Goal: Task Accomplishment & Management: Complete application form

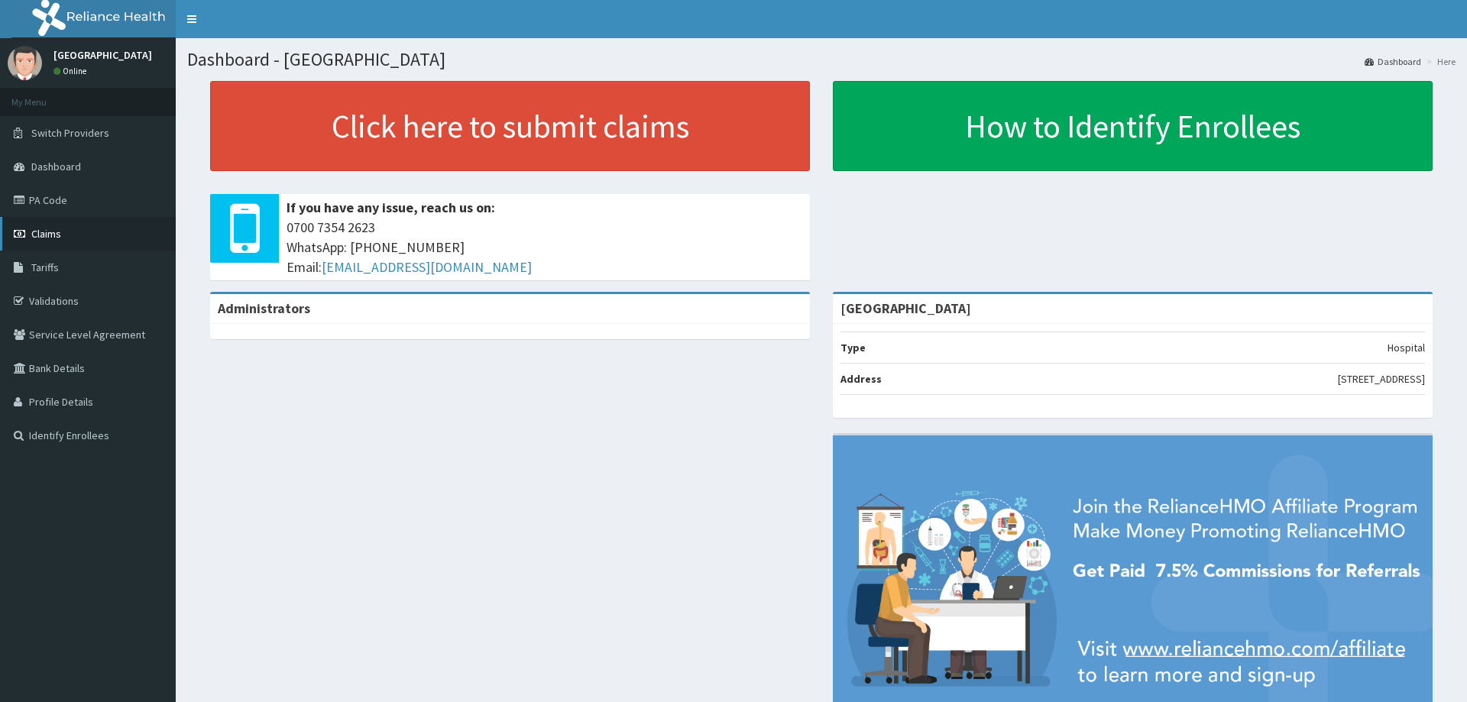
click at [60, 222] on link "Claims" at bounding box center [88, 234] width 176 height 34
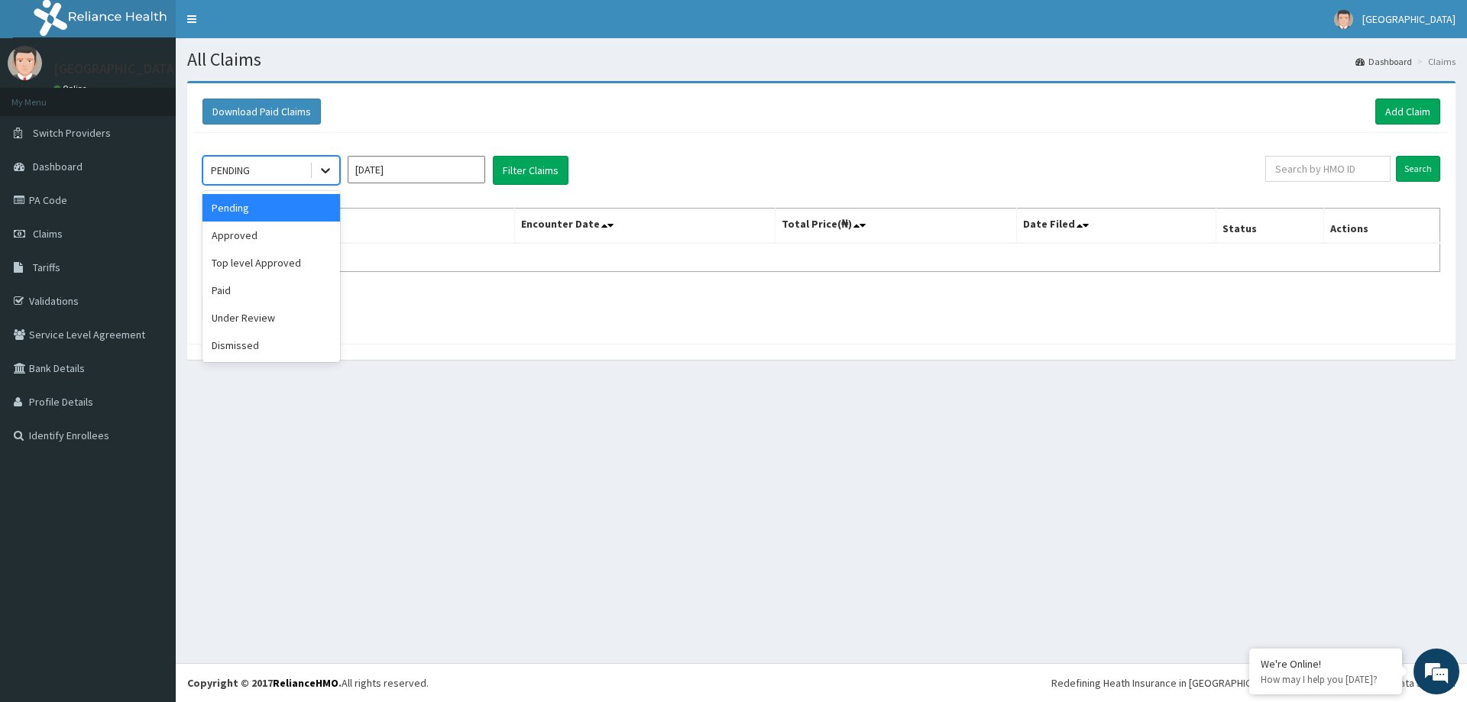
click at [329, 170] on icon at bounding box center [325, 171] width 9 height 5
click at [289, 236] on div "Approved" at bounding box center [272, 236] width 138 height 28
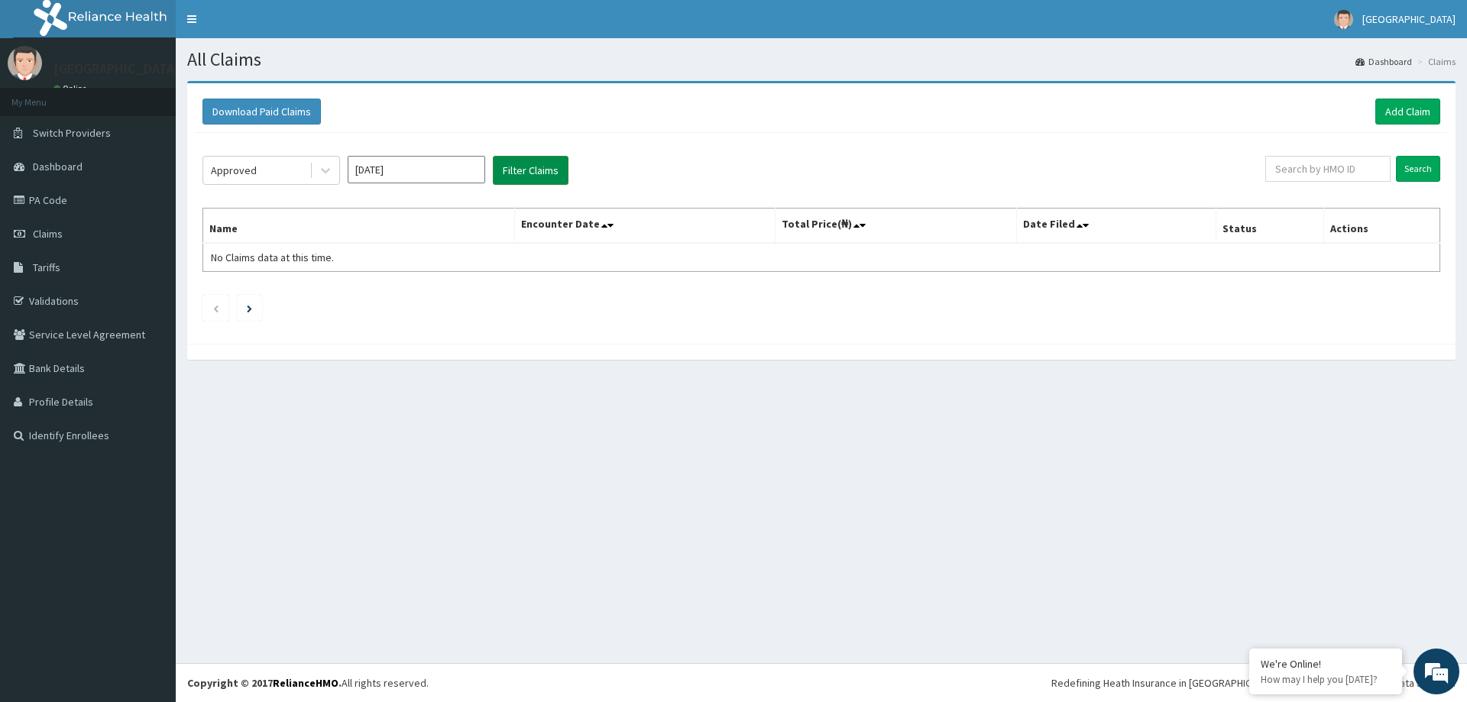
click at [543, 167] on button "Filter Claims" at bounding box center [531, 170] width 76 height 29
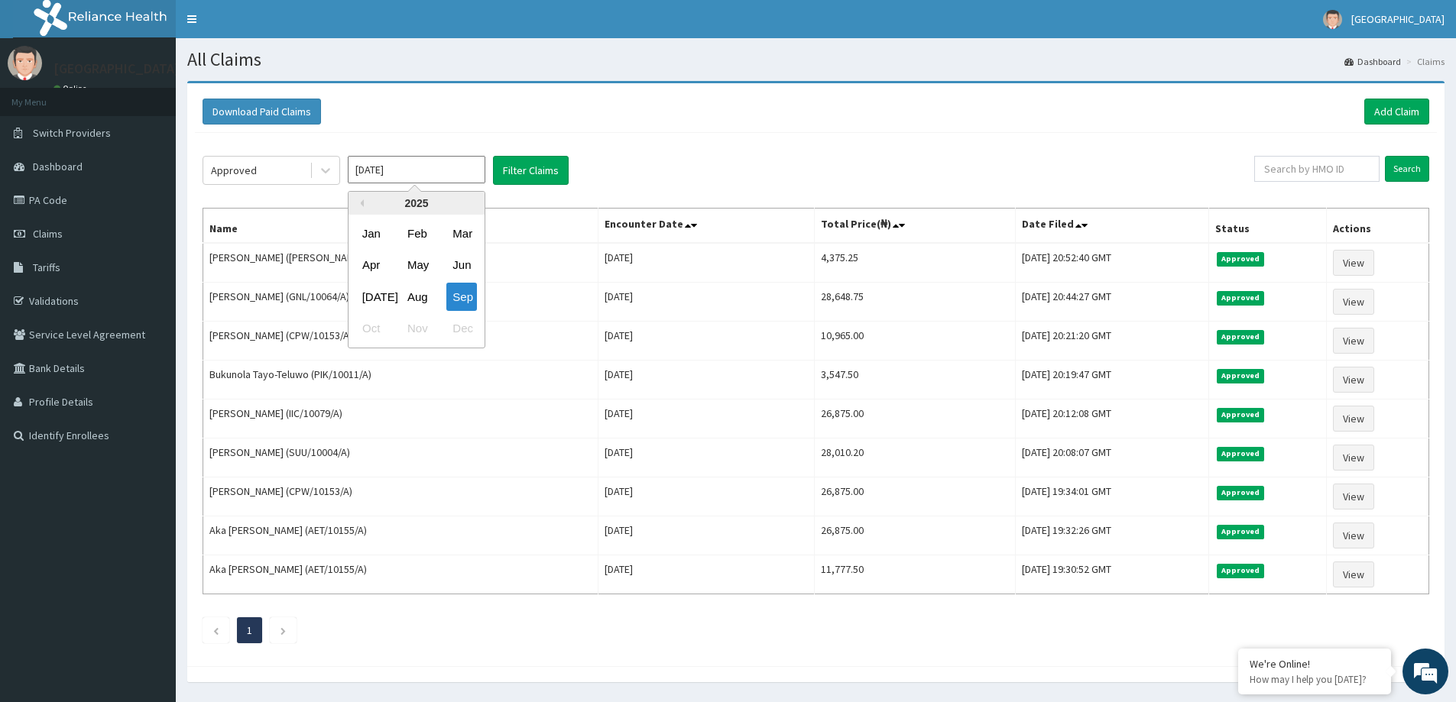
drag, startPoint x: 407, startPoint y: 157, endPoint x: 389, endPoint y: 176, distance: 25.9
click at [407, 159] on input "[DATE]" at bounding box center [417, 170] width 138 height 28
click at [412, 297] on div "Aug" at bounding box center [416, 297] width 31 height 28
type input "Aug 2025"
click at [524, 167] on button "Filter Claims" at bounding box center [531, 170] width 76 height 29
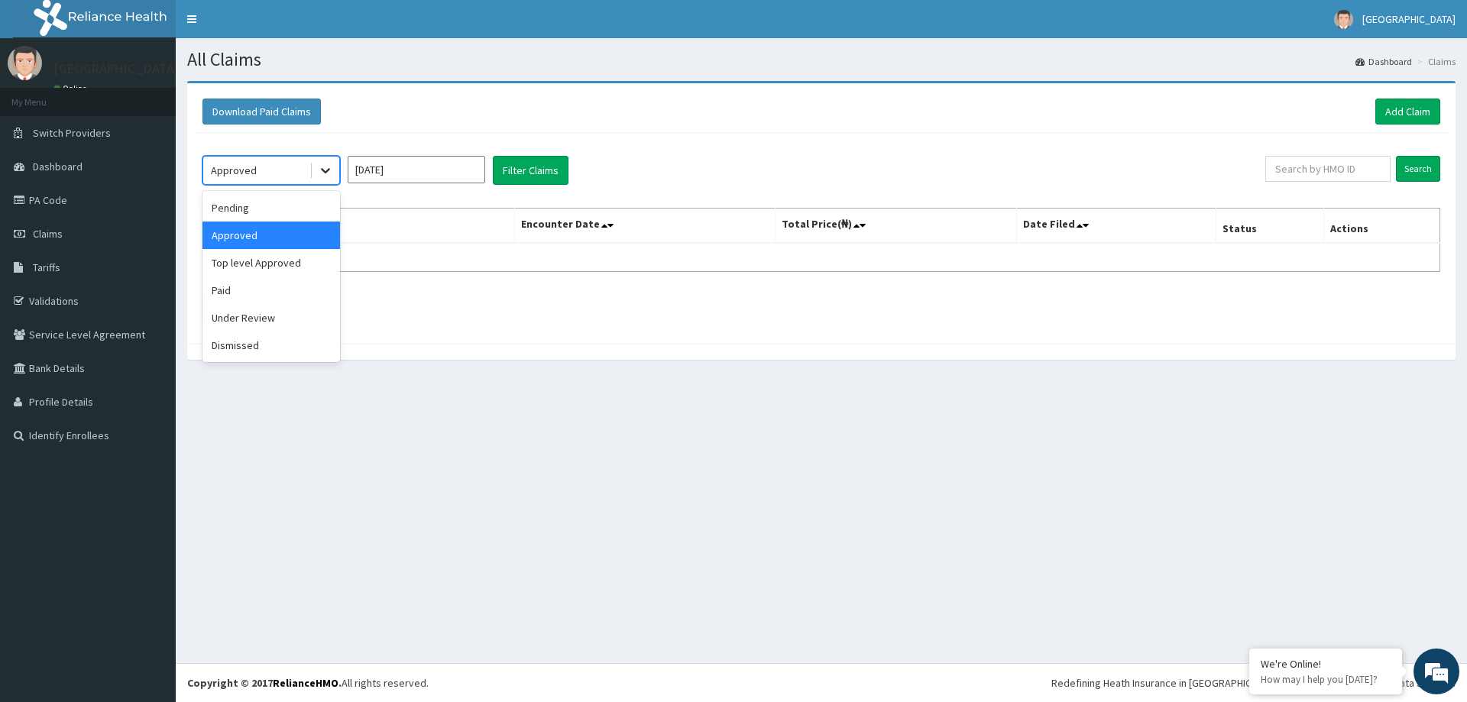
click at [312, 163] on div at bounding box center [326, 171] width 28 height 28
click at [234, 208] on div "Pending" at bounding box center [272, 208] width 138 height 28
click at [506, 170] on button "Filter Claims" at bounding box center [531, 170] width 76 height 29
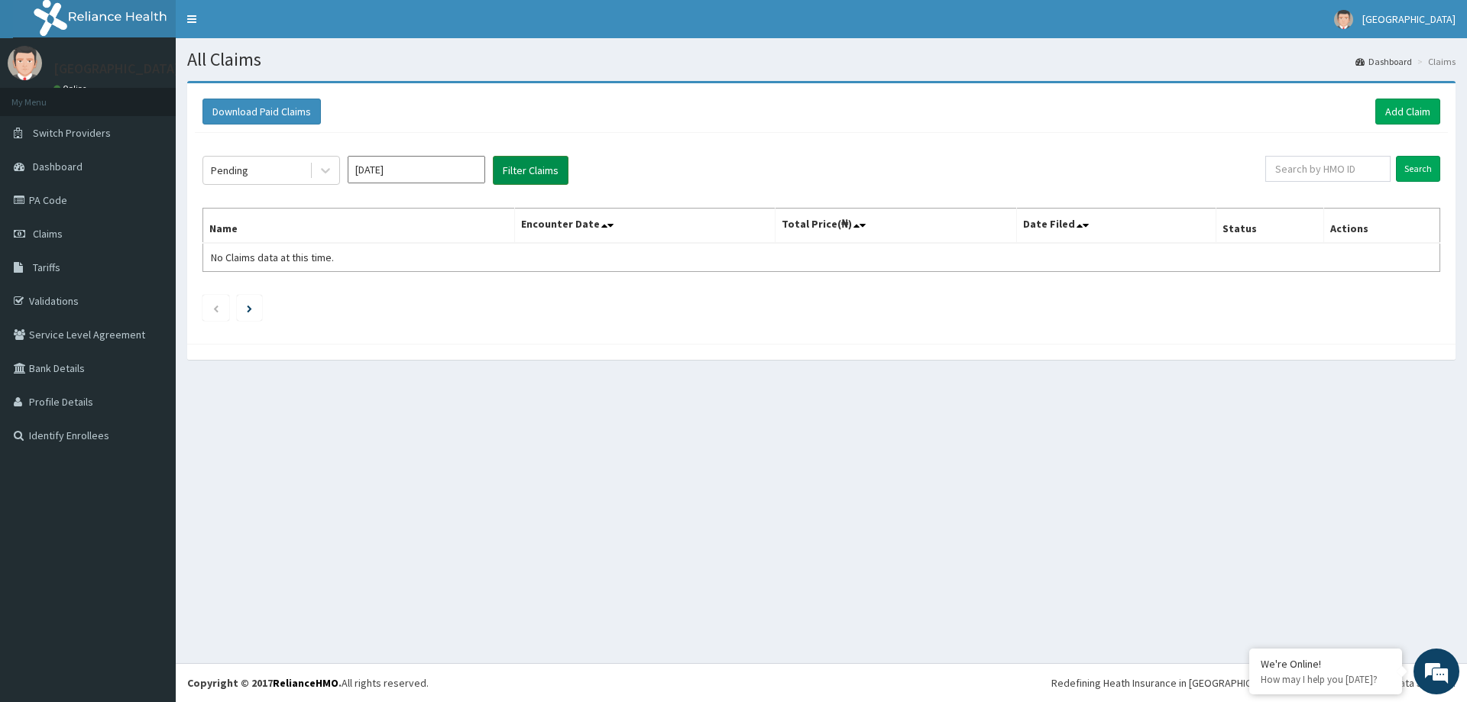
click at [506, 170] on button "Filter Claims" at bounding box center [531, 170] width 76 height 29
click at [505, 170] on button "Filter Claims" at bounding box center [531, 170] width 76 height 29
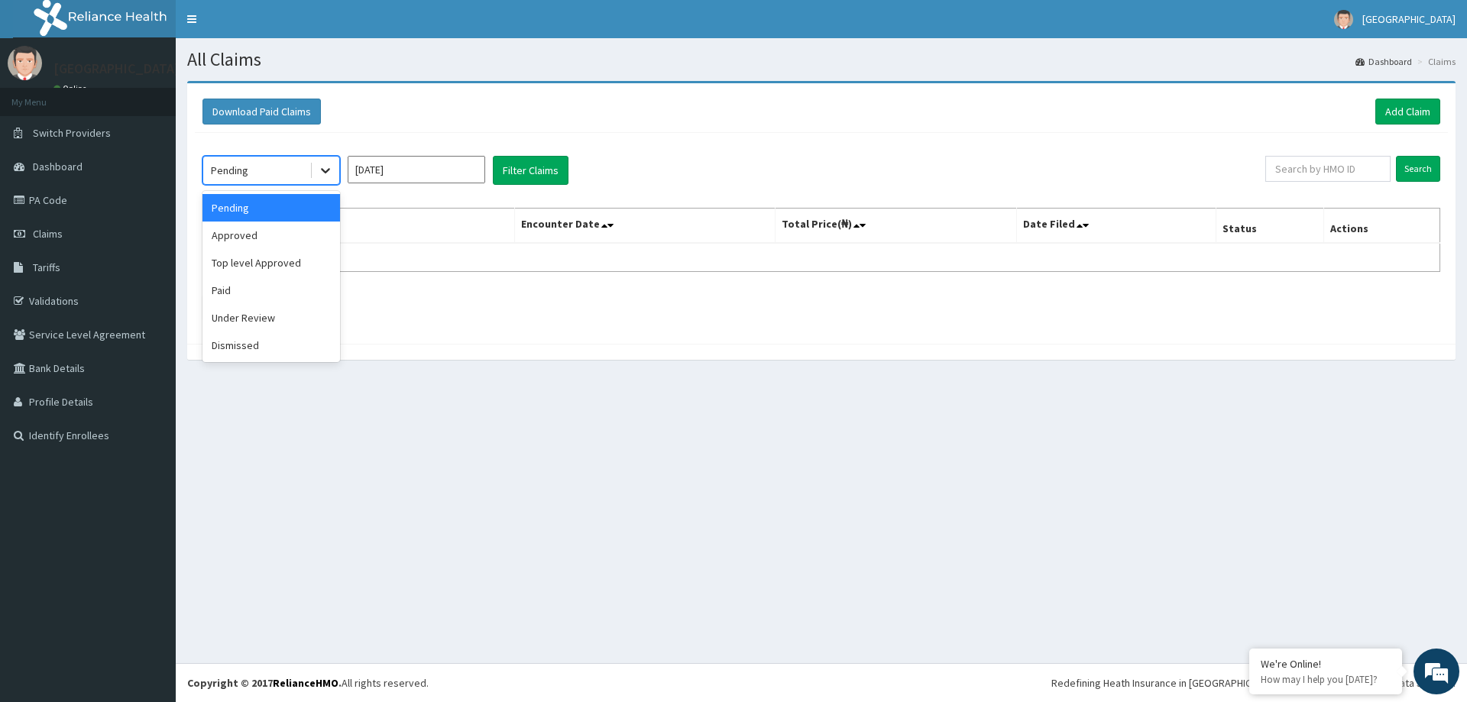
drag, startPoint x: 335, startPoint y: 167, endPoint x: 323, endPoint y: 177, distance: 15.3
click at [333, 167] on div at bounding box center [326, 171] width 28 height 28
drag, startPoint x: 297, startPoint y: 237, endPoint x: 310, endPoint y: 225, distance: 17.3
click at [296, 237] on div "Approved" at bounding box center [272, 236] width 138 height 28
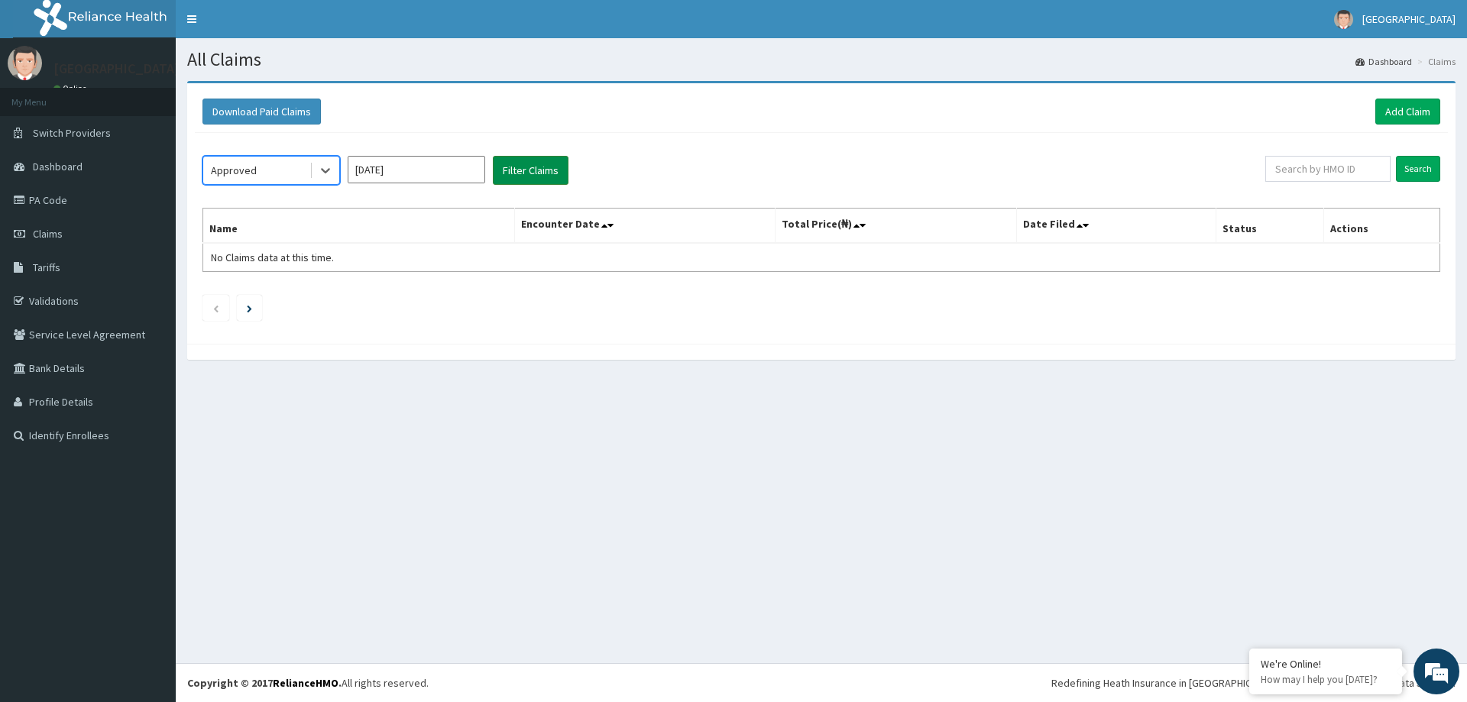
click at [511, 170] on button "Filter Claims" at bounding box center [531, 170] width 76 height 29
click at [1418, 117] on link "Add Claim" at bounding box center [1408, 112] width 65 height 26
click at [1417, 106] on link "Add Claim" at bounding box center [1408, 112] width 65 height 26
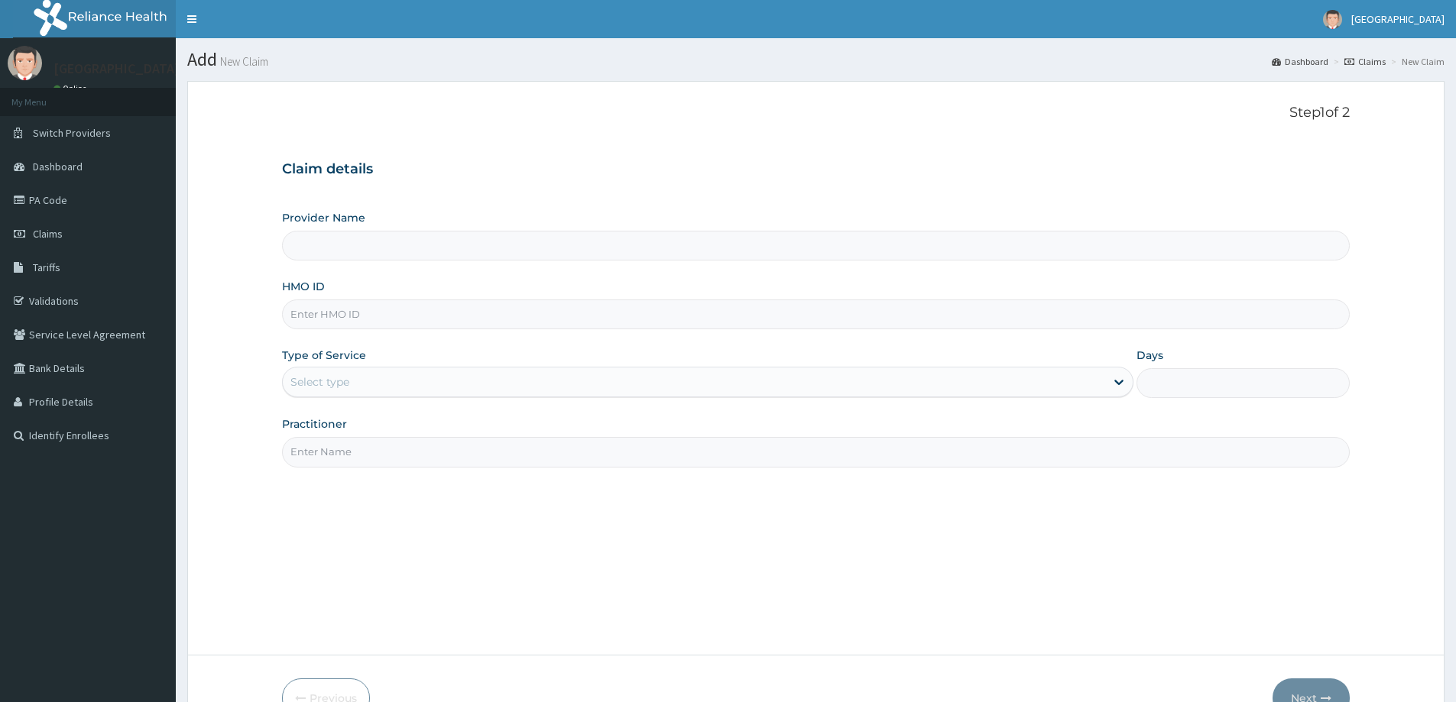
type input "[GEOGRAPHIC_DATA]"
click at [371, 370] on div "Select type" at bounding box center [694, 382] width 822 height 24
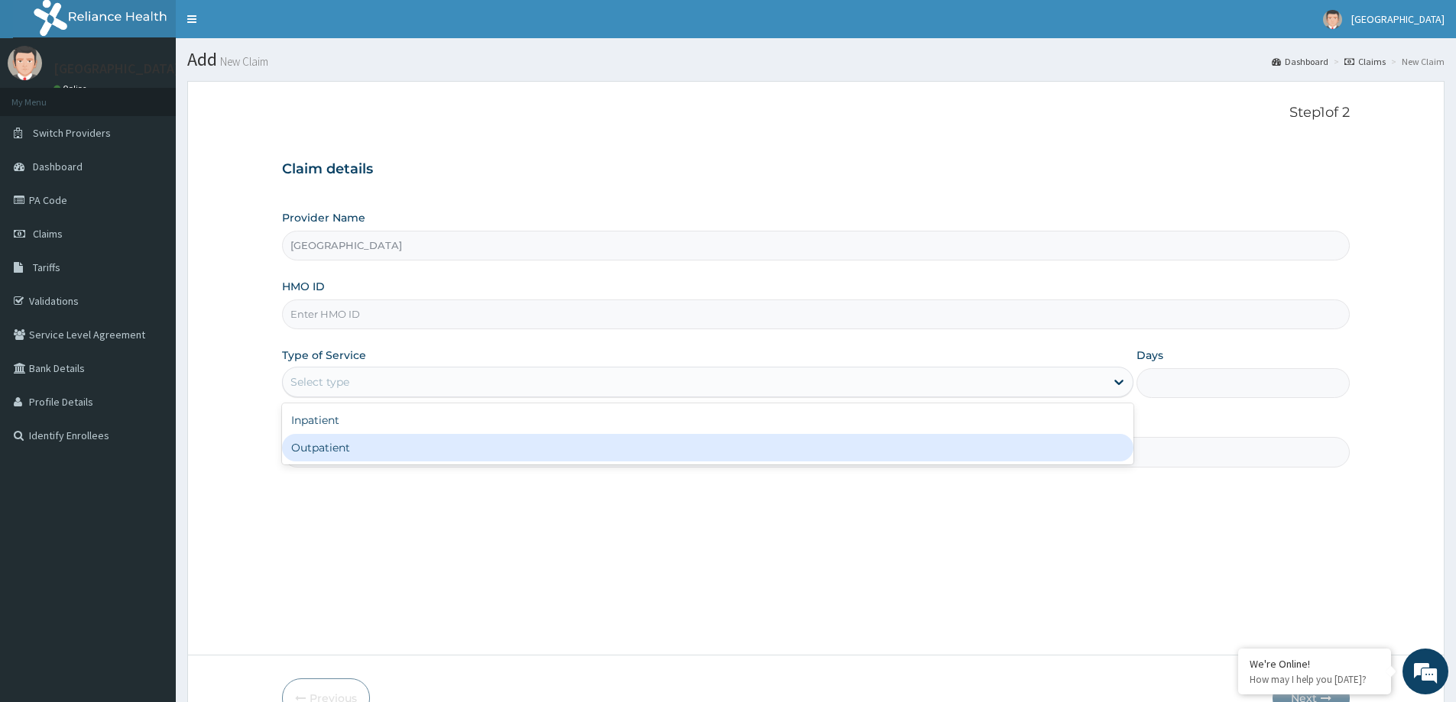
drag, startPoint x: 295, startPoint y: 446, endPoint x: 290, endPoint y: 427, distance: 18.9
click at [293, 443] on div "Outpatient" at bounding box center [707, 448] width 851 height 28
type input "1"
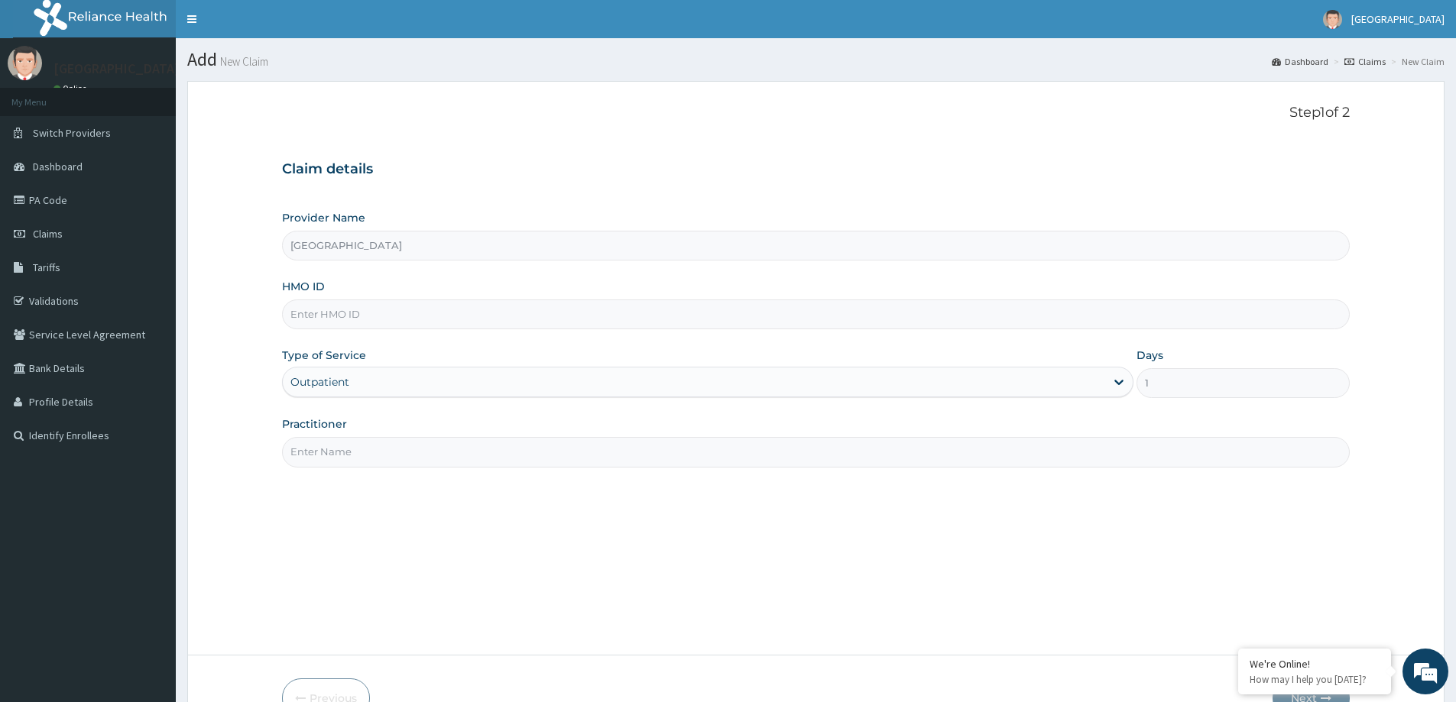
click at [321, 318] on input "HMO ID" at bounding box center [816, 315] width 1068 height 30
type input "a"
type input "APB/10560/A"
drag, startPoint x: 404, startPoint y: 455, endPoint x: 397, endPoint y: 454, distance: 7.7
click at [404, 456] on input "Practitioner" at bounding box center [816, 452] width 1068 height 30
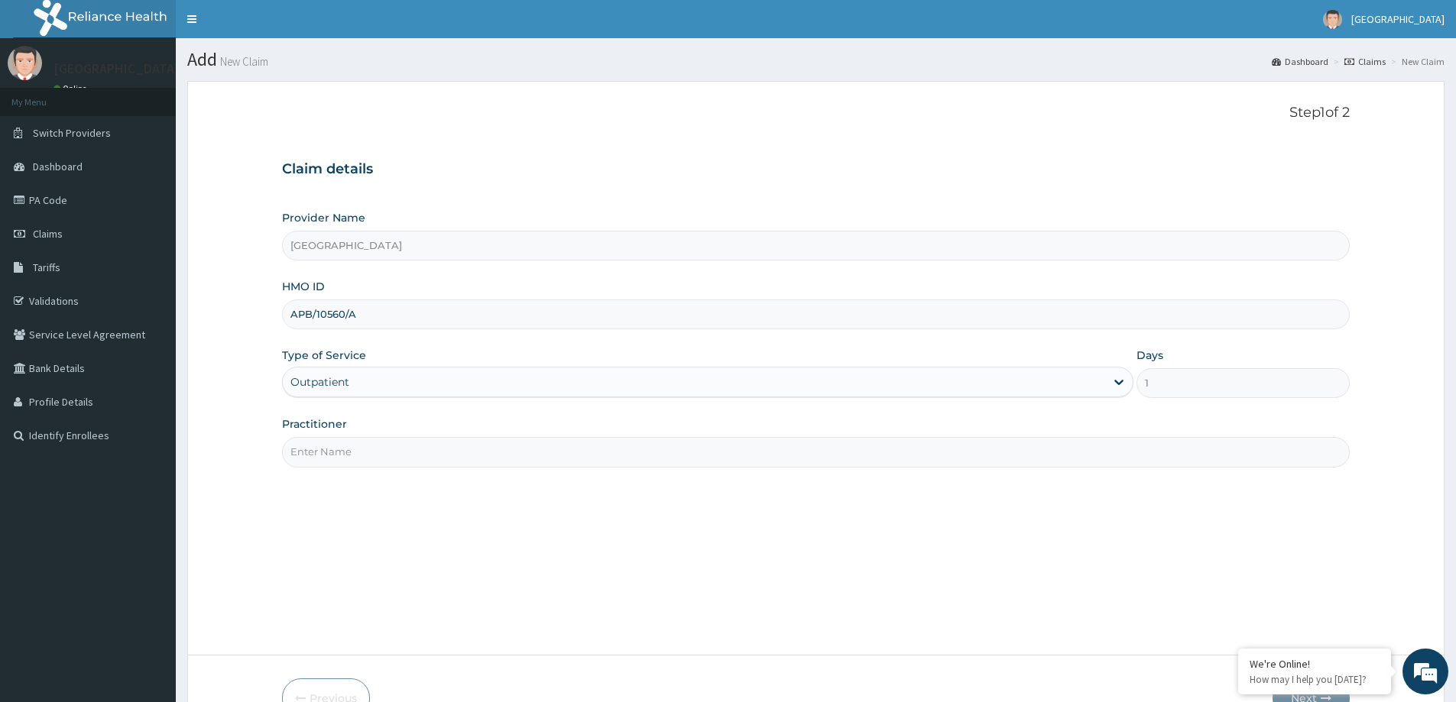
type input "DR KADRI"
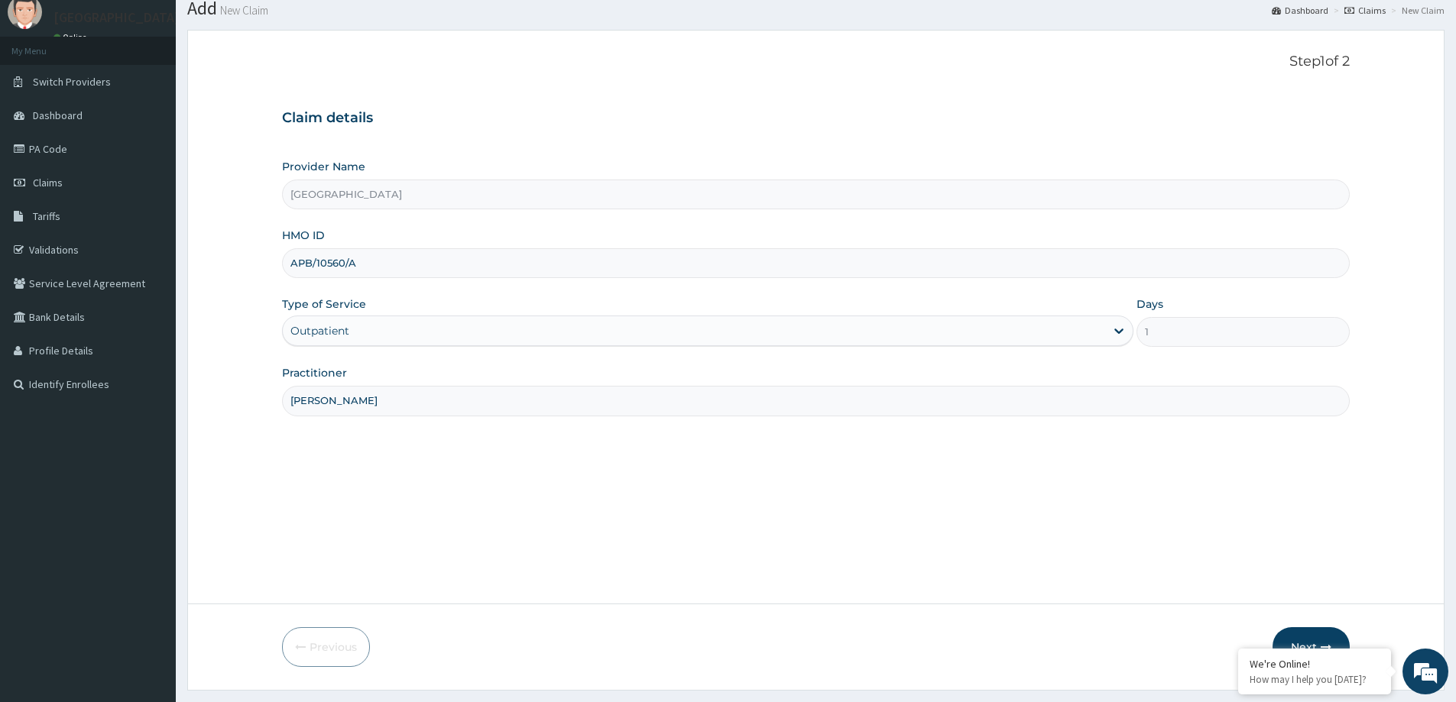
scroll to position [90, 0]
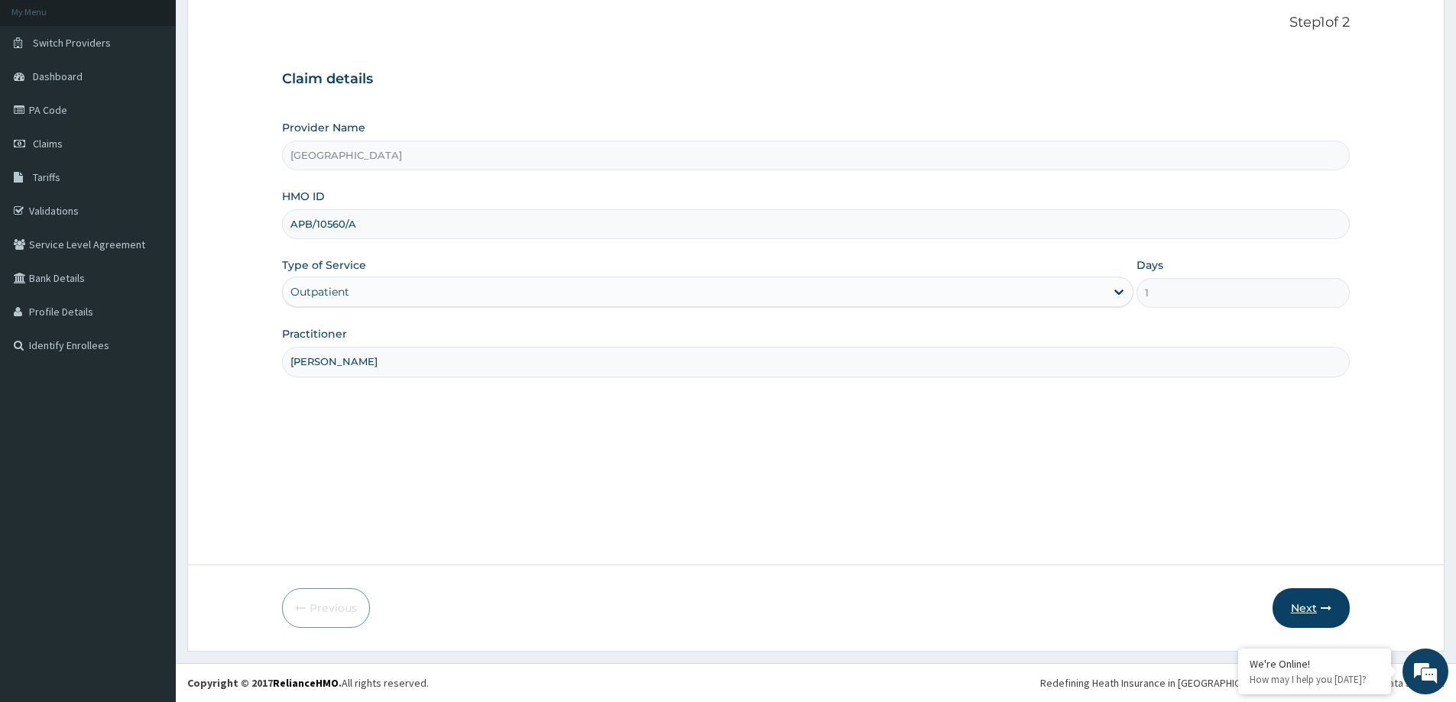
click at [1305, 608] on button "Next" at bounding box center [1311, 608] width 77 height 40
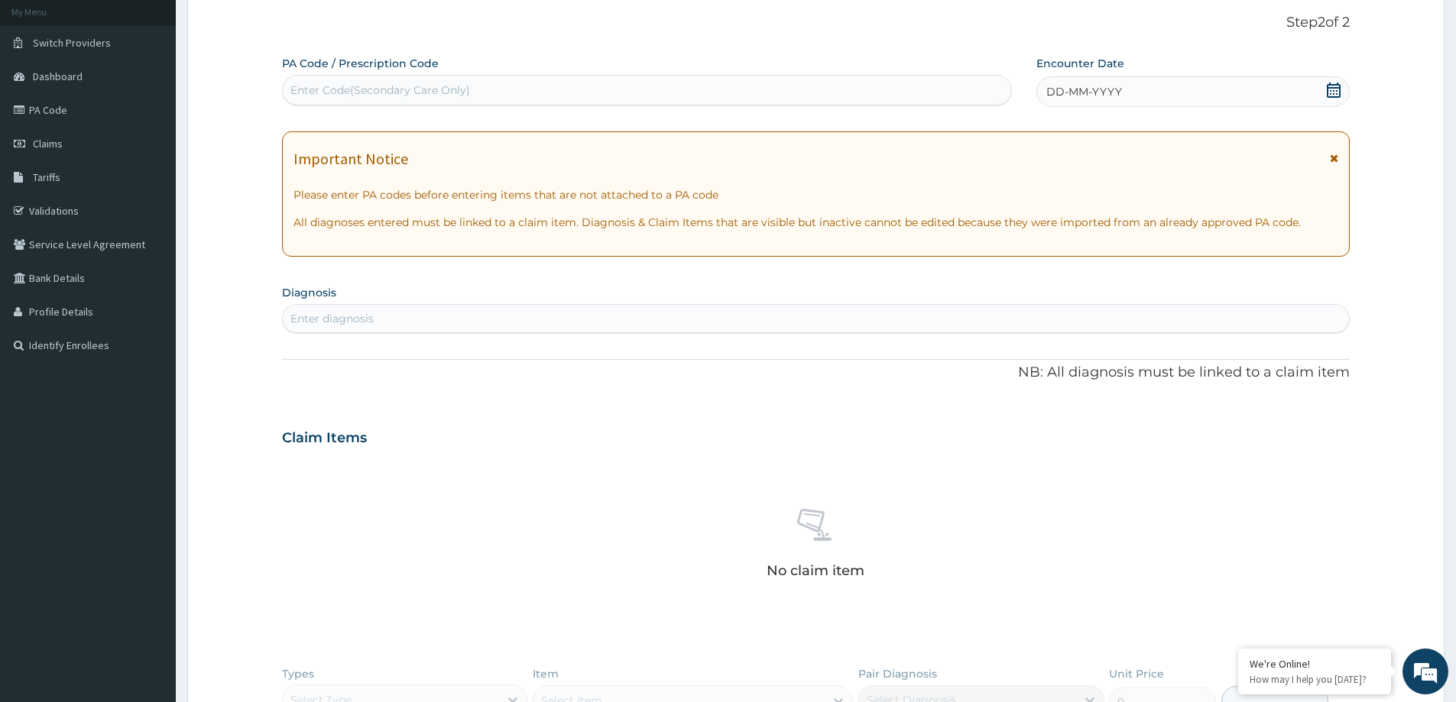
click at [1134, 92] on div "DD-MM-YYYY" at bounding box center [1192, 91] width 313 height 31
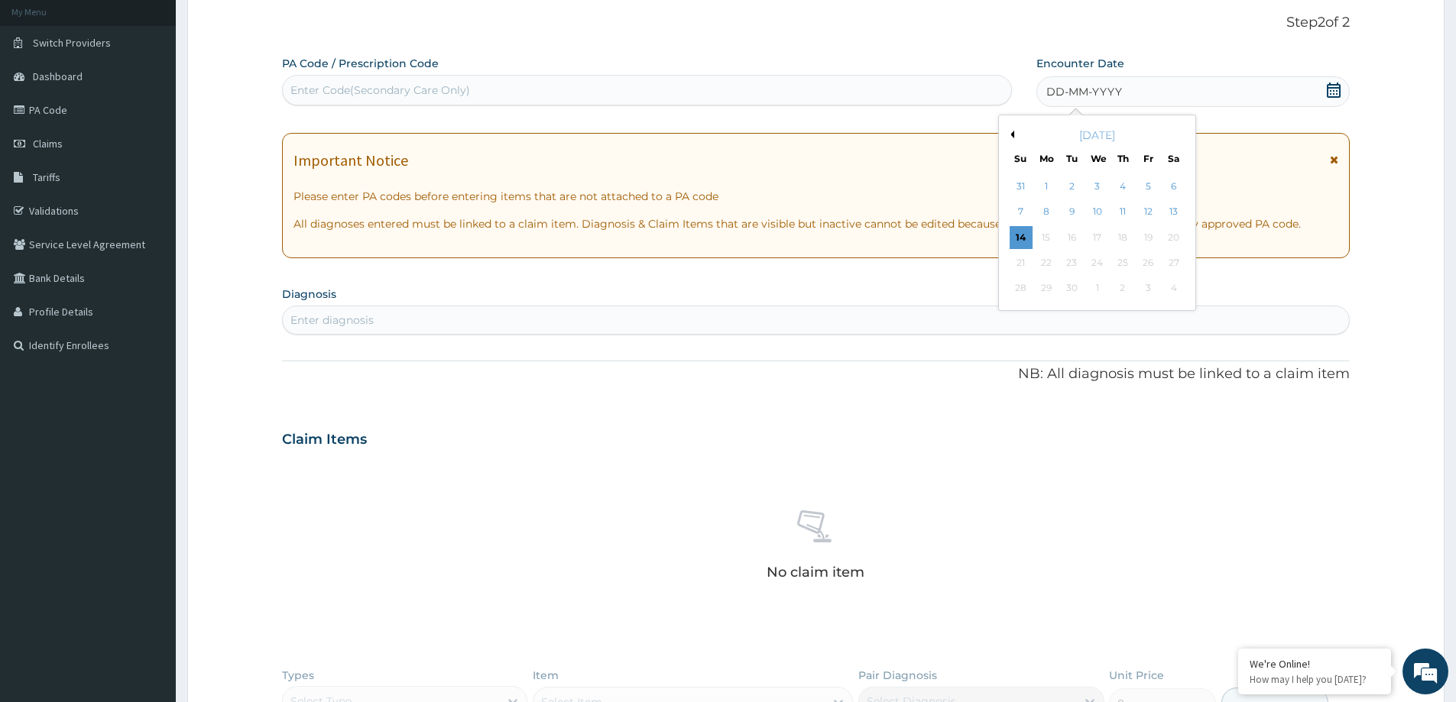
click at [1143, 217] on div "12" at bounding box center [1148, 212] width 23 height 23
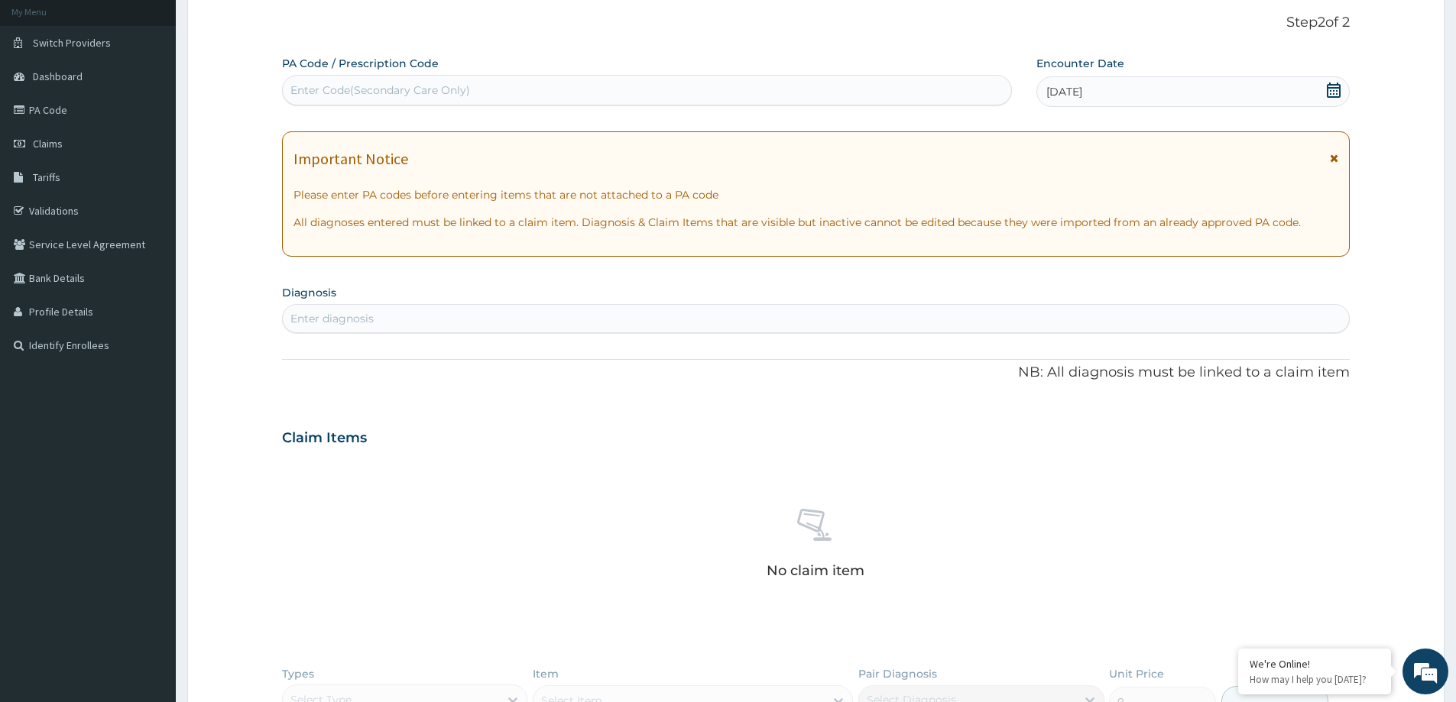
click at [490, 85] on div "Enter Code(Secondary Care Only)" at bounding box center [647, 90] width 728 height 24
click at [376, 311] on div "Enter diagnosis" at bounding box center [816, 318] width 1066 height 24
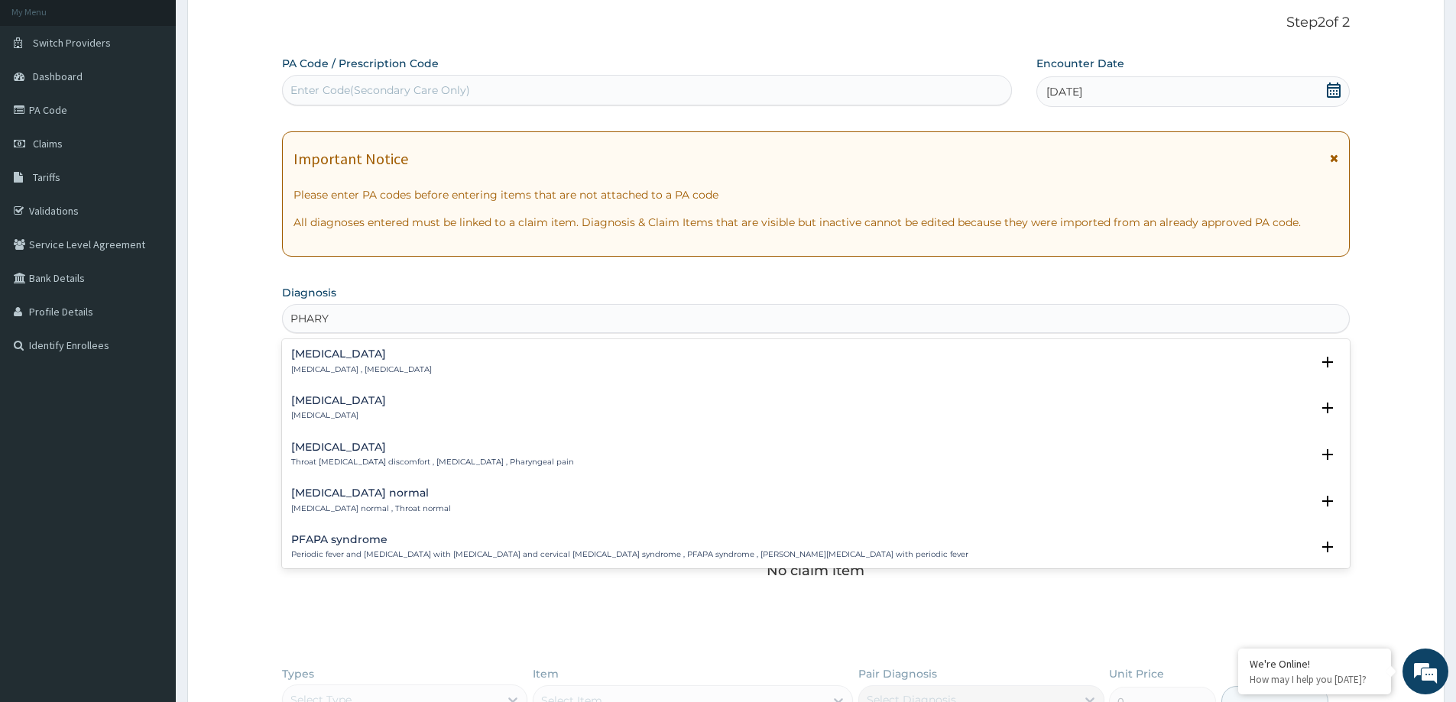
type input "PHARYN"
click at [333, 412] on p "Pharyngitis" at bounding box center [338, 415] width 95 height 11
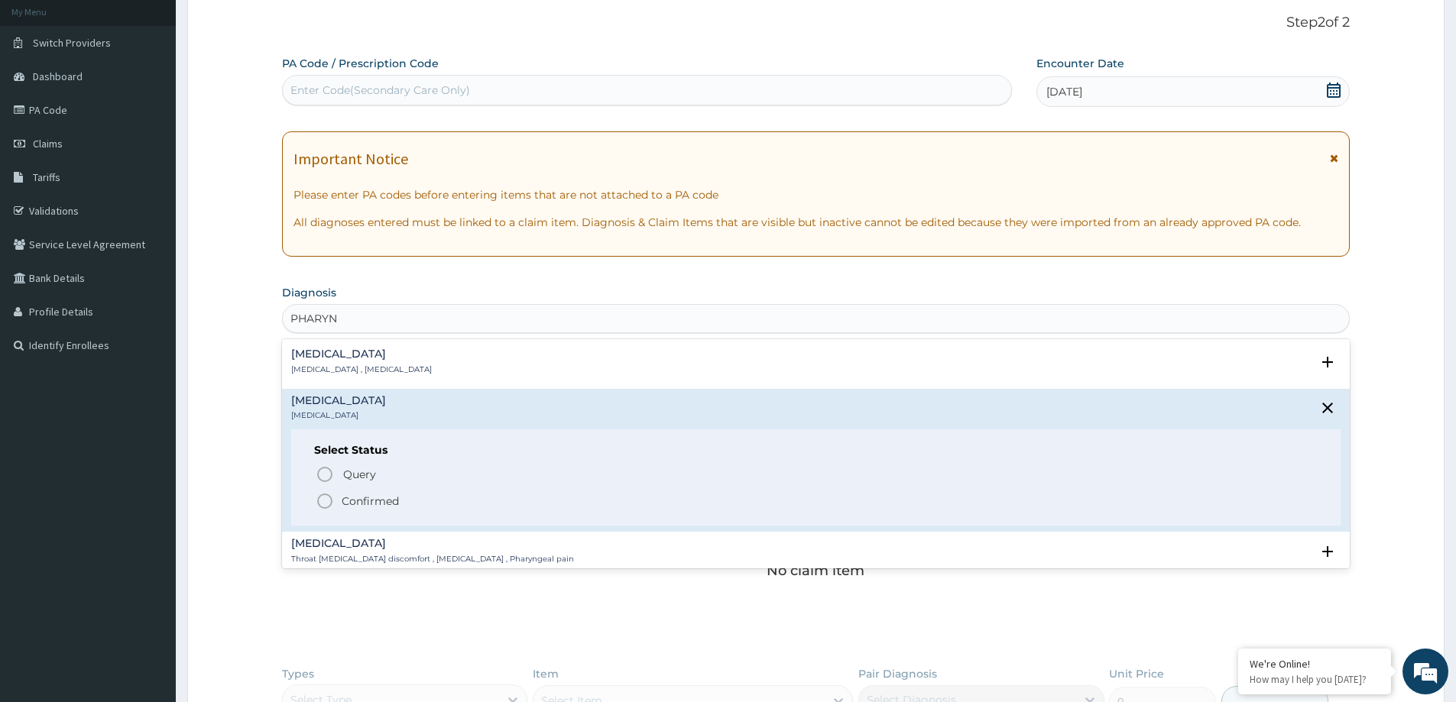
click at [321, 503] on icon "status option filled" at bounding box center [325, 501] width 18 height 18
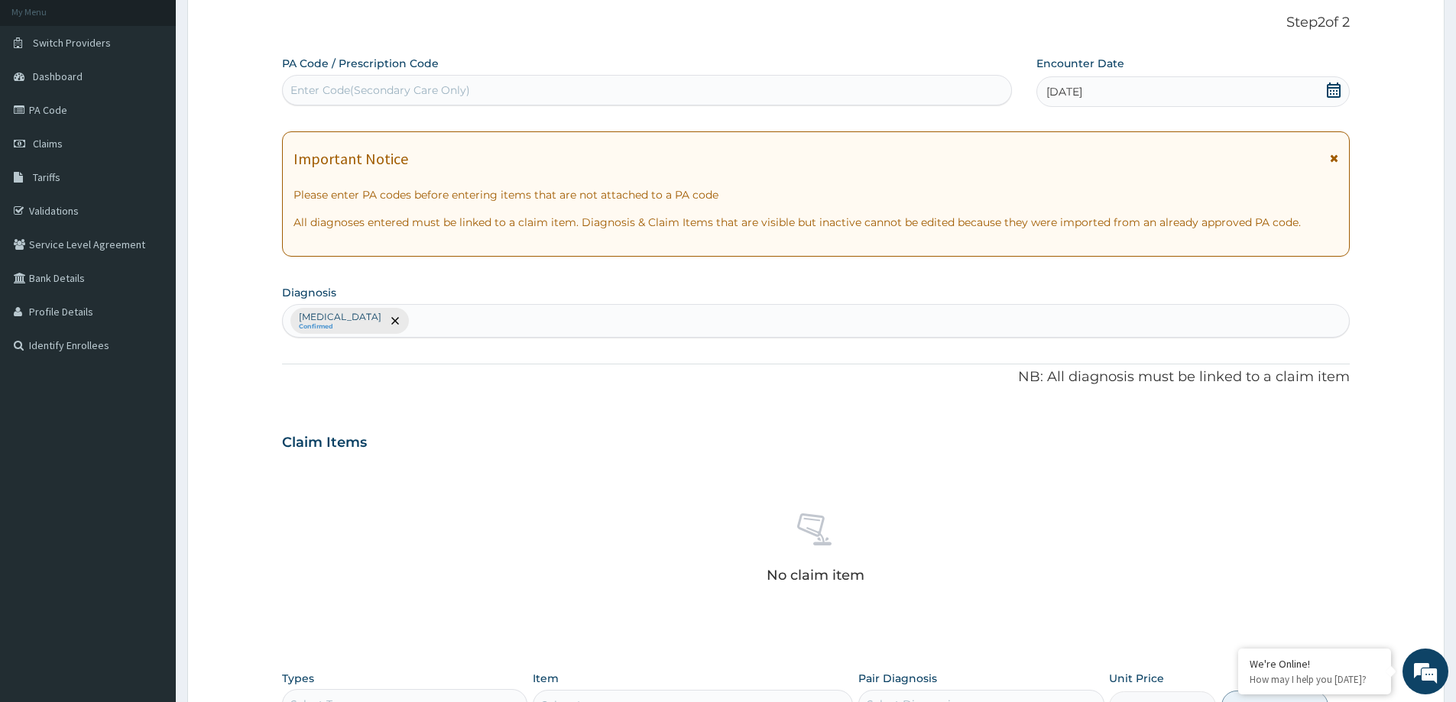
click at [410, 314] on div "Pharyngitis Confirmed" at bounding box center [816, 321] width 1066 height 32
type input "P"
type input "RHIN"
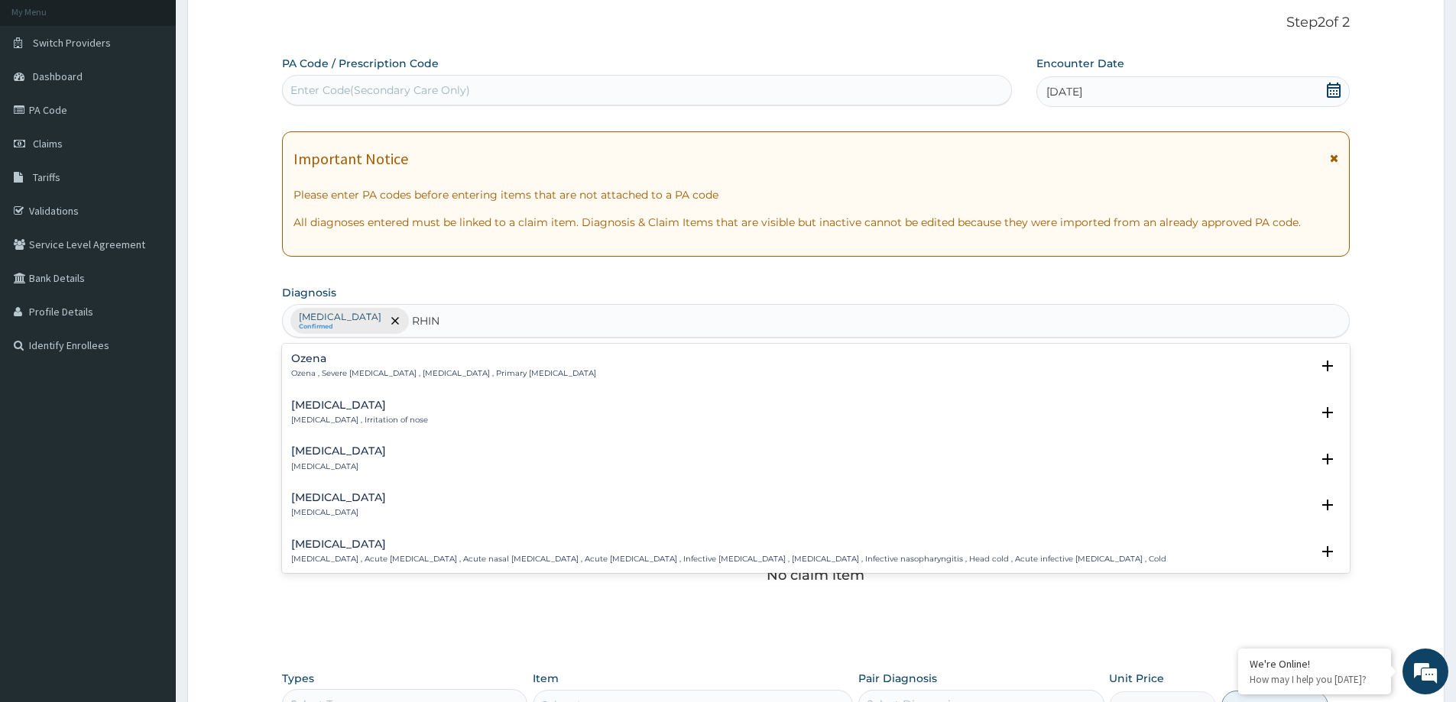
click at [362, 409] on h4 "Rhinitis" at bounding box center [359, 405] width 137 height 11
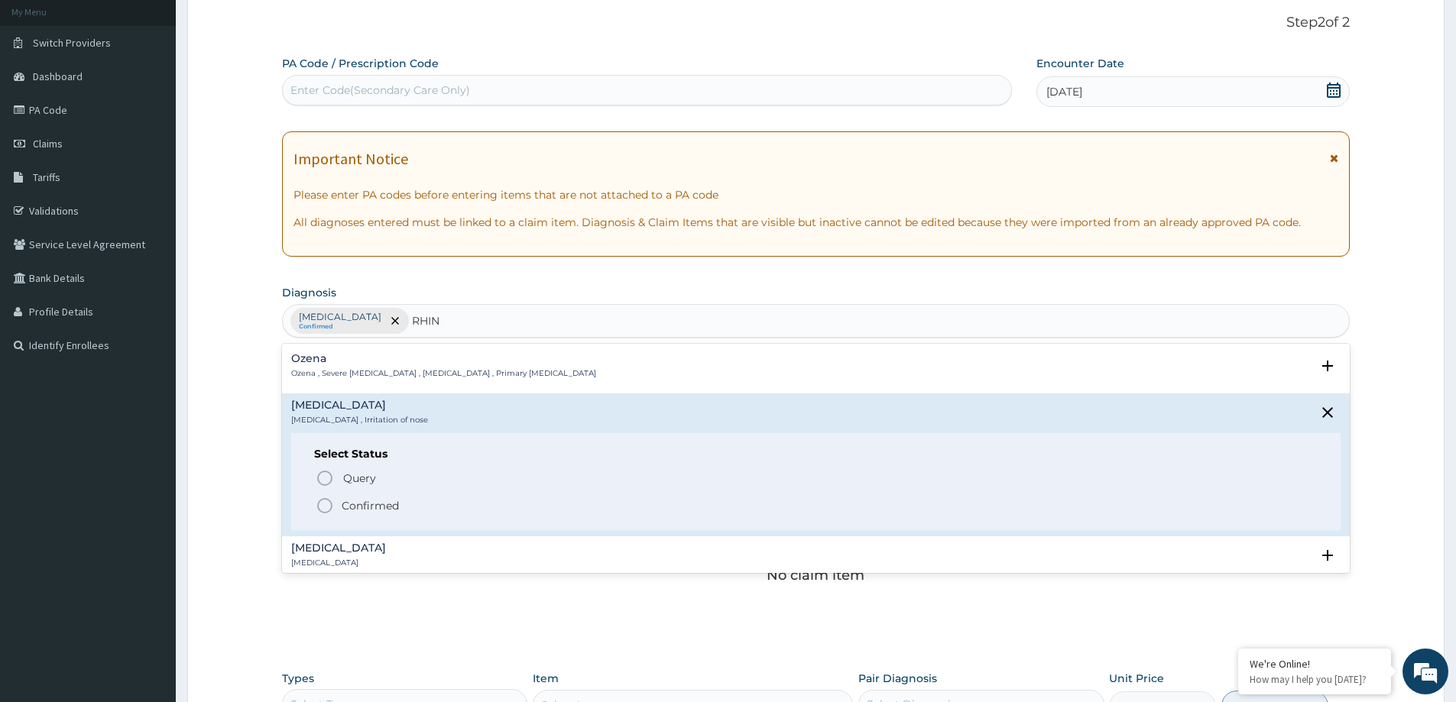
click at [374, 503] on p "Confirmed" at bounding box center [370, 505] width 57 height 15
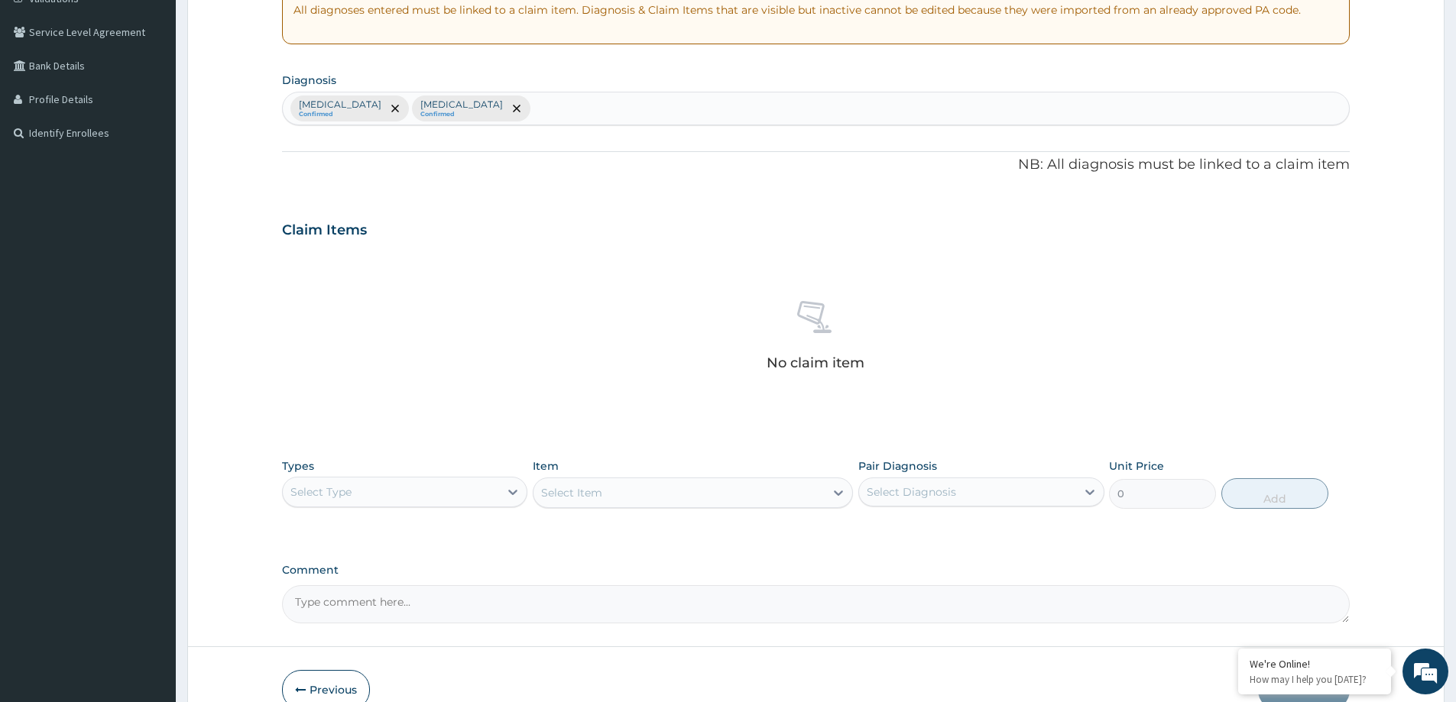
scroll to position [384, 0]
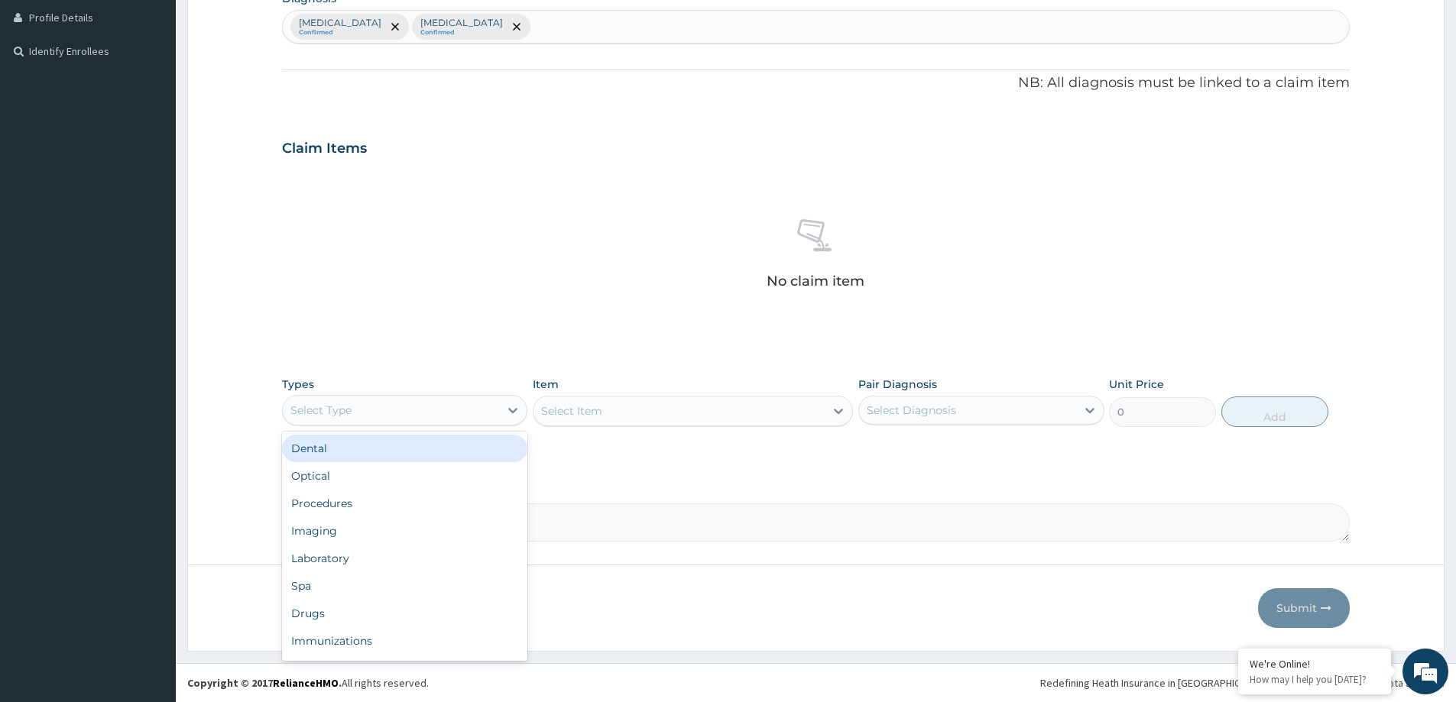
click at [407, 407] on div "Select Type" at bounding box center [391, 410] width 216 height 24
type input "PR"
click at [482, 458] on div "Procedures" at bounding box center [404, 449] width 245 height 28
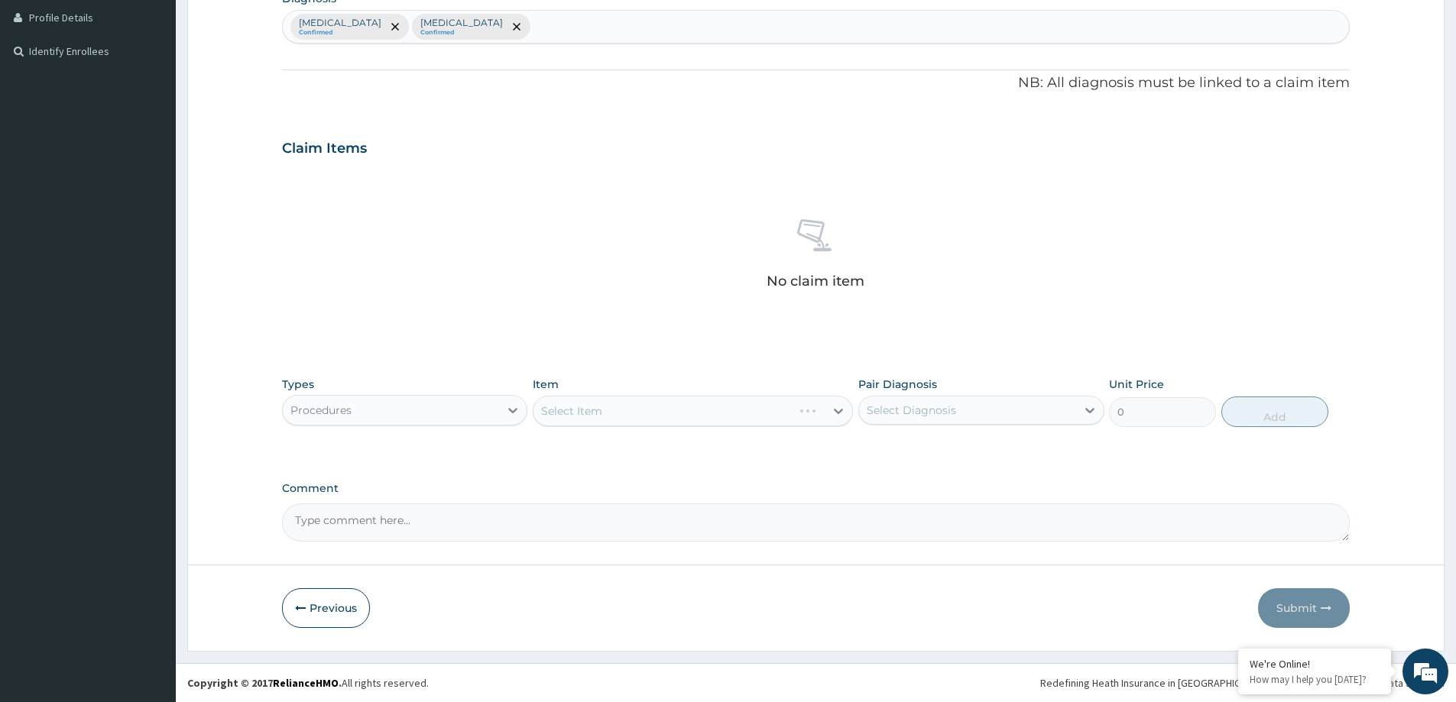
click at [660, 416] on div "Select Item" at bounding box center [693, 411] width 320 height 31
click at [1006, 400] on div "Select Diagnosis" at bounding box center [967, 410] width 216 height 24
click at [940, 450] on label "Pharyngitis" at bounding box center [930, 447] width 95 height 15
checkbox input "true"
click at [945, 467] on div "Rhinitis" at bounding box center [980, 480] width 245 height 31
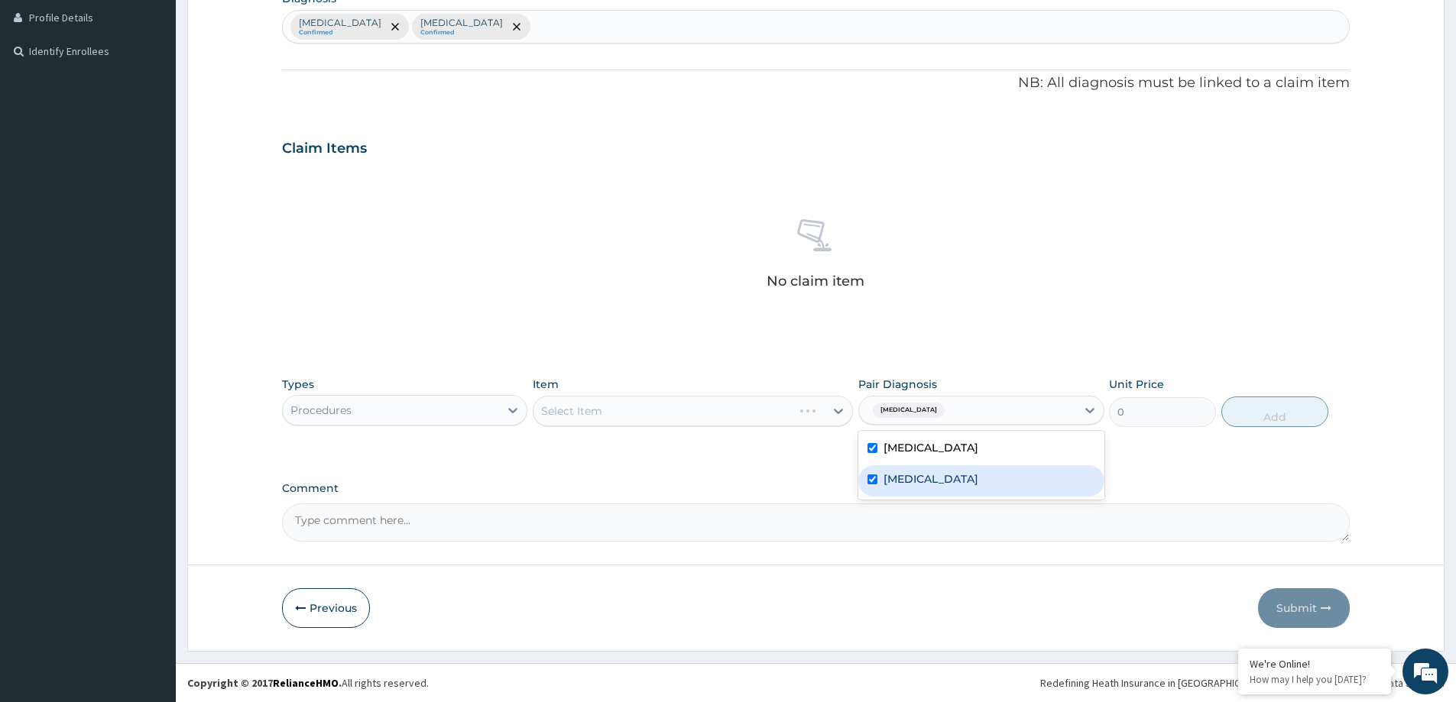
checkbox input "true"
click at [606, 419] on div "Select Item" at bounding box center [678, 411] width 291 height 24
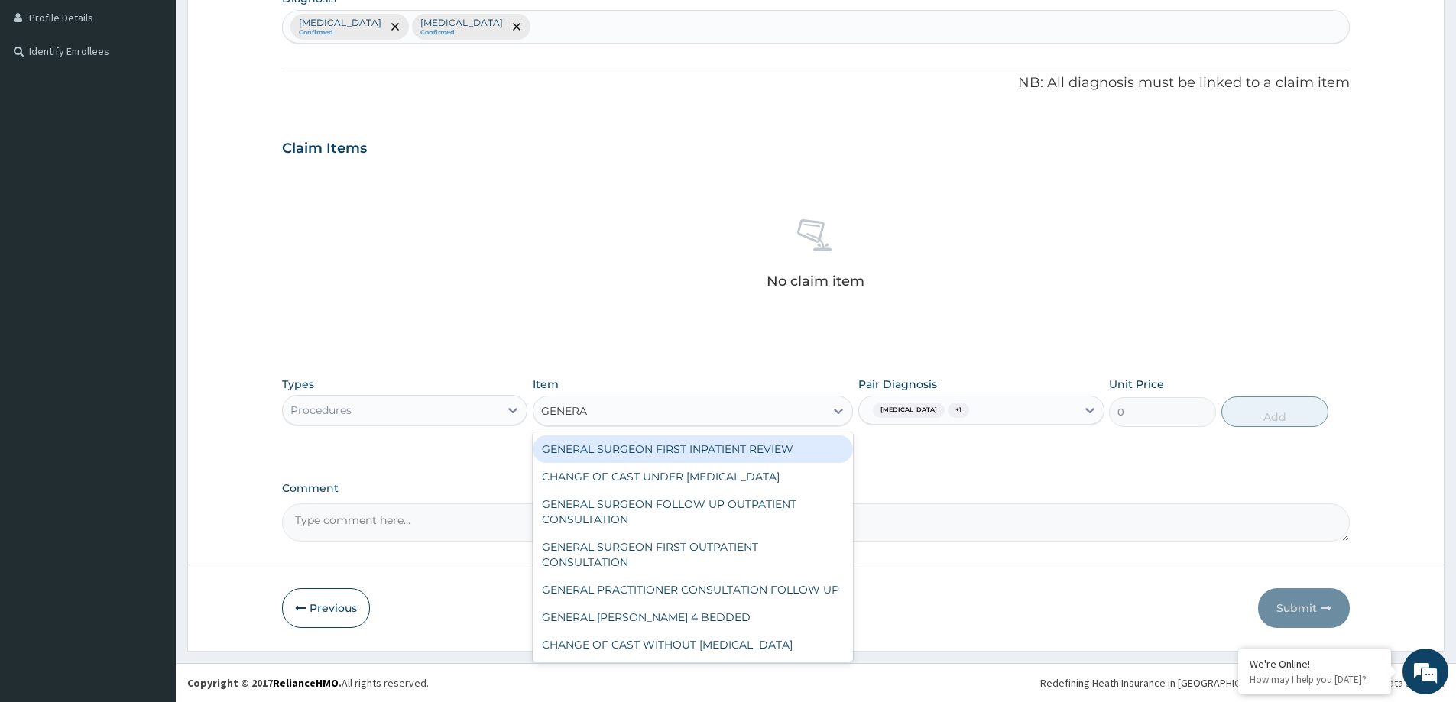
type input "GENERAL"
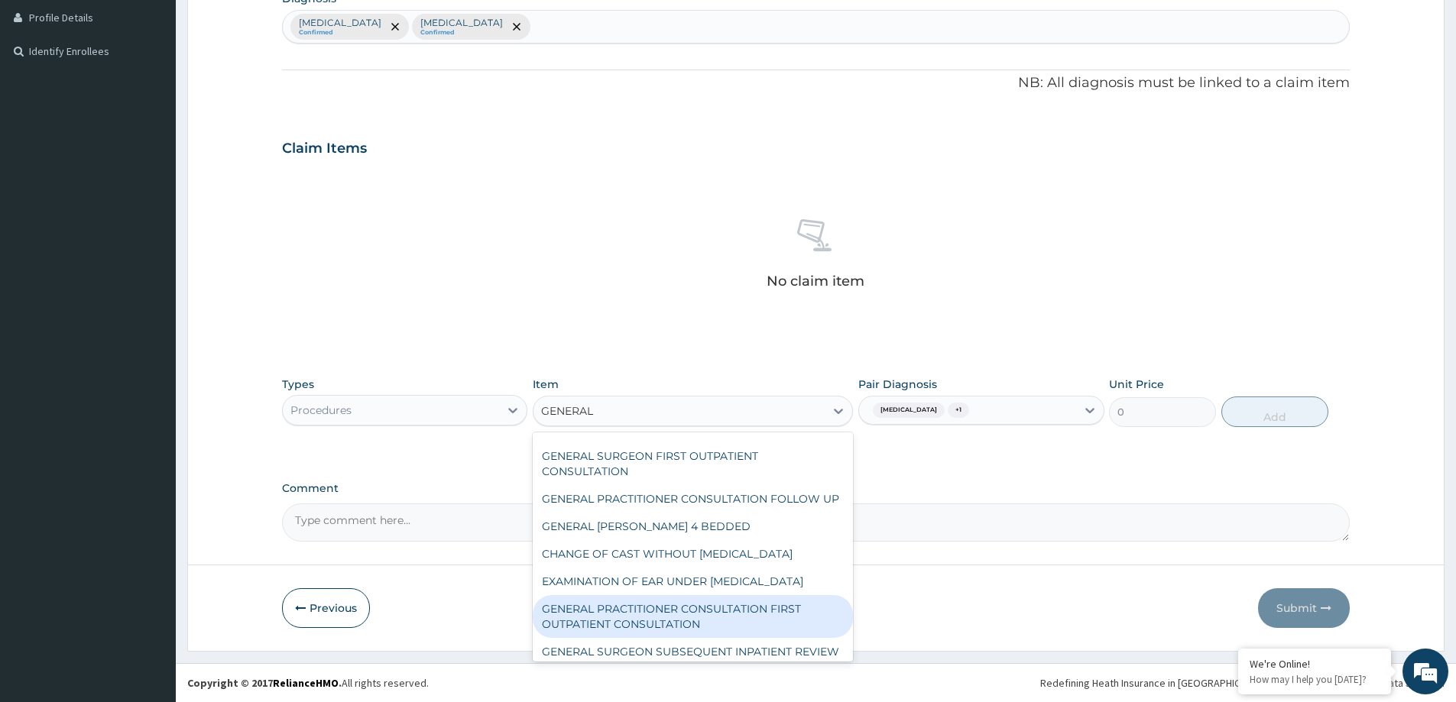
scroll to position [153, 0]
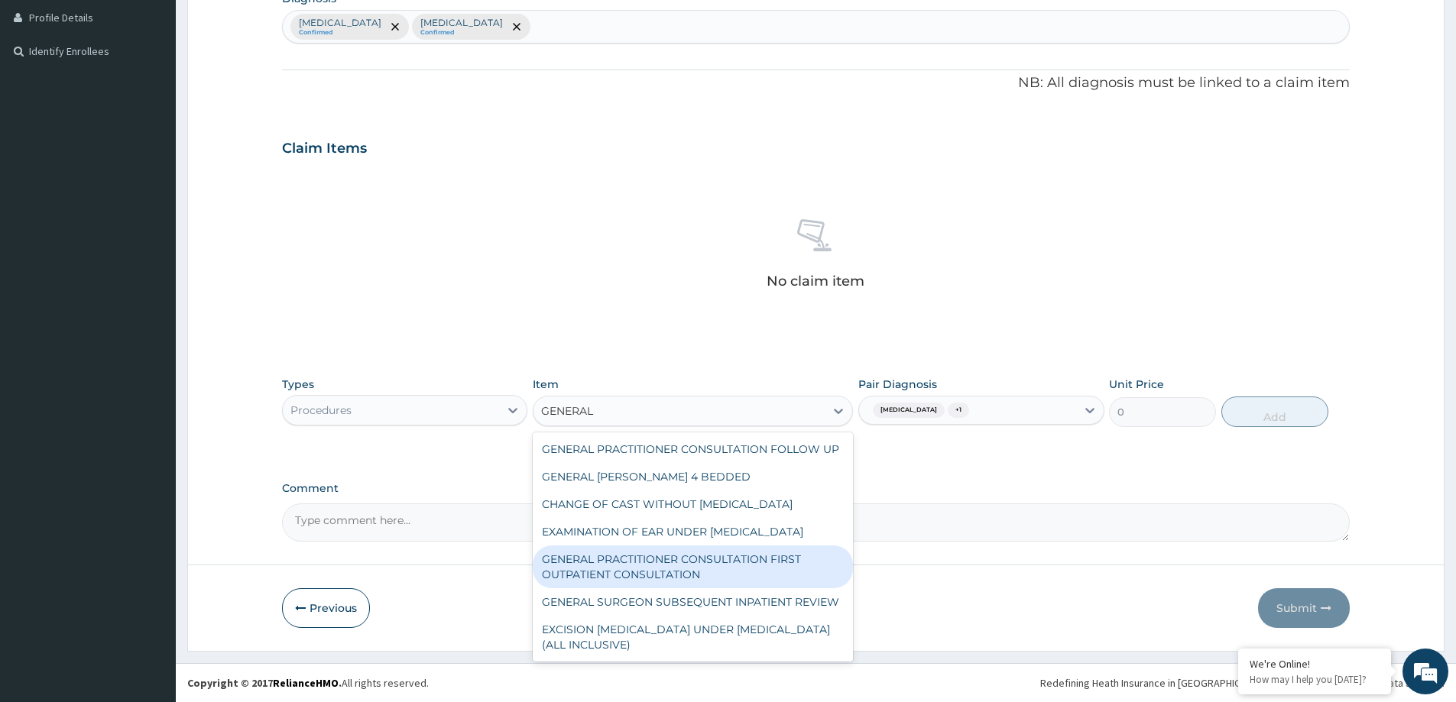
click at [689, 588] on div "GENERAL PRACTITIONER CONSULTATION FIRST OUTPATIENT CONSULTATION" at bounding box center [693, 567] width 320 height 43
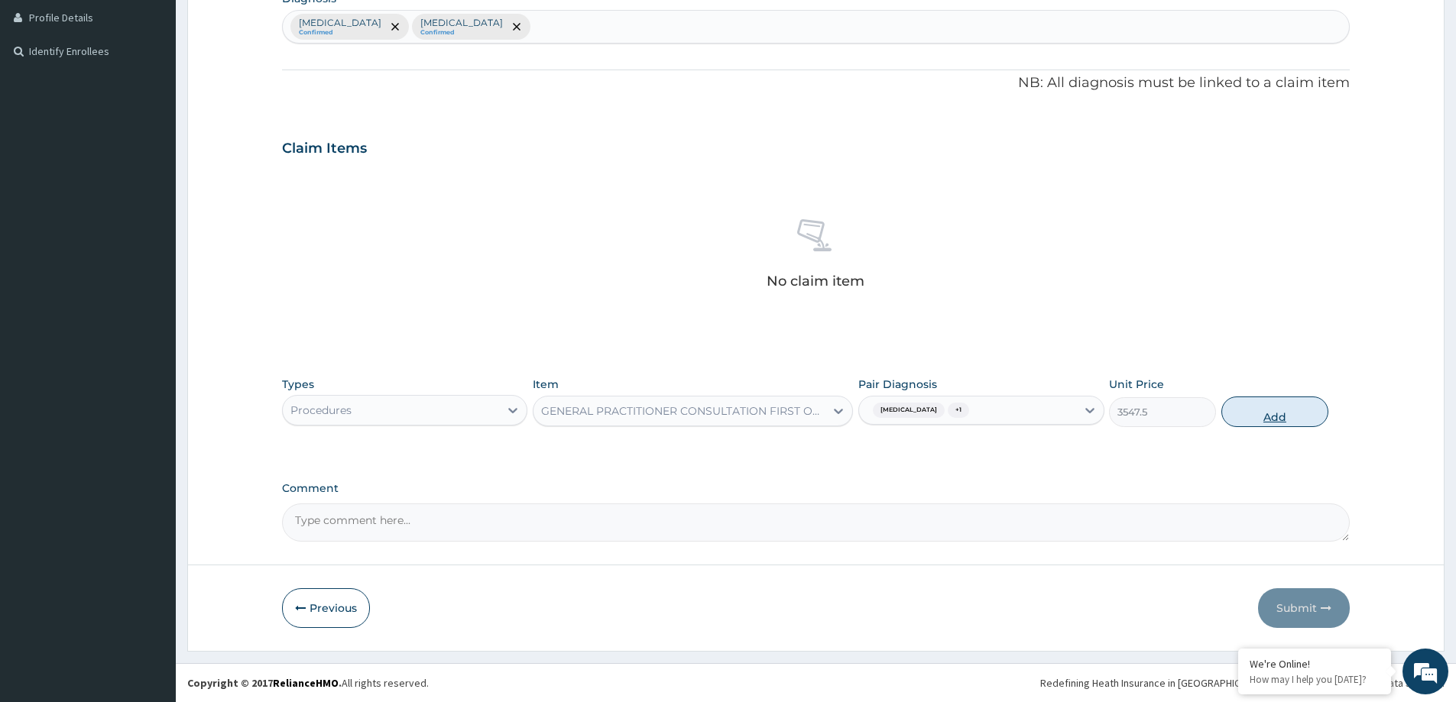
click at [1296, 410] on button "Add" at bounding box center [1274, 412] width 107 height 31
type input "0"
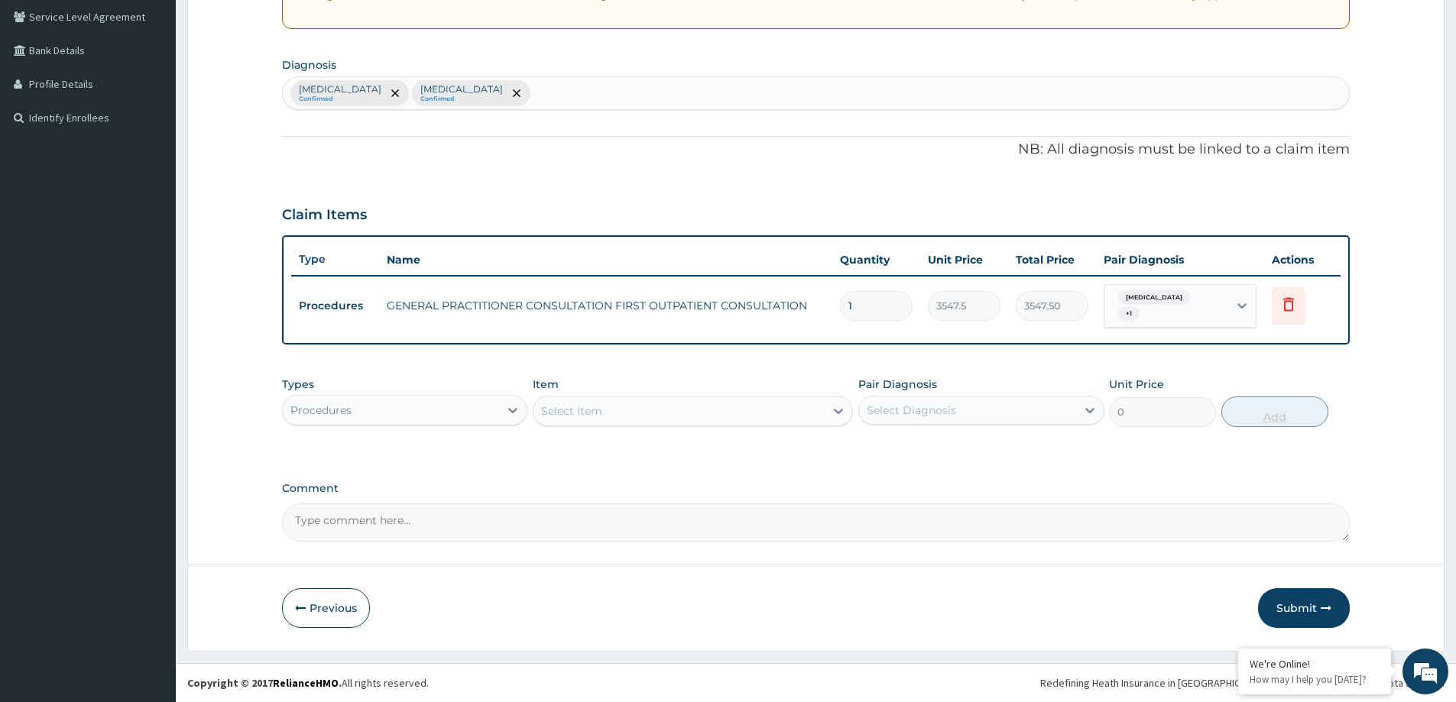
scroll to position [312, 0]
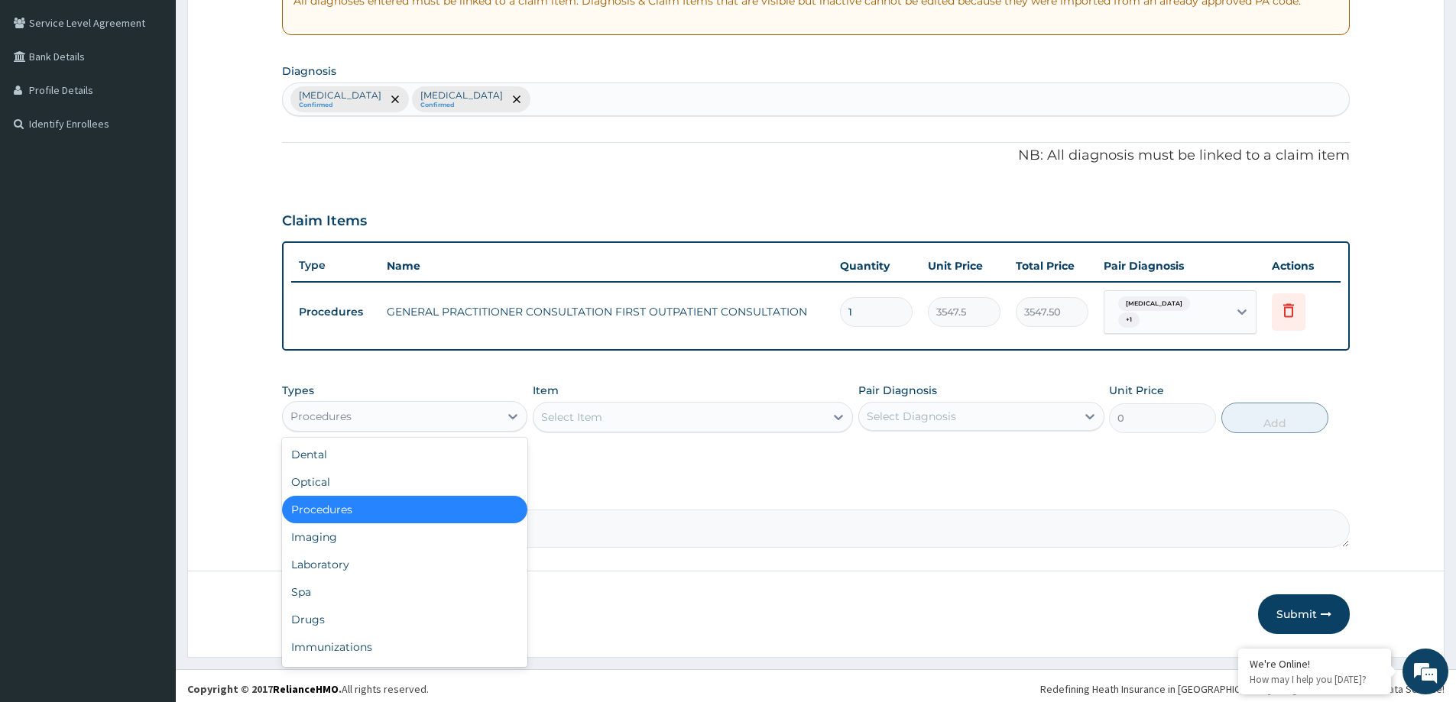
drag, startPoint x: 444, startPoint y: 396, endPoint x: 427, endPoint y: 407, distance: 20.4
click at [443, 401] on div "Procedures" at bounding box center [404, 416] width 245 height 31
click at [303, 620] on div "Drugs" at bounding box center [404, 620] width 245 height 28
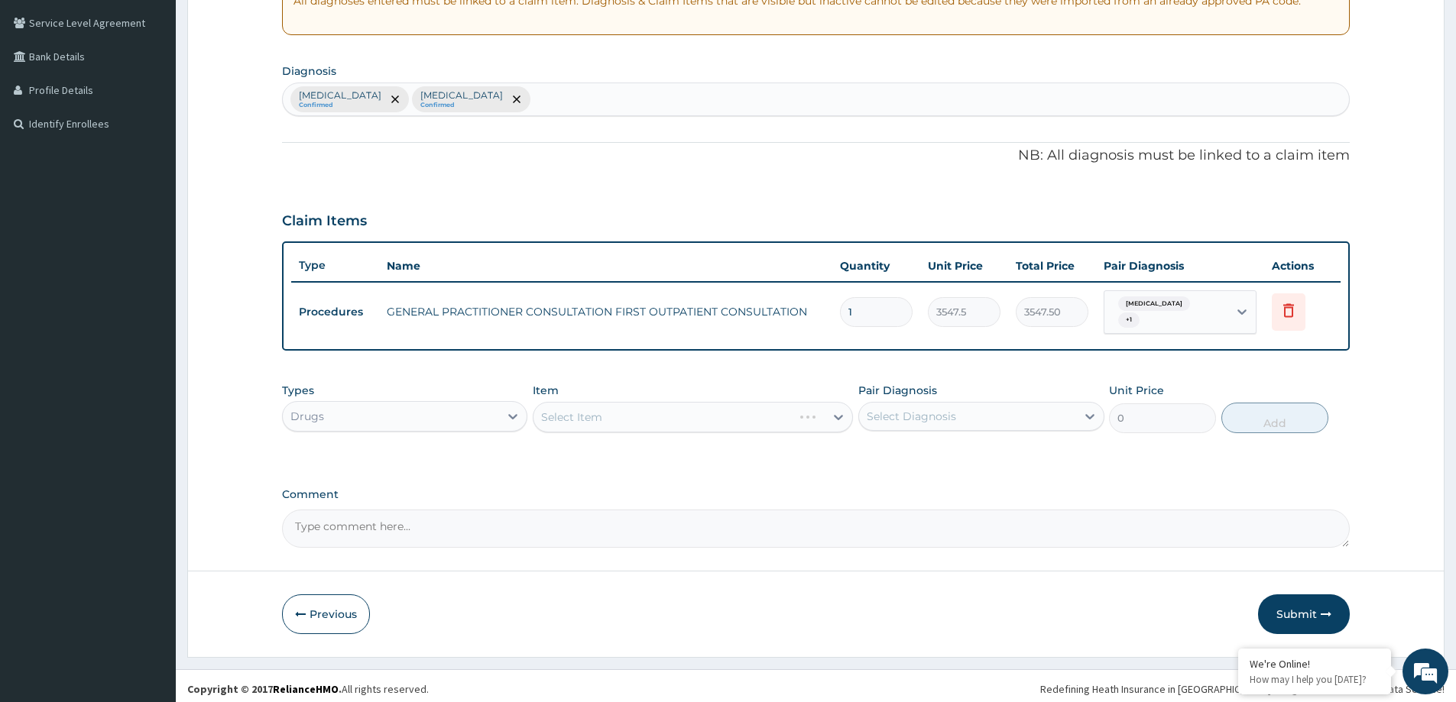
click at [788, 405] on div "Select Item" at bounding box center [693, 417] width 320 height 31
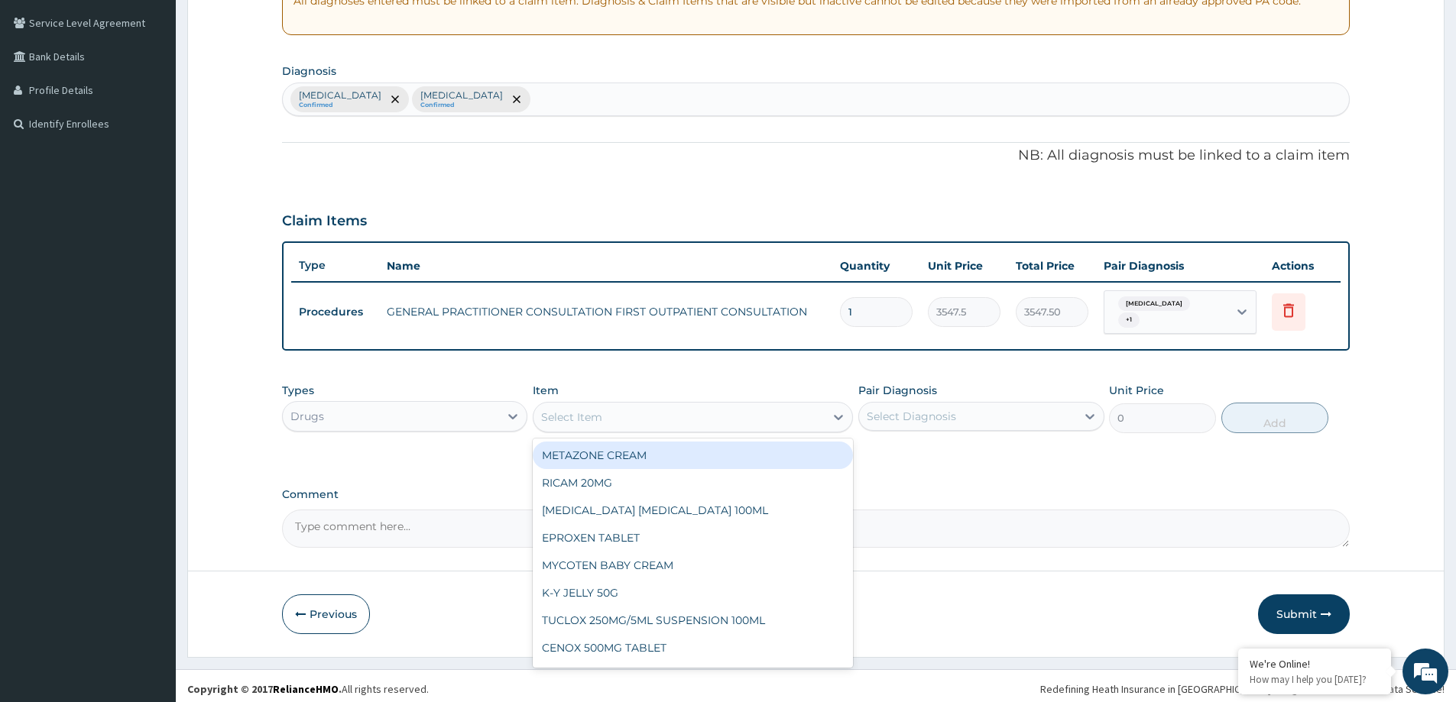
click at [656, 413] on div "Select Item" at bounding box center [678, 417] width 291 height 24
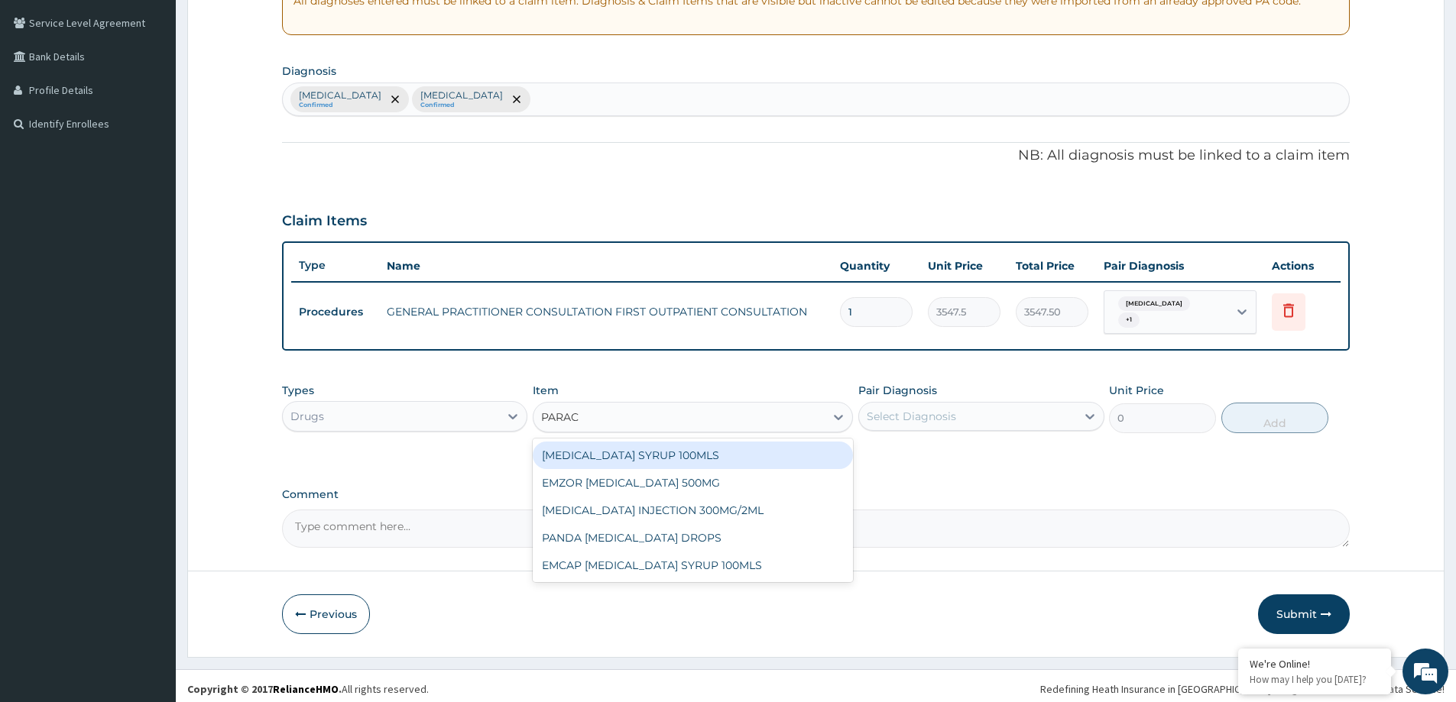
type input "PARACE"
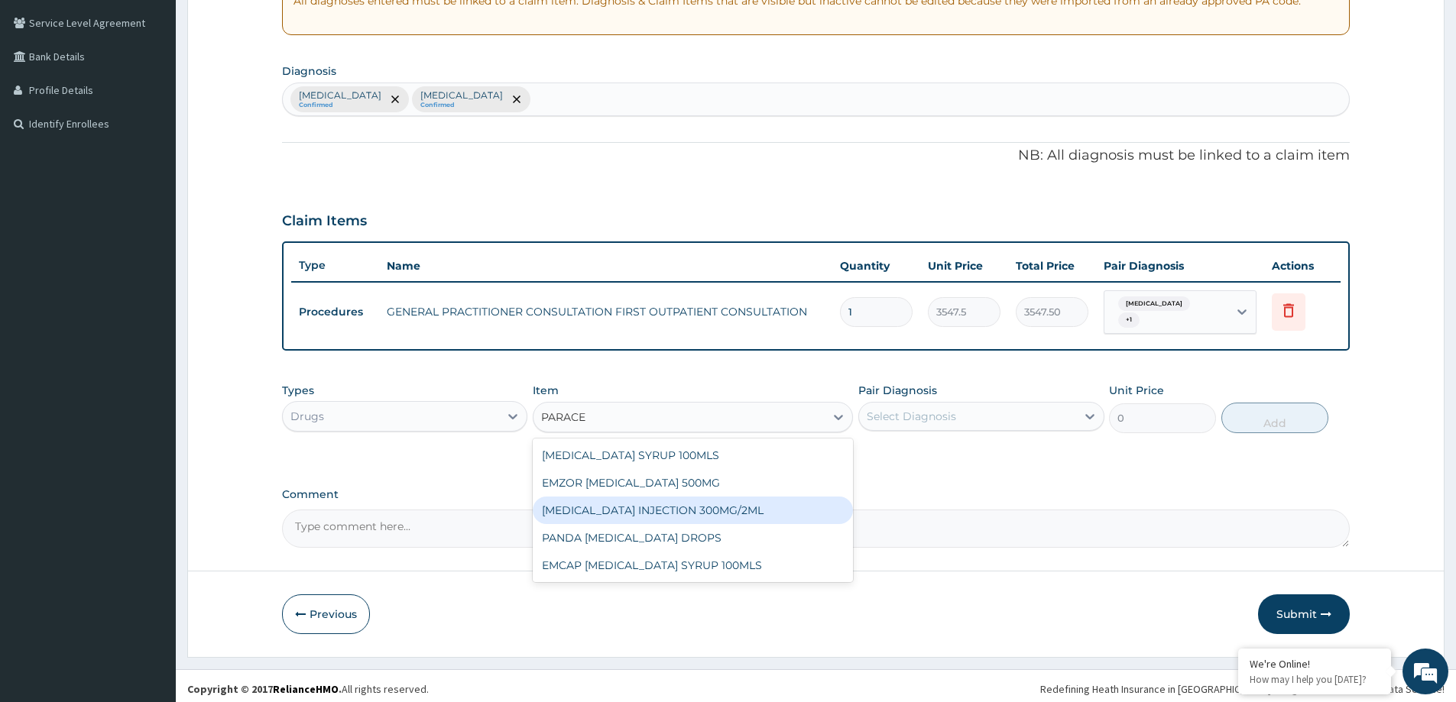
drag, startPoint x: 695, startPoint y: 502, endPoint x: 805, endPoint y: 514, distance: 109.9
click at [696, 501] on div "PARACETAMOL INJECTION 300MG/2ML" at bounding box center [693, 511] width 320 height 28
type input "260.1499938964844"
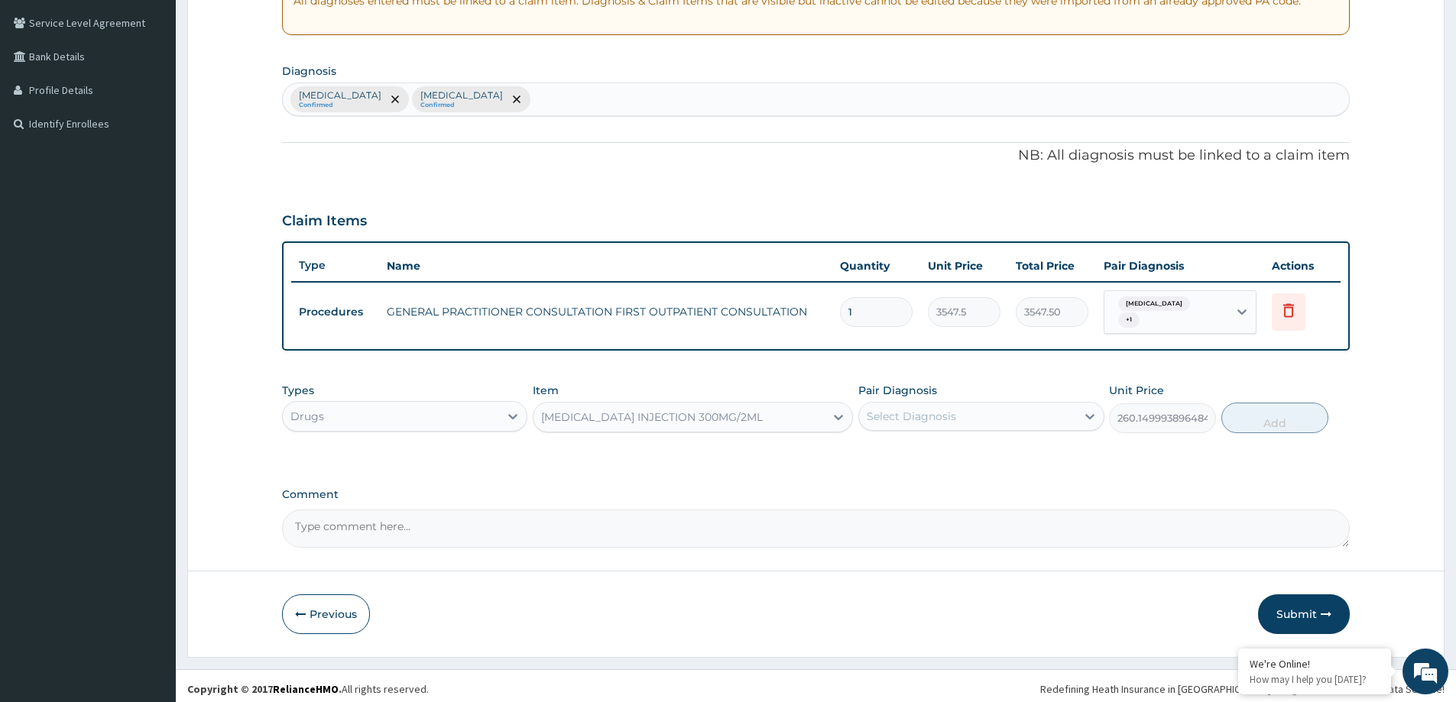
click at [953, 404] on div "Select Diagnosis" at bounding box center [967, 416] width 216 height 24
click at [930, 454] on label "Pharyngitis" at bounding box center [930, 453] width 95 height 15
checkbox input "true"
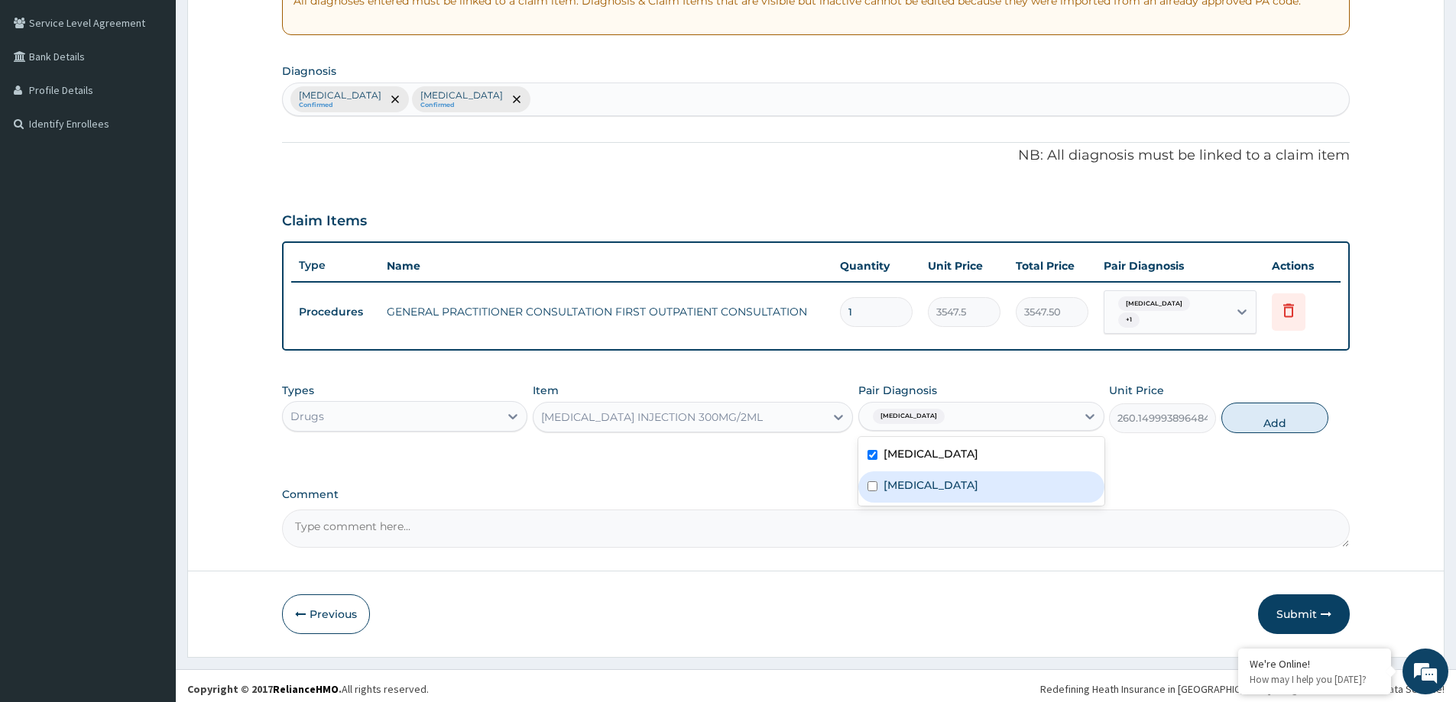
click at [925, 472] on div "Rhinitis" at bounding box center [980, 487] width 245 height 31
checkbox input "true"
drag, startPoint x: 1257, startPoint y: 421, endPoint x: 1237, endPoint y: 426, distance: 20.4
click at [1255, 421] on button "Add" at bounding box center [1274, 418] width 107 height 31
type input "0"
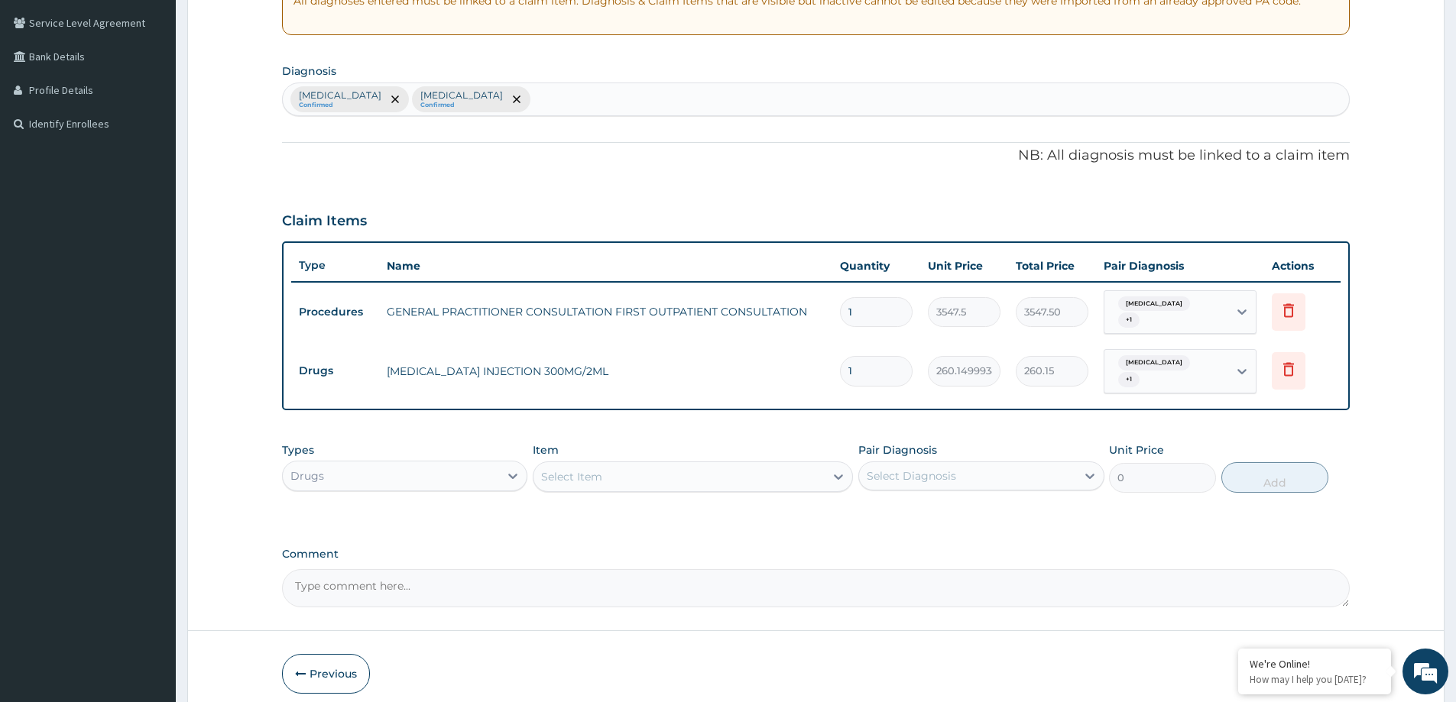
type input "0.00"
type input "2"
type input "520.30"
type input "2"
click at [673, 465] on div "Select Item" at bounding box center [678, 477] width 291 height 24
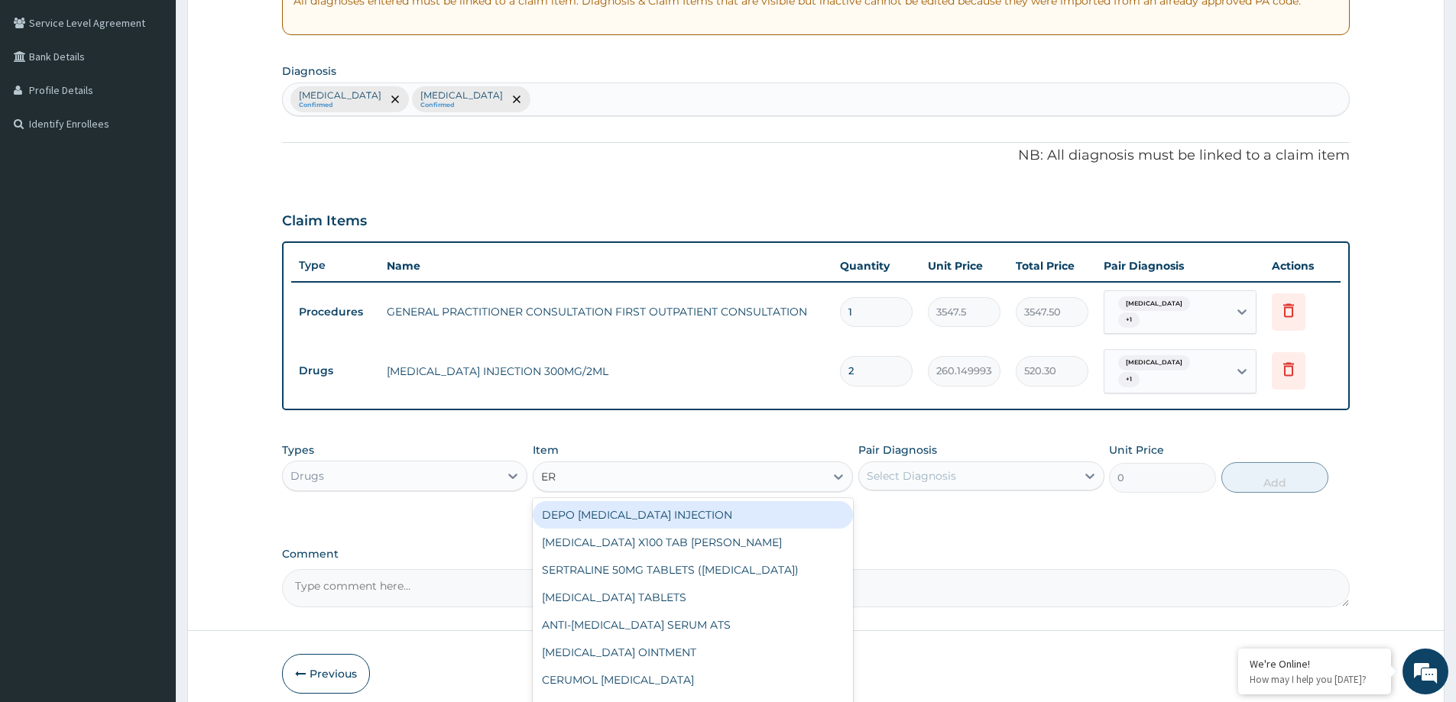
type input "ERY"
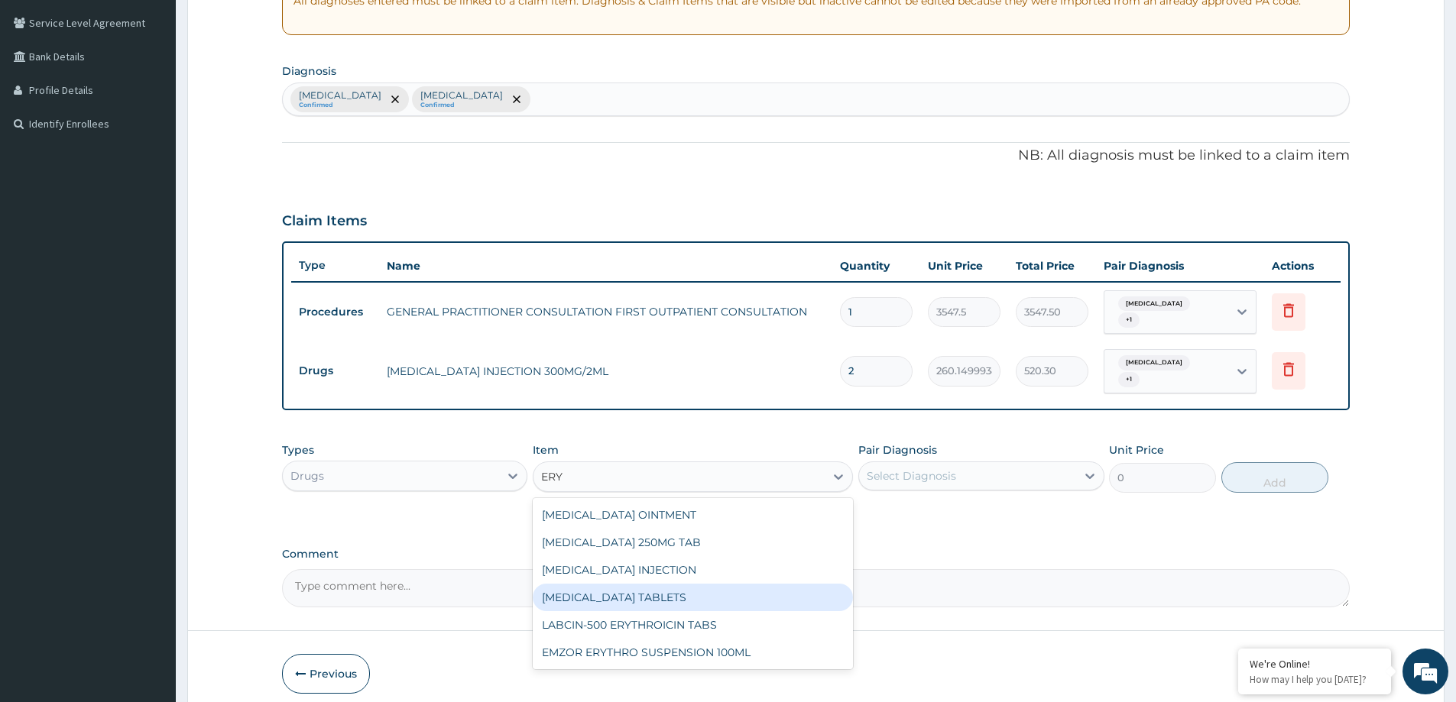
click at [596, 593] on div "ERYTHROMYCIN TABLETS" at bounding box center [693, 598] width 320 height 28
type input "206.9375"
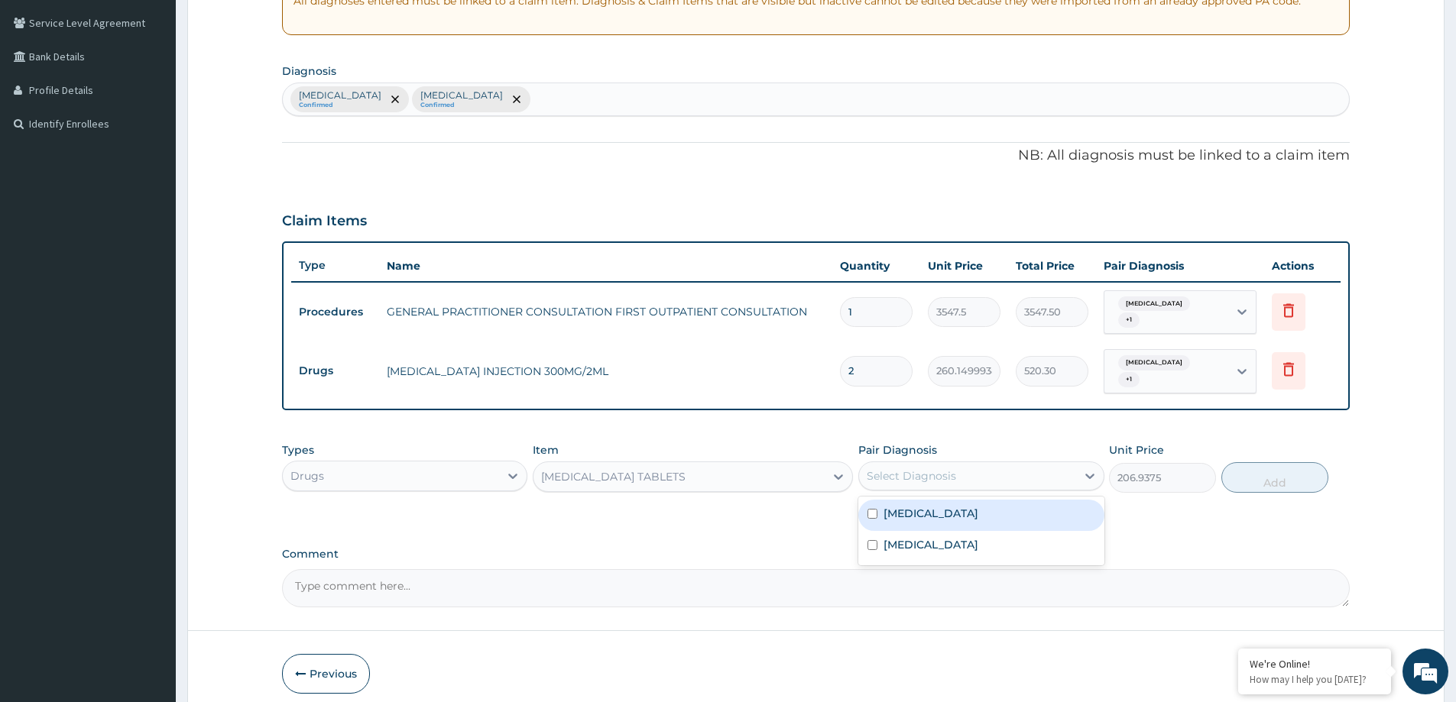
click at [1050, 464] on div "Select Diagnosis" at bounding box center [967, 476] width 216 height 24
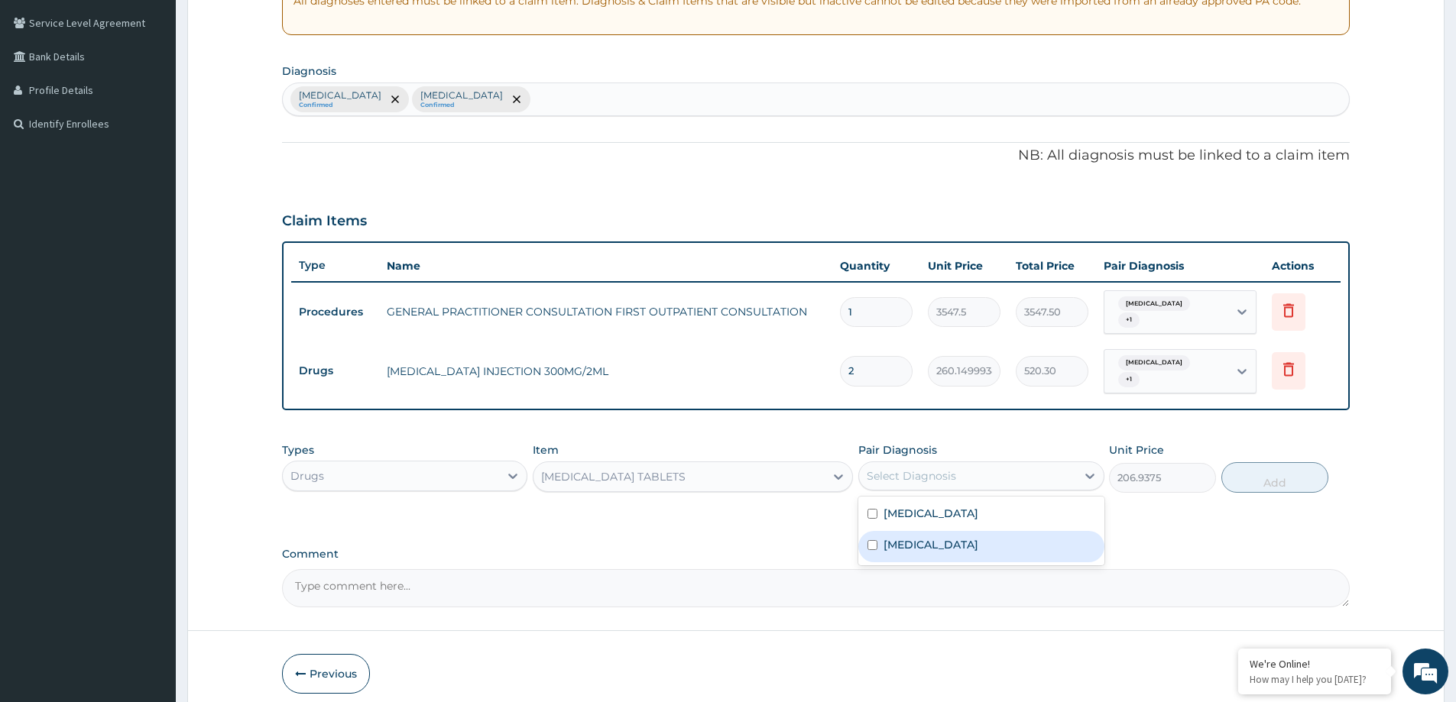
click at [749, 470] on div "ERYTHROMYCIN TABLETS" at bounding box center [678, 477] width 291 height 24
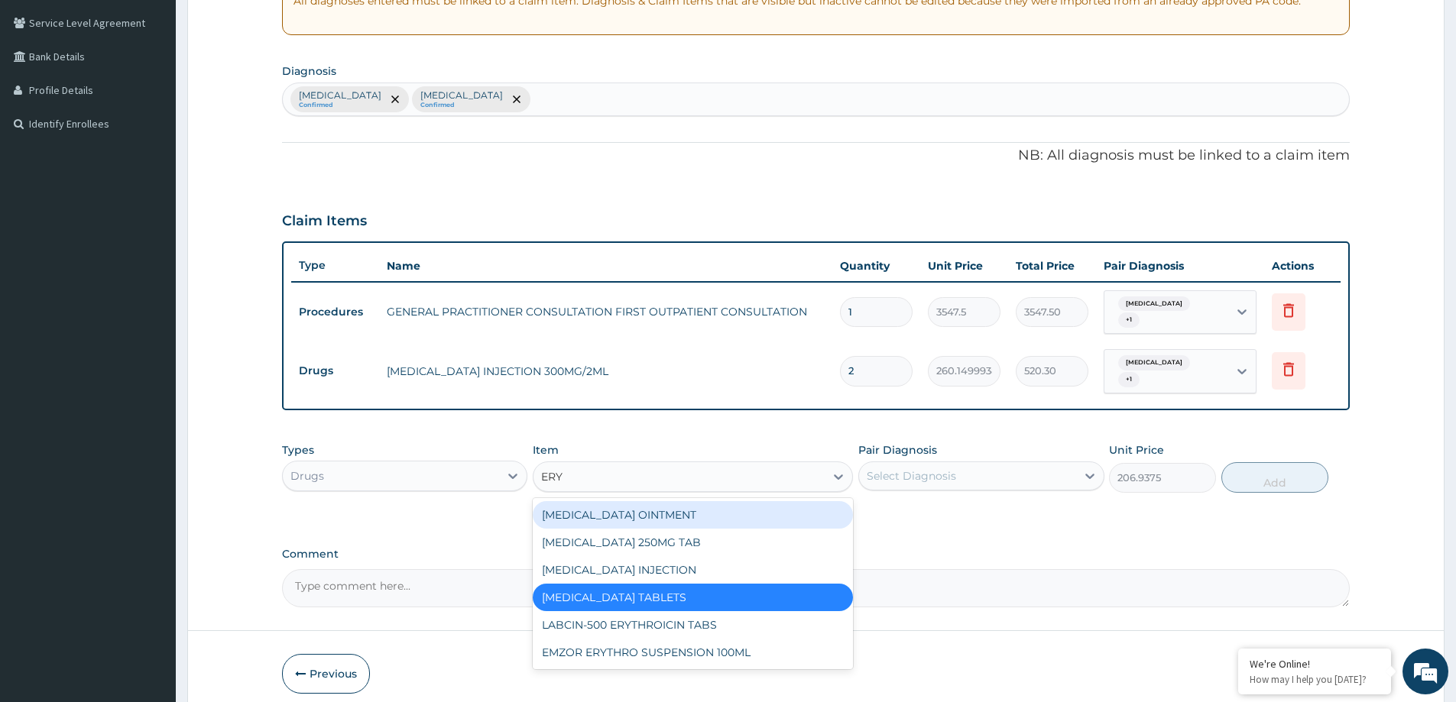
scroll to position [0, 0]
type input "ERYTHR"
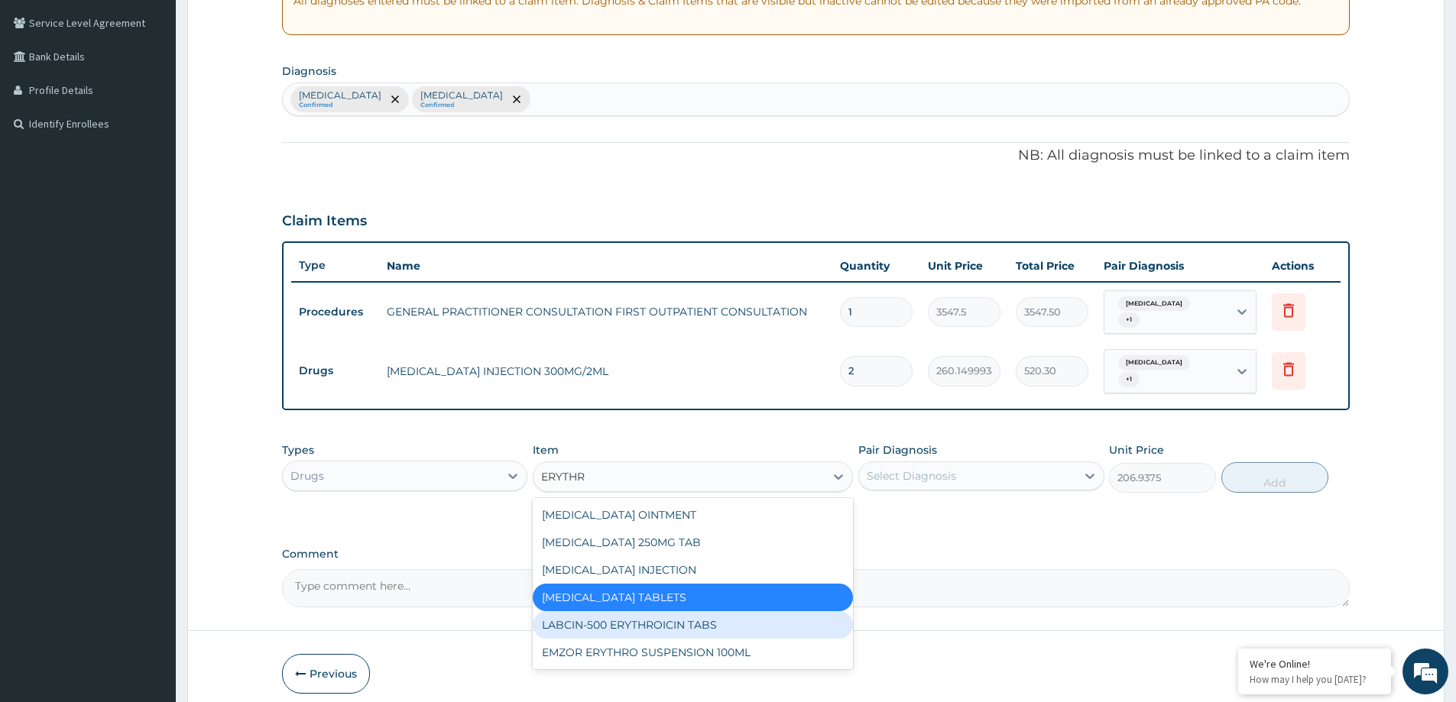
click at [618, 617] on div "LABCIN-500 ERYTHROICIN TABS" at bounding box center [693, 625] width 320 height 28
type input "218.7624969482422"
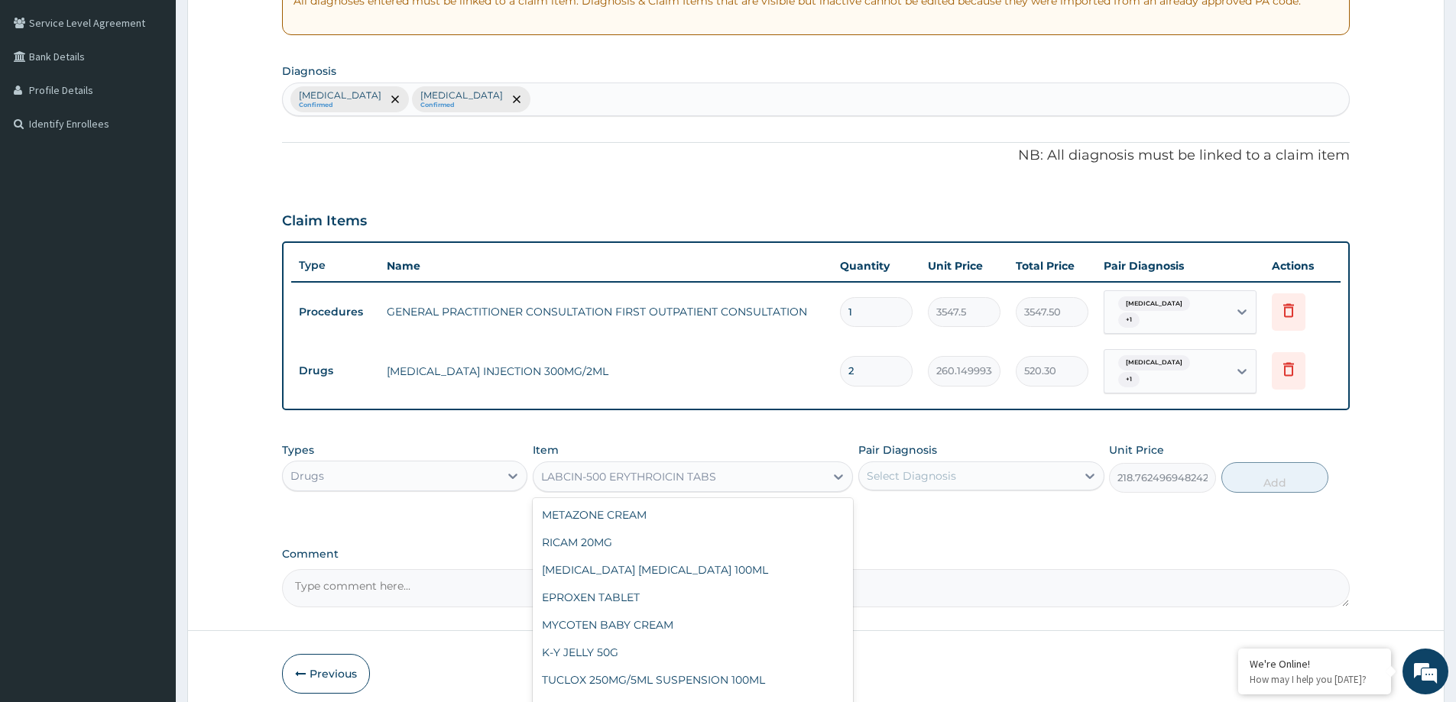
click at [641, 469] on div "LABCIN-500 ERYTHROICIN TABS" at bounding box center [628, 476] width 175 height 15
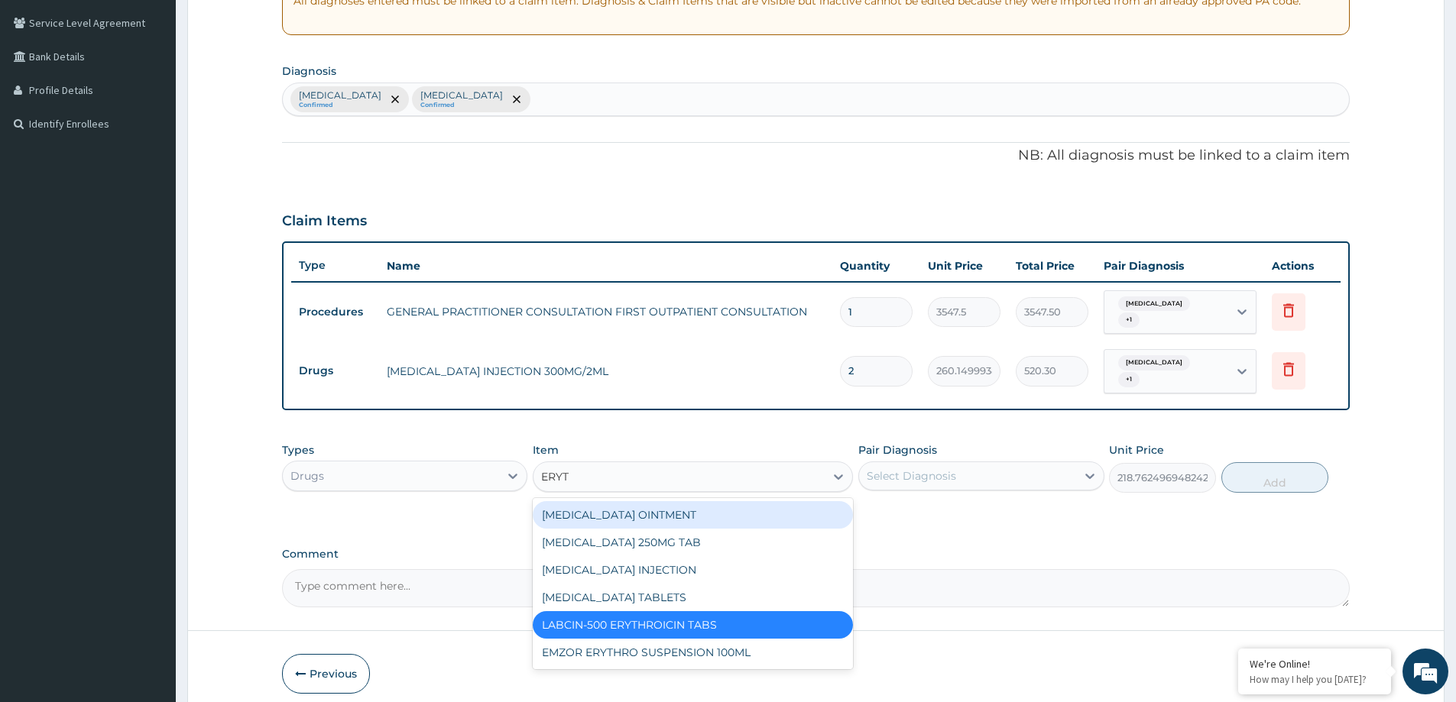
type input "ERYTH"
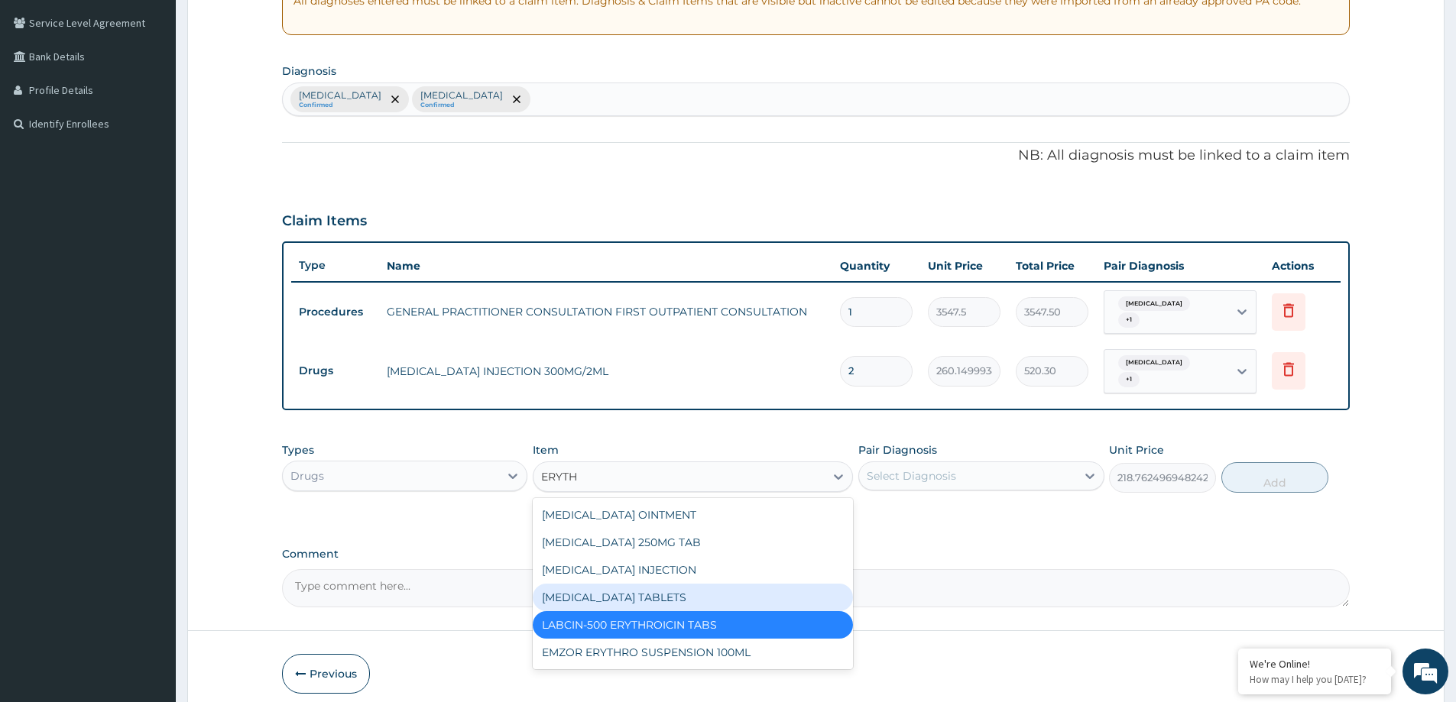
click at [595, 585] on div "ERYTHROMYCIN TABLETS" at bounding box center [693, 598] width 320 height 28
type input "206.9375"
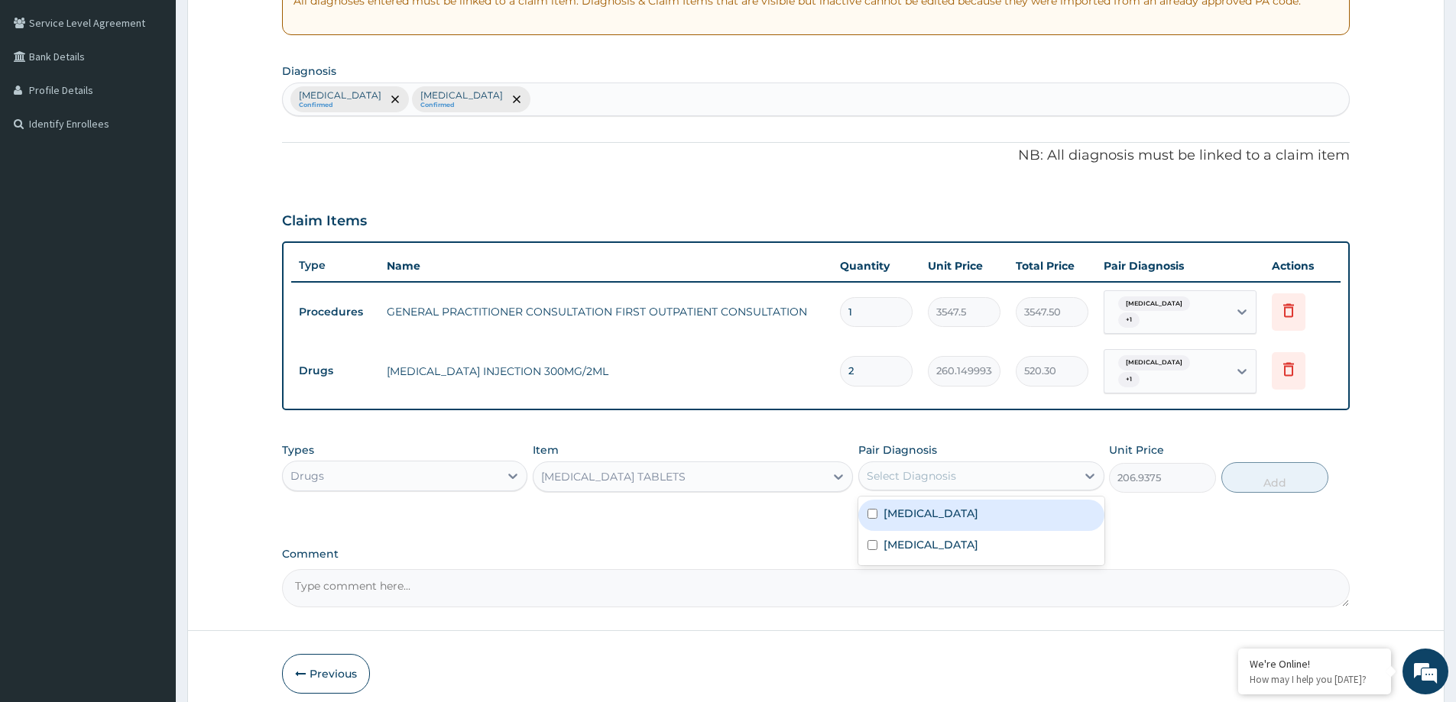
drag, startPoint x: 909, startPoint y: 460, endPoint x: 863, endPoint y: 504, distance: 64.3
click at [905, 468] on div "Select Diagnosis" at bounding box center [911, 475] width 89 height 15
drag, startPoint x: 868, startPoint y: 506, endPoint x: 871, endPoint y: 528, distance: 22.4
click at [870, 509] on input "checkbox" at bounding box center [872, 514] width 10 height 10
checkbox input "true"
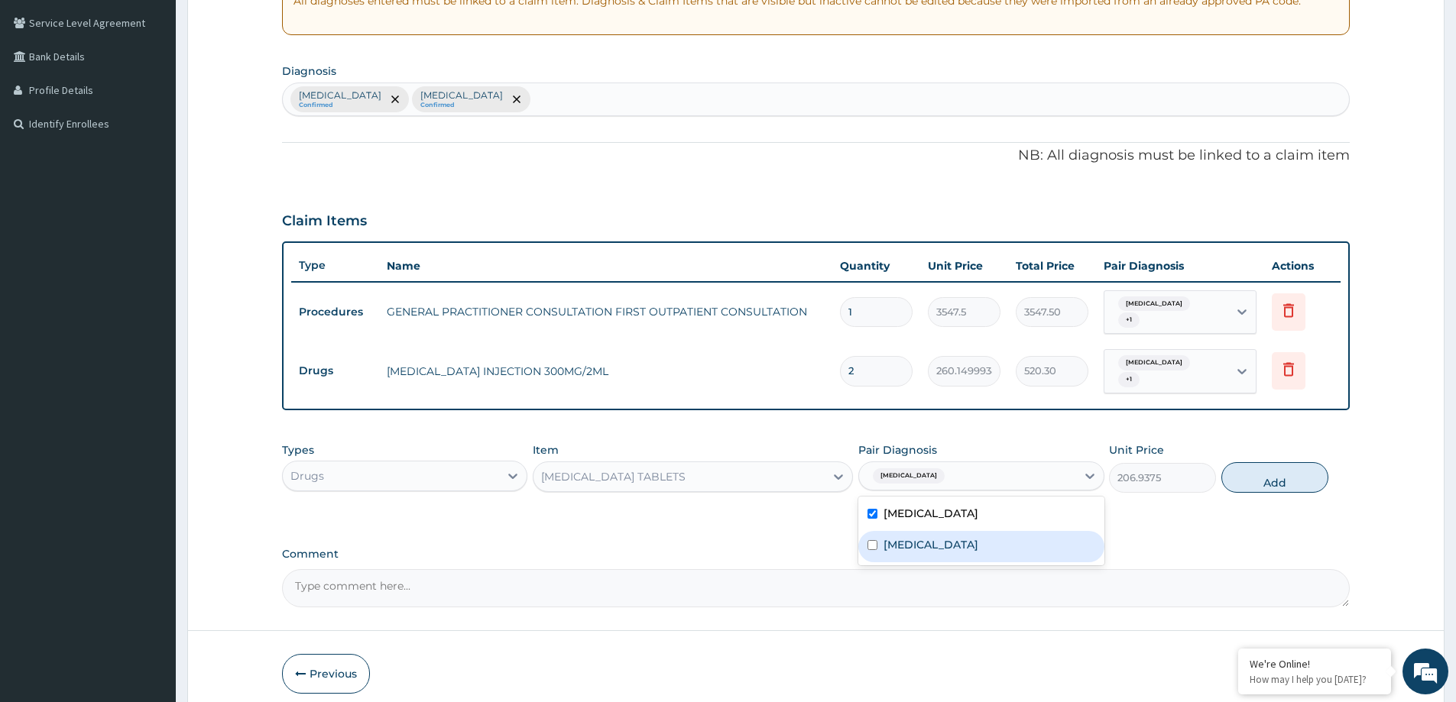
click at [871, 540] on input "checkbox" at bounding box center [872, 545] width 10 height 10
checkbox input "true"
drag, startPoint x: 1294, startPoint y: 433, endPoint x: 1282, endPoint y: 461, distance: 30.1
click at [1282, 461] on div "Types Drugs Item ERYTHROMYCIN TABLETS Pair Diagnosis Pharyngitis + 1 Unit Price…" at bounding box center [816, 468] width 1068 height 66
click at [1282, 462] on button "Add" at bounding box center [1274, 477] width 107 height 31
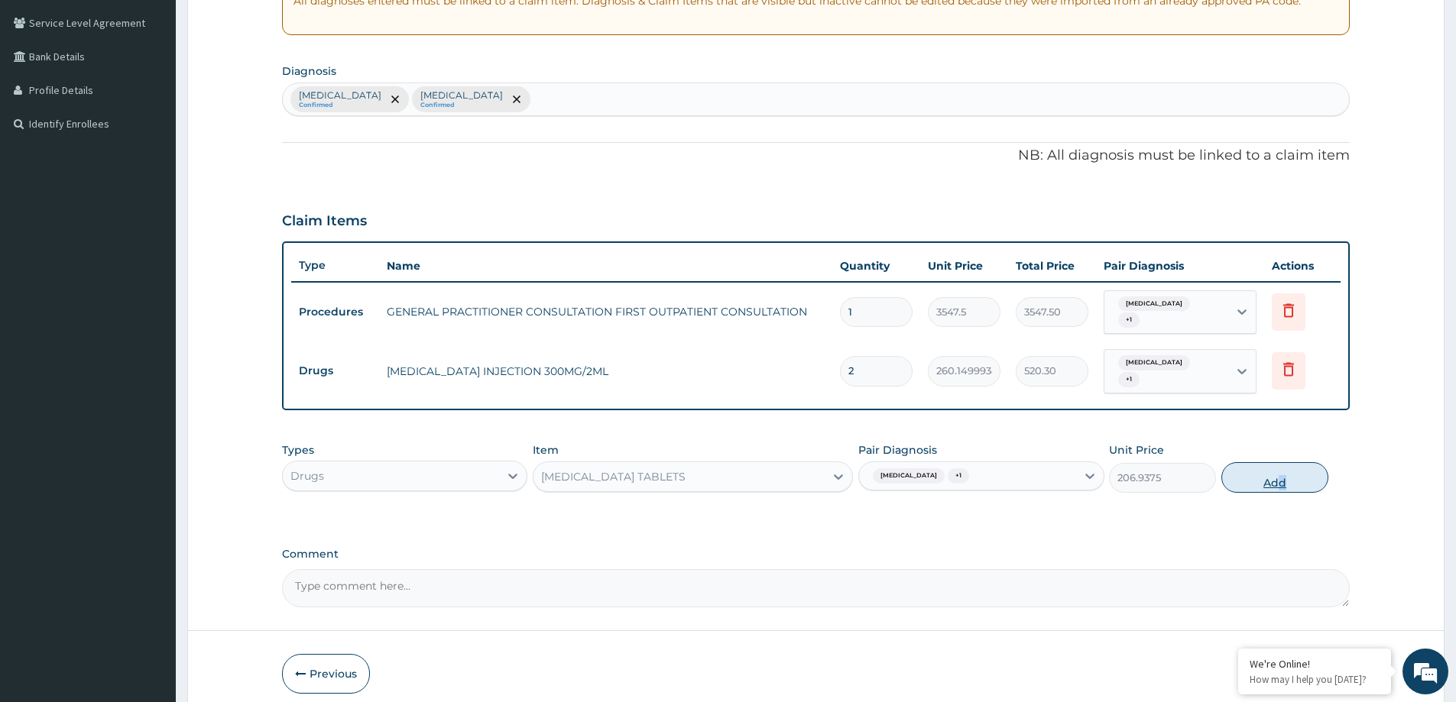
type input "0"
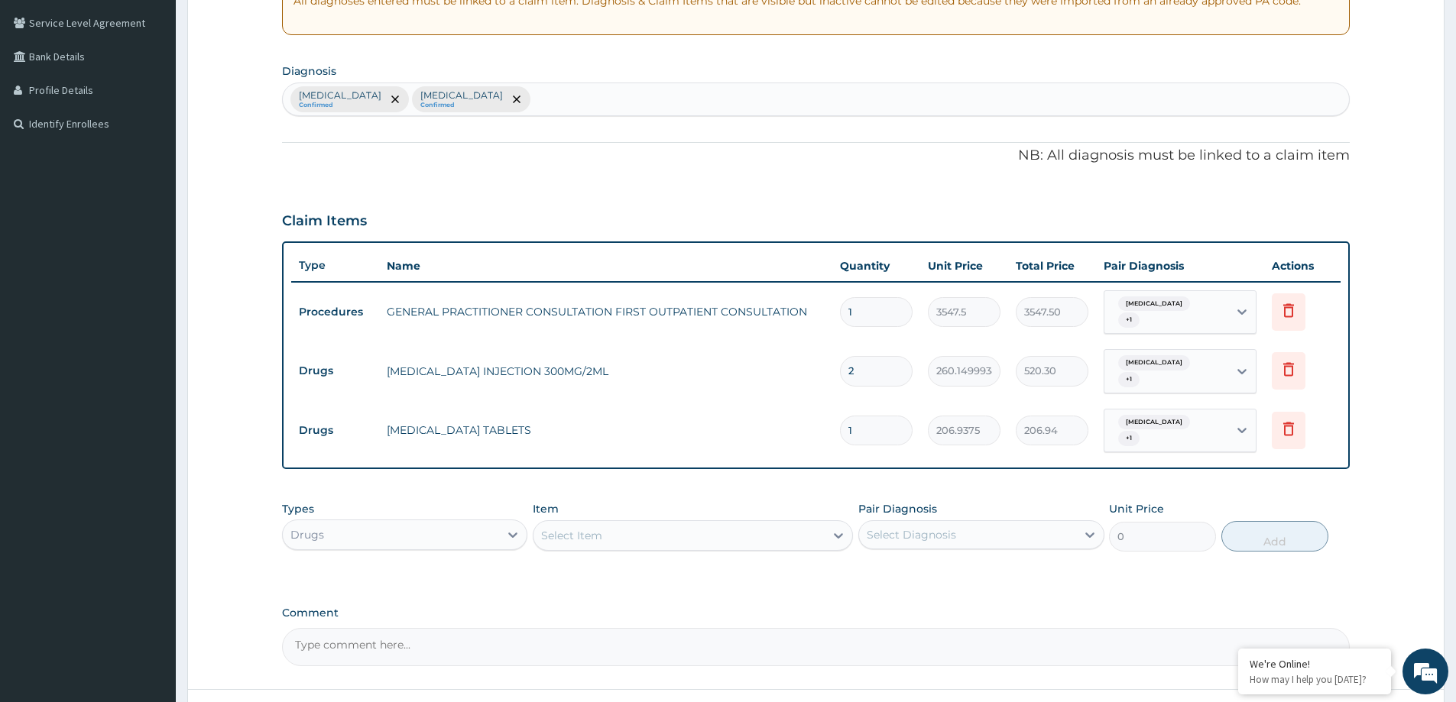
type input "15"
type input "3104.06"
type input "15"
click at [705, 524] on div "Select Item" at bounding box center [678, 536] width 291 height 24
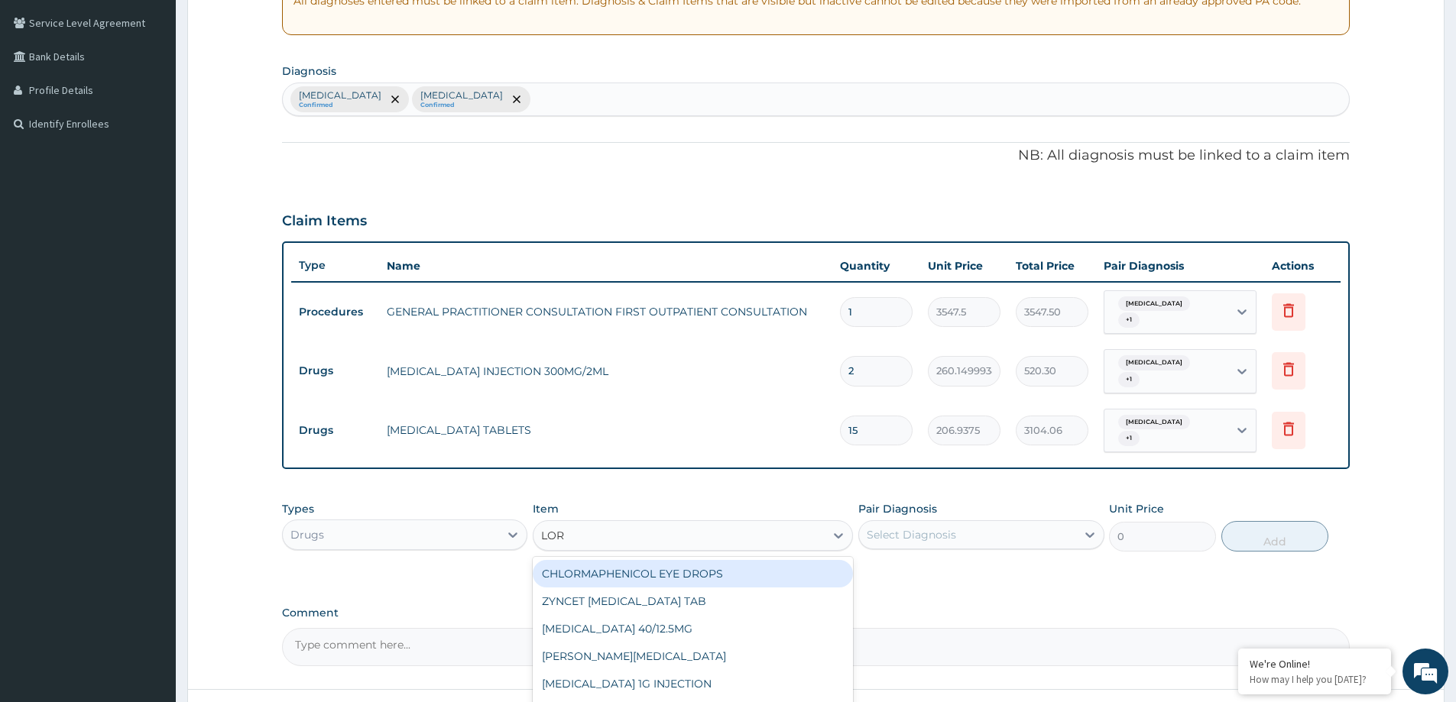
type input "LORA"
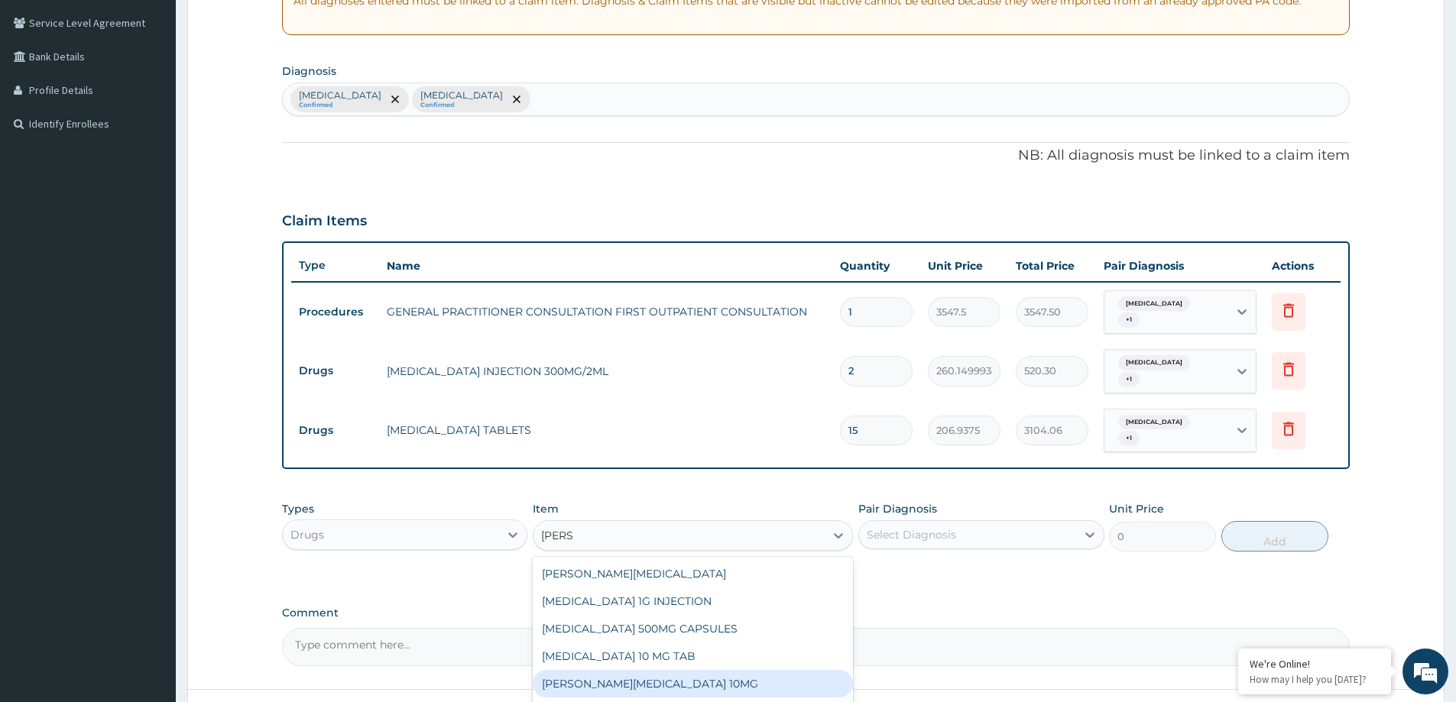
click at [685, 670] on div "LORATYN LORATADINE 10MG" at bounding box center [693, 684] width 320 height 28
type input "88.6875"
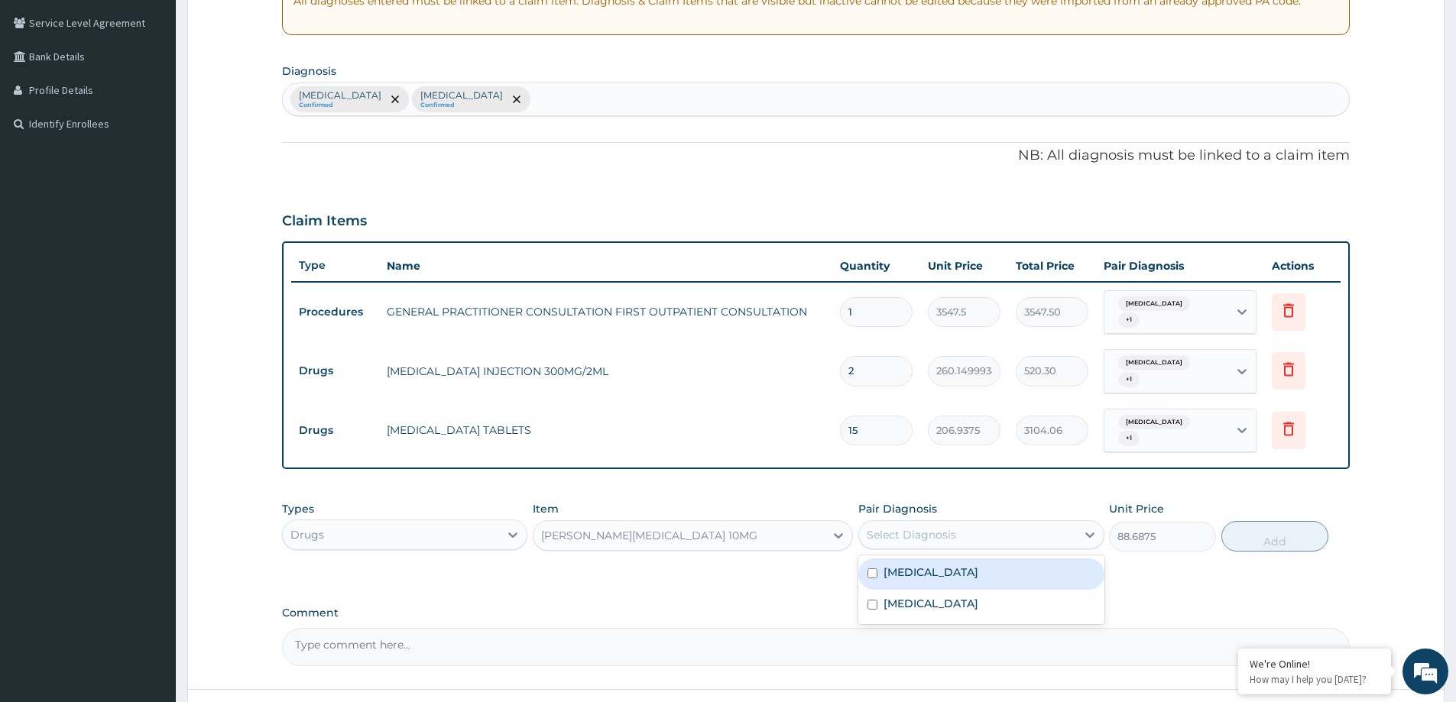
click at [963, 523] on div "Select Diagnosis" at bounding box center [967, 535] width 216 height 24
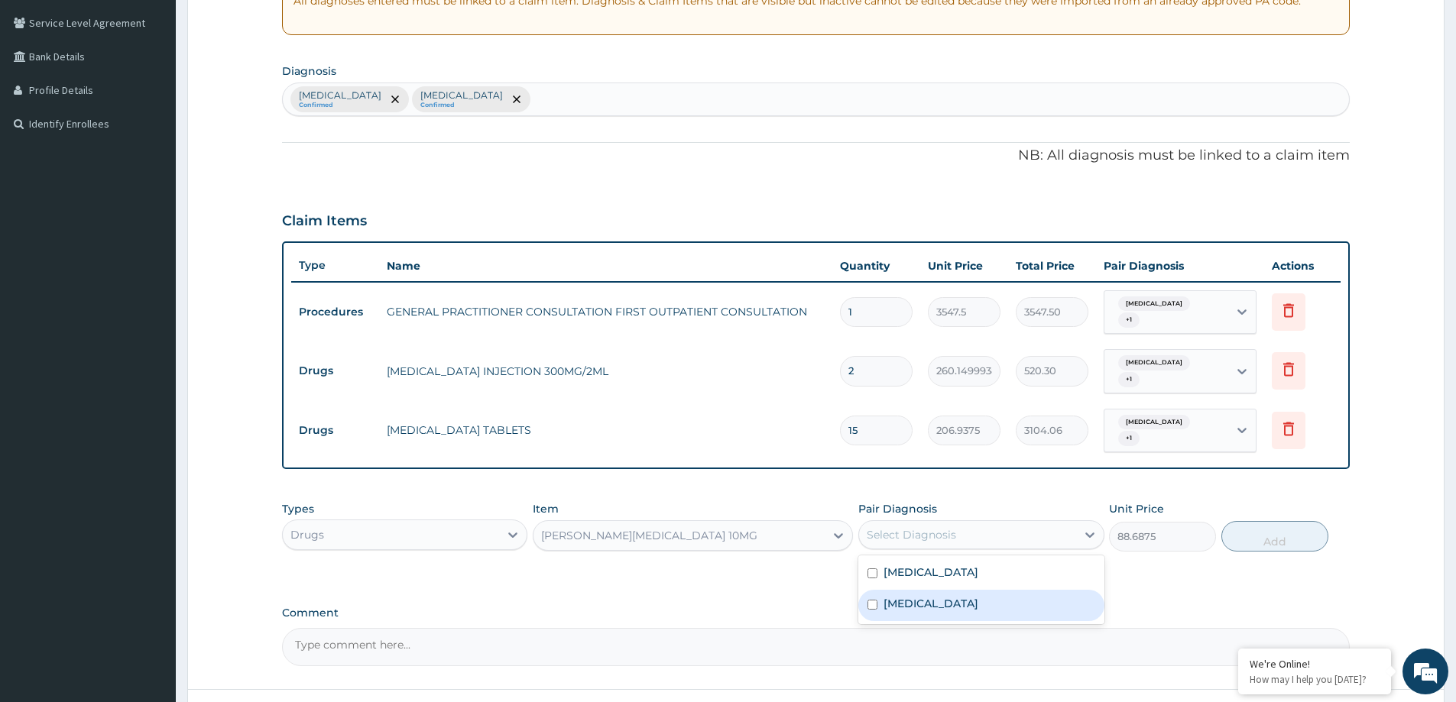
click at [915, 596] on label "Rhinitis" at bounding box center [930, 603] width 95 height 15
checkbox input "true"
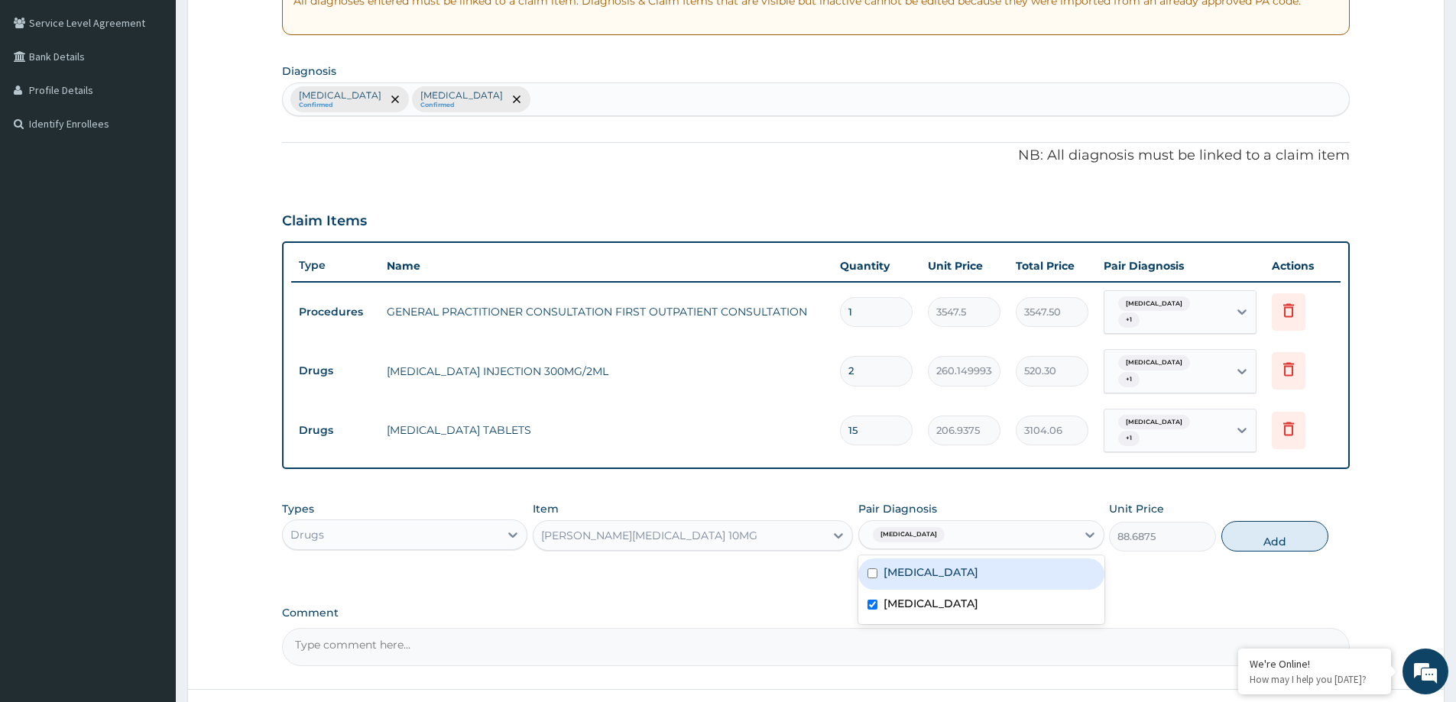
click at [917, 565] on label "Pharyngitis" at bounding box center [930, 572] width 95 height 15
checkbox input "true"
click at [1256, 524] on button "Add" at bounding box center [1274, 536] width 107 height 31
type input "0"
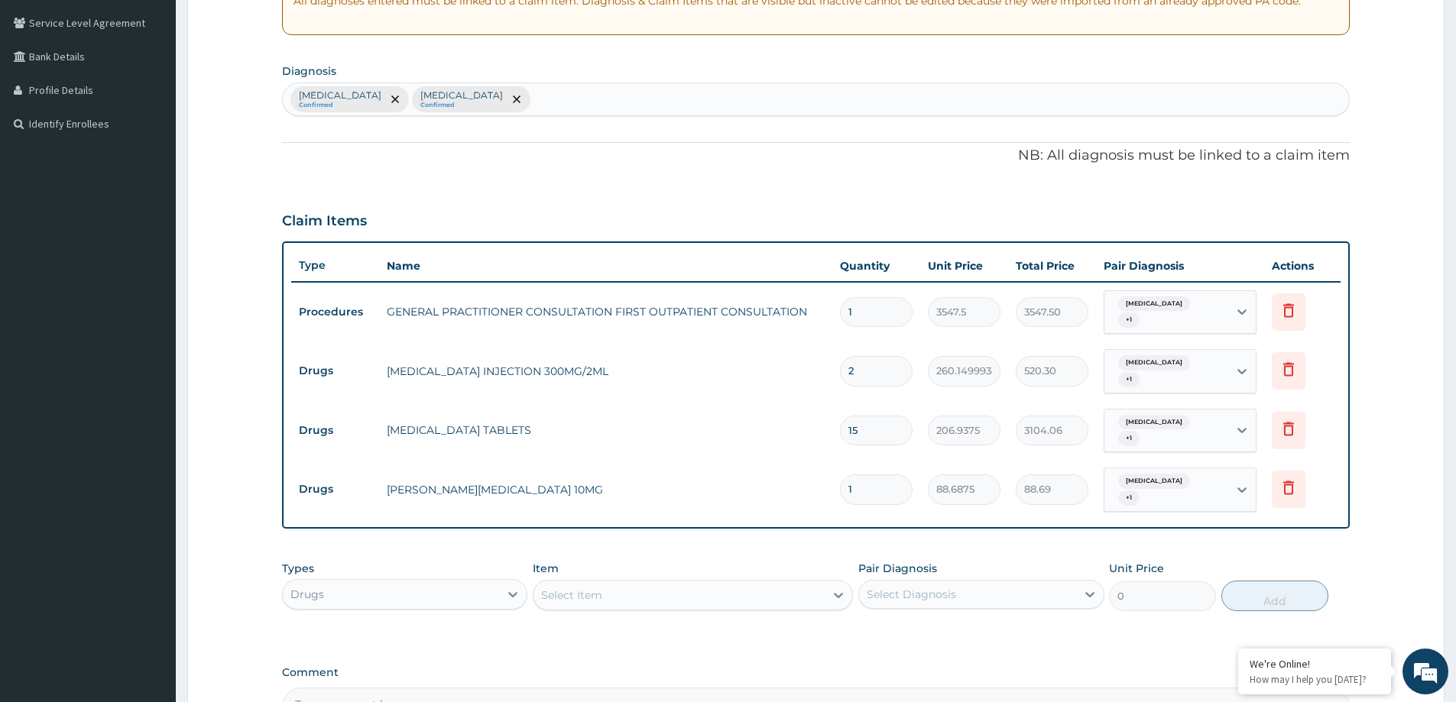
type input "10"
type input "886.88"
type input "10"
click at [673, 583] on div "Select Item" at bounding box center [678, 595] width 291 height 24
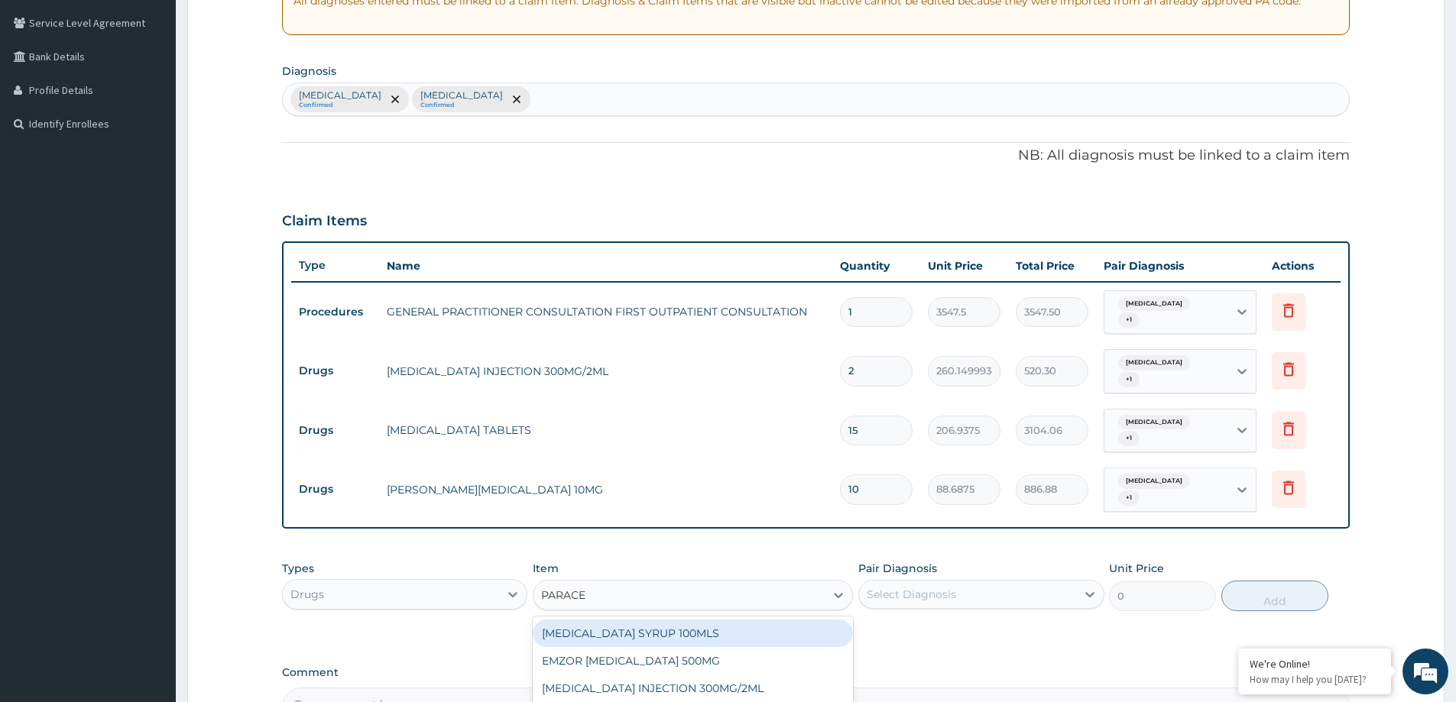
type input "PARACET"
click at [729, 647] on div "EMZOR PARACETAMOL 500MG" at bounding box center [693, 661] width 320 height 28
type input "23.64999961853027"
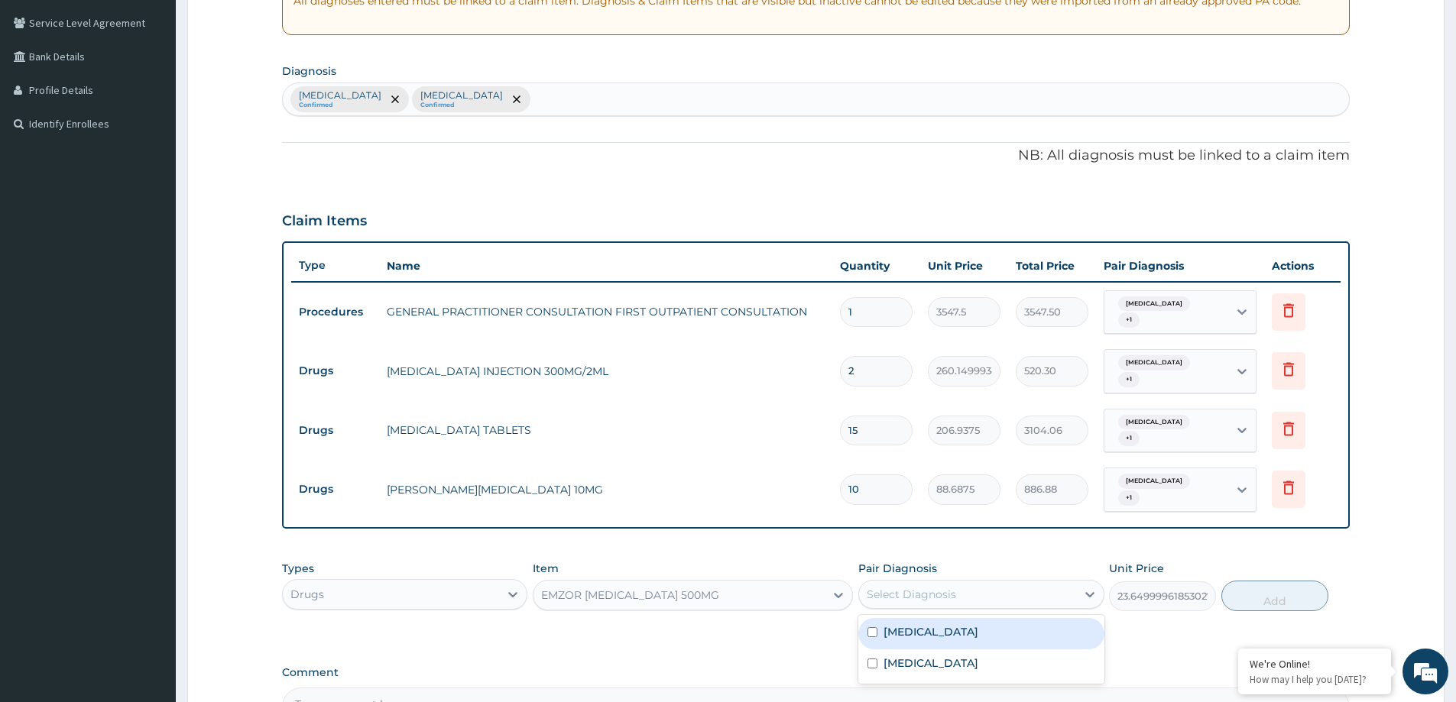
click at [1013, 582] on div "Select Diagnosis" at bounding box center [967, 594] width 216 height 24
click at [973, 618] on div "Pharyngitis" at bounding box center [980, 633] width 245 height 31
checkbox input "true"
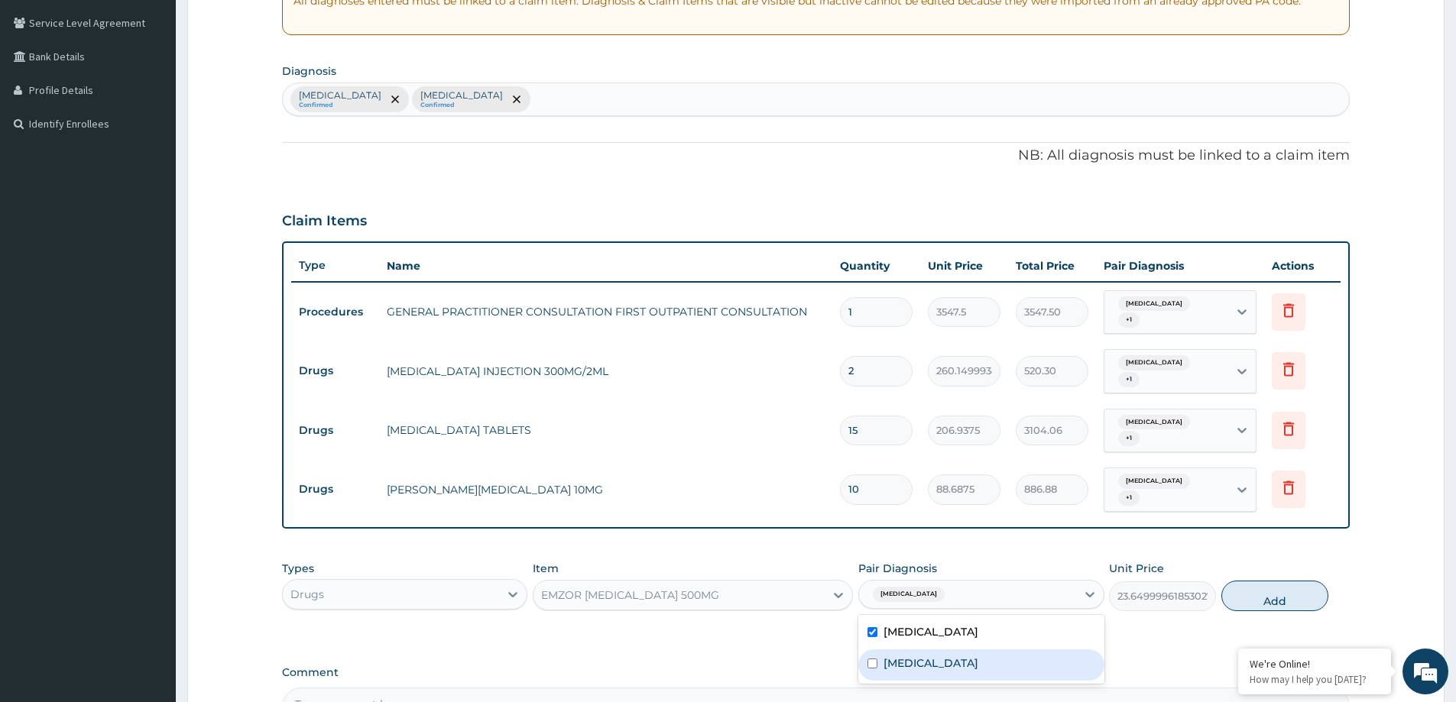
drag, startPoint x: 982, startPoint y: 630, endPoint x: 1166, endPoint y: 608, distance: 184.7
click at [986, 650] on div "Rhinitis" at bounding box center [980, 665] width 245 height 31
checkbox input "true"
click at [1294, 581] on button "Add" at bounding box center [1274, 596] width 107 height 31
type input "0"
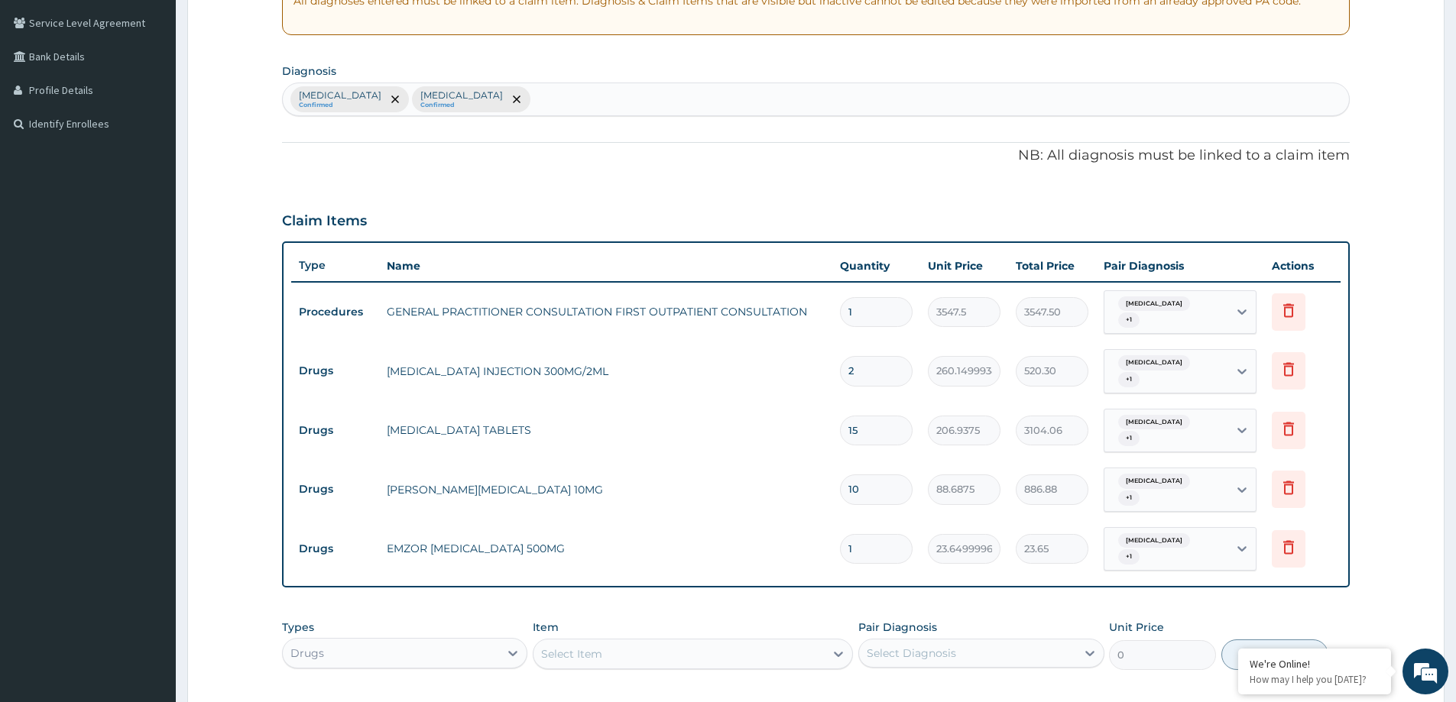
type input "18"
type input "425.70"
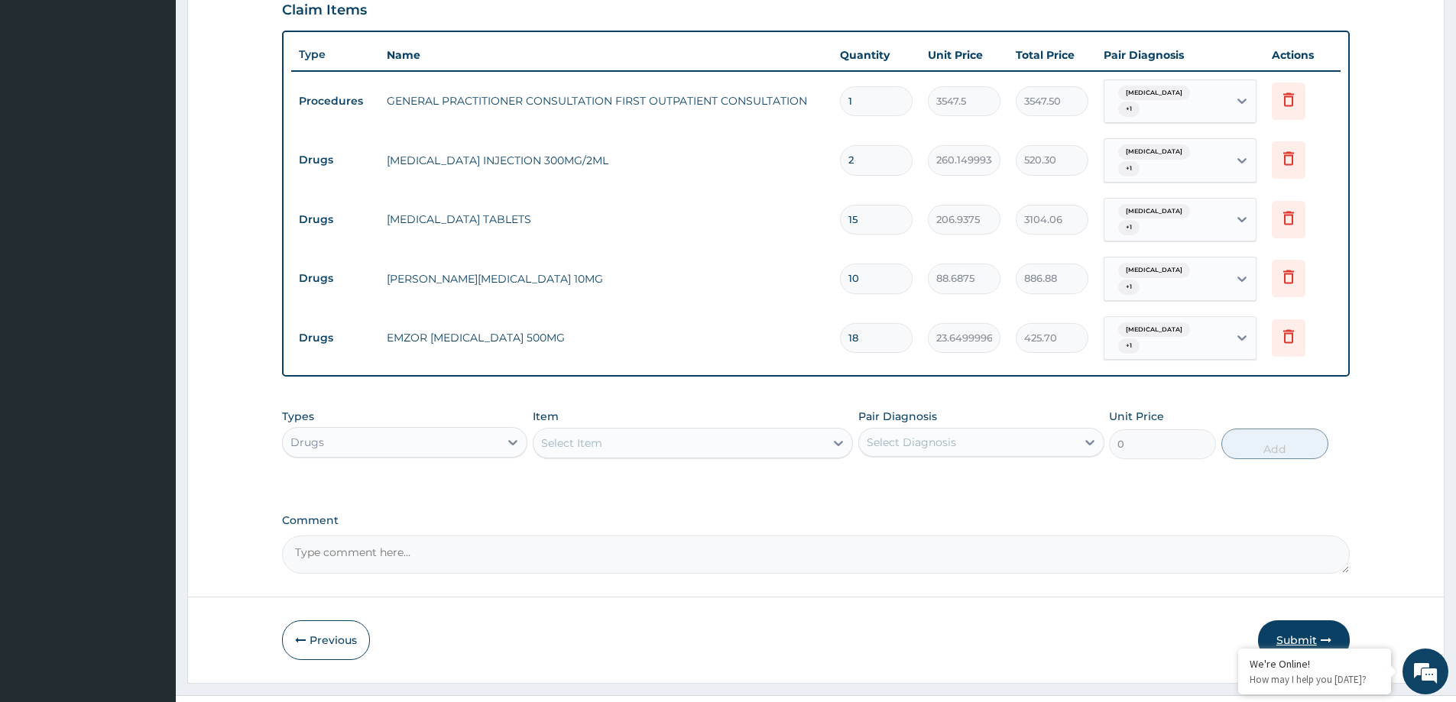
type input "18"
click at [1289, 621] on button "Submit" at bounding box center [1304, 641] width 92 height 40
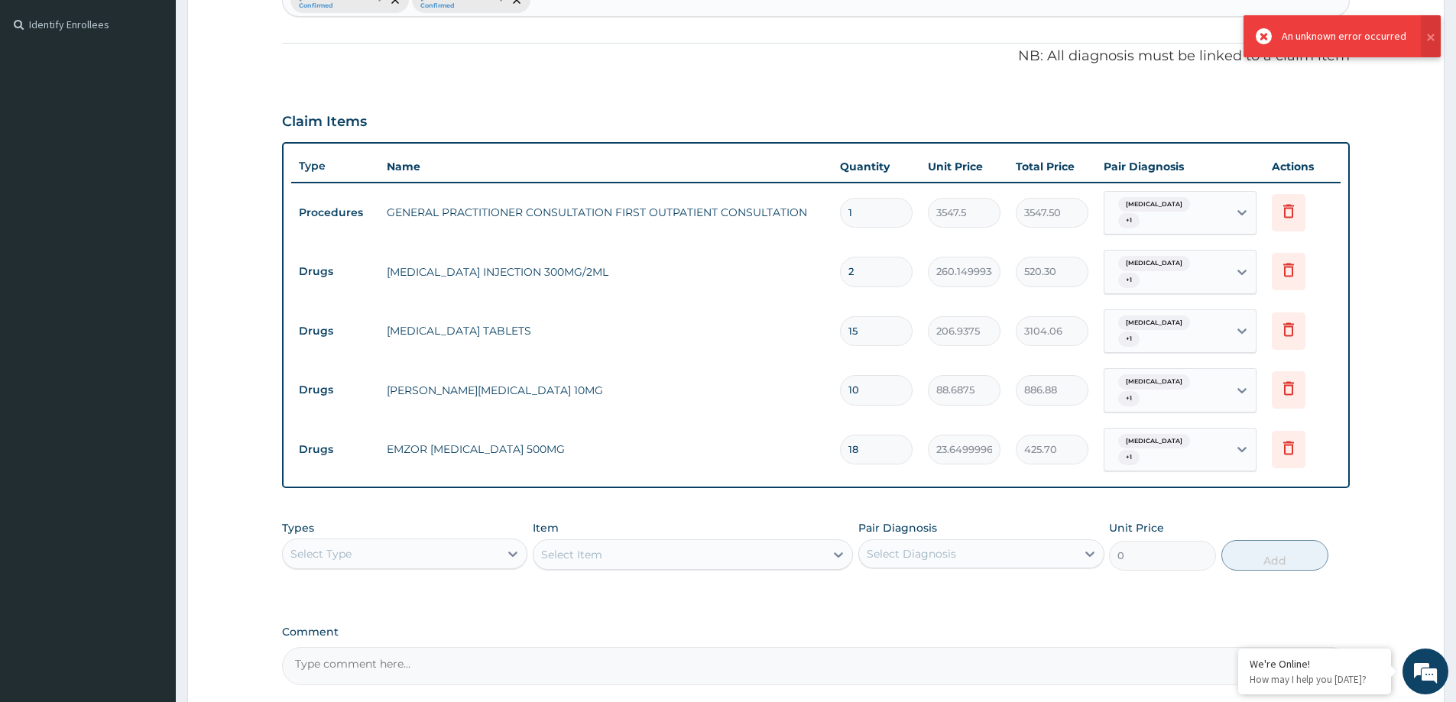
scroll to position [523, 0]
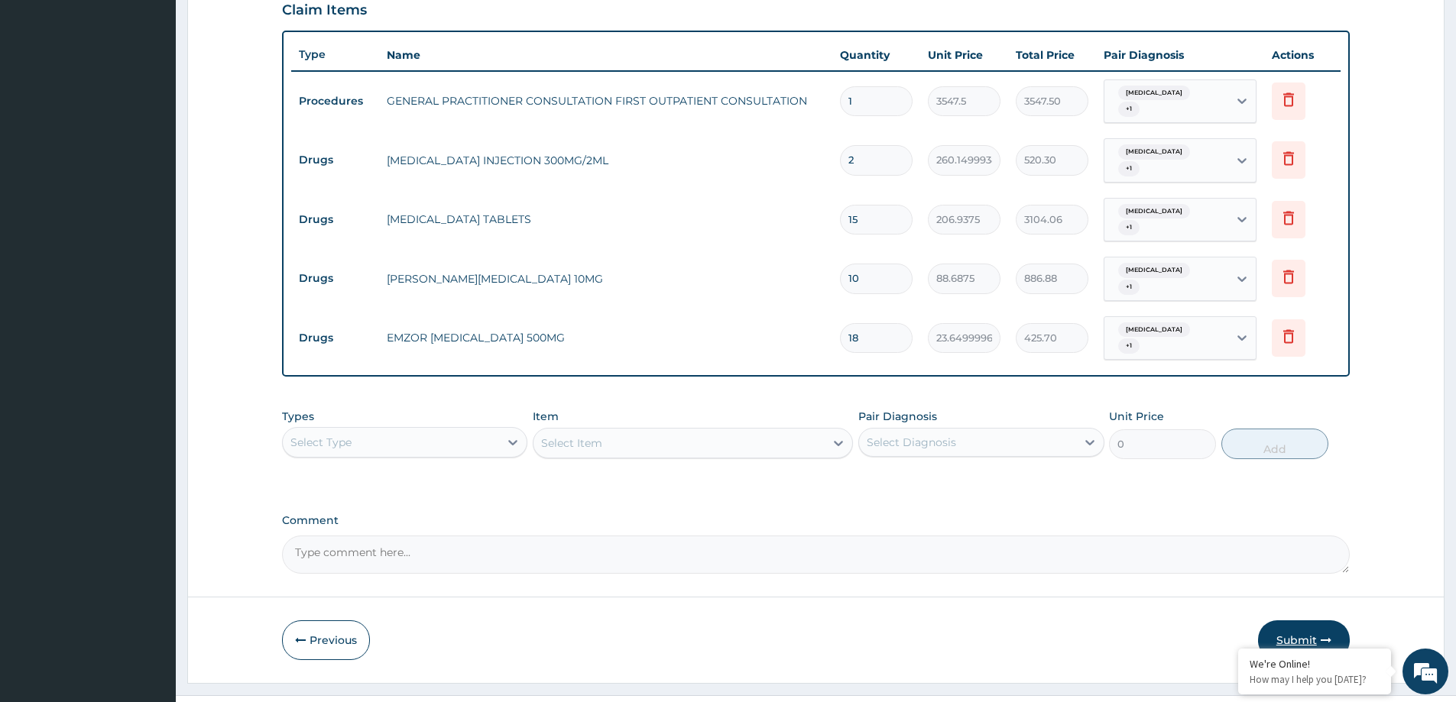
click at [1340, 621] on button "Submit" at bounding box center [1304, 641] width 92 height 40
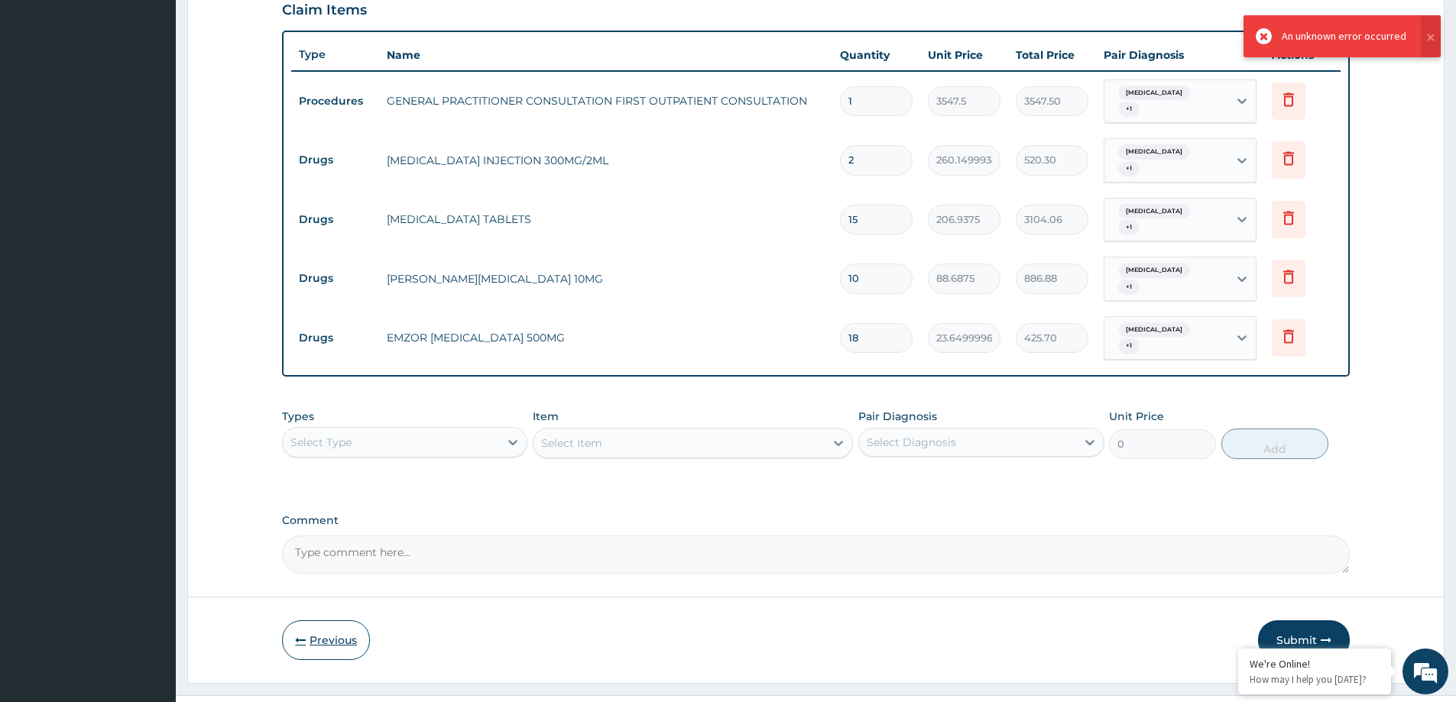
click at [320, 621] on button "Previous" at bounding box center [326, 641] width 88 height 40
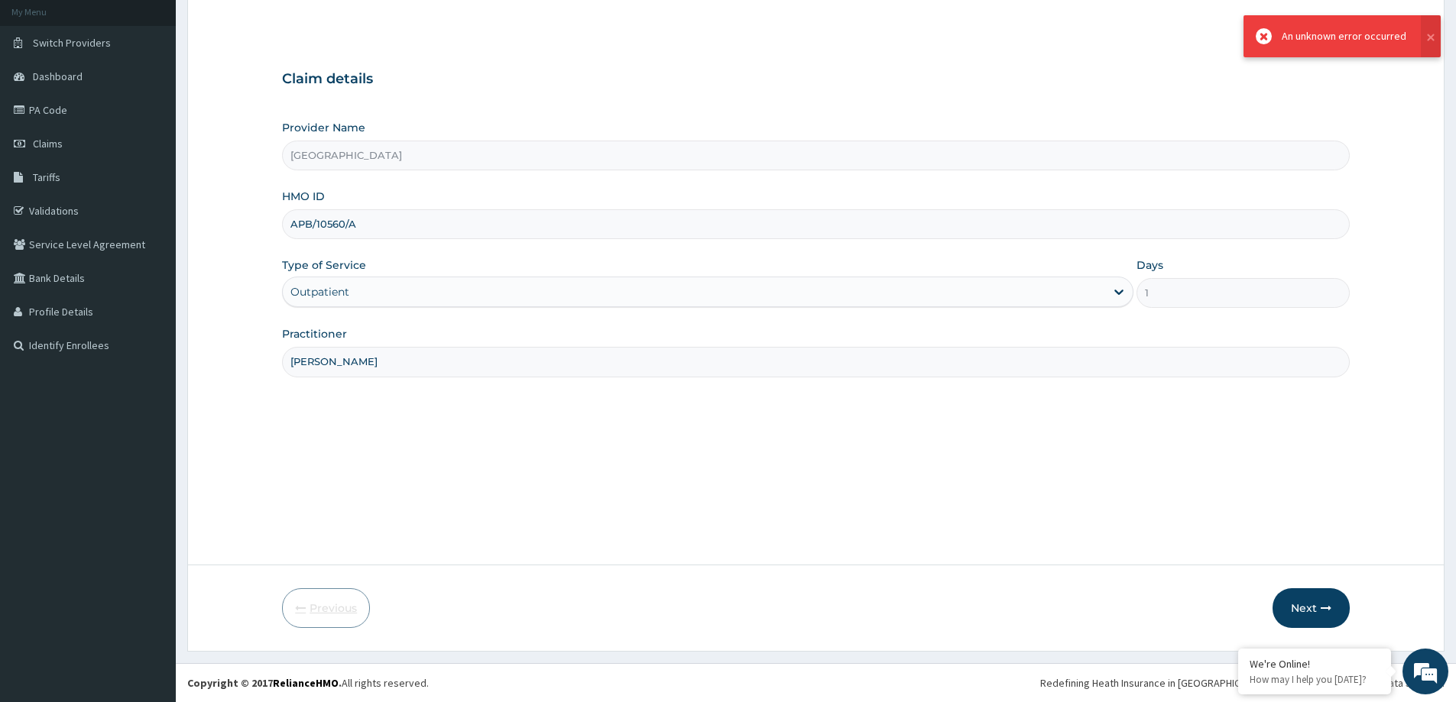
scroll to position [90, 0]
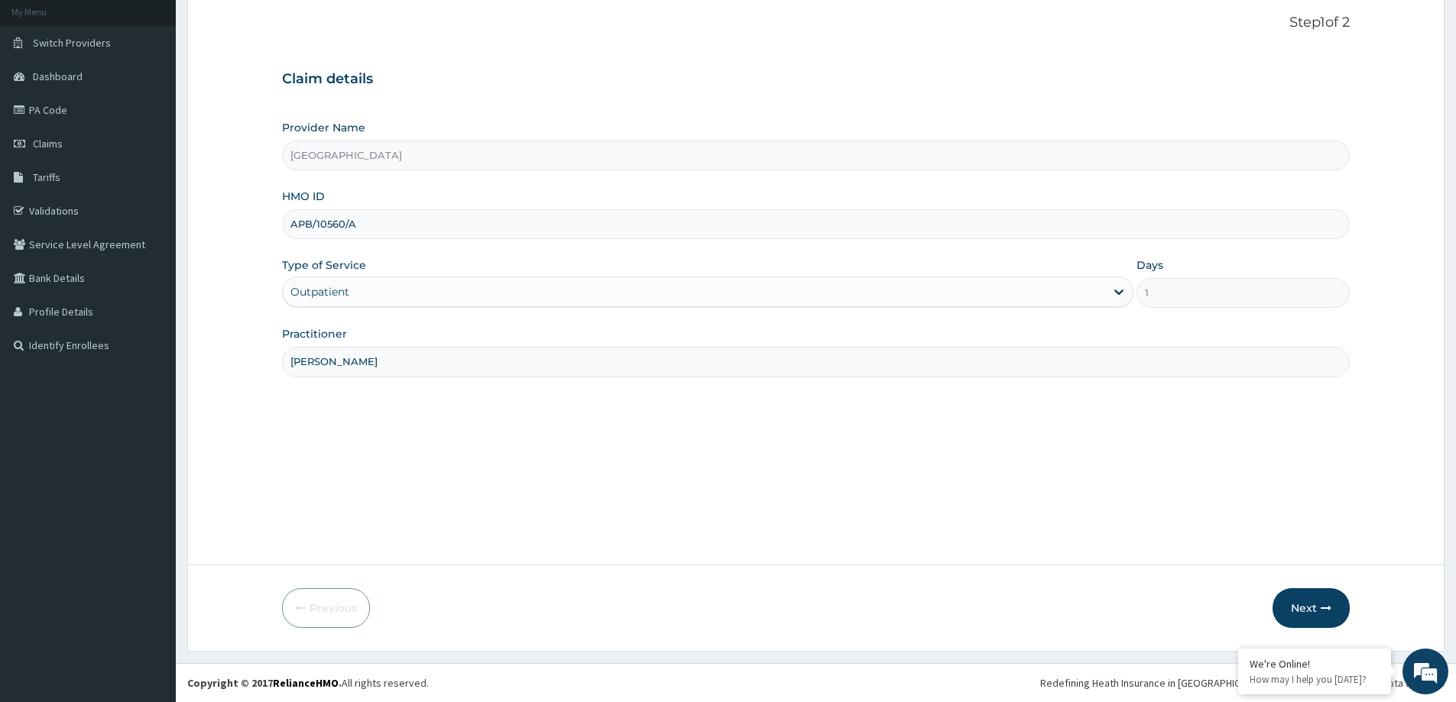
drag, startPoint x: 360, startPoint y: 221, endPoint x: 314, endPoint y: 220, distance: 45.9
click at [297, 225] on input "APB/10560/A" at bounding box center [816, 224] width 1068 height 30
click at [370, 227] on input "APB/10560/A" at bounding box center [816, 224] width 1068 height 30
drag, startPoint x: 359, startPoint y: 225, endPoint x: 284, endPoint y: 230, distance: 75.1
click at [284, 230] on input "APB/10560/A" at bounding box center [816, 224] width 1068 height 30
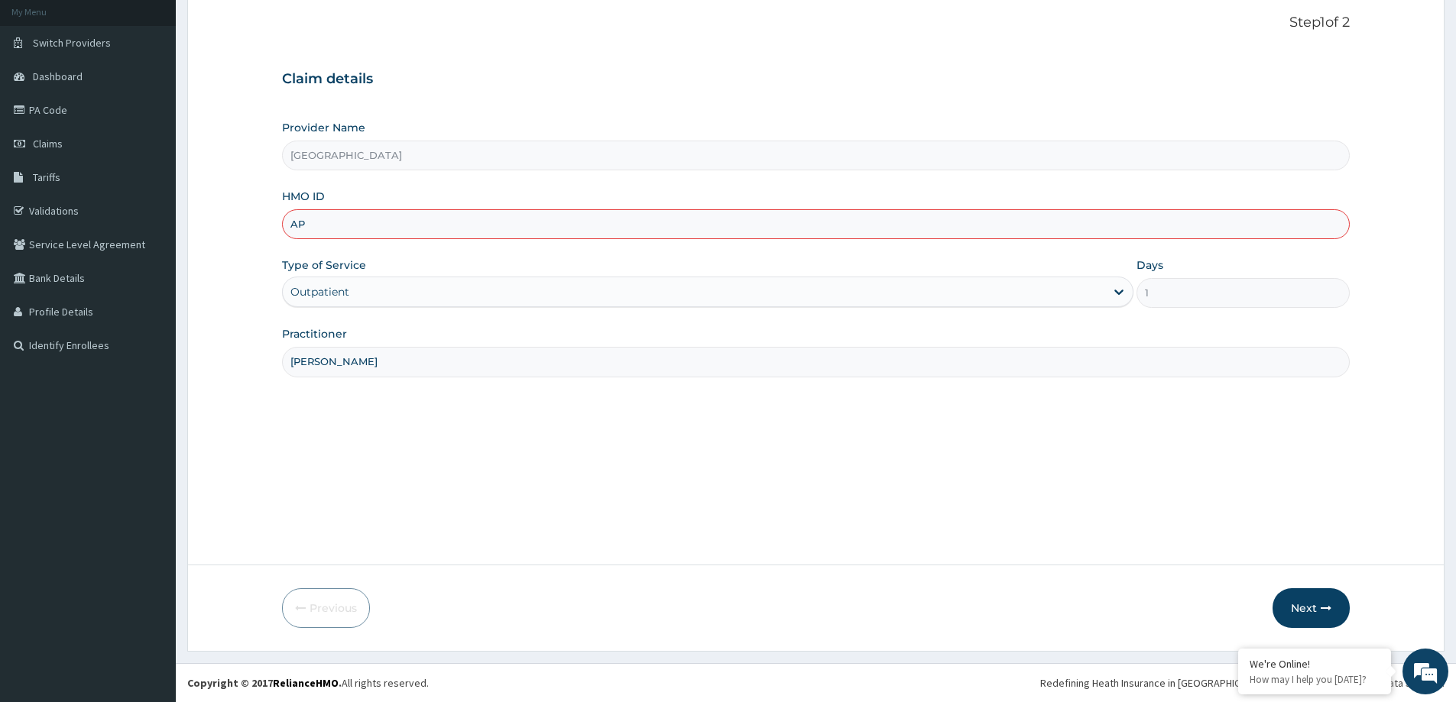
type input "A"
drag, startPoint x: 332, startPoint y: 221, endPoint x: 323, endPoint y: 215, distance: 11.0
click at [323, 215] on input "HMO ID" at bounding box center [816, 224] width 1068 height 30
paste input "BCT/10018/A"
type input "BCT/10018/A"
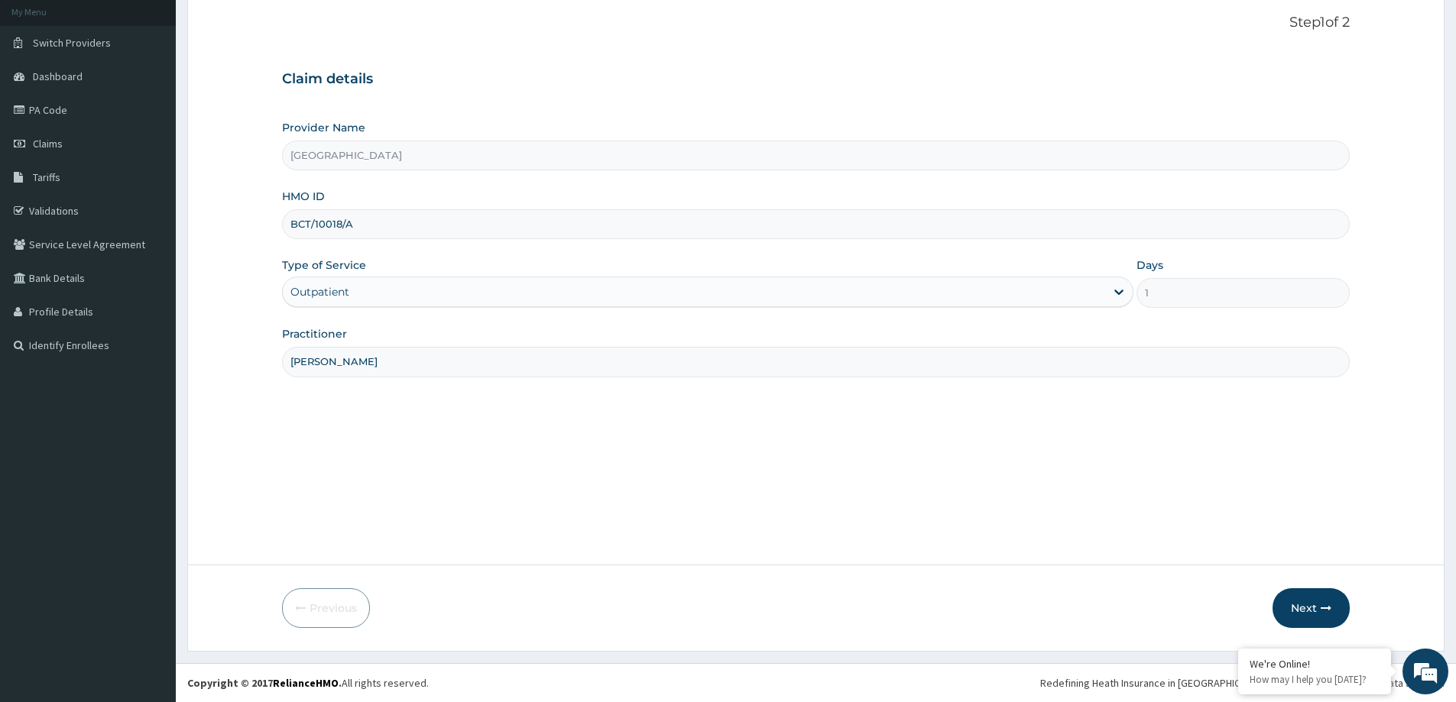
click at [419, 359] on input "[PERSON_NAME]" at bounding box center [816, 362] width 1068 height 30
type input "[PERSON_NAME]"
click at [1304, 601] on button "Next" at bounding box center [1311, 608] width 77 height 40
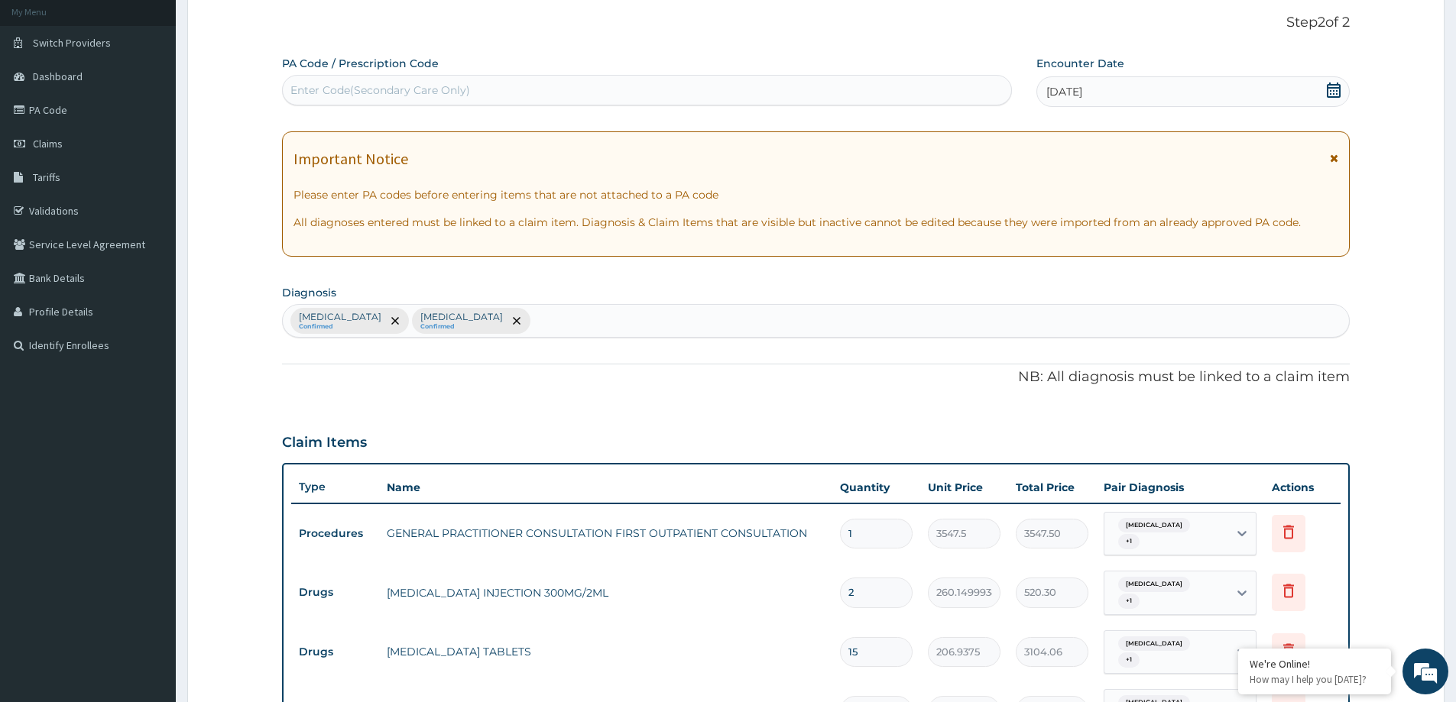
click at [727, 90] on div "Enter Code(Secondary Care Only)" at bounding box center [647, 90] width 728 height 24
type input "PA/43B77A"
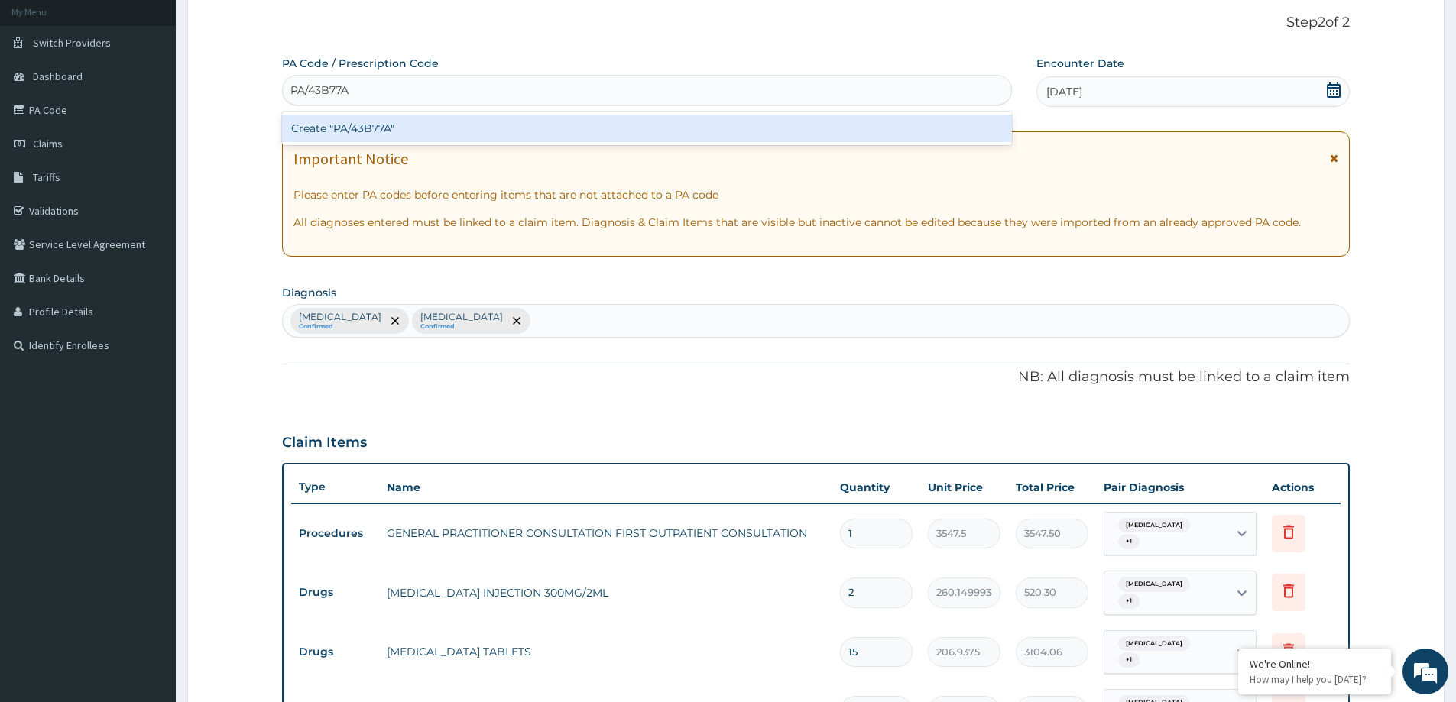
click at [688, 140] on div "Create "PA/43B77A"" at bounding box center [647, 129] width 730 height 28
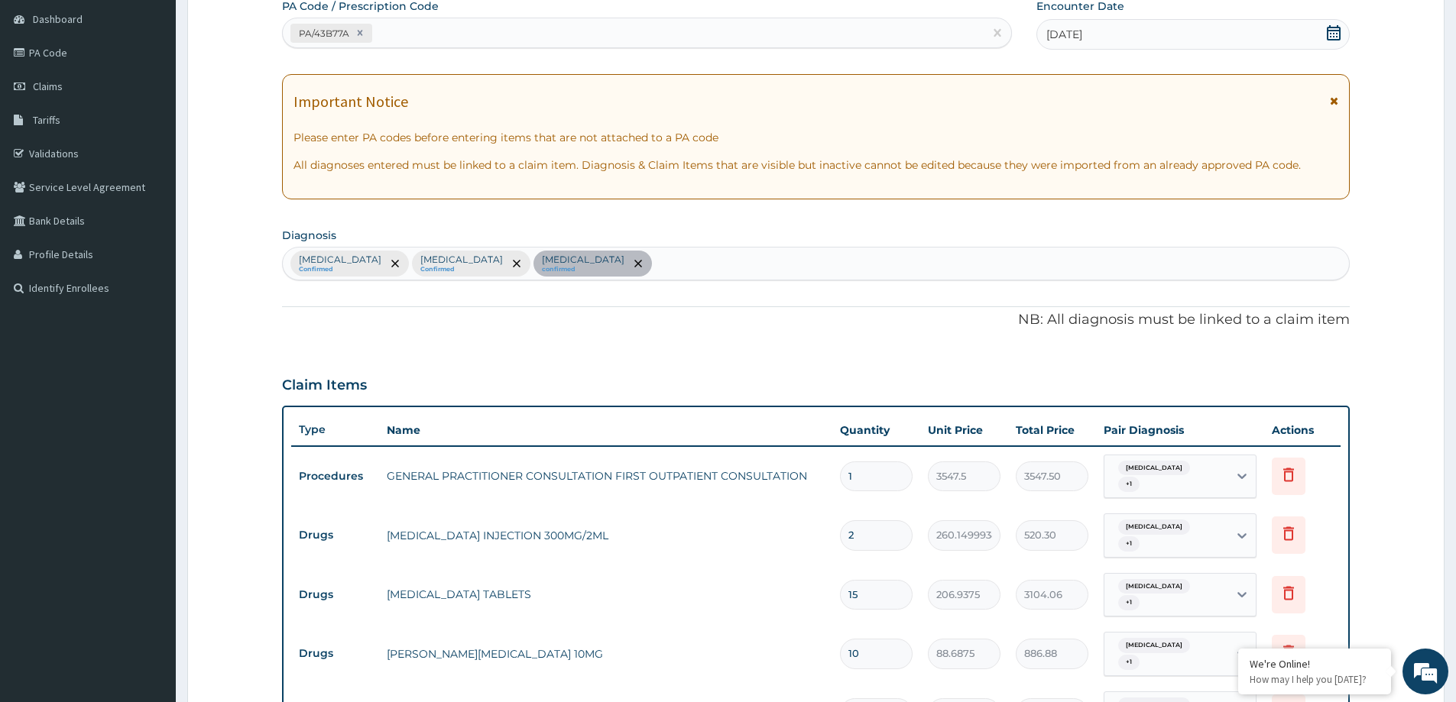
scroll to position [153, 0]
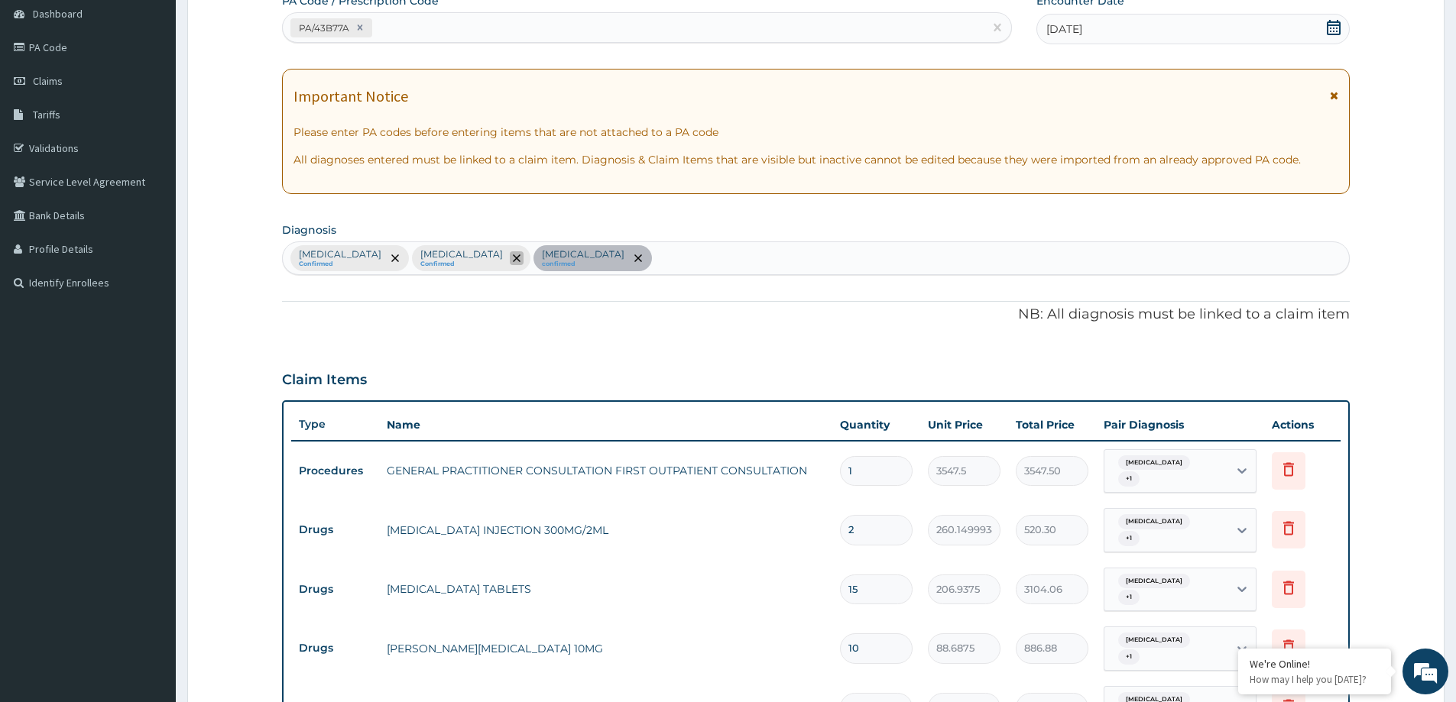
click at [513, 256] on icon "remove selection option" at bounding box center [517, 259] width 8 height 8
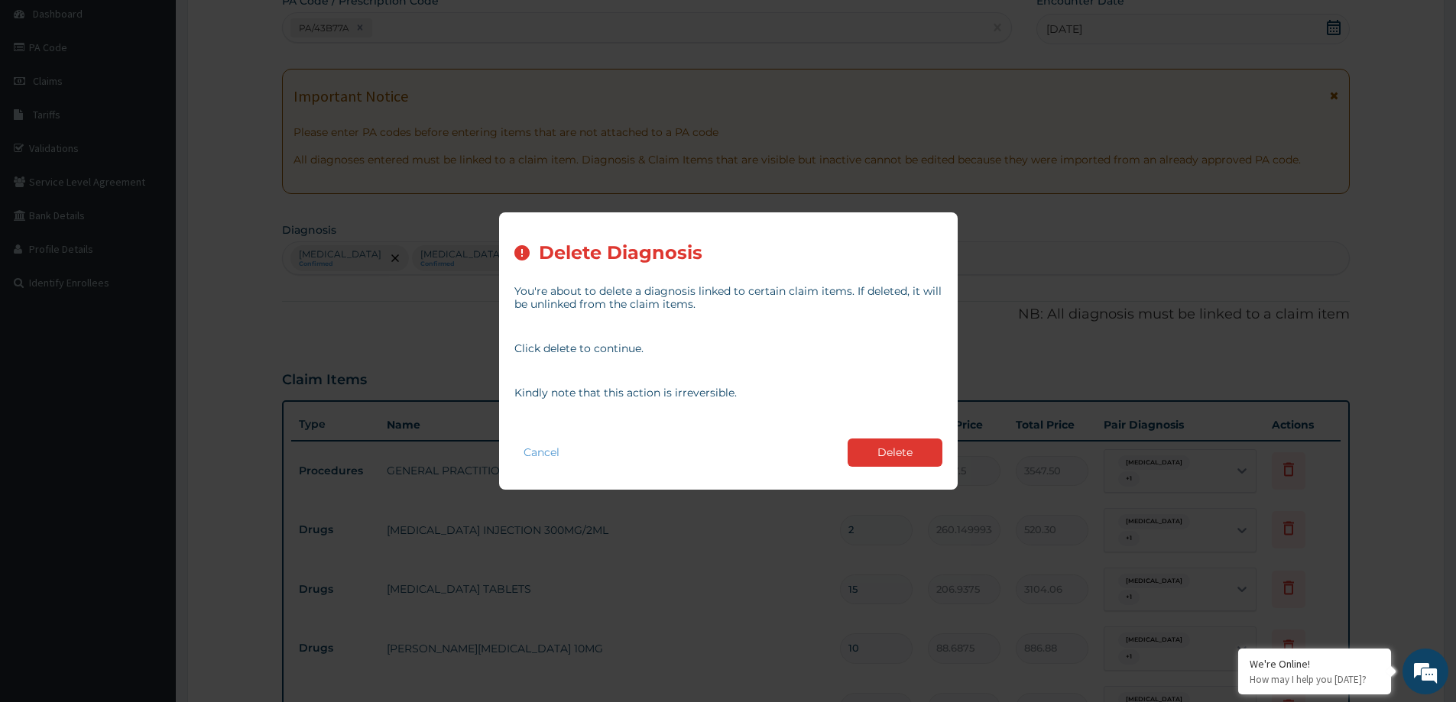
drag, startPoint x: 860, startPoint y: 446, endPoint x: 718, endPoint y: 443, distance: 141.4
click at [851, 446] on button "Delete" at bounding box center [895, 453] width 95 height 28
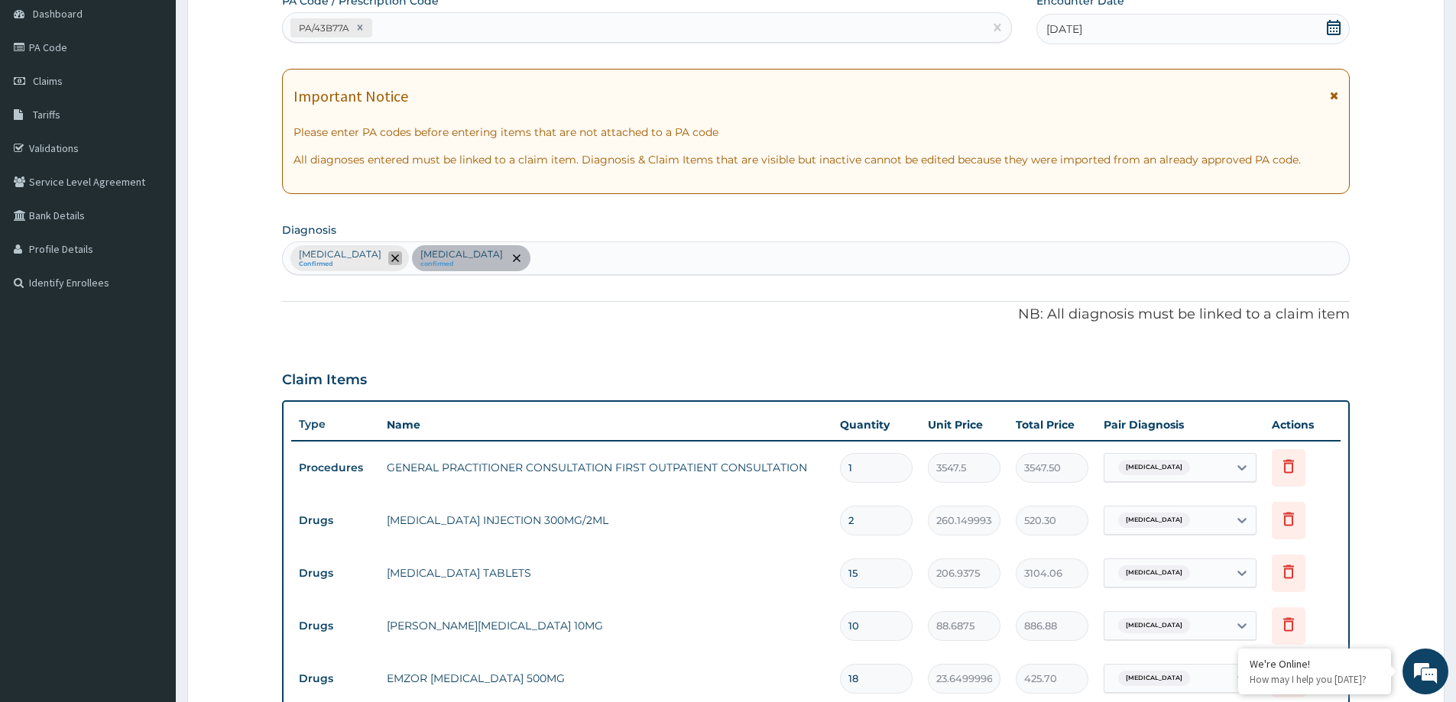
click at [388, 262] on span "remove selection option" at bounding box center [395, 258] width 14 height 14
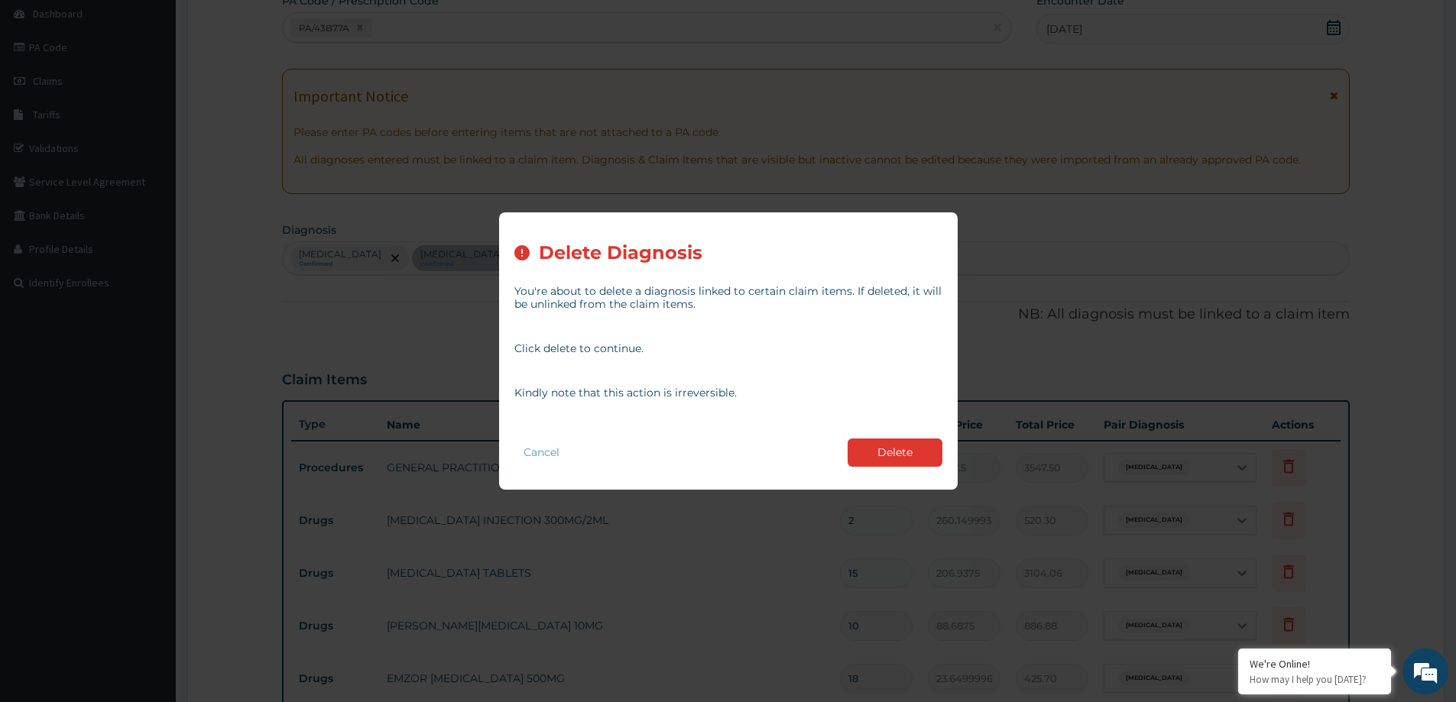
drag, startPoint x: 930, startPoint y: 452, endPoint x: 931, endPoint y: 439, distance: 13.0
click at [929, 451] on button "Delete" at bounding box center [895, 453] width 95 height 28
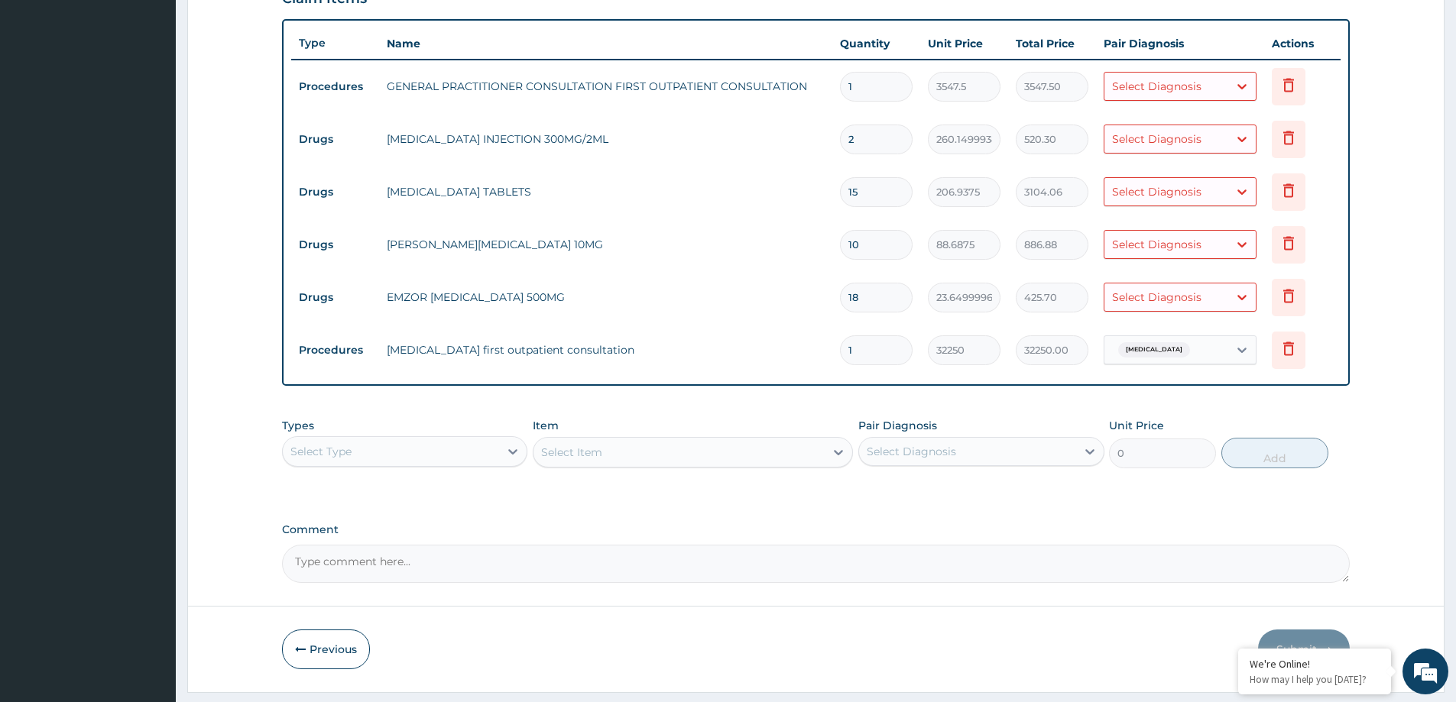
scroll to position [575, 0]
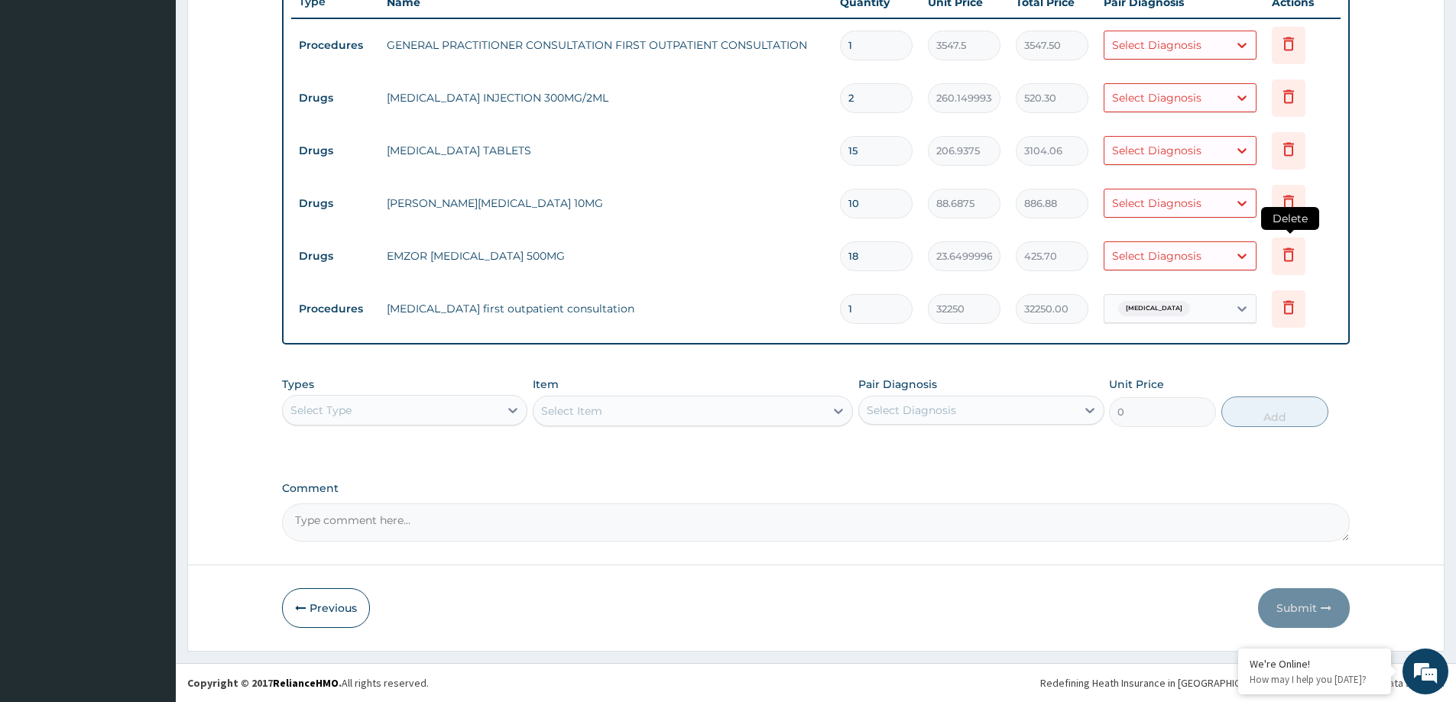
click at [1294, 255] on icon at bounding box center [1288, 254] width 18 height 18
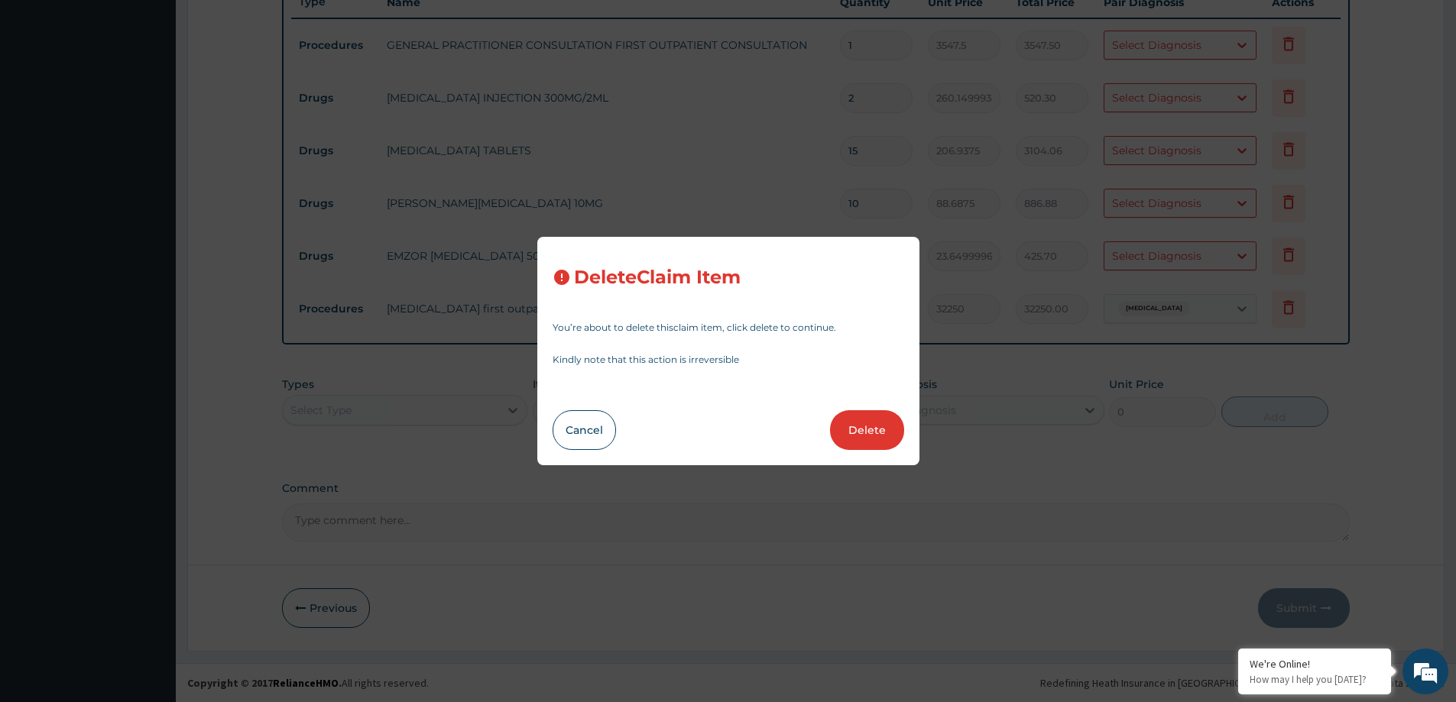
drag, startPoint x: 871, startPoint y: 429, endPoint x: 892, endPoint y: 425, distance: 21.7
click at [874, 431] on button "Delete" at bounding box center [867, 430] width 74 height 40
type input "1"
type input "32250"
type input "32250.00"
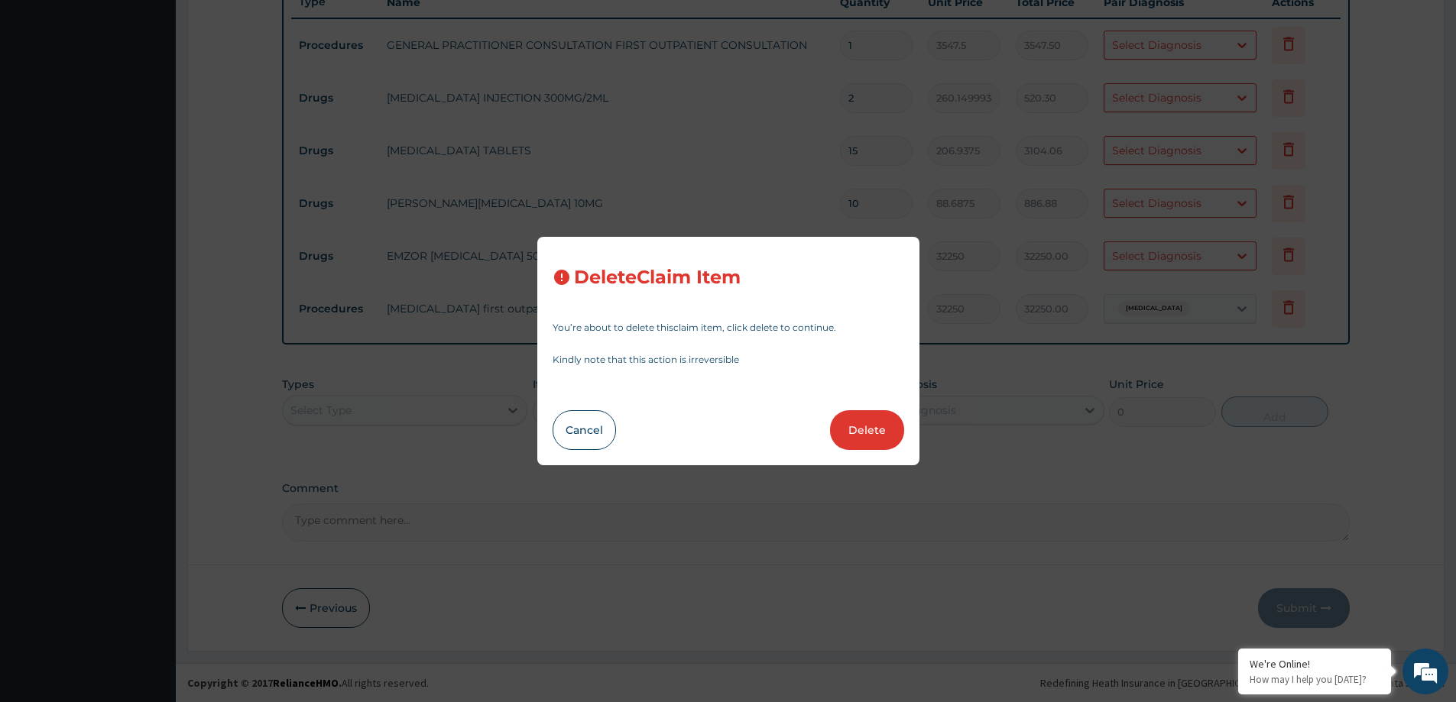
scroll to position [523, 0]
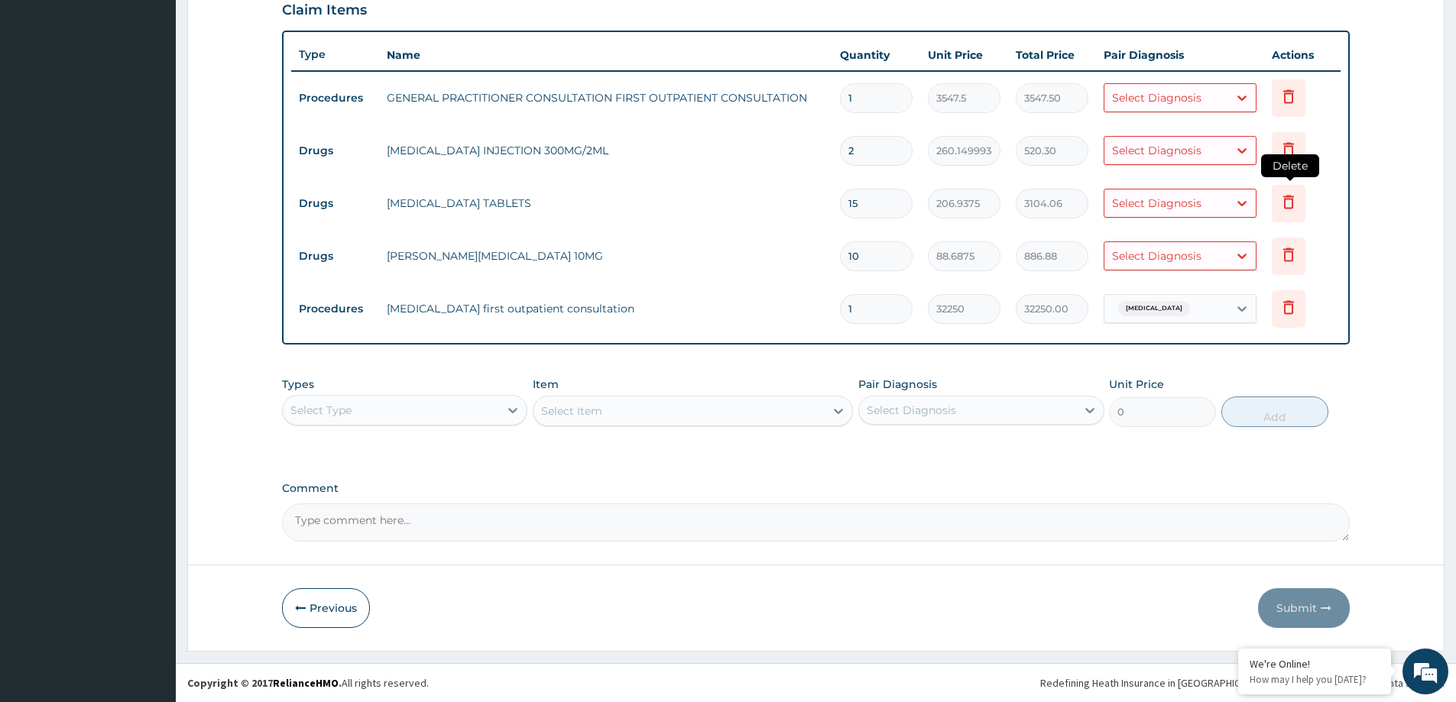
click at [1282, 206] on icon at bounding box center [1288, 202] width 18 height 18
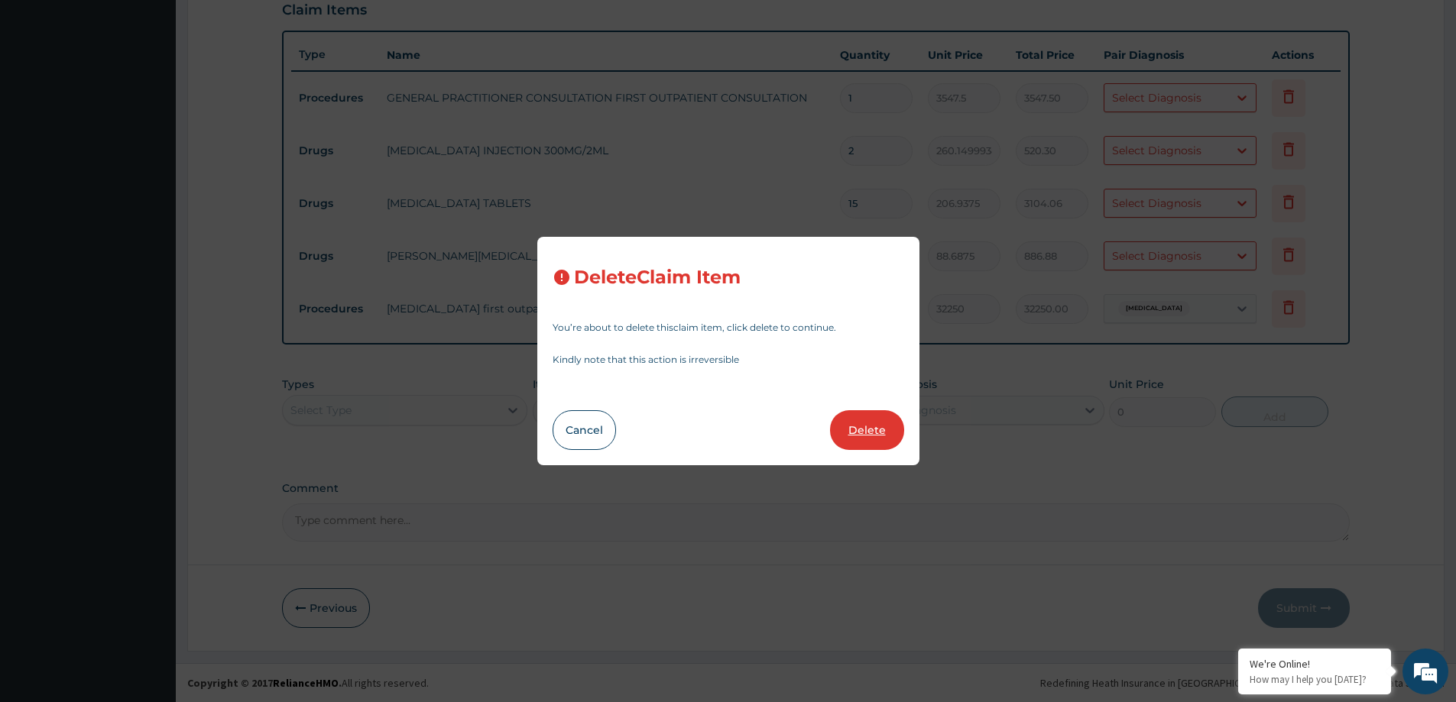
drag, startPoint x: 854, startPoint y: 430, endPoint x: 872, endPoint y: 426, distance: 18.0
click at [856, 430] on button "Delete" at bounding box center [867, 430] width 74 height 40
type input "10"
type input "88.6875"
type input "886.88"
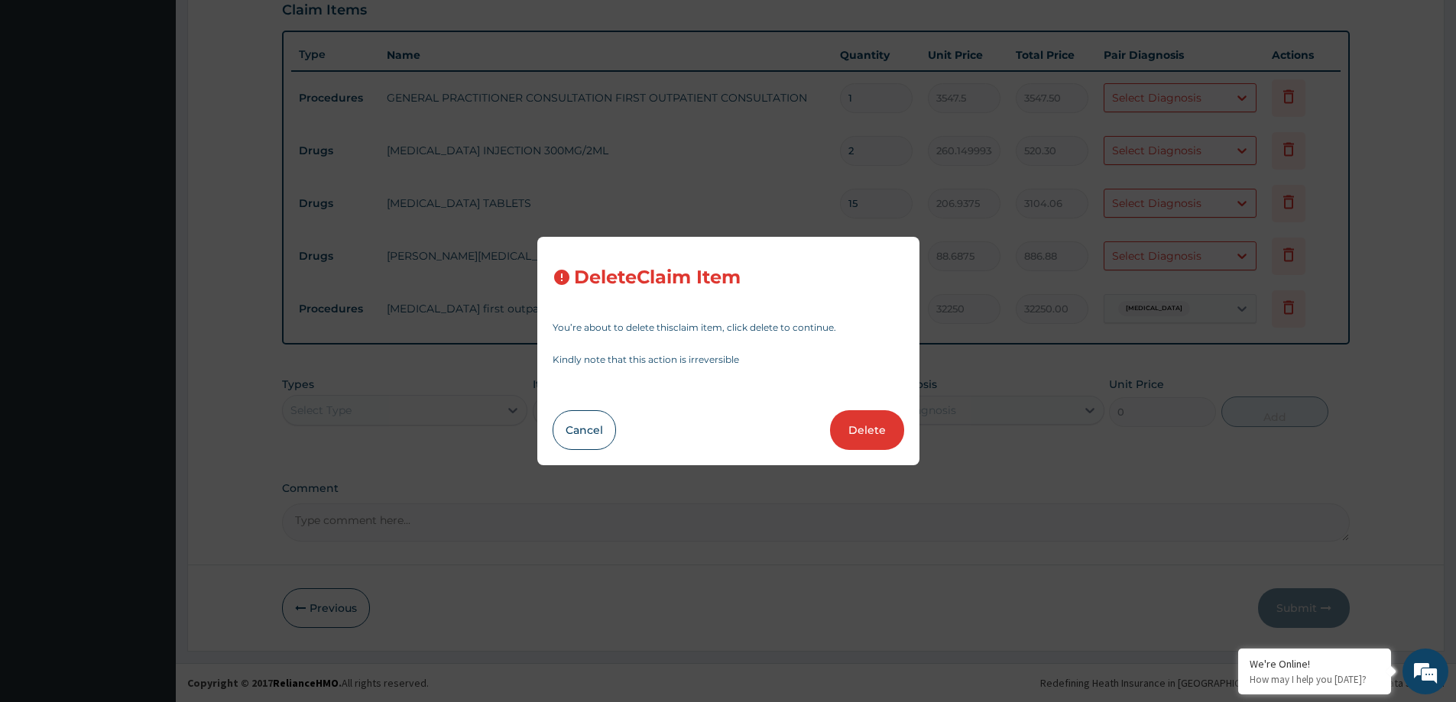
type input "1"
type input "32250"
type input "32250.00"
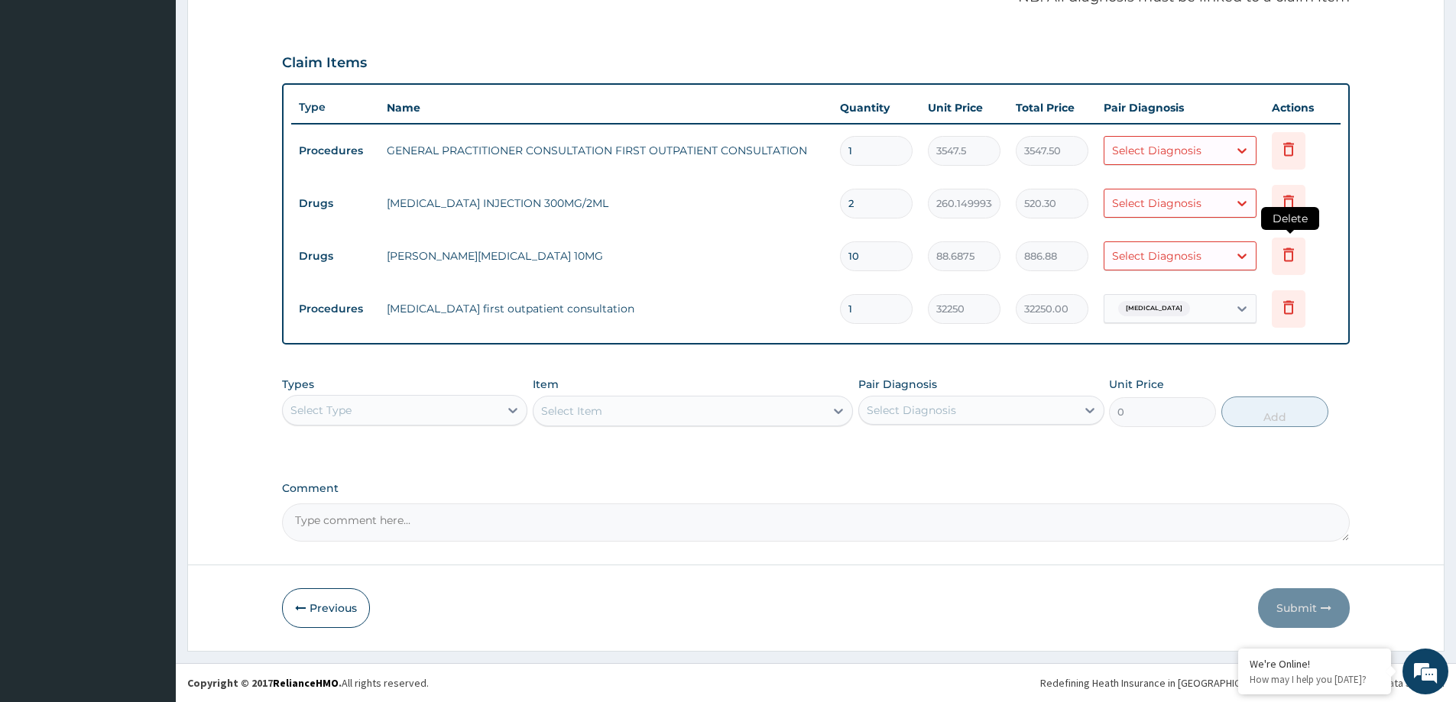
click at [1287, 261] on icon at bounding box center [1288, 254] width 18 height 18
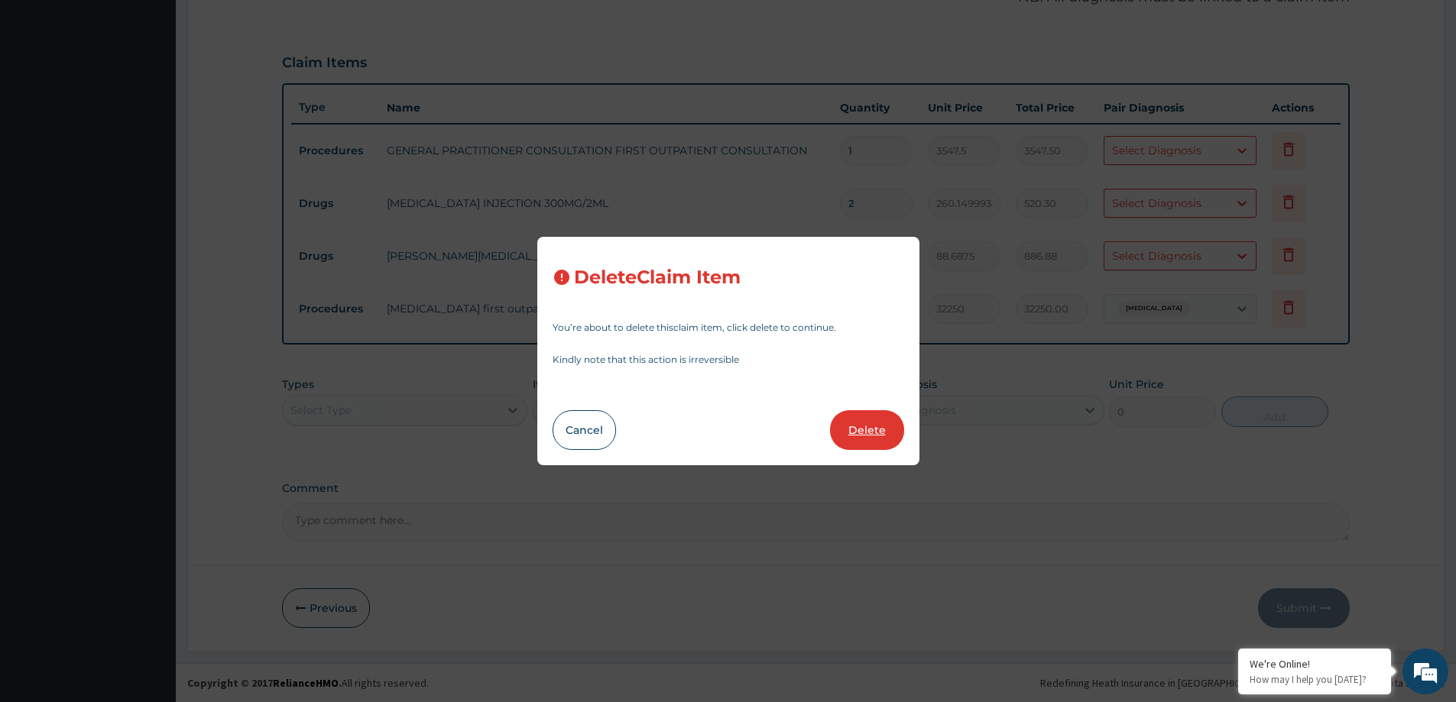
click at [872, 430] on button "Delete" at bounding box center [867, 430] width 74 height 40
type input "1"
type input "32250"
type input "32250.00"
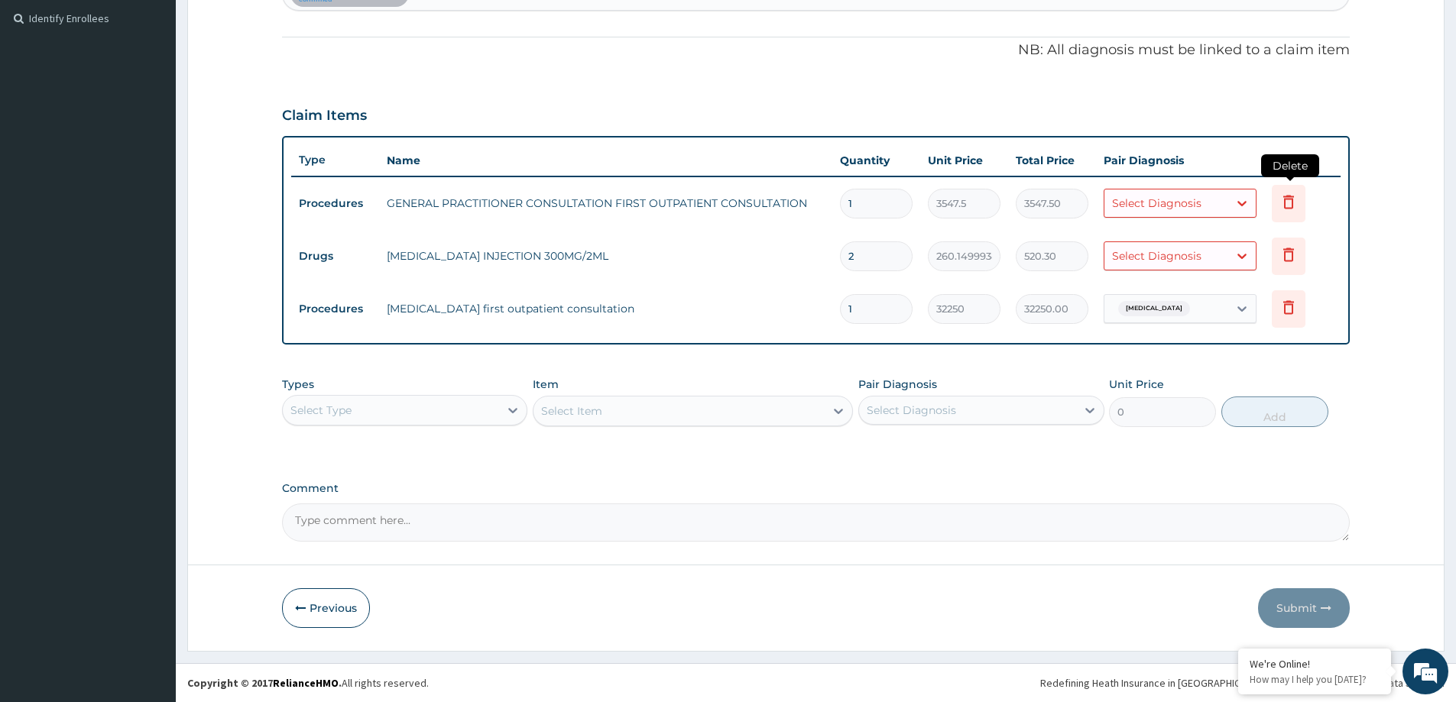
click at [1282, 212] on icon at bounding box center [1289, 203] width 34 height 37
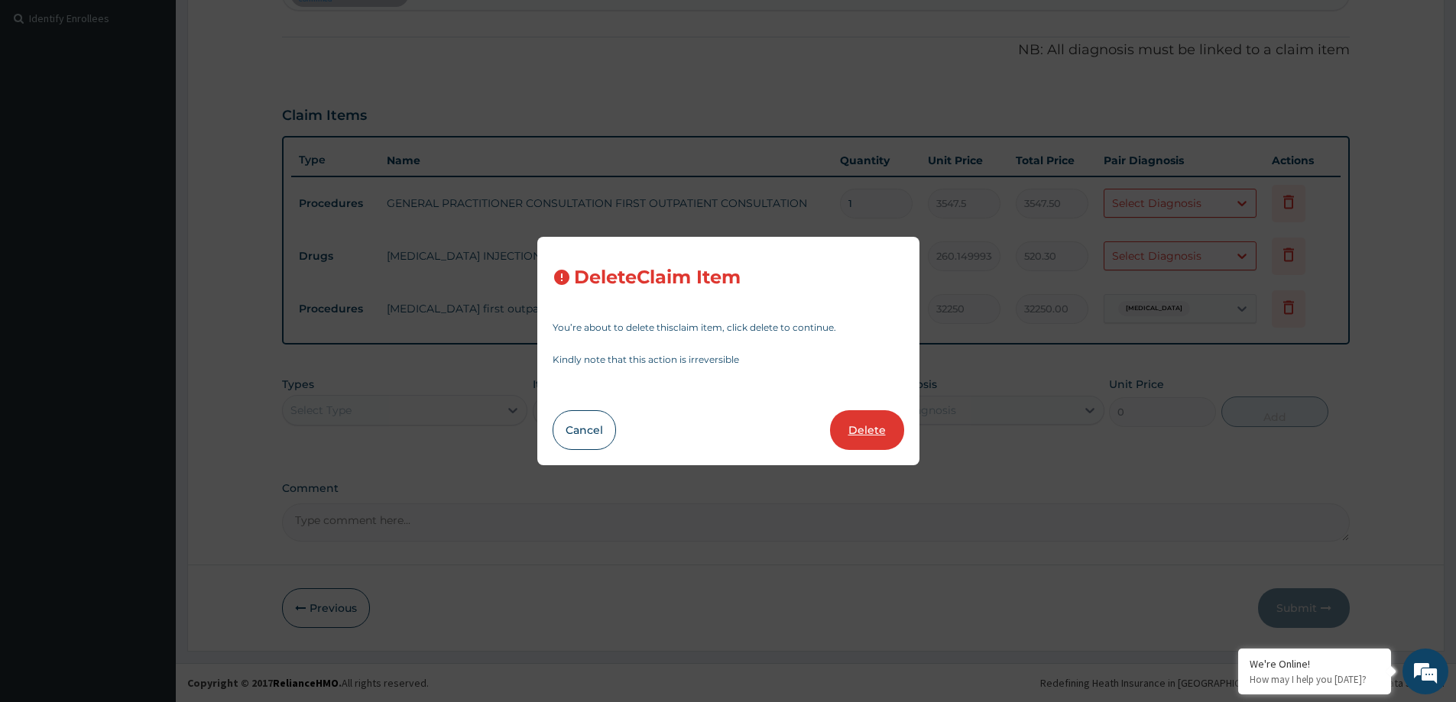
click at [861, 427] on button "Delete" at bounding box center [867, 430] width 74 height 40
type input "2"
type input "260.1499938964844"
type input "520.30"
type input "1"
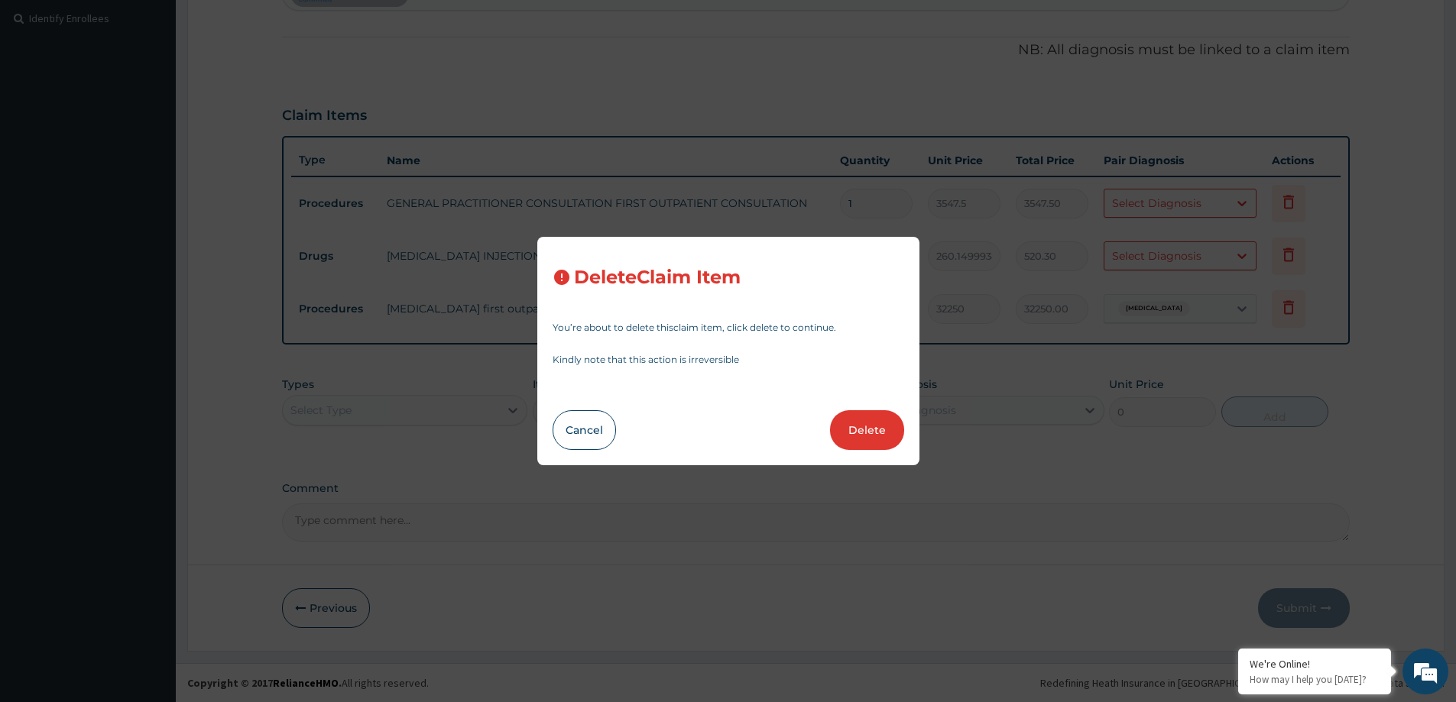
type input "32250"
type input "32250.00"
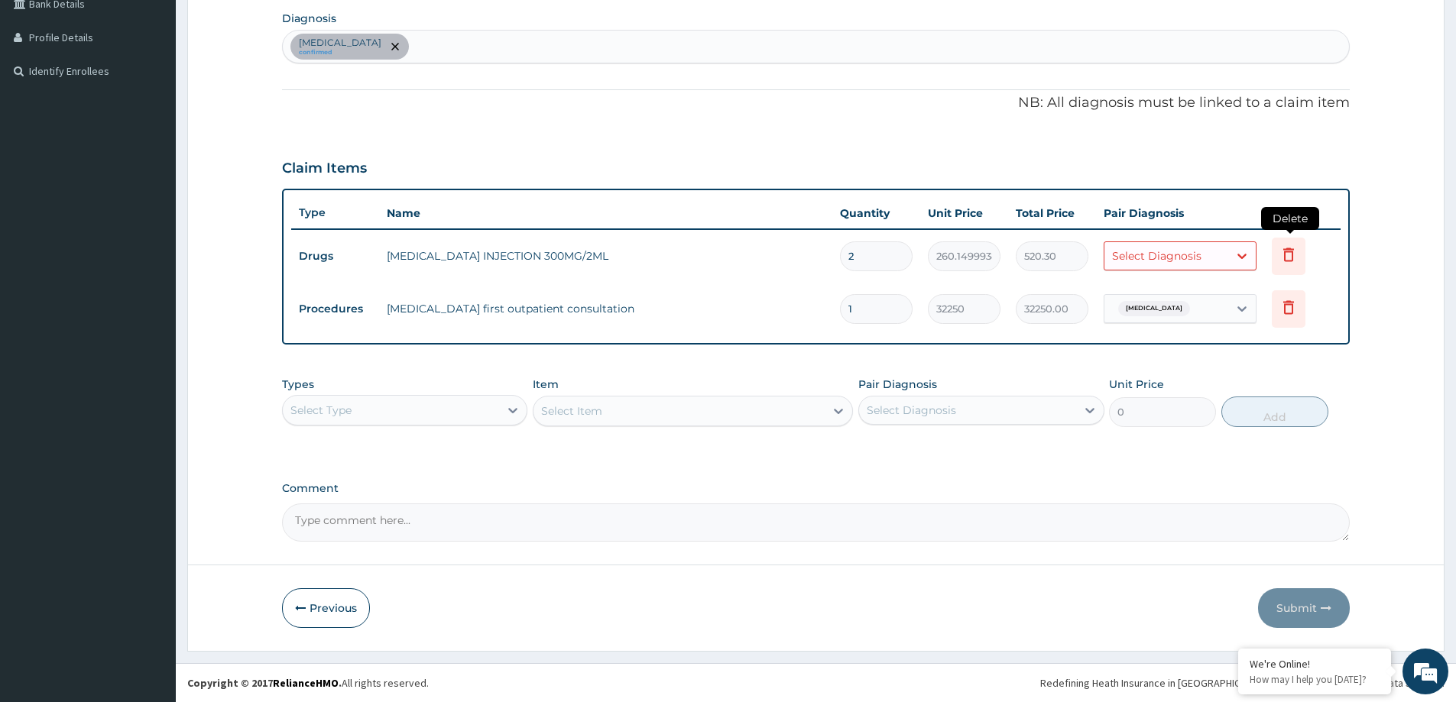
click at [1291, 257] on icon at bounding box center [1288, 254] width 18 height 18
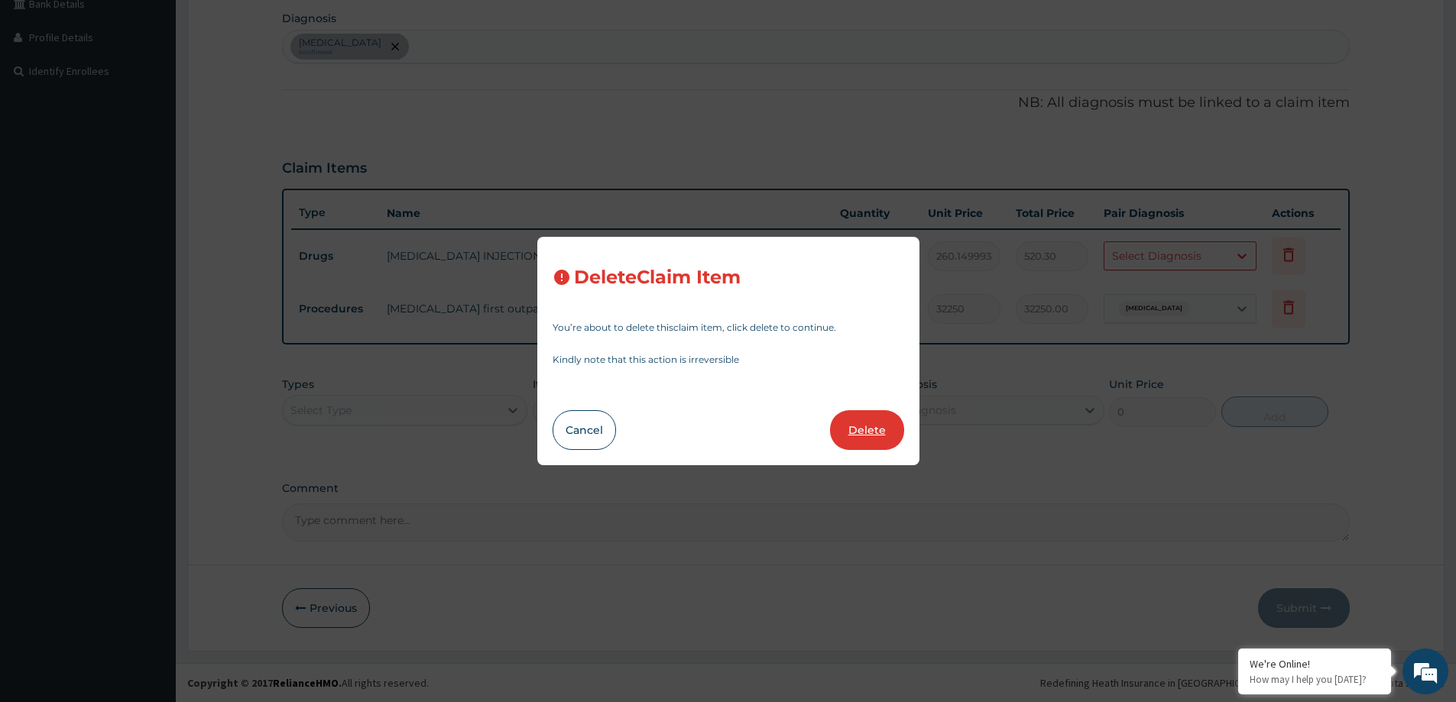
click at [877, 425] on button "Delete" at bounding box center [867, 430] width 74 height 40
type input "1"
type input "32250"
type input "32250.00"
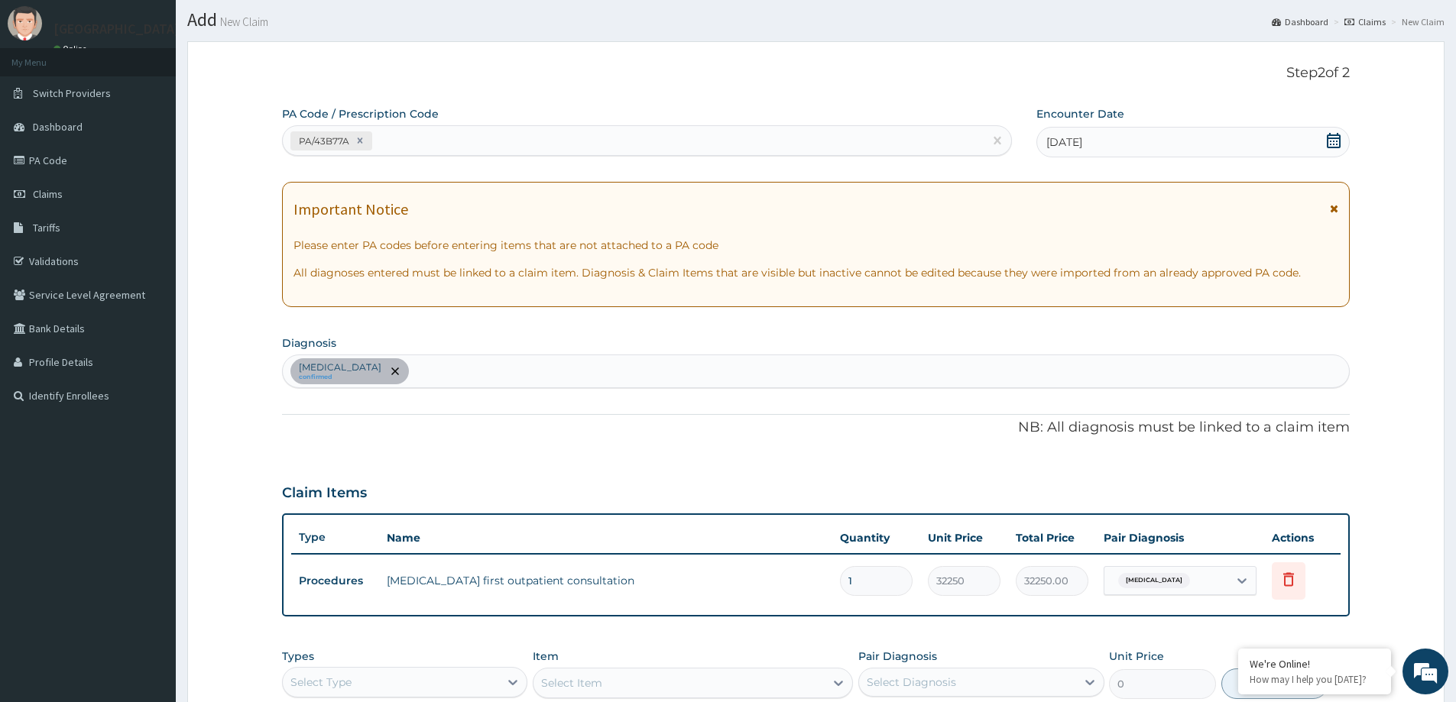
scroll to position [0, 0]
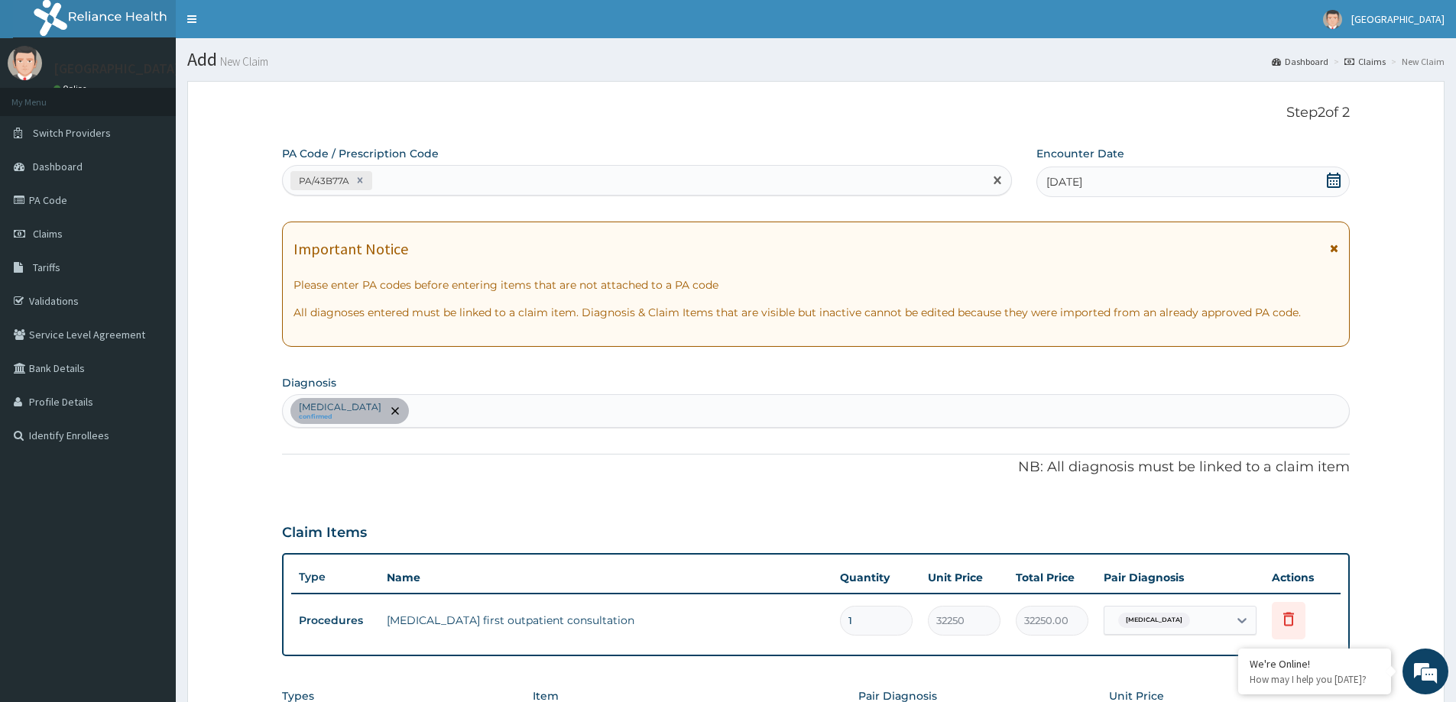
drag, startPoint x: 398, startPoint y: 182, endPoint x: 386, endPoint y: 182, distance: 12.2
click at [396, 182] on div "PA/43B77A" at bounding box center [633, 180] width 701 height 25
type input "PA/657850"
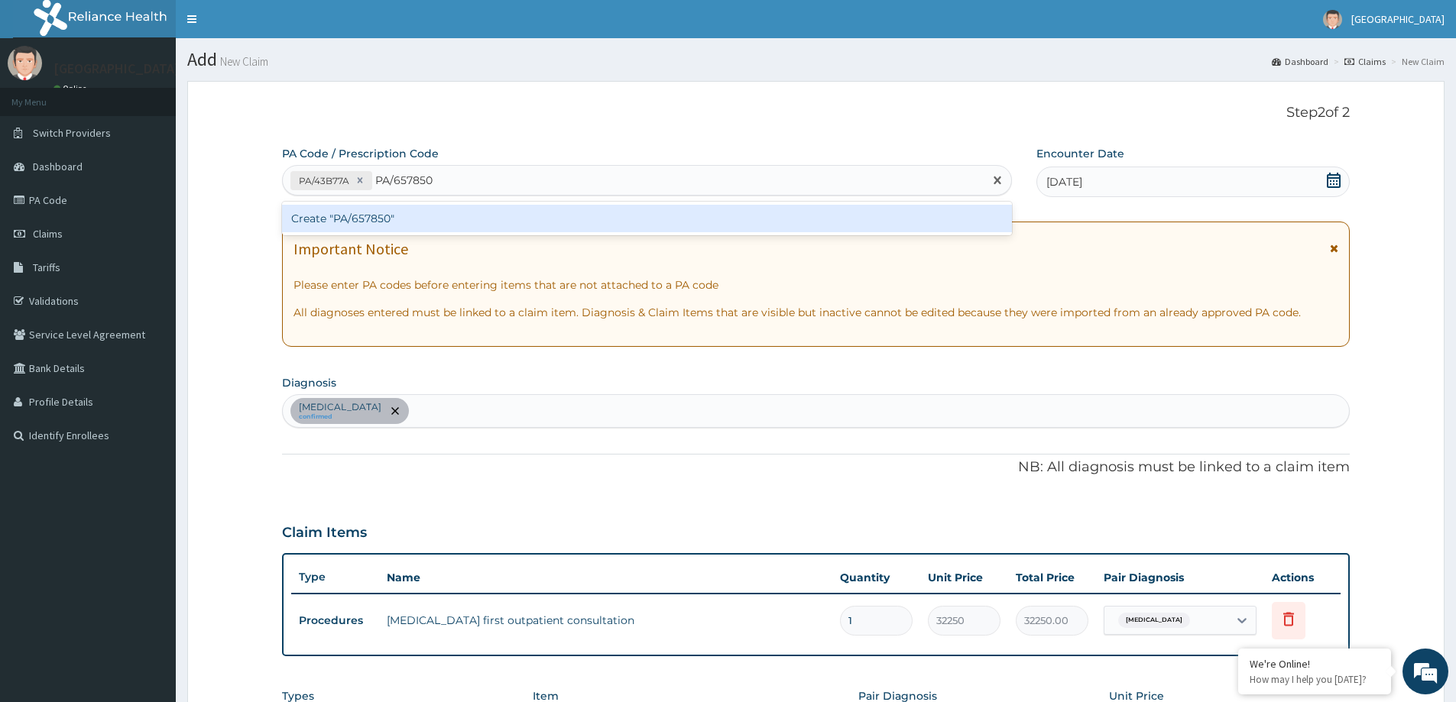
click at [404, 227] on div "Create "PA/657850"" at bounding box center [647, 219] width 730 height 28
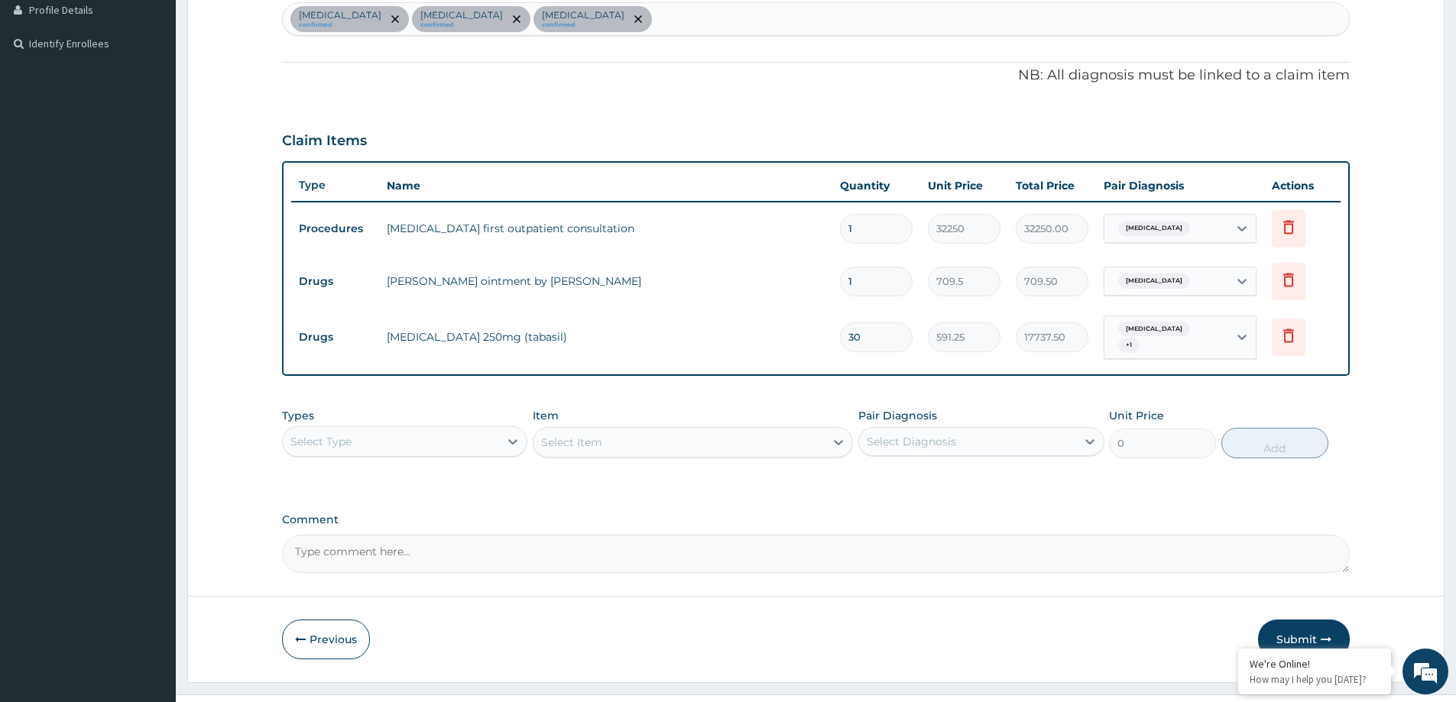
scroll to position [417, 0]
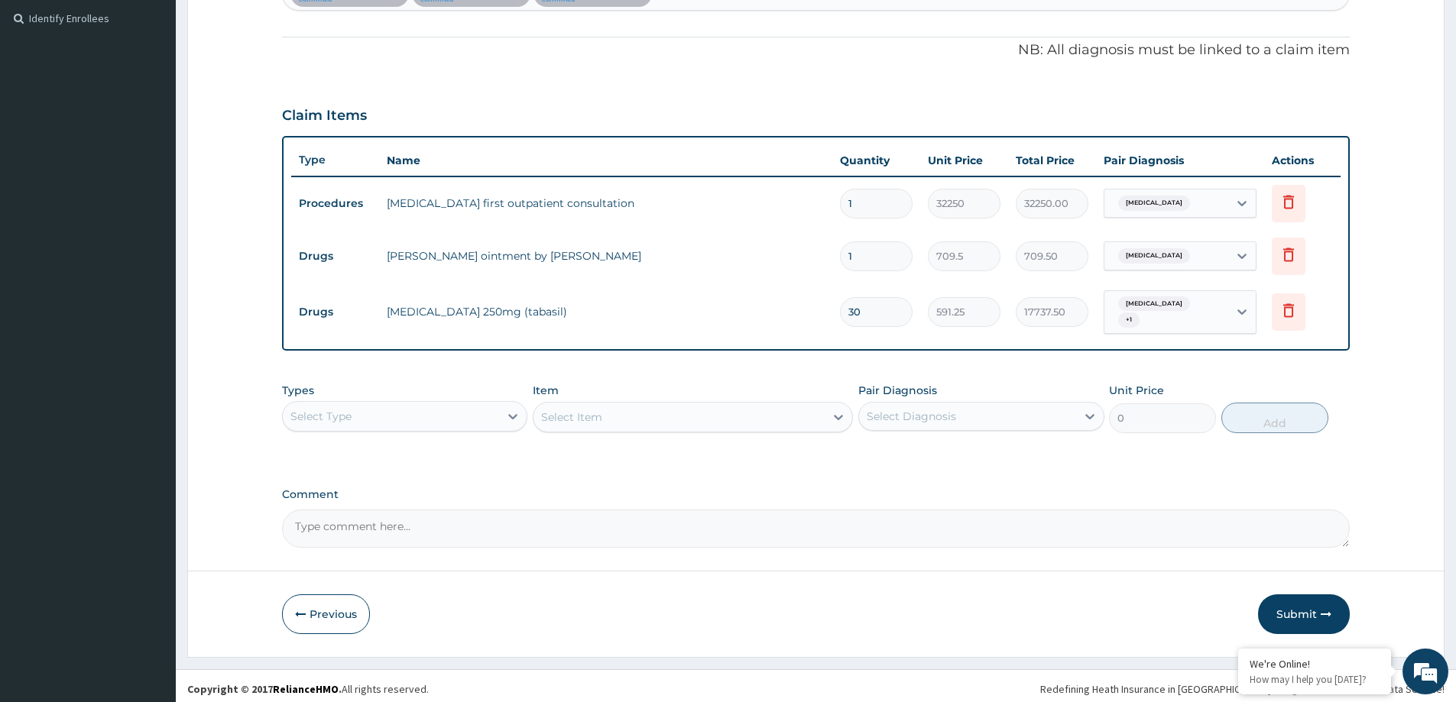
click at [1303, 619] on button "Submit" at bounding box center [1304, 615] width 92 height 40
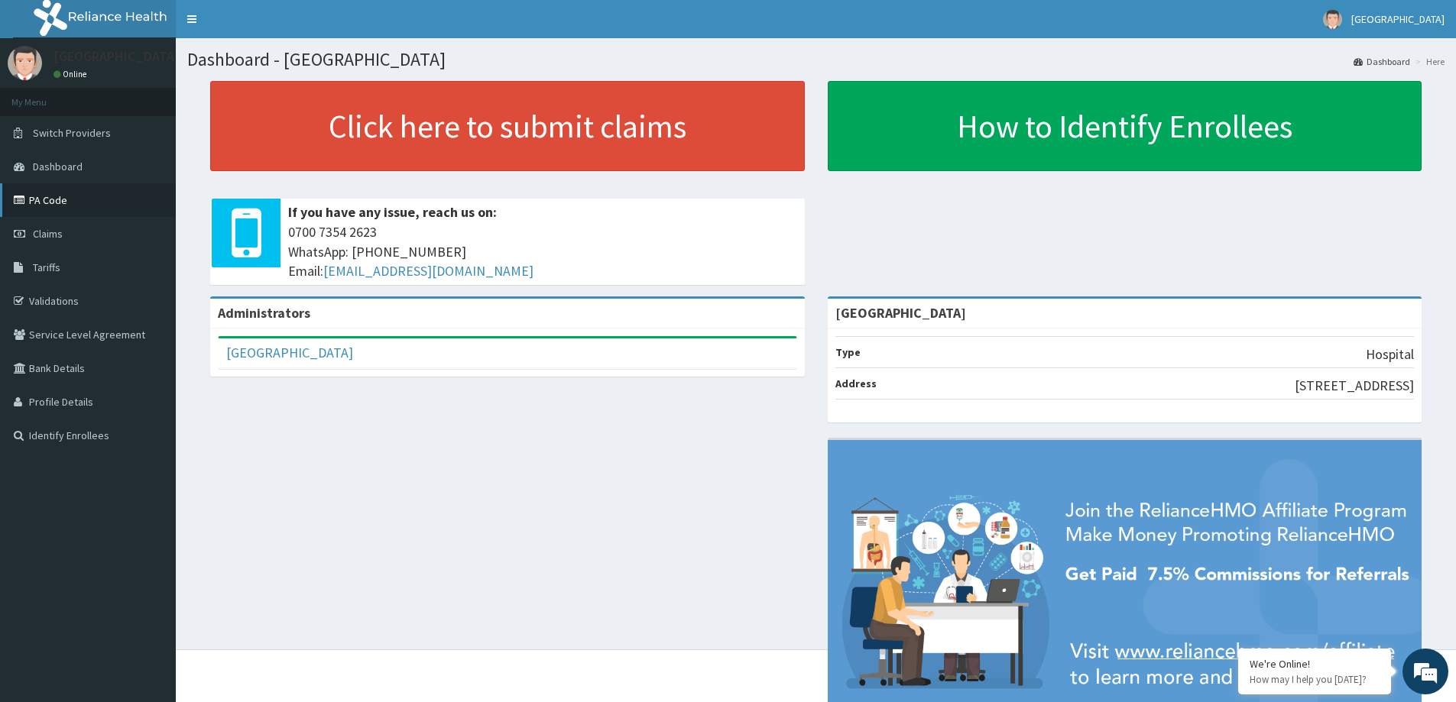
click at [80, 198] on link "PA Code" at bounding box center [88, 200] width 176 height 34
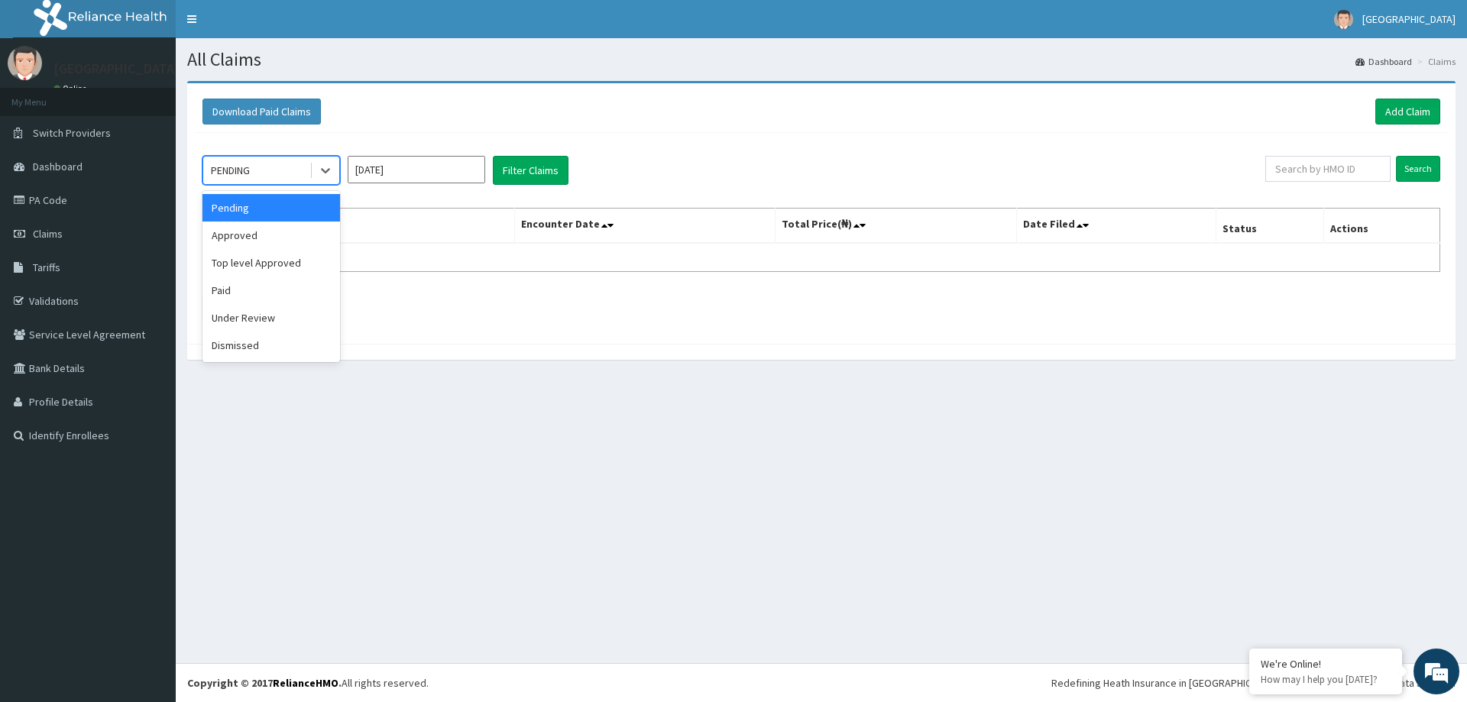
drag, startPoint x: 330, startPoint y: 171, endPoint x: 296, endPoint y: 252, distance: 88.0
click at [332, 177] on icon at bounding box center [325, 170] width 15 height 15
drag, startPoint x: 251, startPoint y: 235, endPoint x: 261, endPoint y: 241, distance: 11.7
click at [251, 239] on div "Approved" at bounding box center [272, 236] width 138 height 28
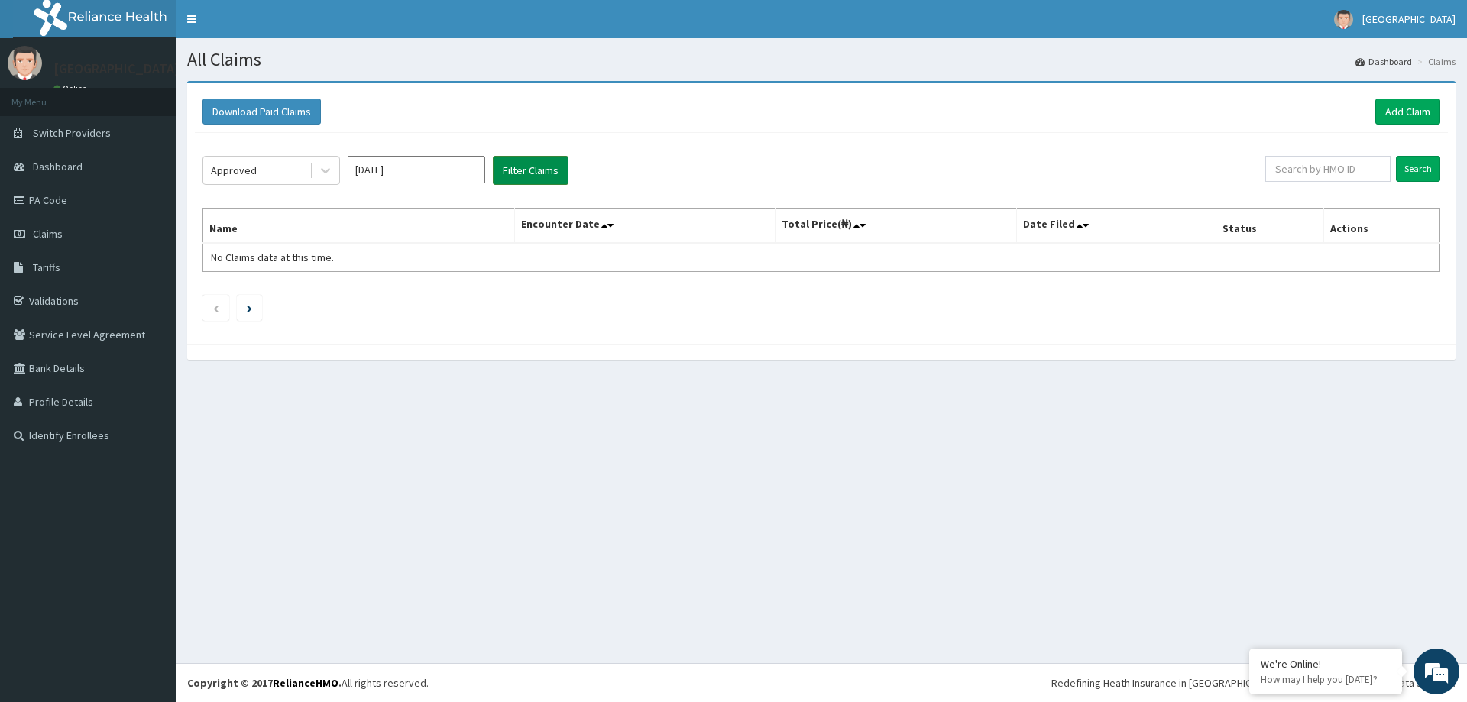
click at [519, 176] on button "Filter Claims" at bounding box center [531, 170] width 76 height 29
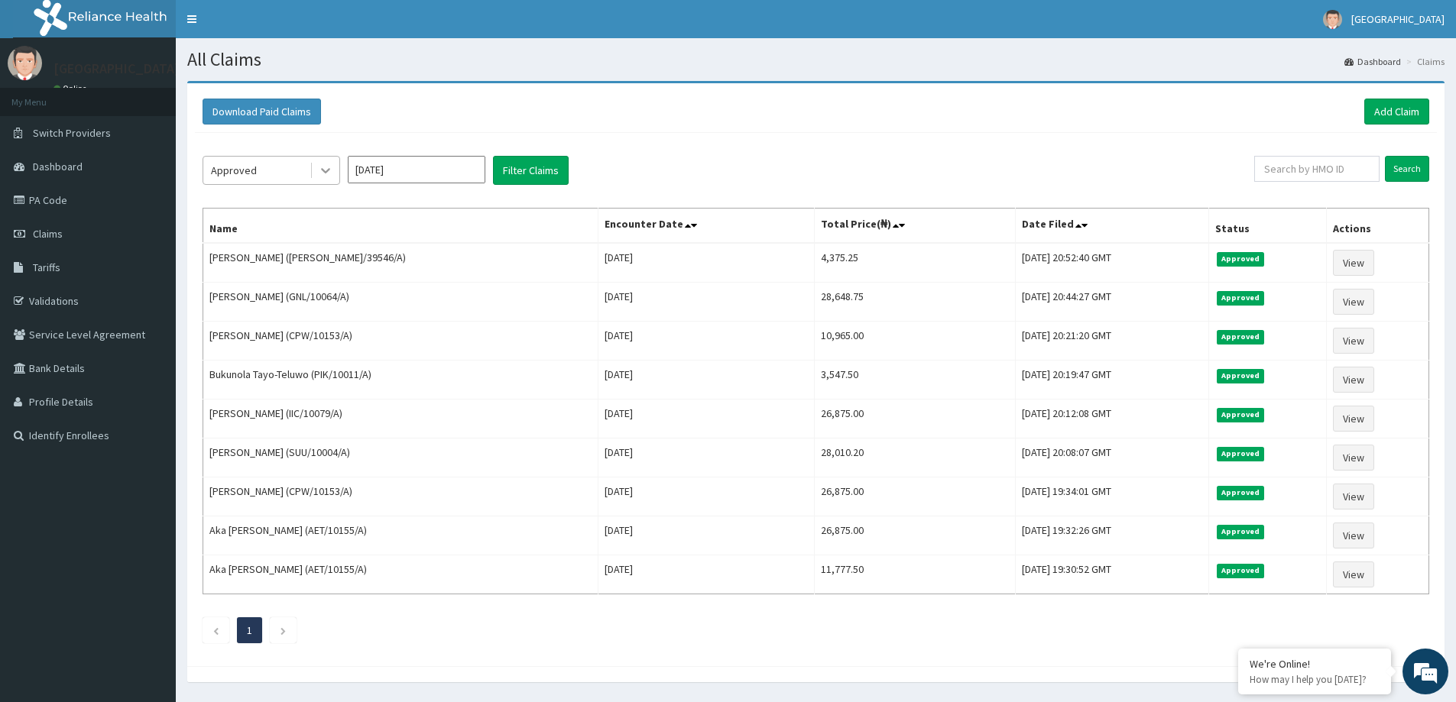
click at [325, 179] on div at bounding box center [326, 171] width 28 height 28
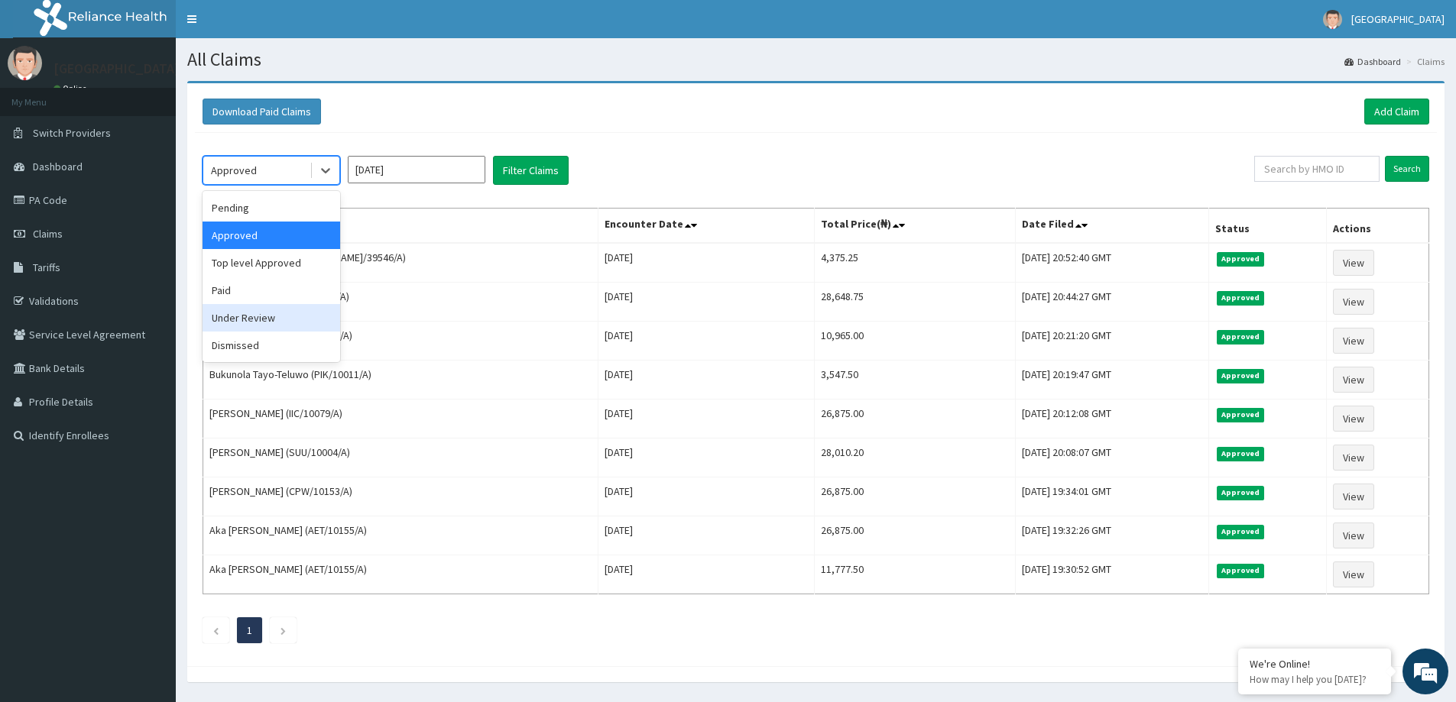
click at [244, 316] on div "Under Review" at bounding box center [272, 318] width 138 height 28
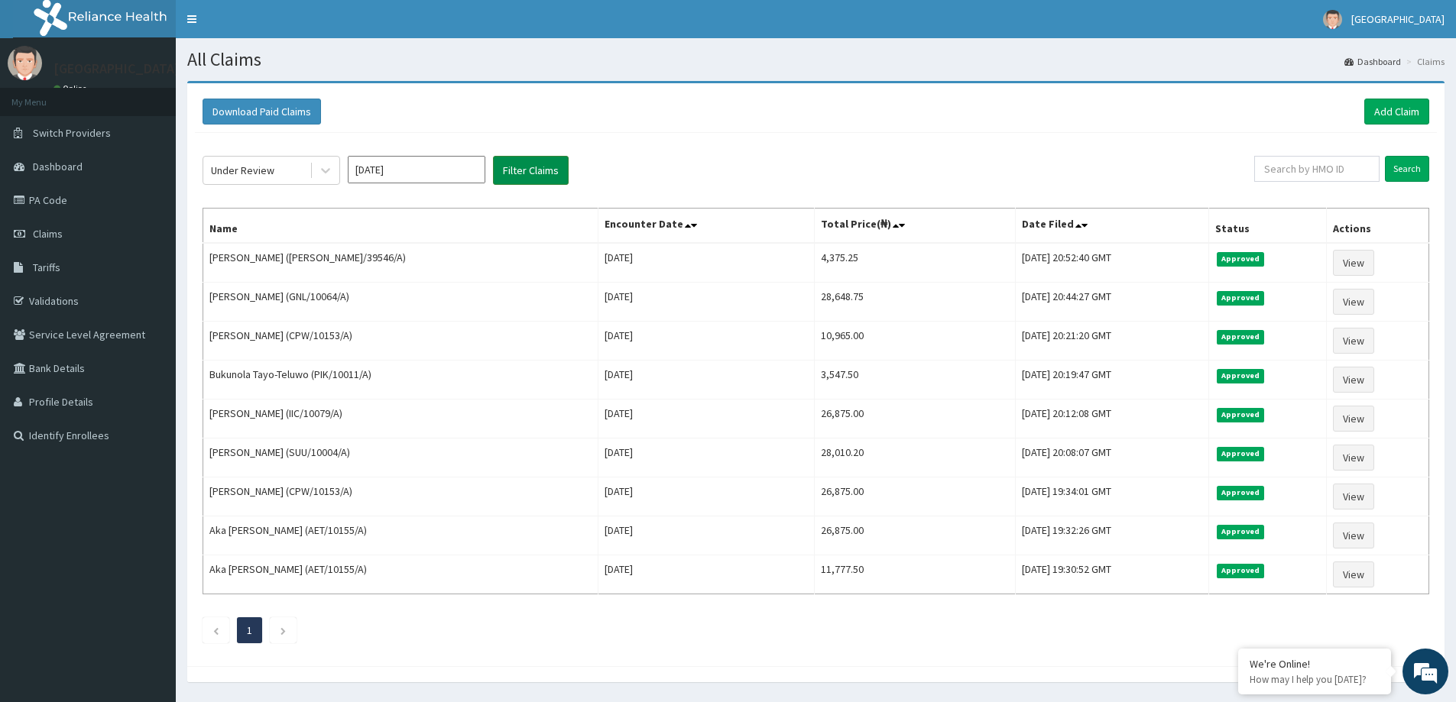
click at [529, 163] on button "Filter Claims" at bounding box center [531, 170] width 76 height 29
click at [529, 167] on button "Filter Claims" at bounding box center [531, 170] width 76 height 29
click at [523, 170] on button "Filter Claims" at bounding box center [531, 170] width 76 height 29
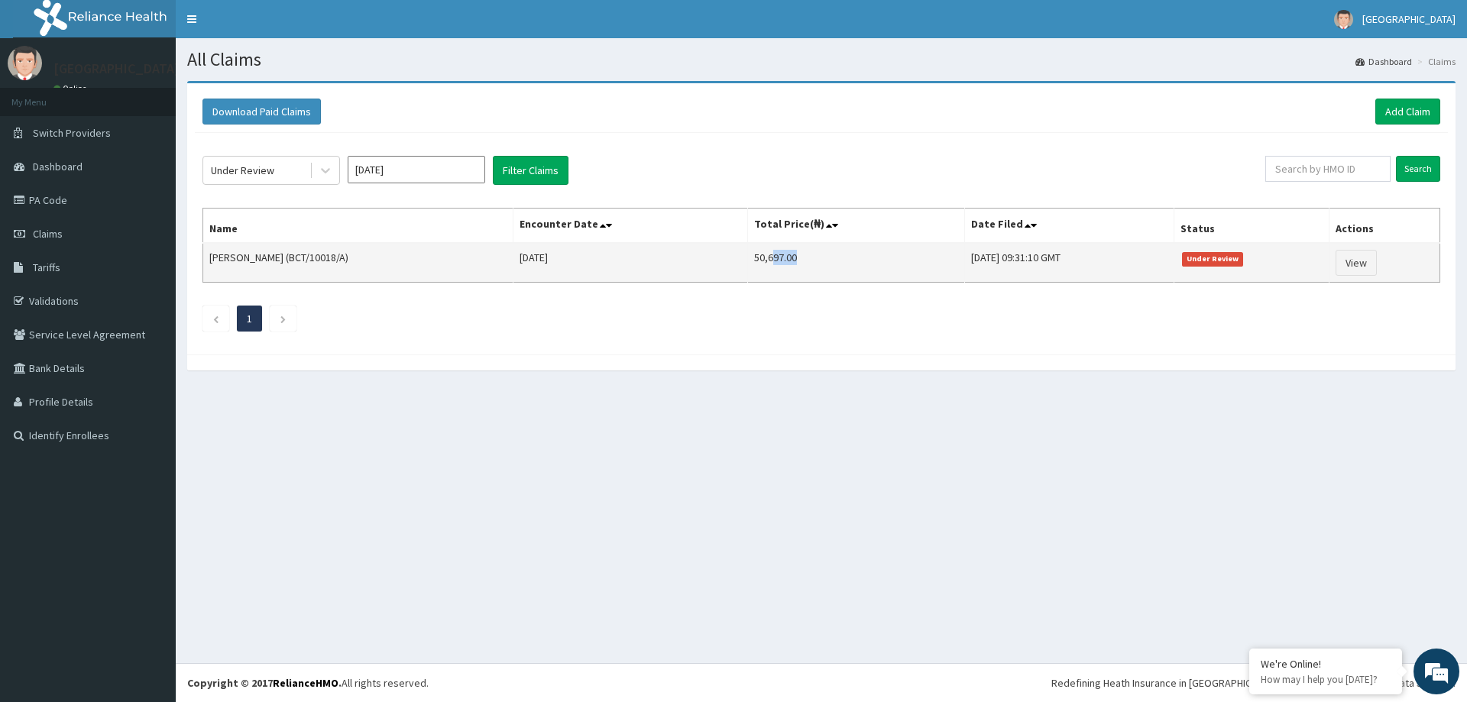
drag, startPoint x: 697, startPoint y: 264, endPoint x: 741, endPoint y: 264, distance: 44.3
click at [747, 264] on td "50,697.00" at bounding box center [855, 263] width 217 height 40
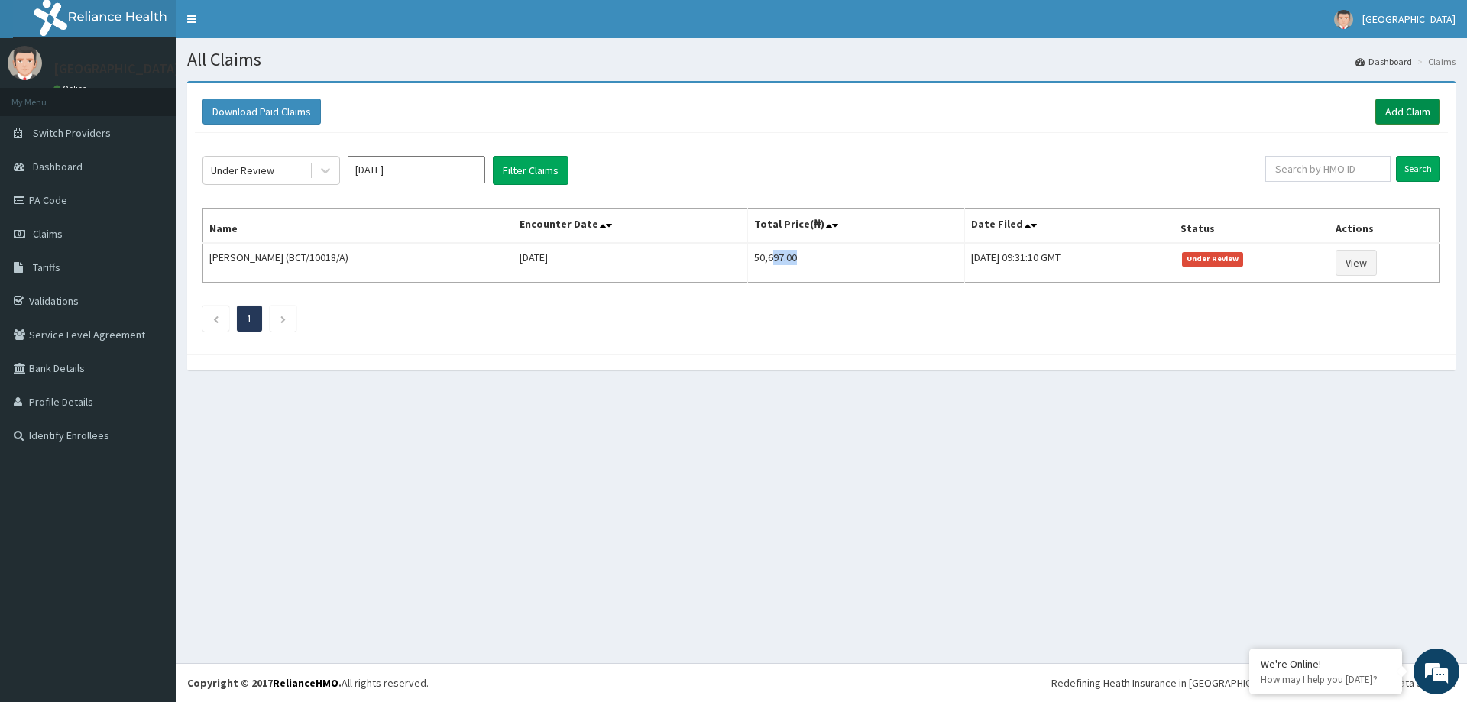
click at [1412, 118] on link "Add Claim" at bounding box center [1408, 112] width 65 height 26
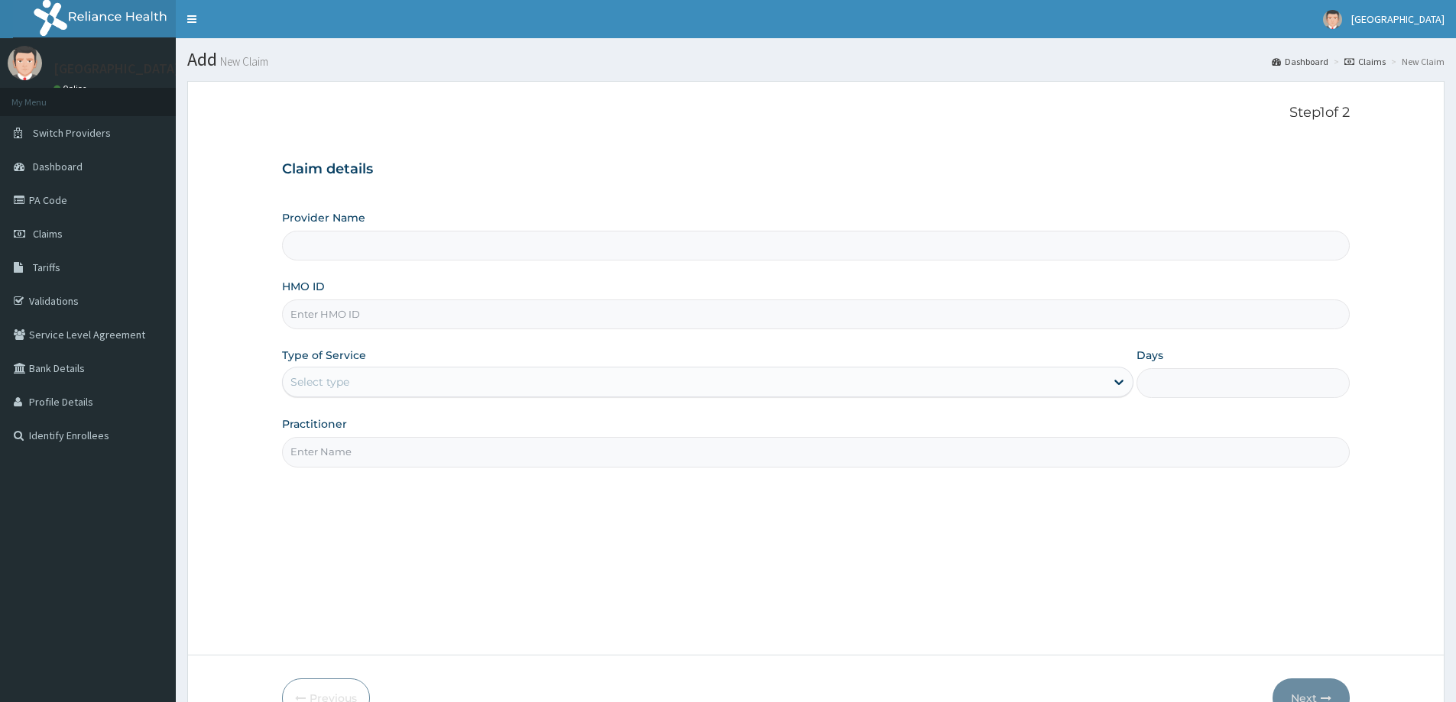
type input "[GEOGRAPHIC_DATA]"
click at [491, 319] on input "HMO ID" at bounding box center [816, 315] width 1068 height 30
type input "ARD/10035"
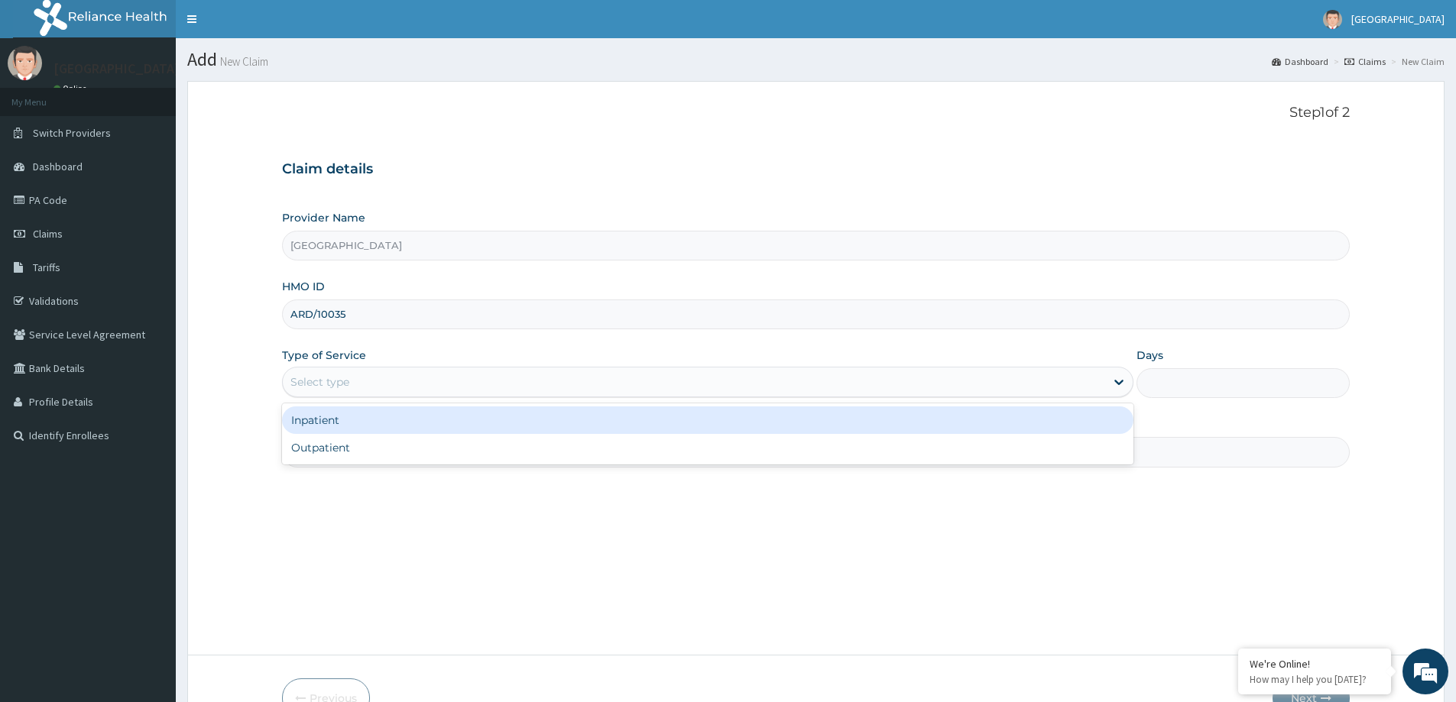
click at [509, 388] on div "Select type" at bounding box center [694, 382] width 822 height 24
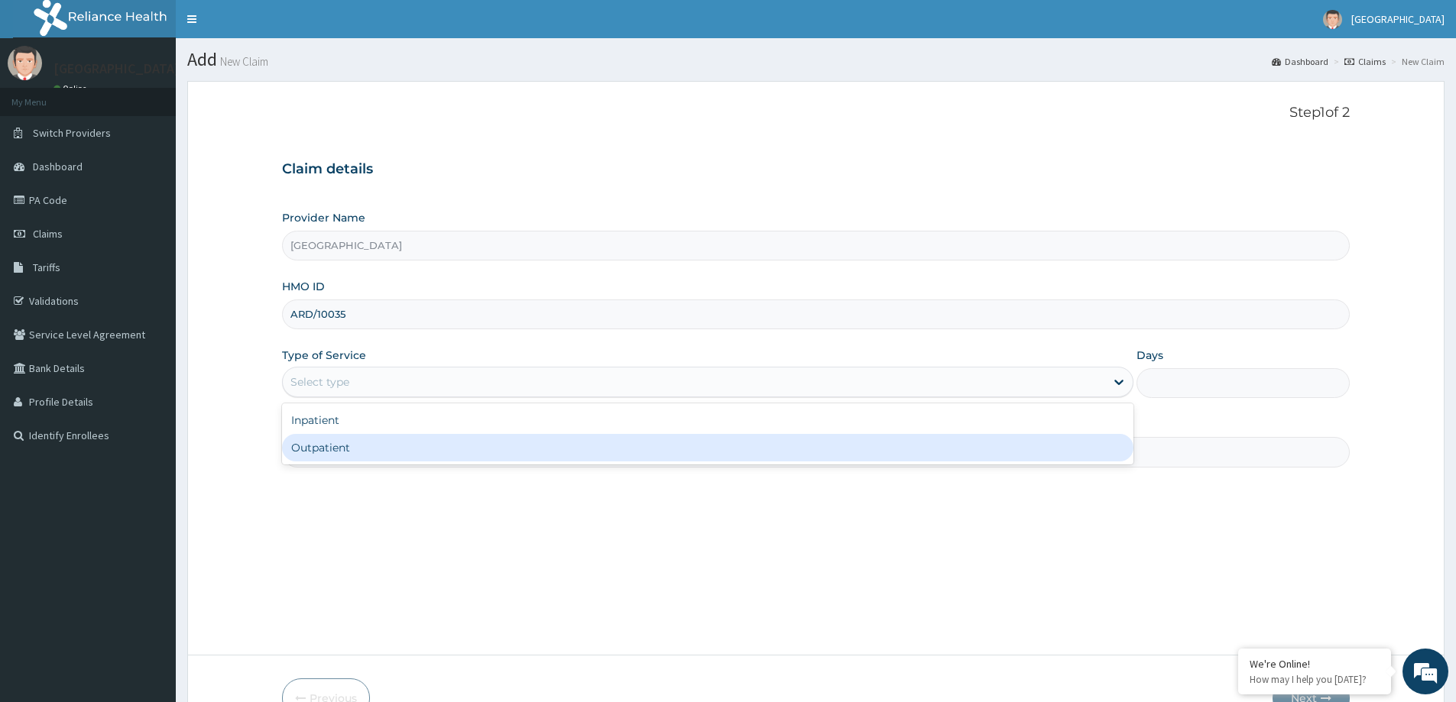
click at [493, 439] on div "Outpatient" at bounding box center [707, 448] width 851 height 28
type input "1"
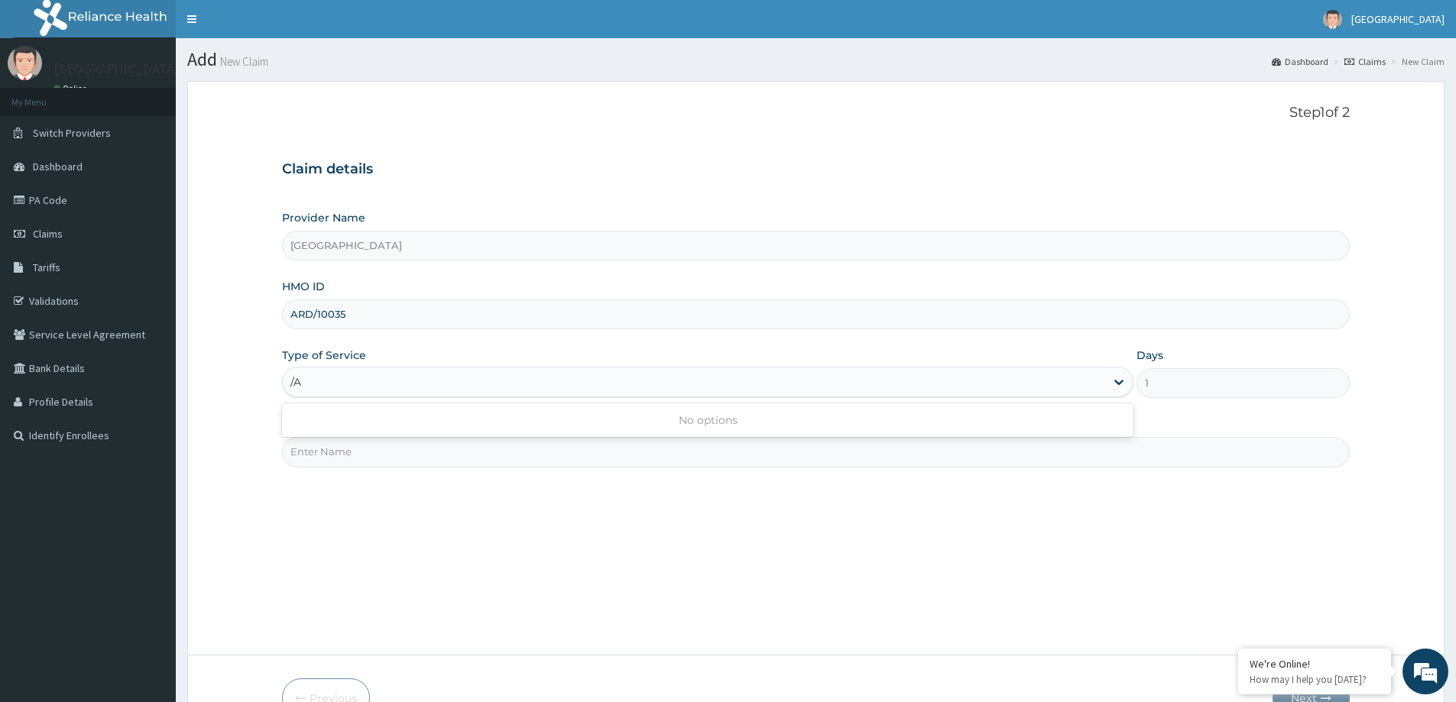
type input "/"
click at [387, 315] on input "ARD/10035" at bounding box center [816, 315] width 1068 height 30
type input "ARD/10035/A"
click at [338, 382] on div "Outpatient" at bounding box center [319, 381] width 59 height 15
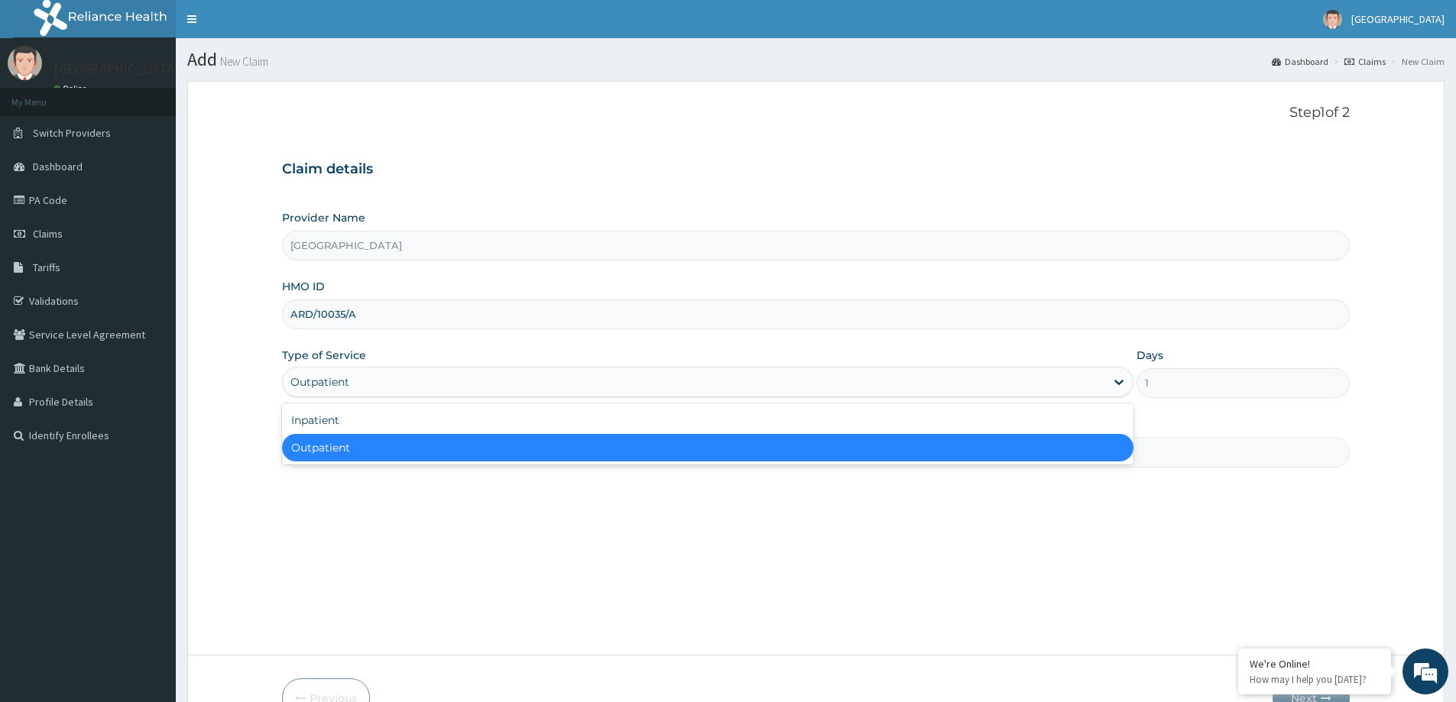
click at [318, 446] on div "Outpatient" at bounding box center [707, 448] width 851 height 28
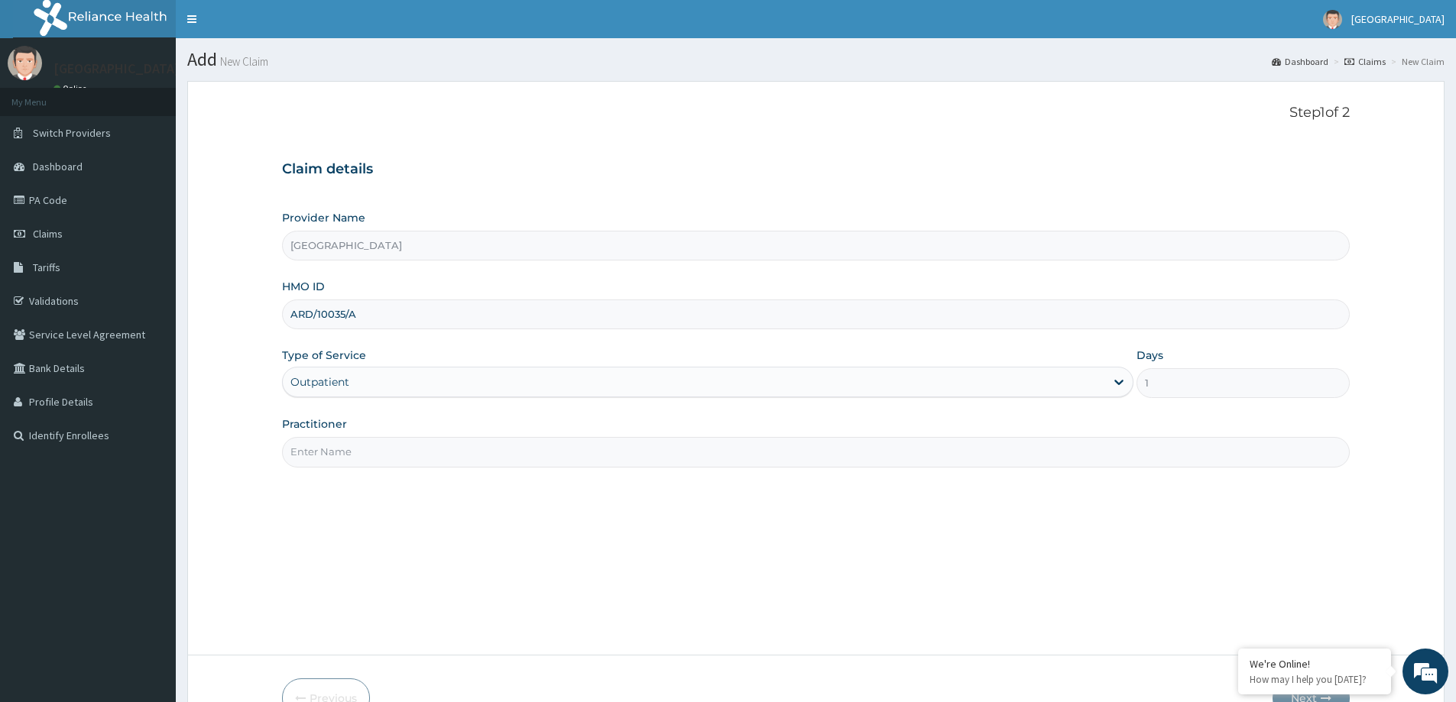
drag, startPoint x: 313, startPoint y: 443, endPoint x: 313, endPoint y: 454, distance: 10.7
click at [313, 454] on input "Practitioner" at bounding box center [816, 452] width 1068 height 30
click at [326, 450] on input "DR OYEMI" at bounding box center [816, 452] width 1068 height 30
click at [327, 449] on input "DR OYEMI" at bounding box center [816, 452] width 1068 height 30
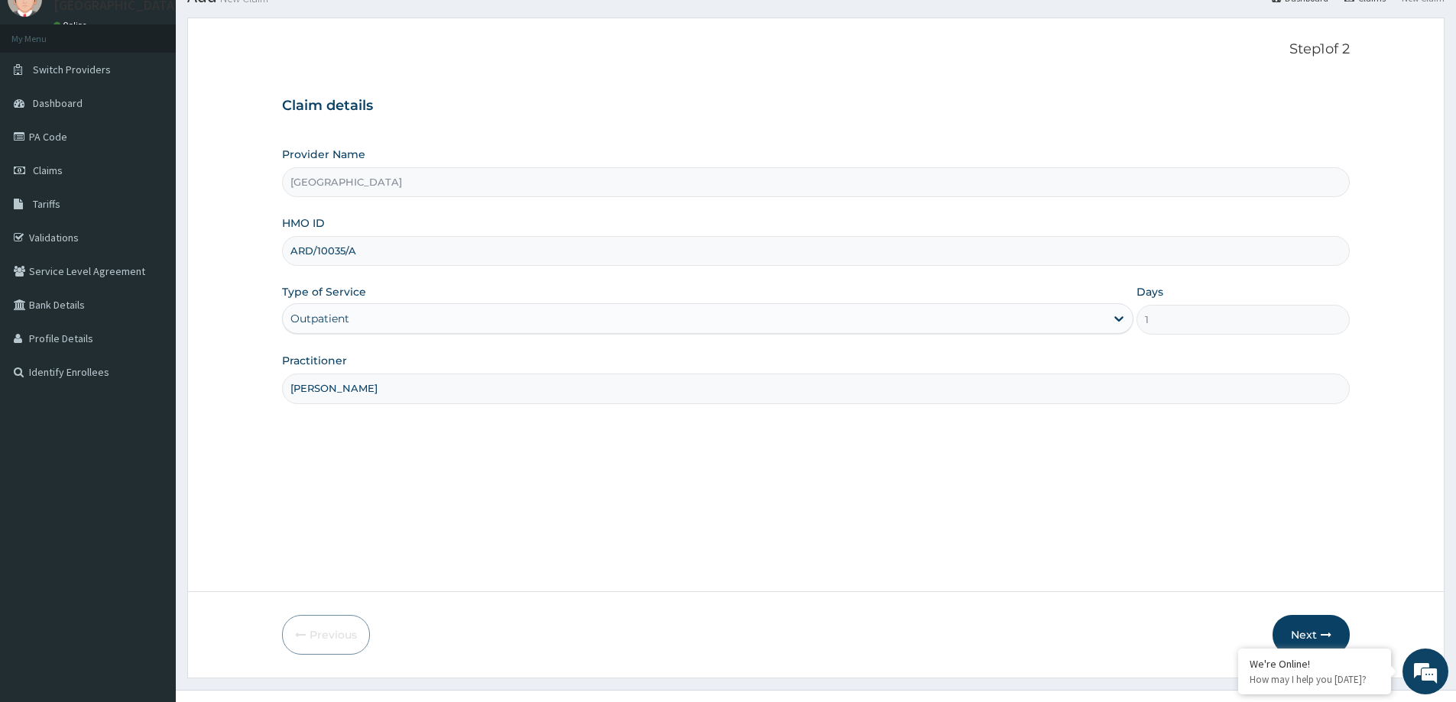
scroll to position [90, 0]
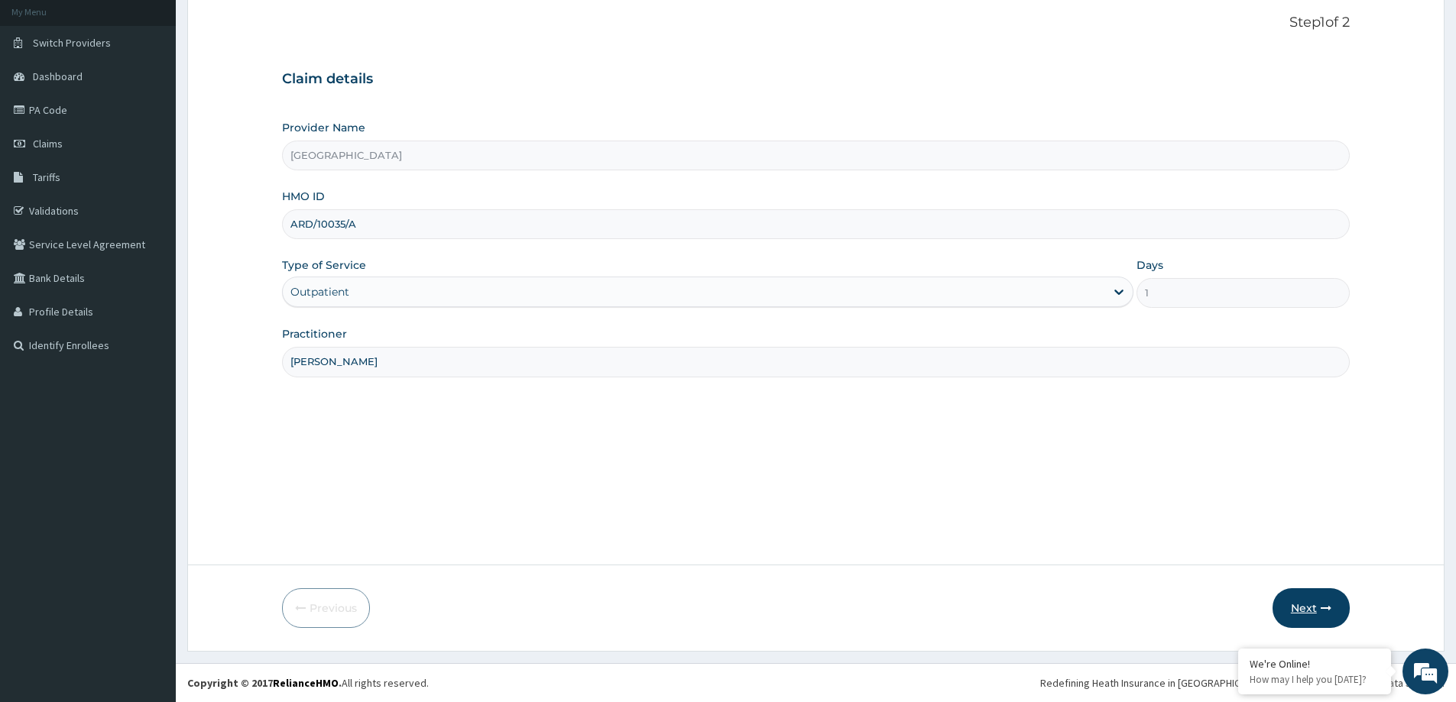
type input "DR OYEYEMI"
click at [1290, 606] on button "Next" at bounding box center [1311, 608] width 77 height 40
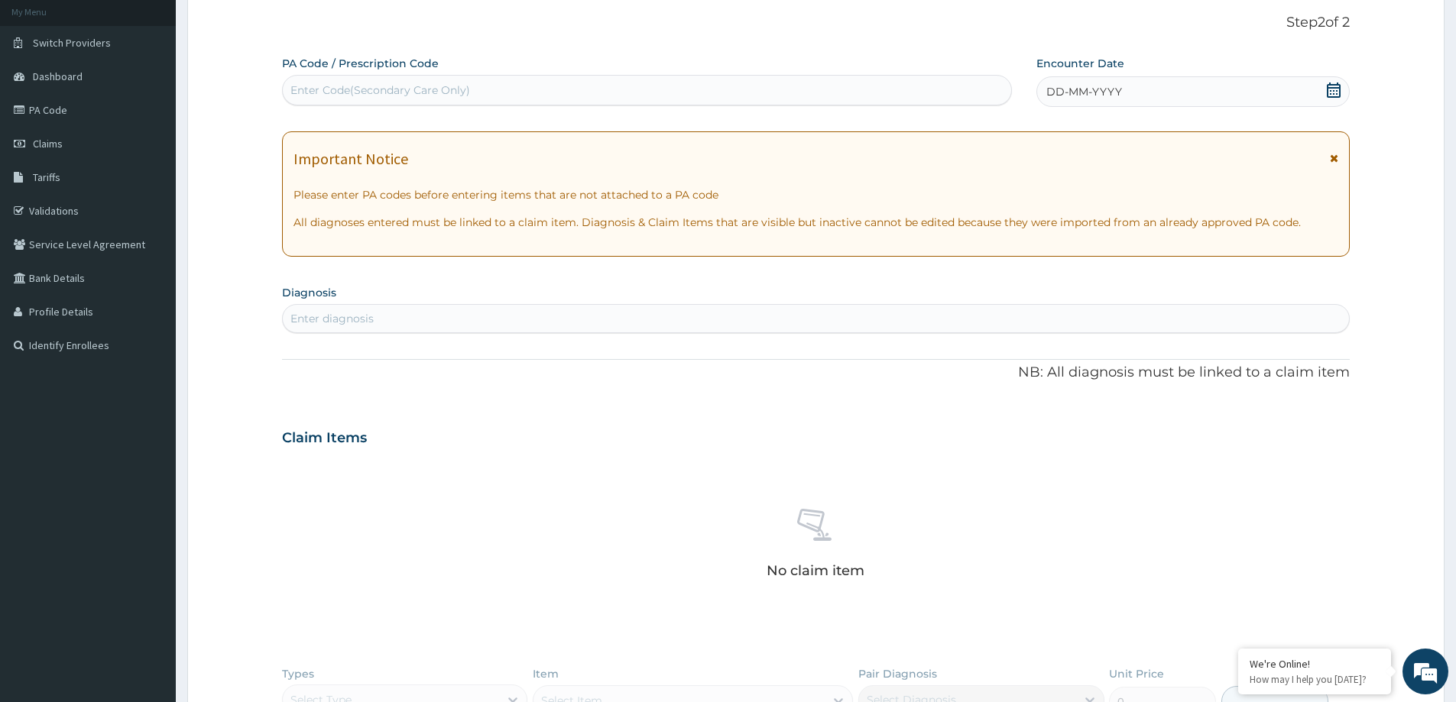
click at [336, 91] on div "Enter Code(Secondary Care Only)" at bounding box center [380, 90] width 180 height 15
paste input "PA/3BEF87"
type input "PA/3BEF87"
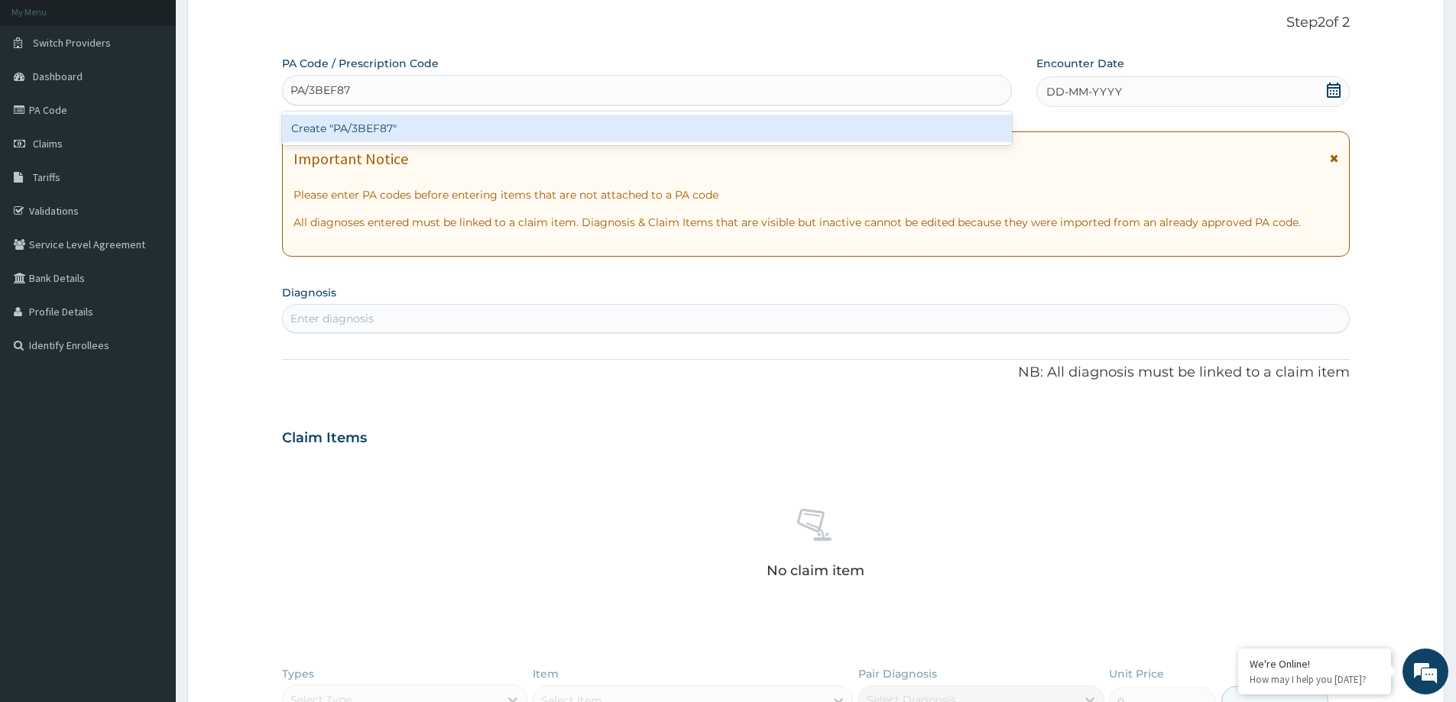
click at [390, 126] on div "Create "PA/3BEF87"" at bounding box center [647, 129] width 730 height 28
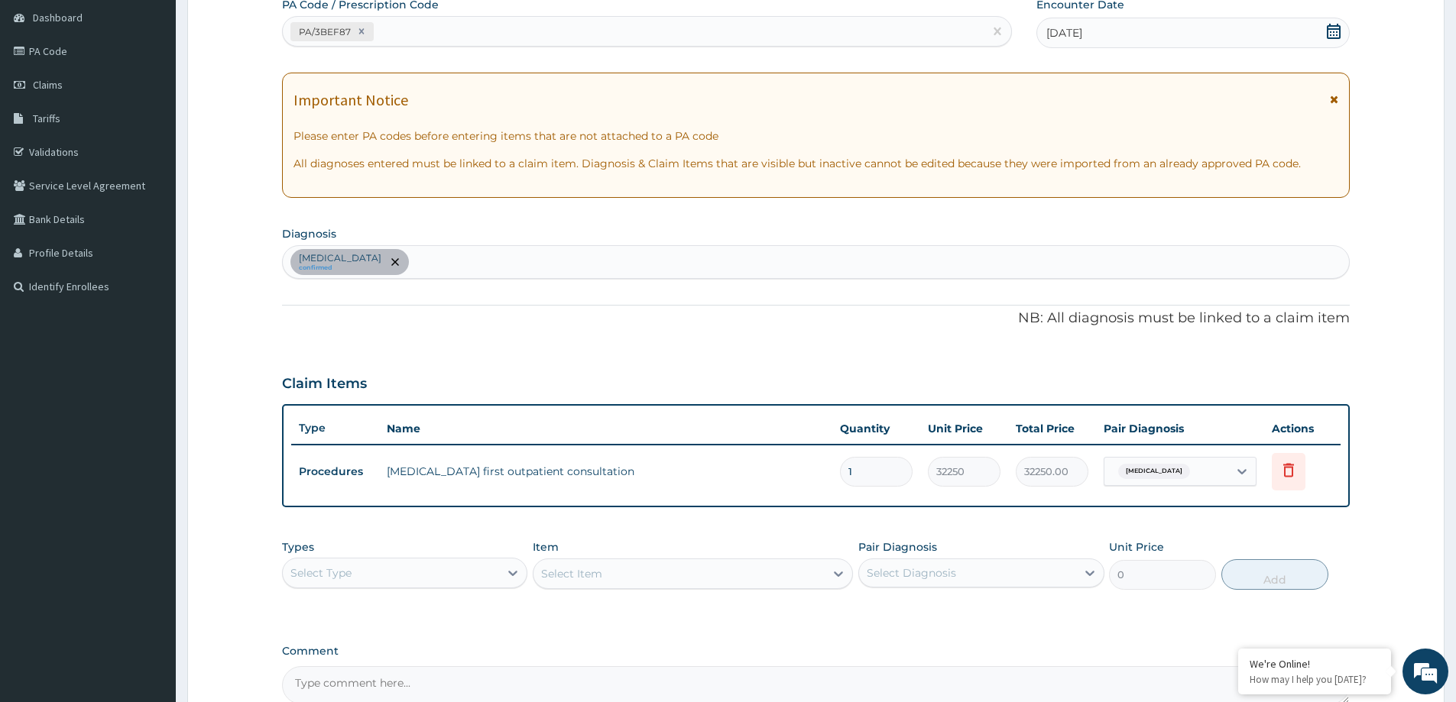
scroll to position [312, 0]
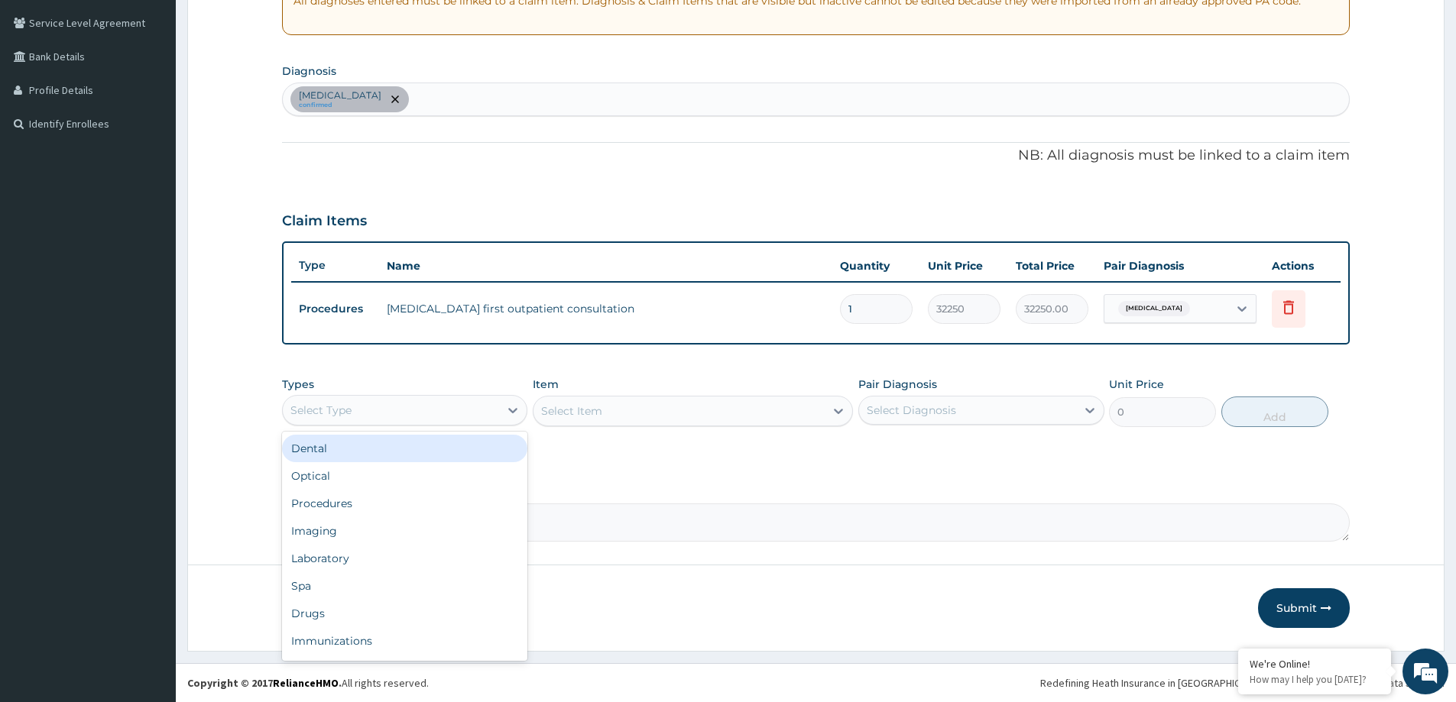
click at [330, 413] on div "Select Type" at bounding box center [320, 410] width 61 height 15
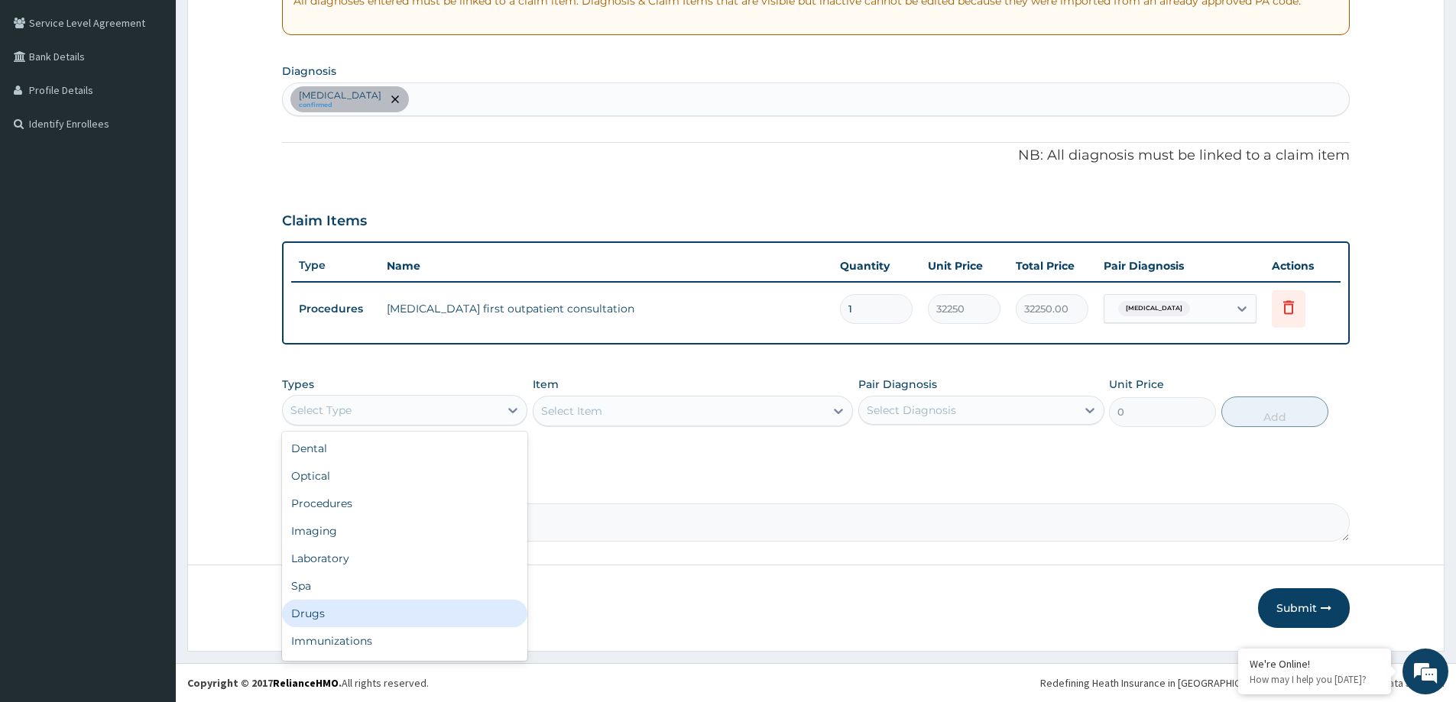
click at [289, 613] on div "Drugs" at bounding box center [404, 614] width 245 height 28
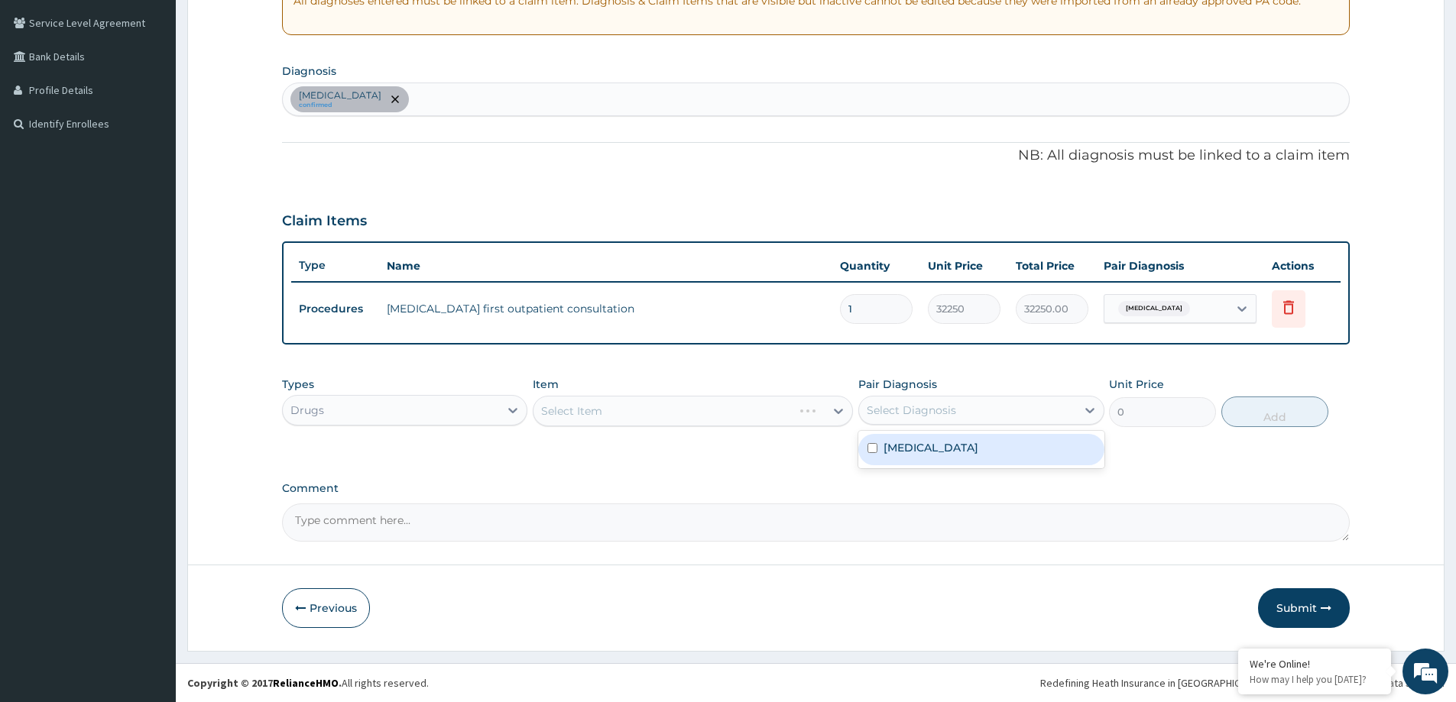
click at [980, 397] on div "Select Diagnosis" at bounding box center [980, 410] width 245 height 29
click at [964, 460] on div "Tinea corporis" at bounding box center [980, 449] width 245 height 31
checkbox input "true"
click at [648, 421] on div "Select Item" at bounding box center [693, 411] width 320 height 31
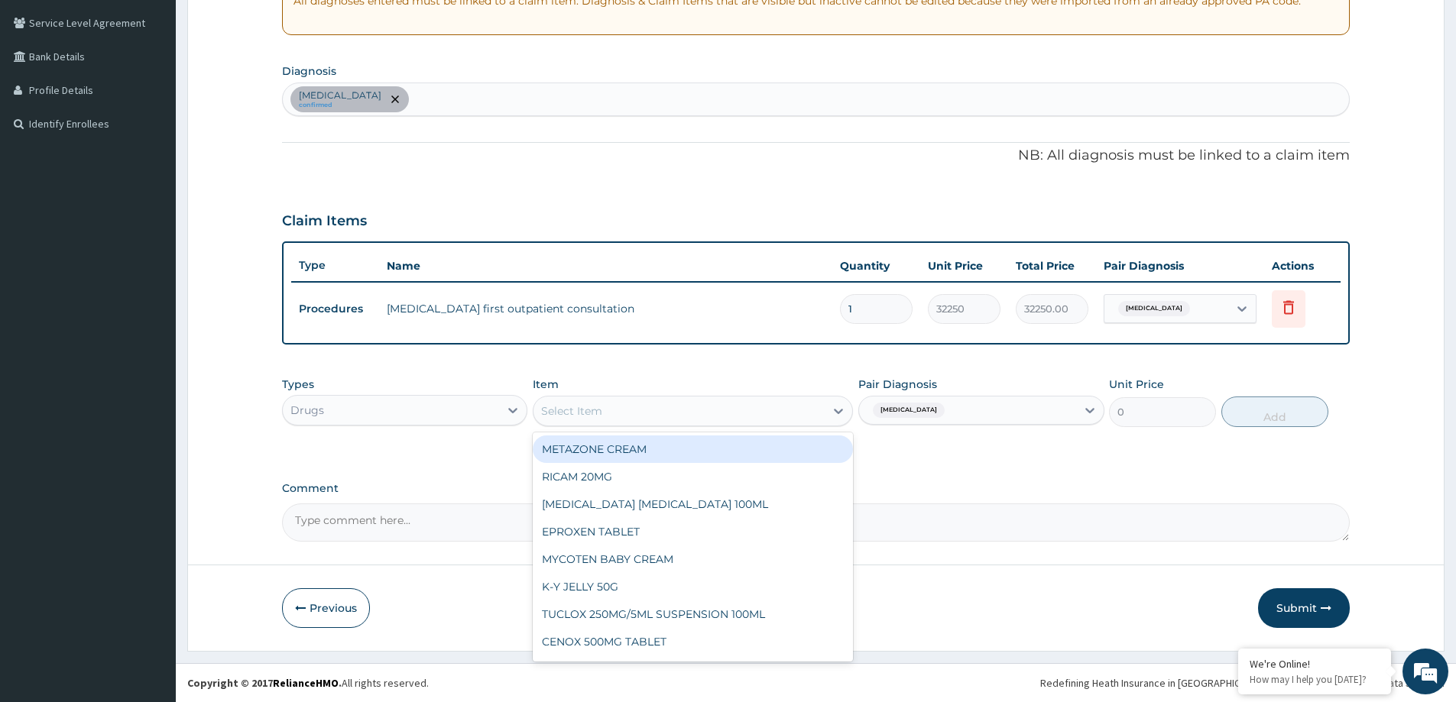
click at [695, 410] on div "Select Item" at bounding box center [678, 411] width 291 height 24
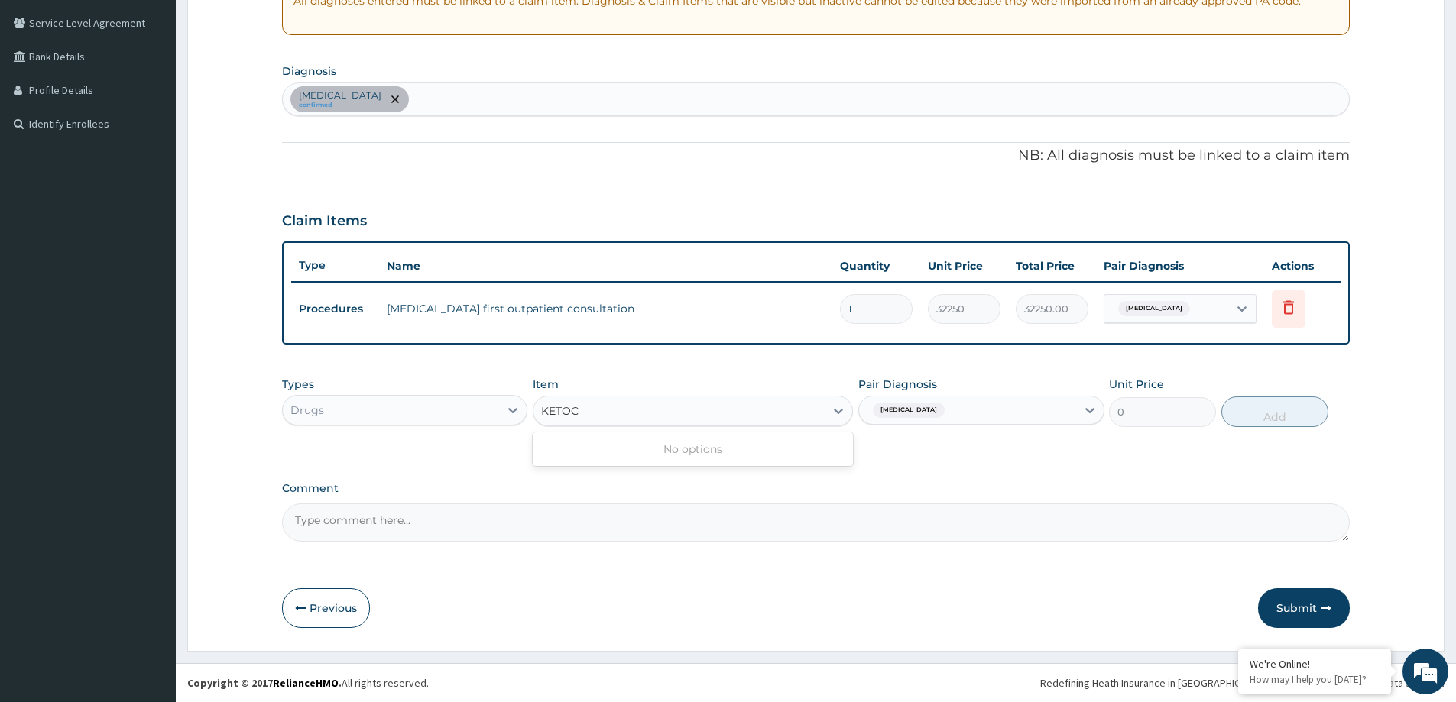
type input "KETO"
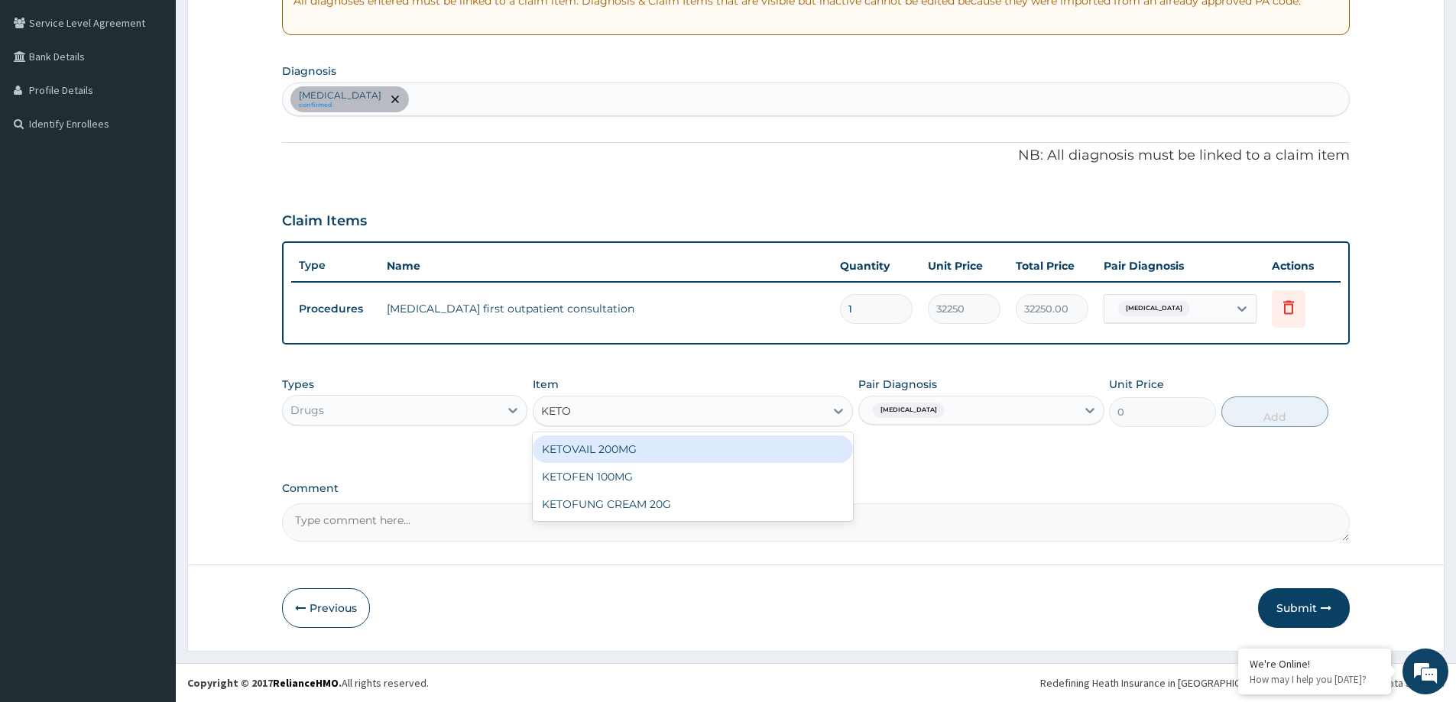
click at [658, 446] on div "KETOVAIL 200MG" at bounding box center [693, 450] width 320 height 28
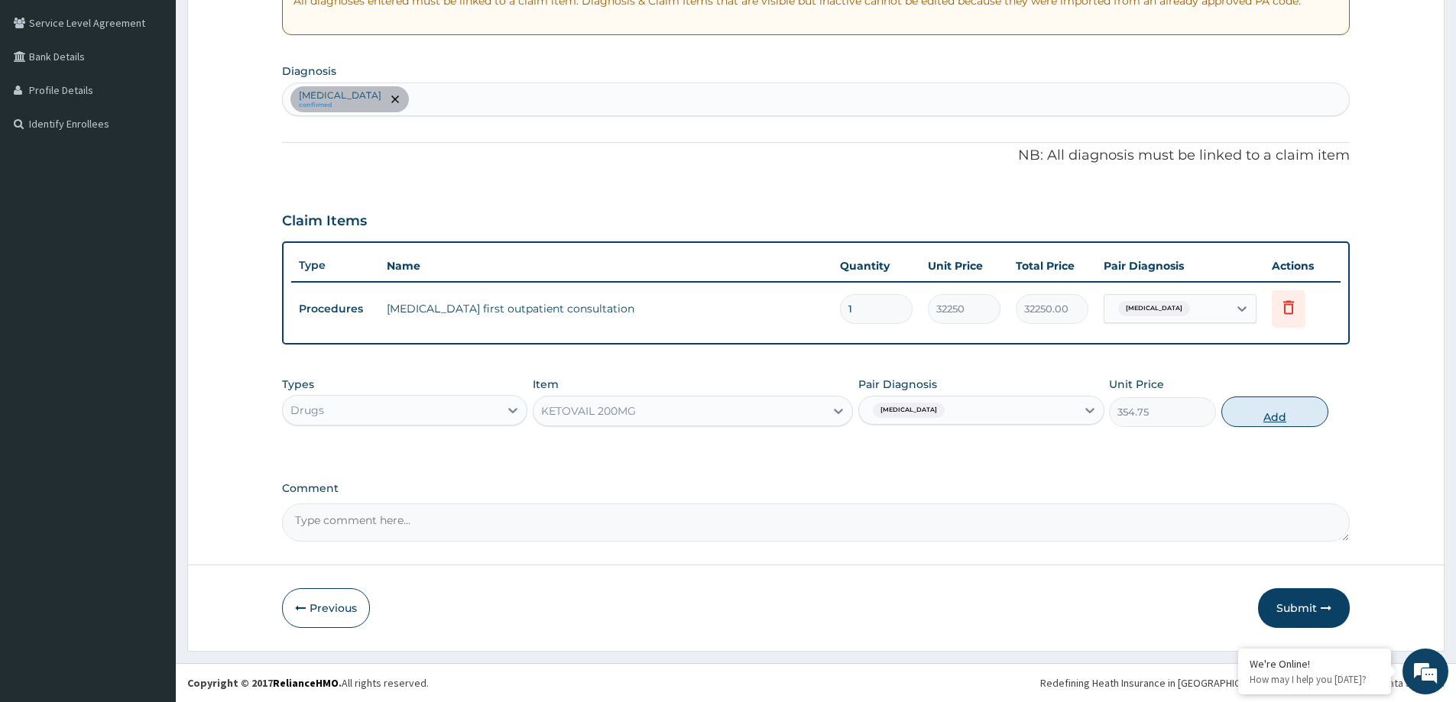
click at [1269, 414] on button "Add" at bounding box center [1274, 412] width 107 height 31
type input "0"
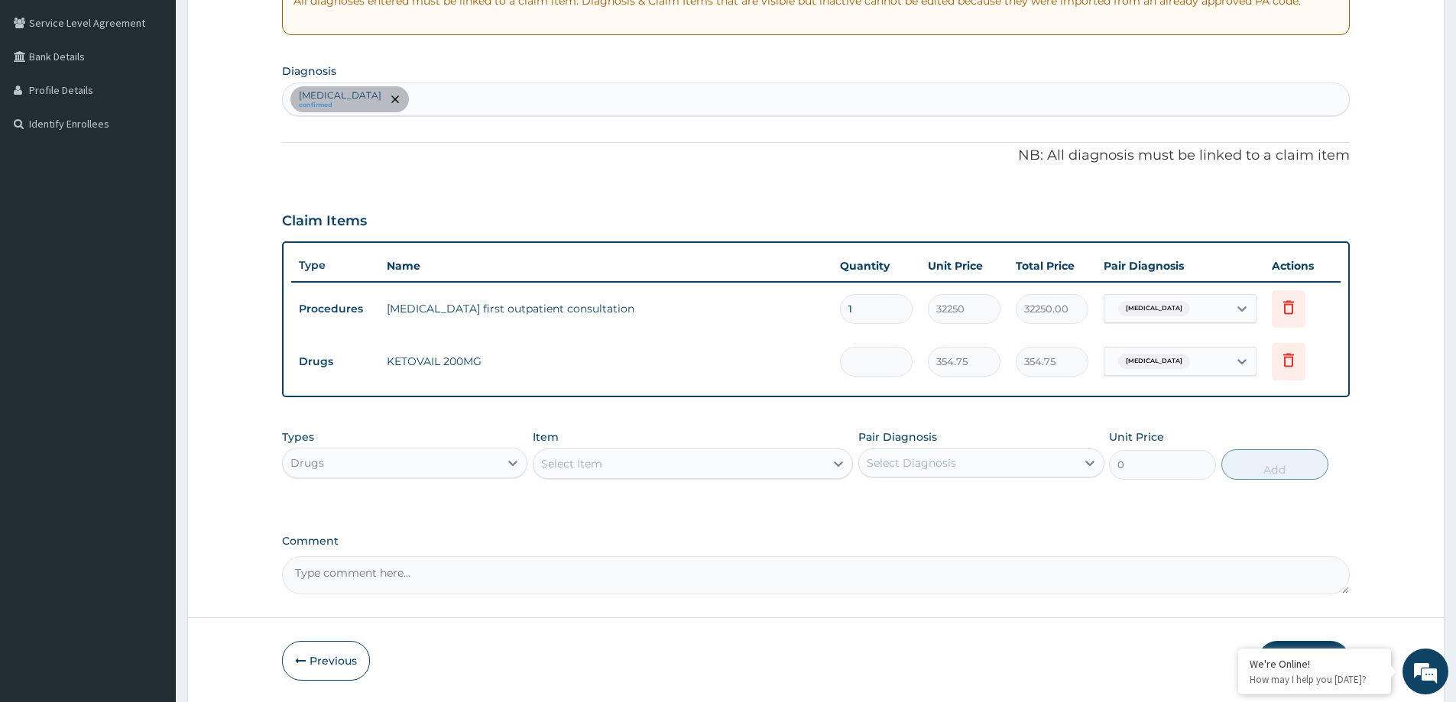
type input "0.00"
type input "32"
type input "11352.00"
type input "320"
type input "113520.00"
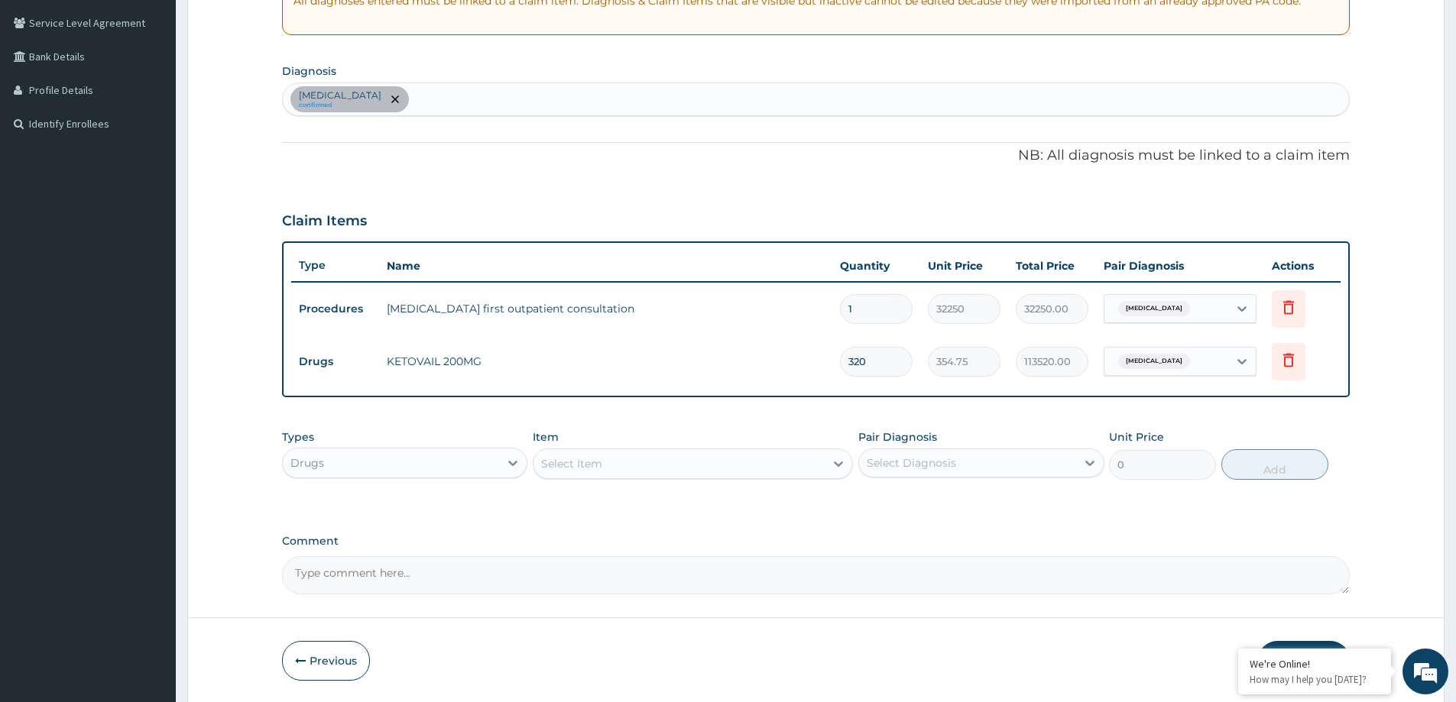
type input "32"
type input "11352.00"
type input "3"
type input "1064.25"
type input "30"
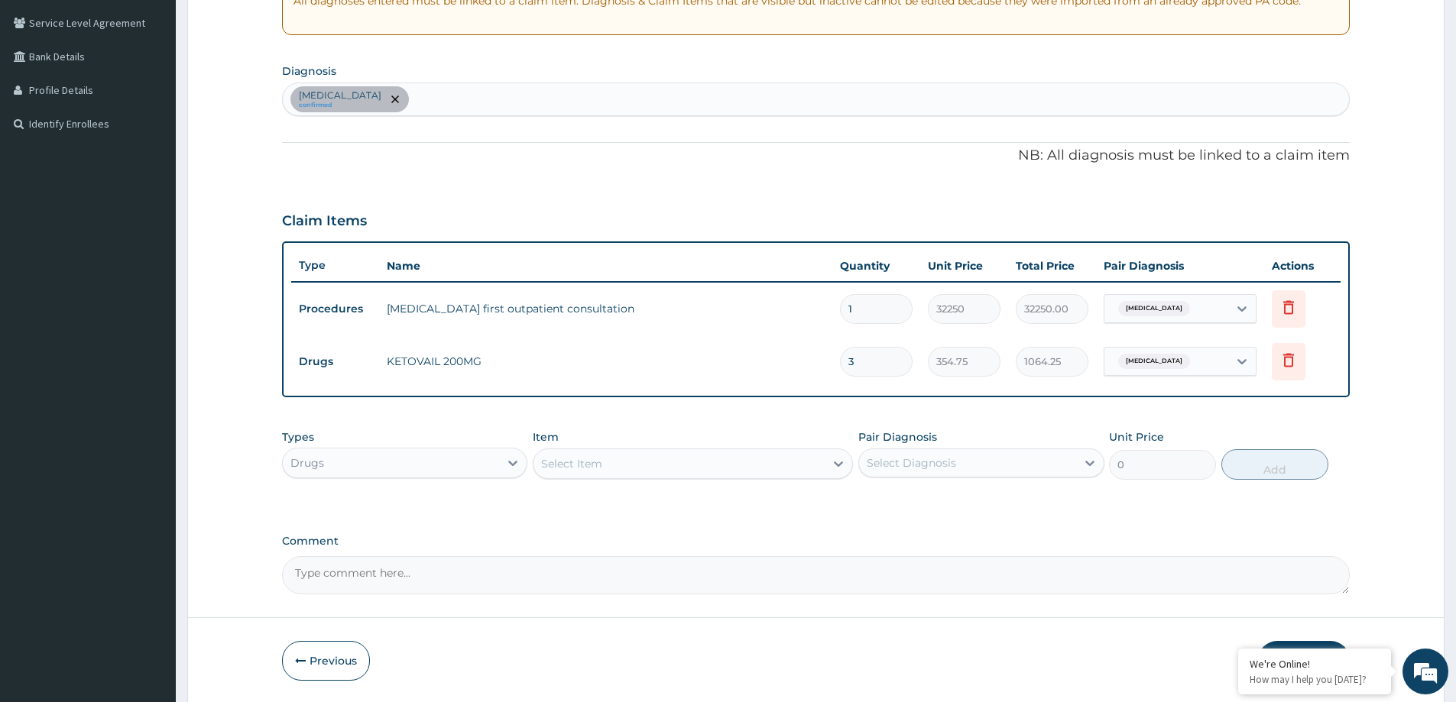
type input "10642.50"
type input "30"
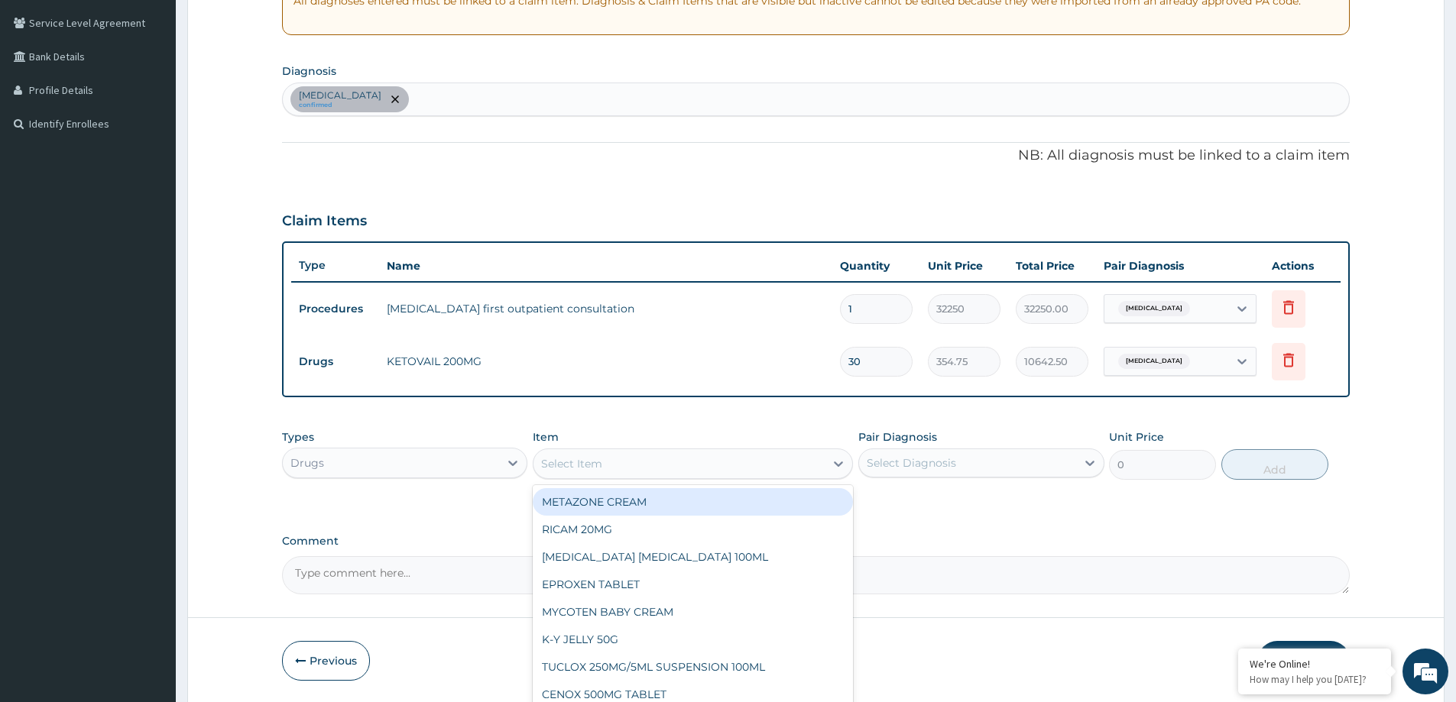
click at [632, 462] on div "Select Item" at bounding box center [678, 464] width 291 height 24
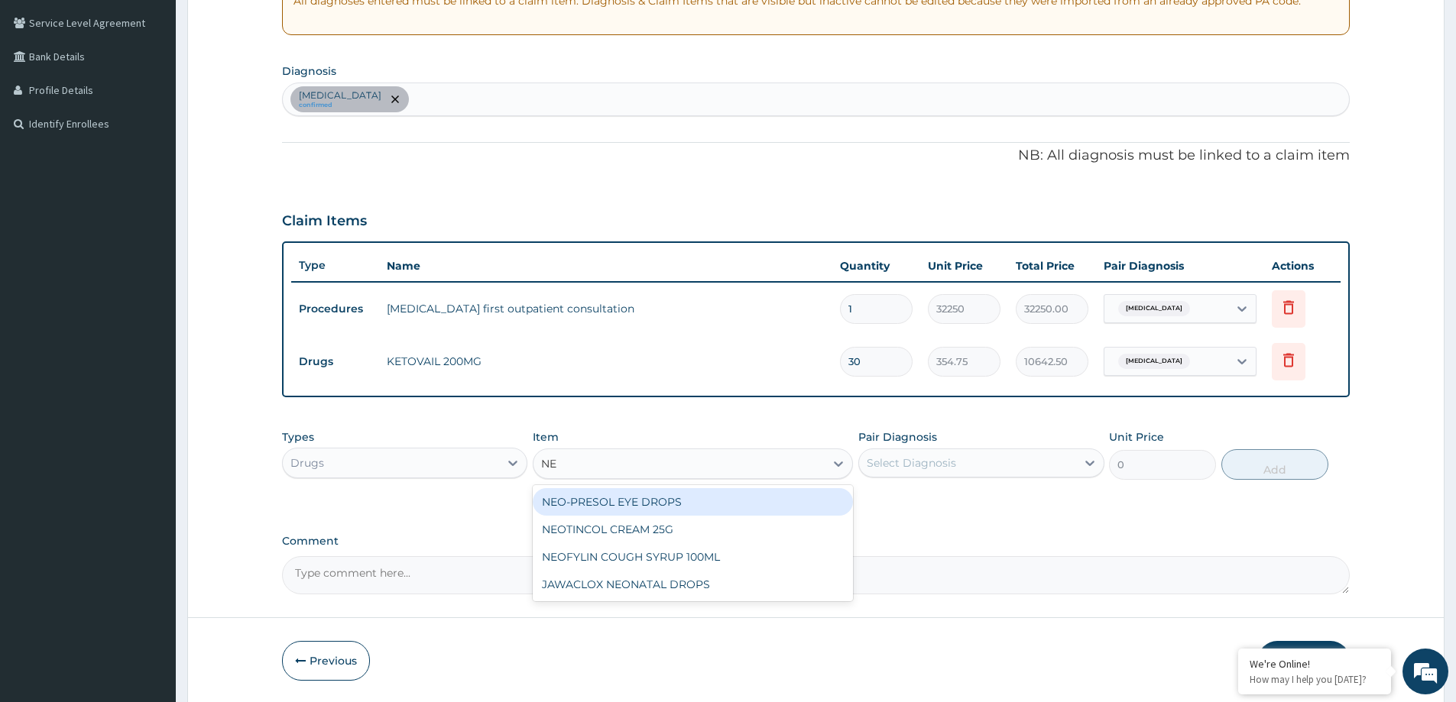
type input "N"
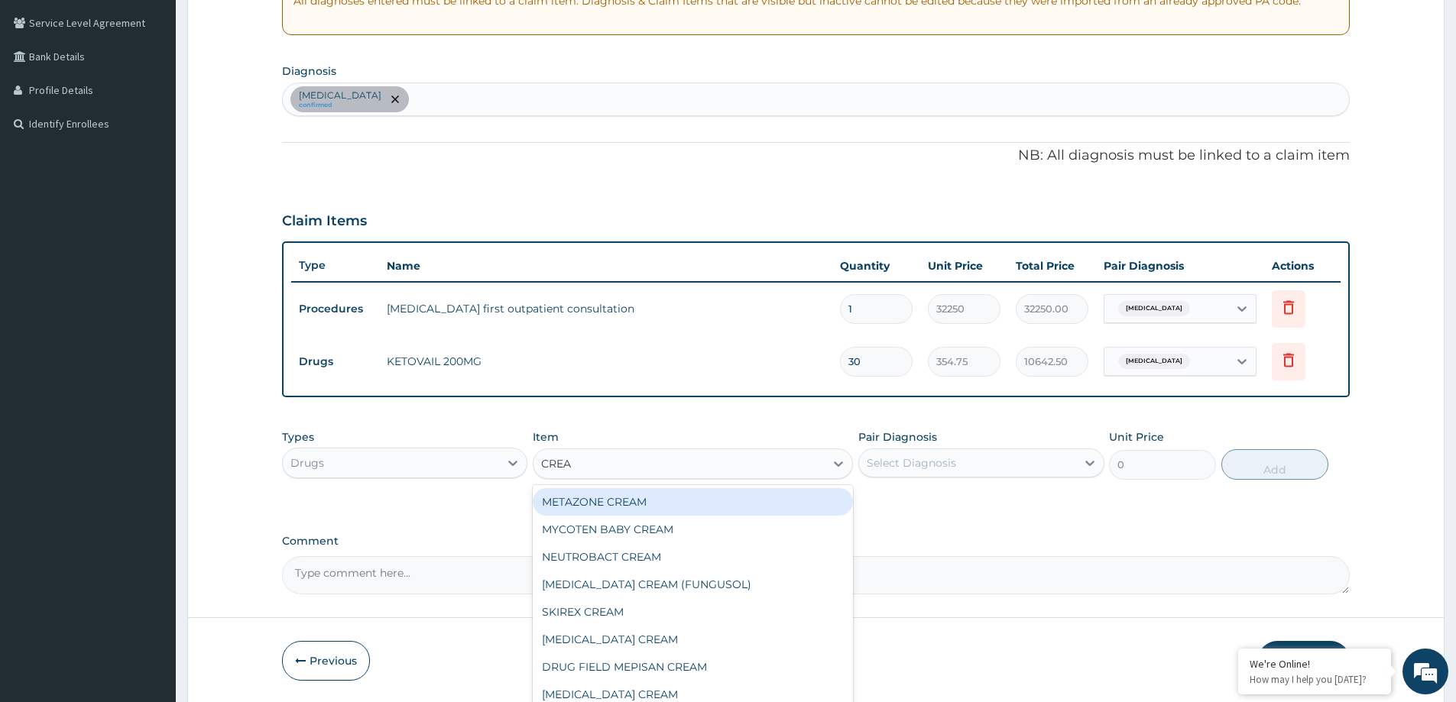
type input "CREAM"
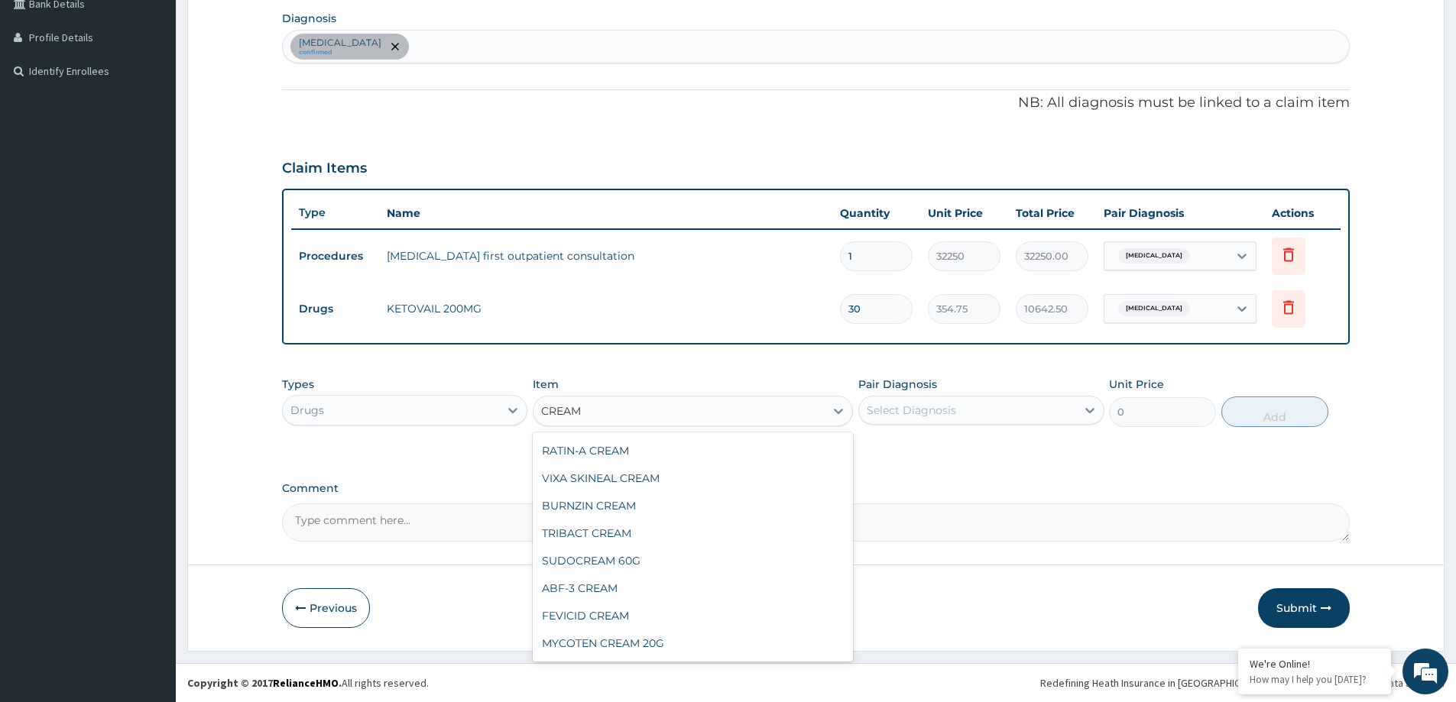
scroll to position [229, 0]
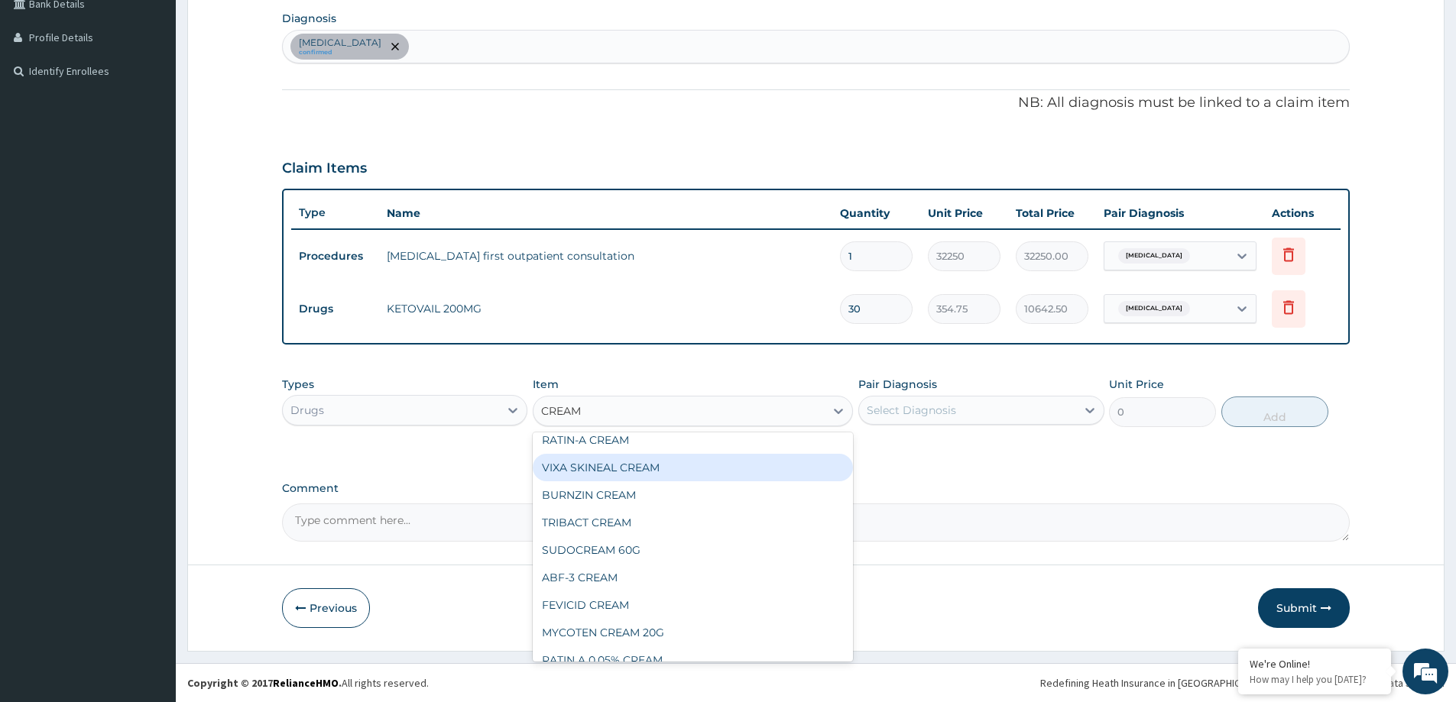
click at [618, 477] on div "VIXA SKINEAL CREAM" at bounding box center [693, 468] width 320 height 28
type input "1537.25"
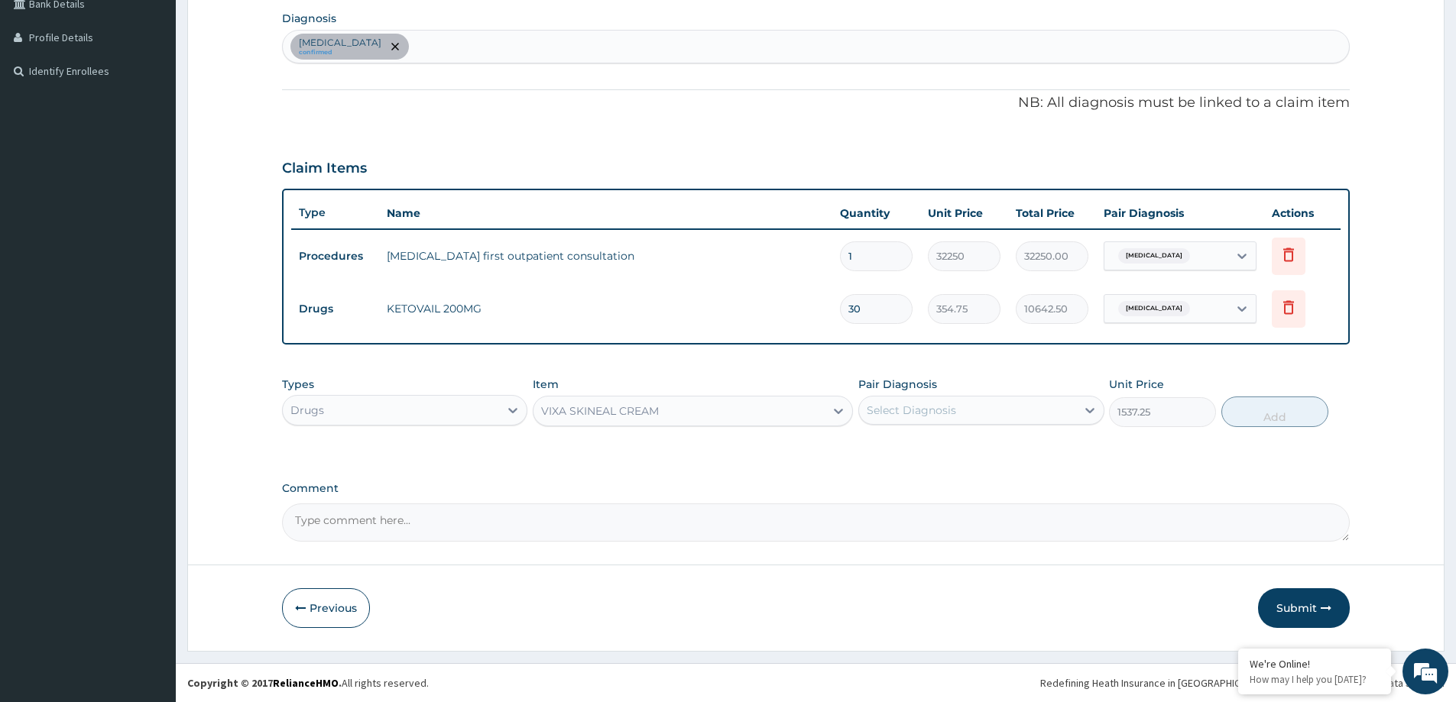
drag, startPoint x: 999, startPoint y: 405, endPoint x: 987, endPoint y: 413, distance: 14.8
click at [997, 407] on div "Select Diagnosis" at bounding box center [967, 410] width 216 height 24
click at [979, 449] on div "Tinea corporis" at bounding box center [980, 449] width 245 height 31
checkbox input "true"
click at [1301, 397] on button "Add" at bounding box center [1274, 412] width 107 height 31
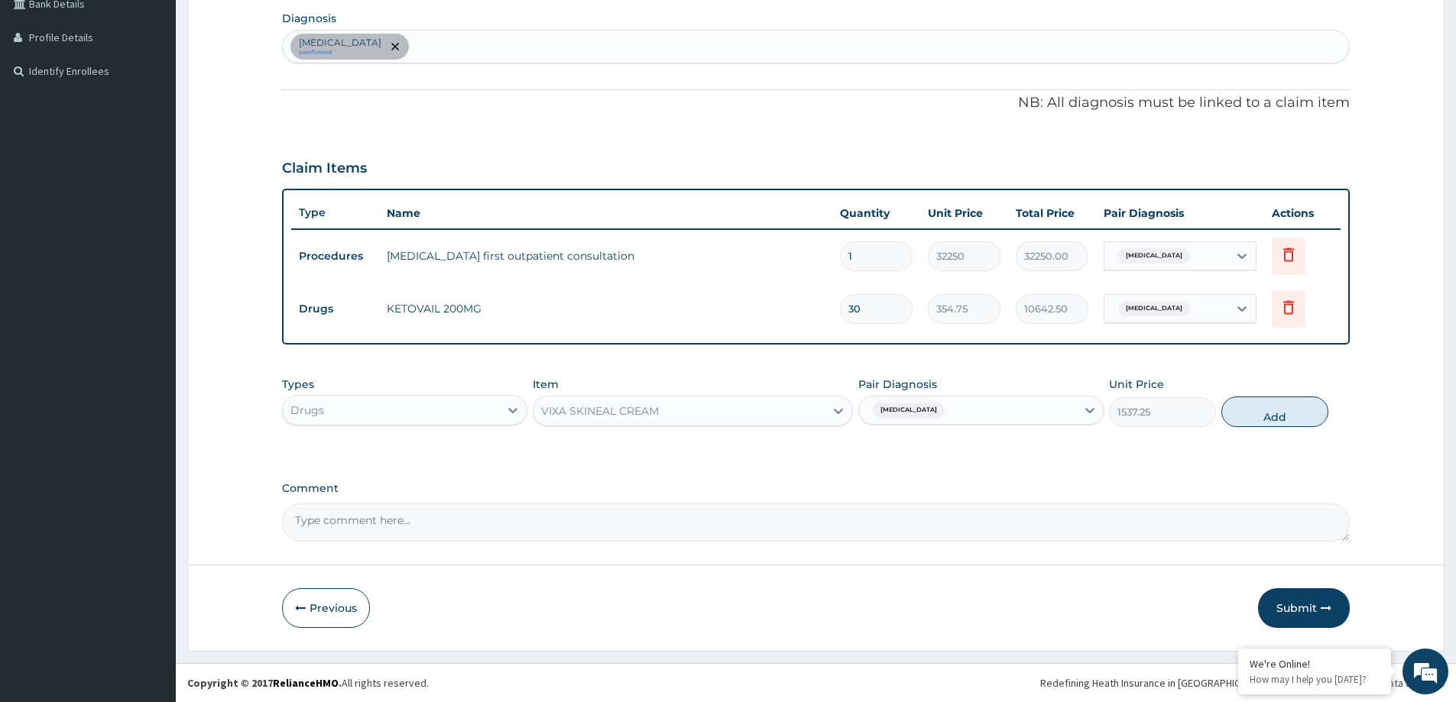
type input "0"
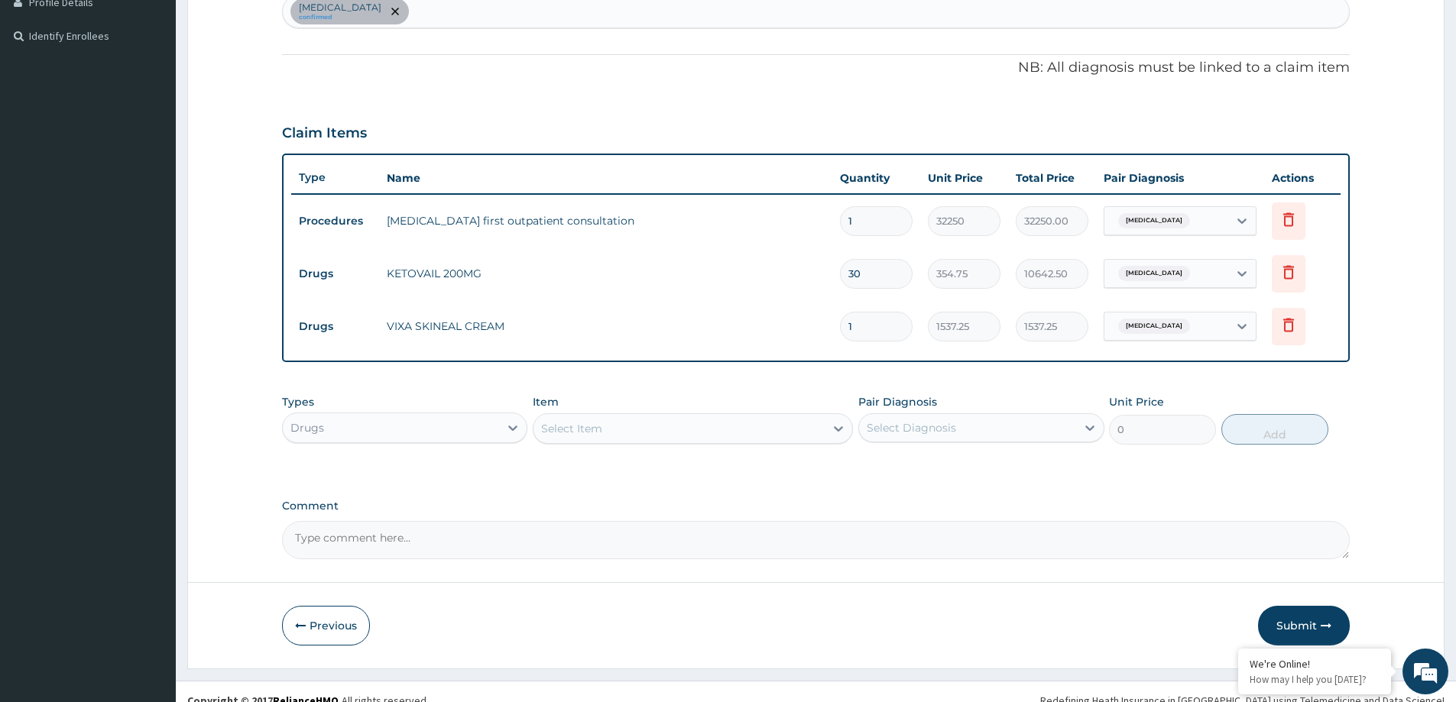
scroll to position [417, 0]
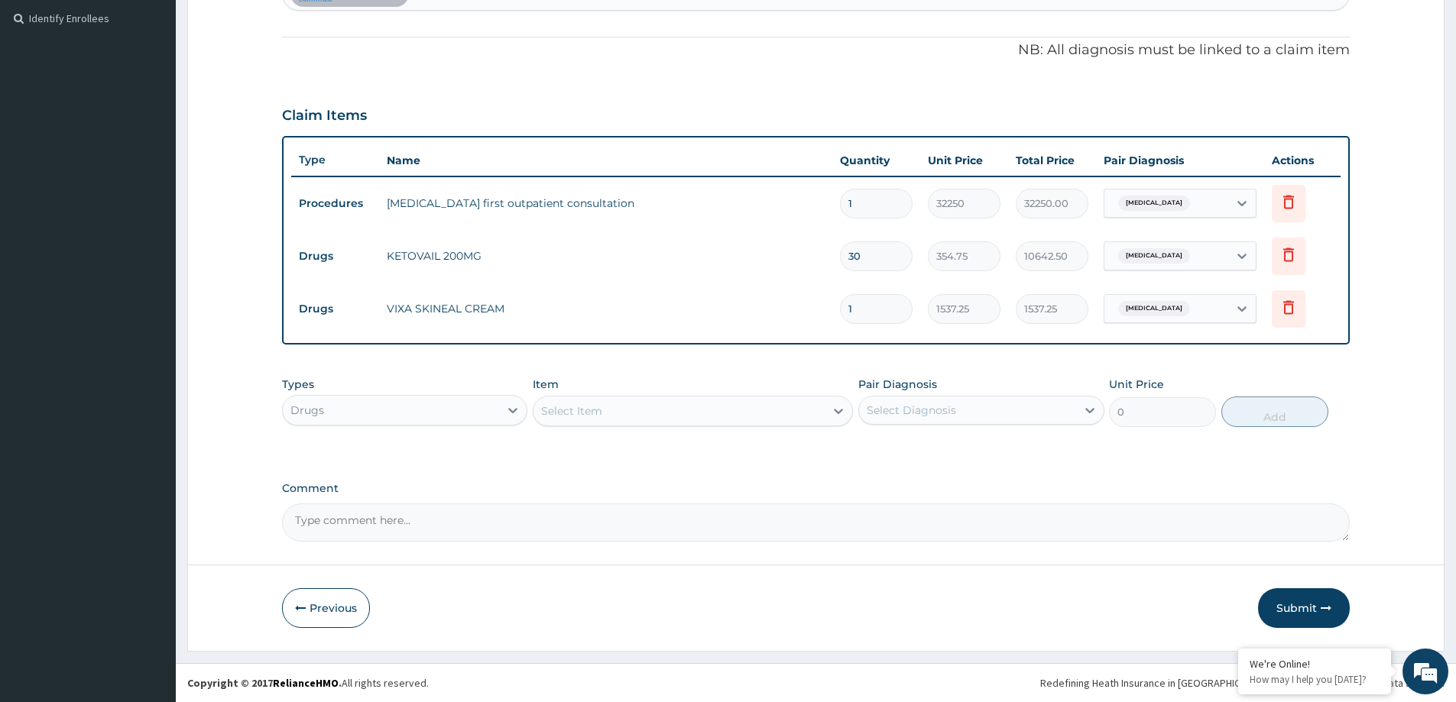
click at [1328, 607] on icon "button" at bounding box center [1326, 608] width 11 height 11
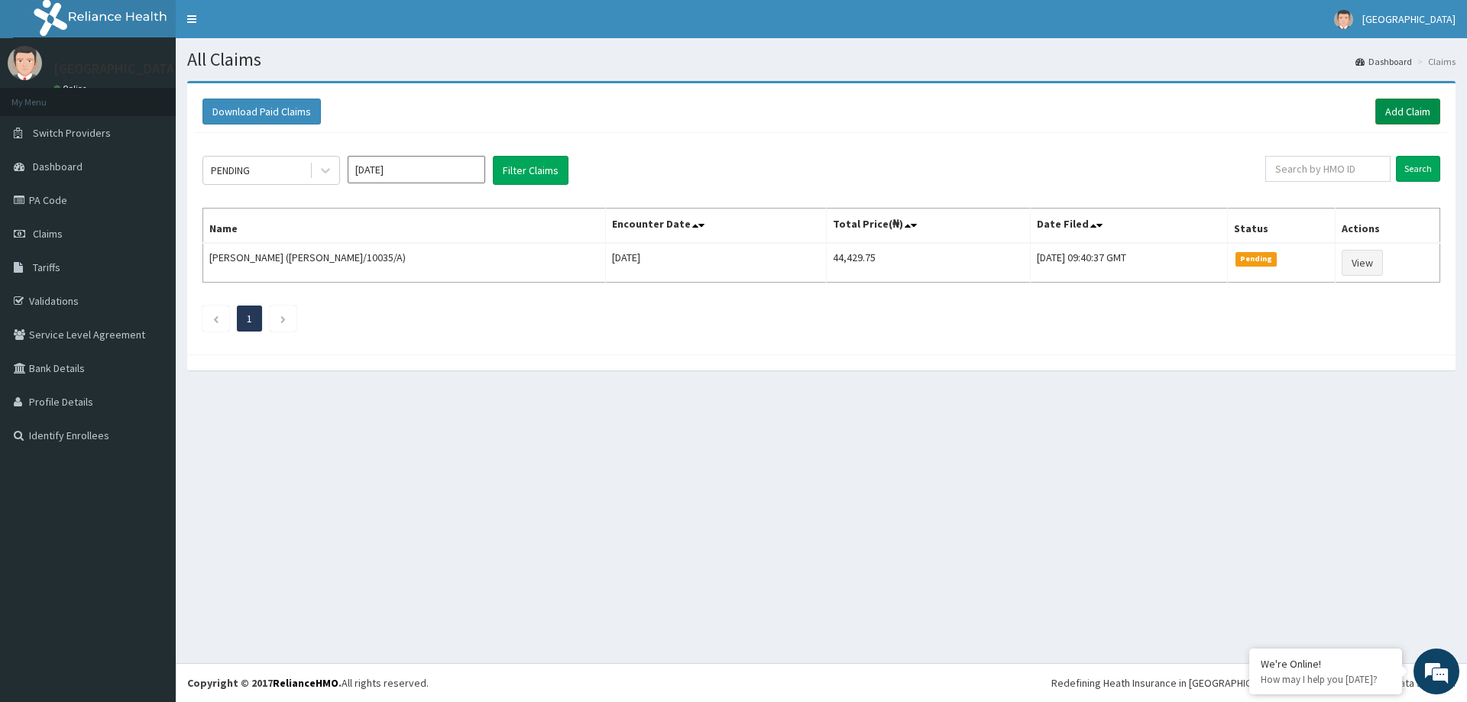
drag, startPoint x: 1404, startPoint y: 118, endPoint x: 1394, endPoint y: 121, distance: 10.4
click at [1403, 118] on link "Add Claim" at bounding box center [1408, 112] width 65 height 26
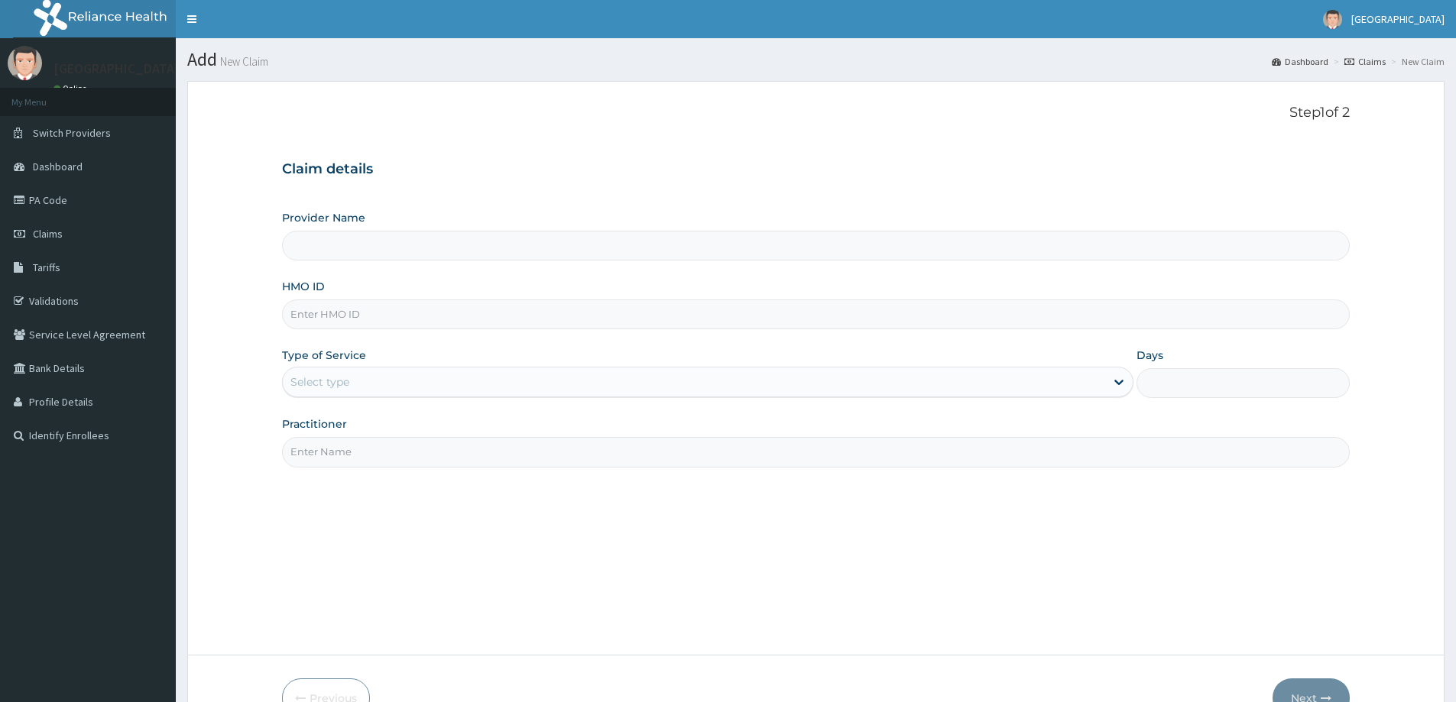
click at [352, 321] on input "HMO ID" at bounding box center [816, 315] width 1068 height 30
type input "[GEOGRAPHIC_DATA]"
type input "LOP/10038/I"
click at [543, 366] on div "Type of Service Select type" at bounding box center [707, 373] width 851 height 50
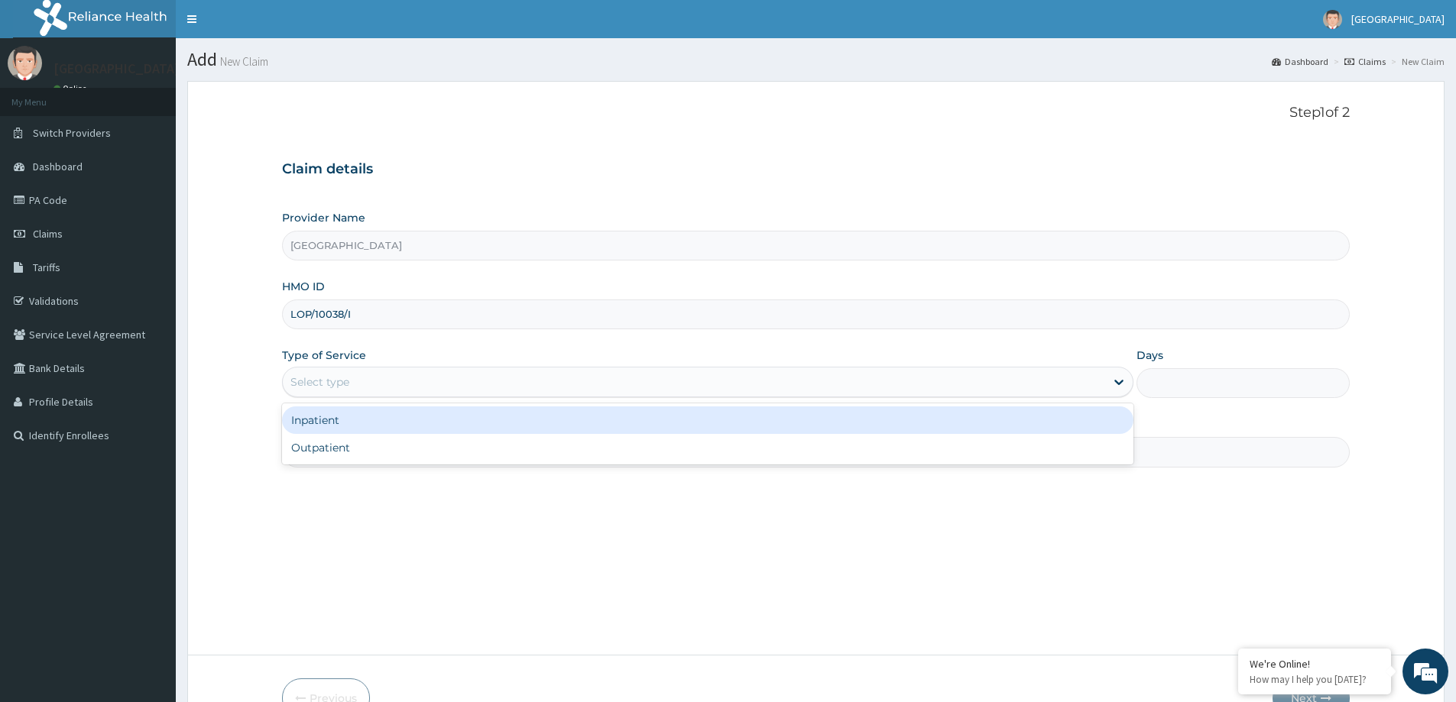
click at [525, 374] on div "Select type" at bounding box center [694, 382] width 822 height 24
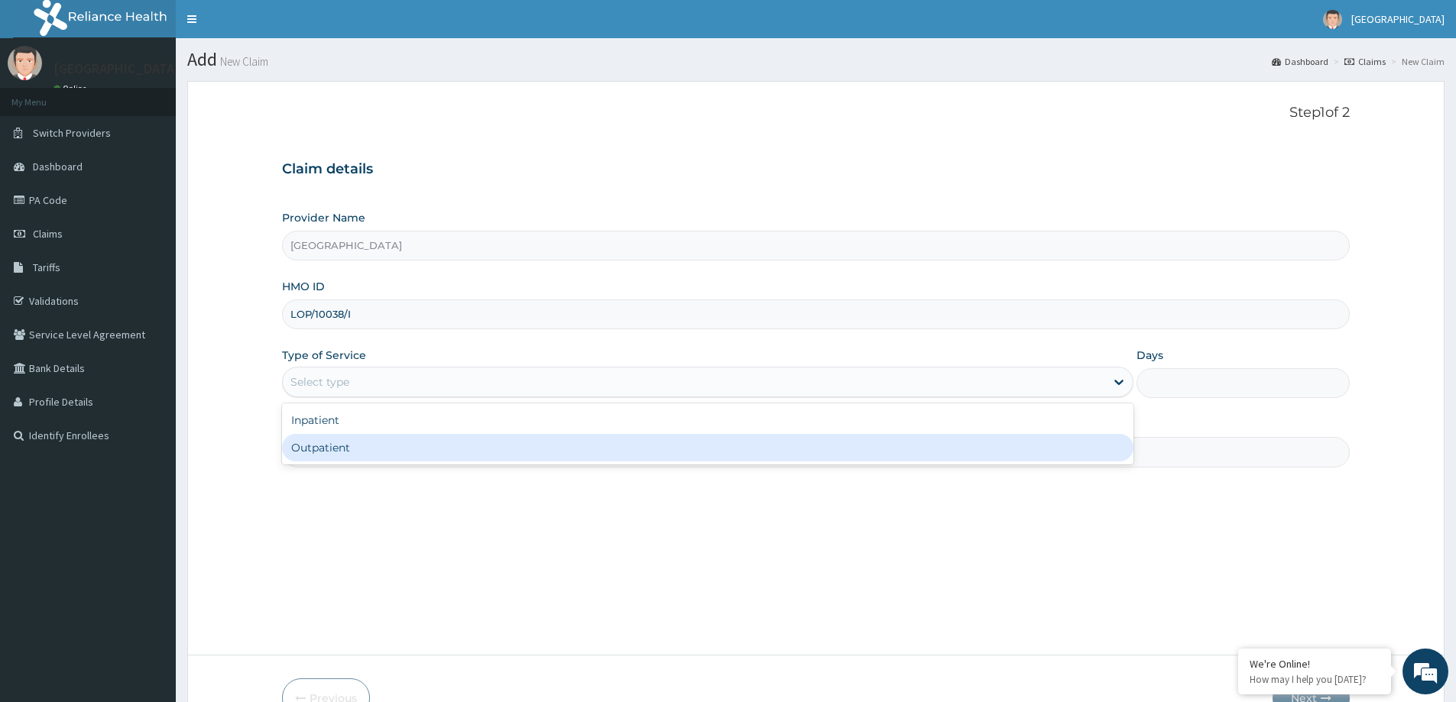
drag, startPoint x: 426, startPoint y: 446, endPoint x: 398, endPoint y: 446, distance: 28.3
click at [423, 446] on div "Outpatient" at bounding box center [707, 448] width 851 height 28
type input "1"
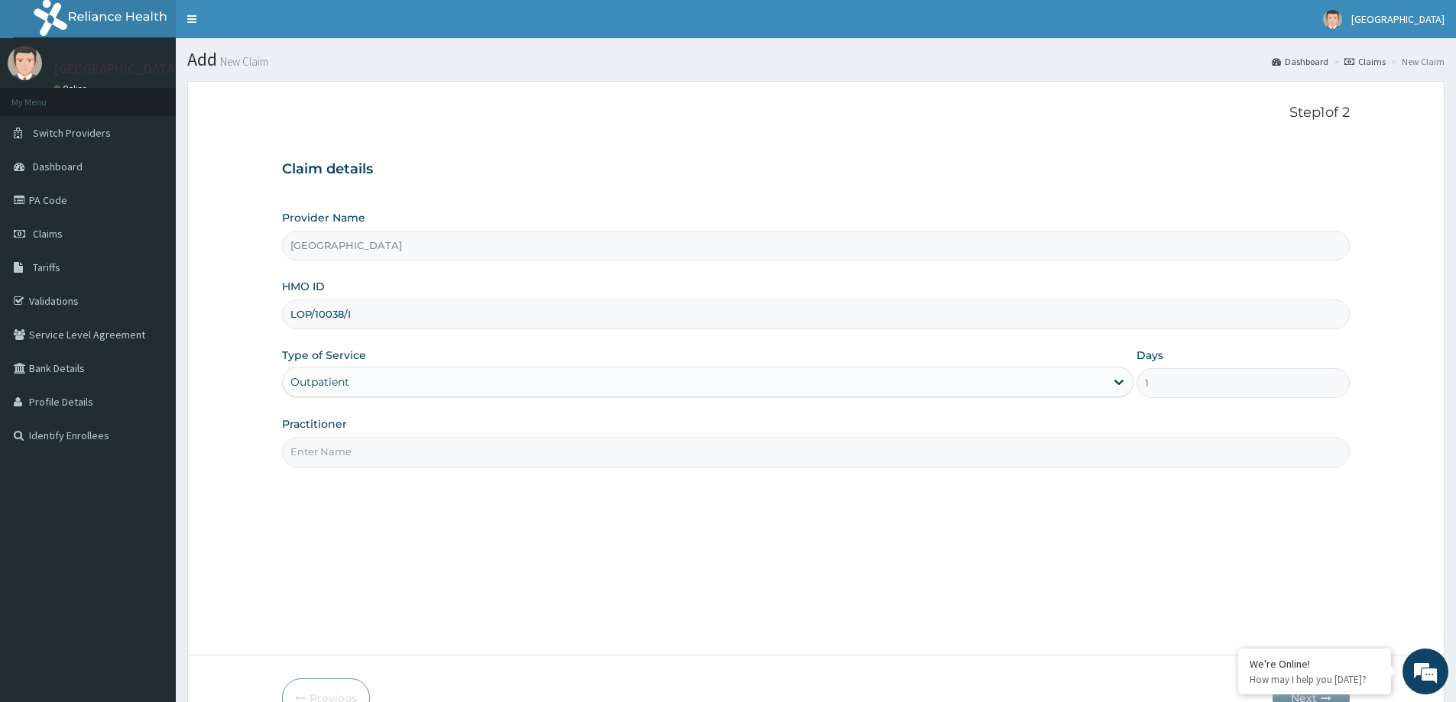
click at [398, 445] on input "Practitioner" at bounding box center [816, 452] width 1068 height 30
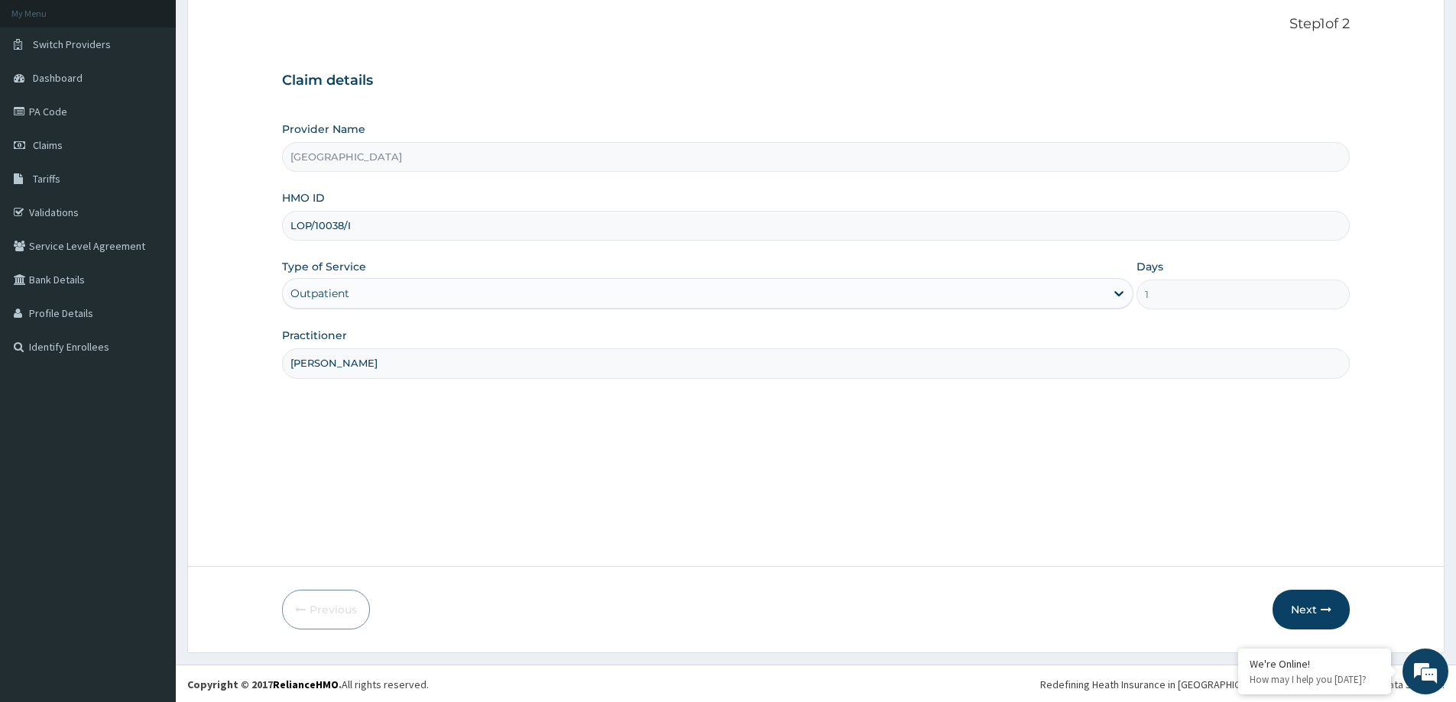
scroll to position [90, 0]
type input "[PERSON_NAME]"
click at [1318, 610] on button "Next" at bounding box center [1311, 608] width 77 height 40
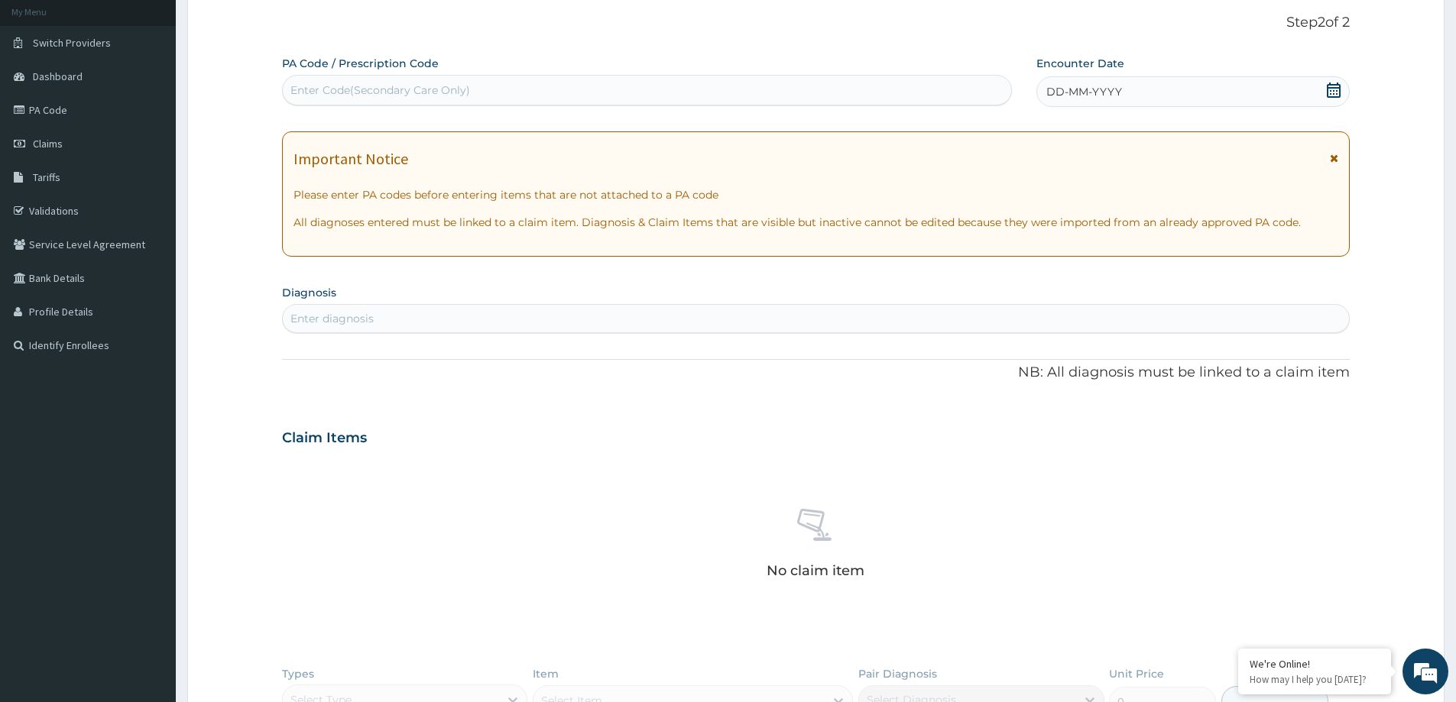
click at [475, 88] on div "Enter Code(Secondary Care Only)" at bounding box center [647, 90] width 728 height 24
paste input "PA/BEBB20"
type input "PA/BEBB20"
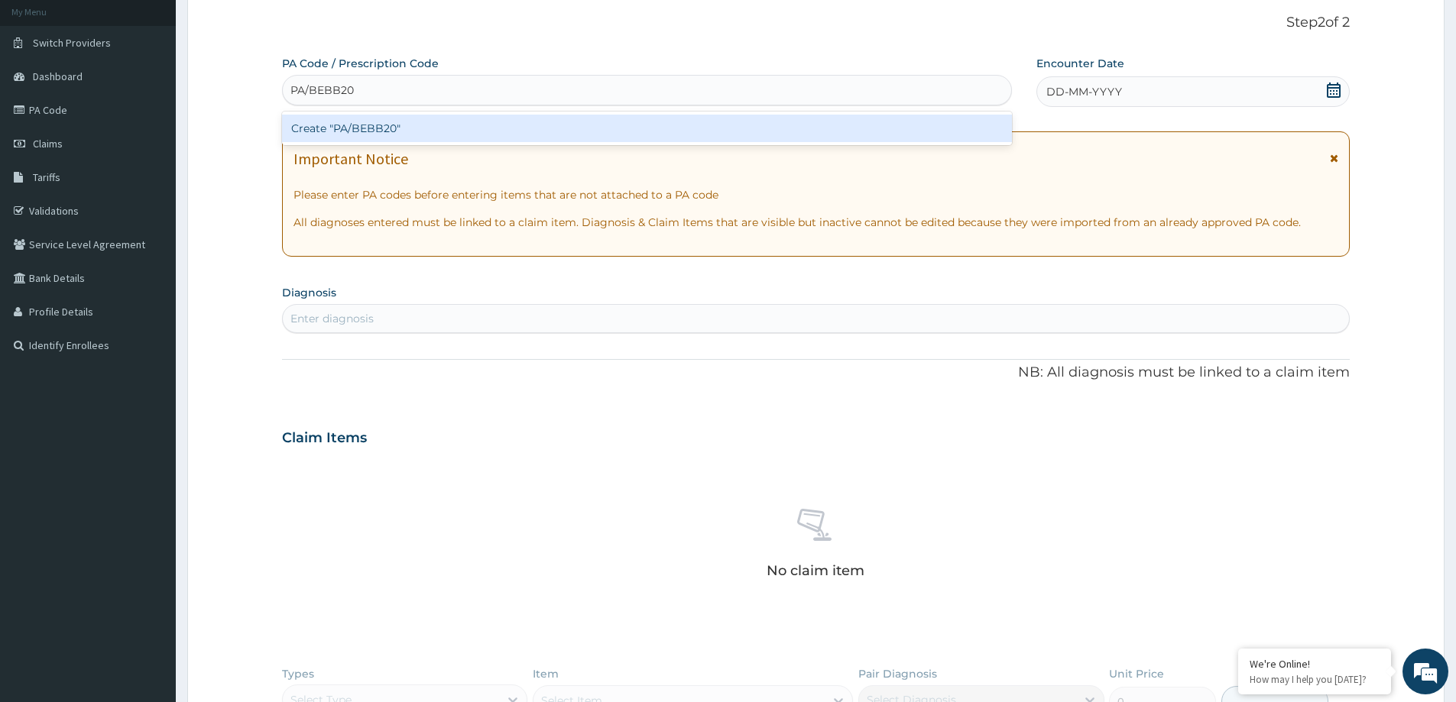
click at [387, 131] on div "Create "PA/BEBB20"" at bounding box center [647, 129] width 730 height 28
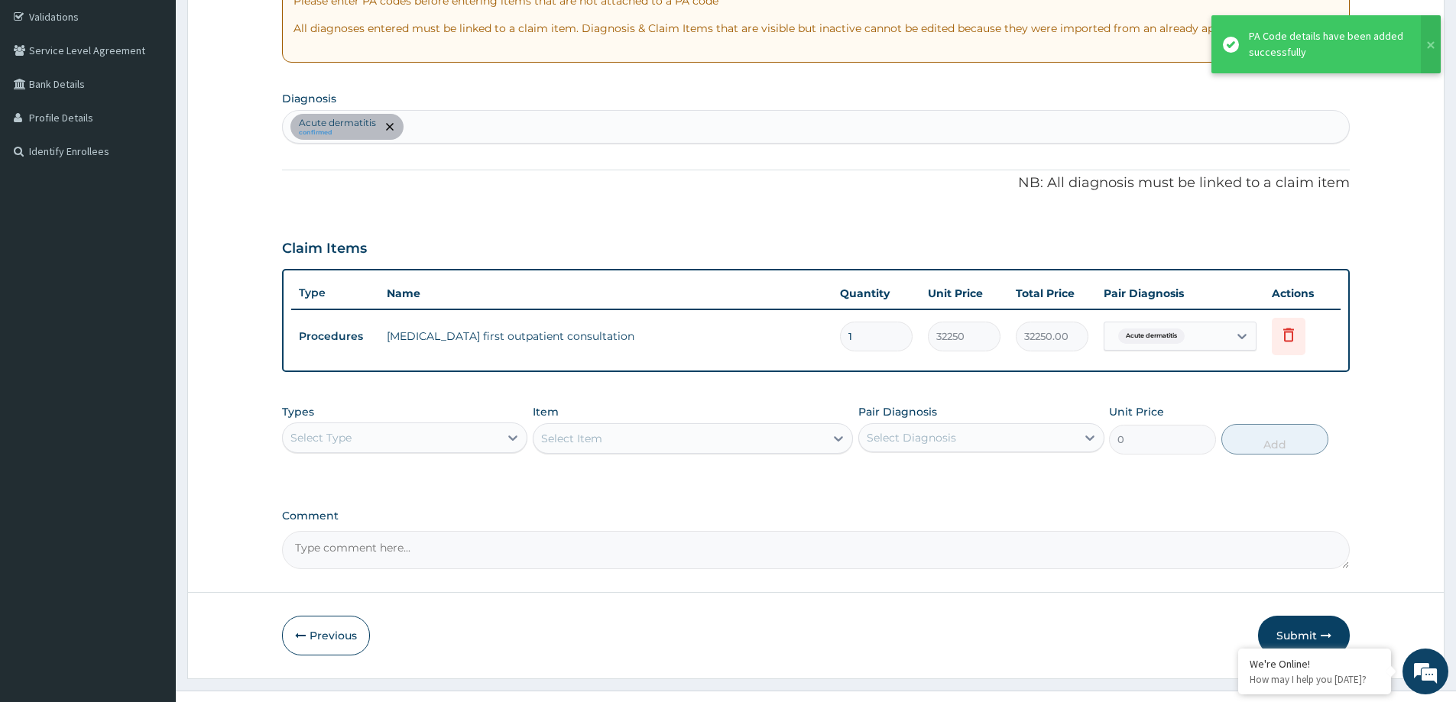
scroll to position [312, 0]
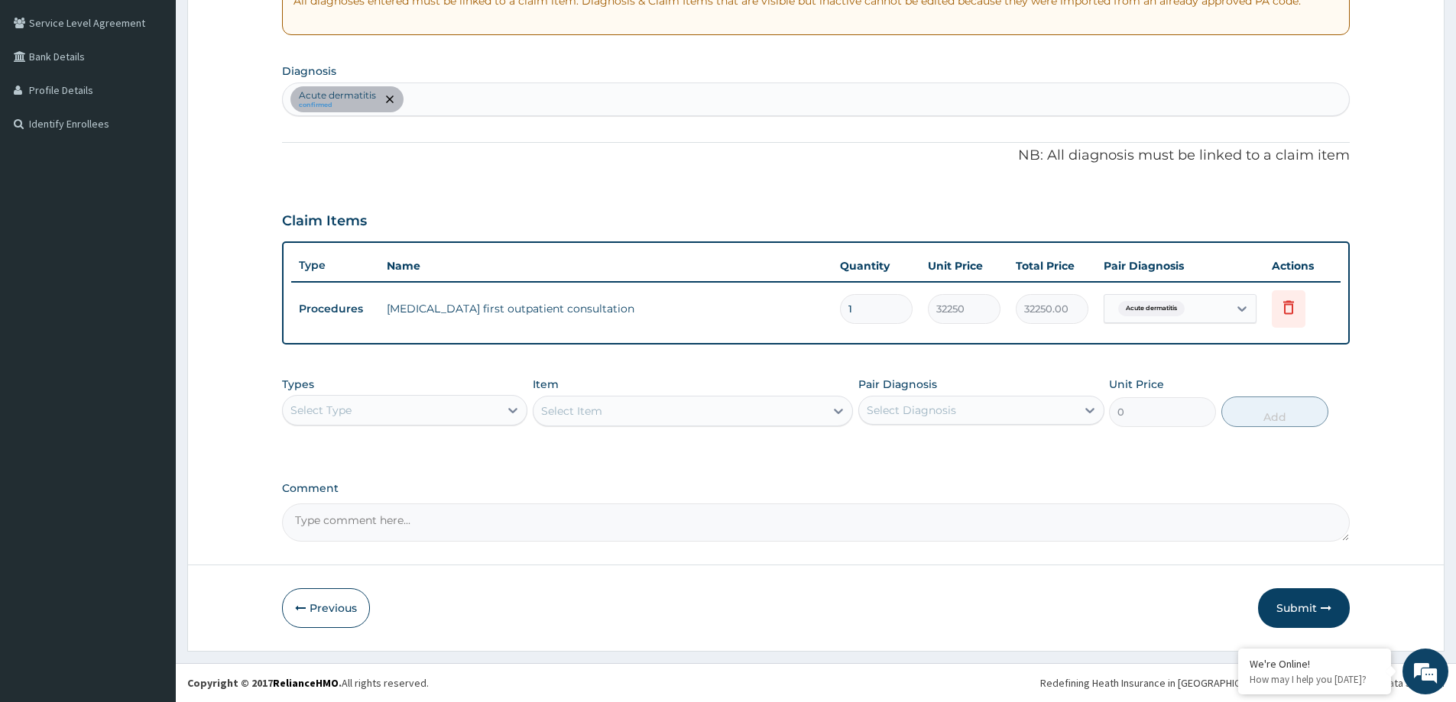
drag, startPoint x: 442, startPoint y: 93, endPoint x: 425, endPoint y: 97, distance: 17.2
click at [439, 93] on div "Acute dermatitis confirmed" at bounding box center [816, 99] width 1066 height 32
type input "Y"
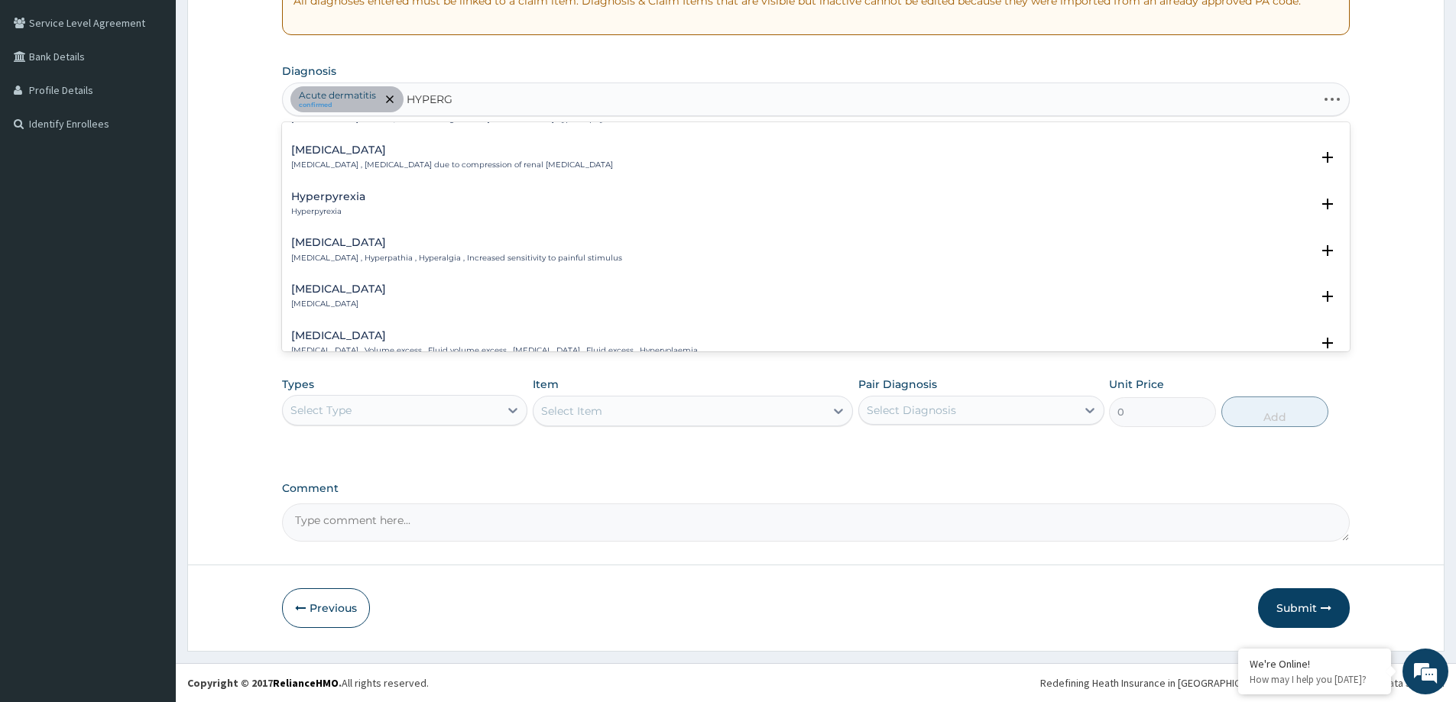
scroll to position [1157, 0]
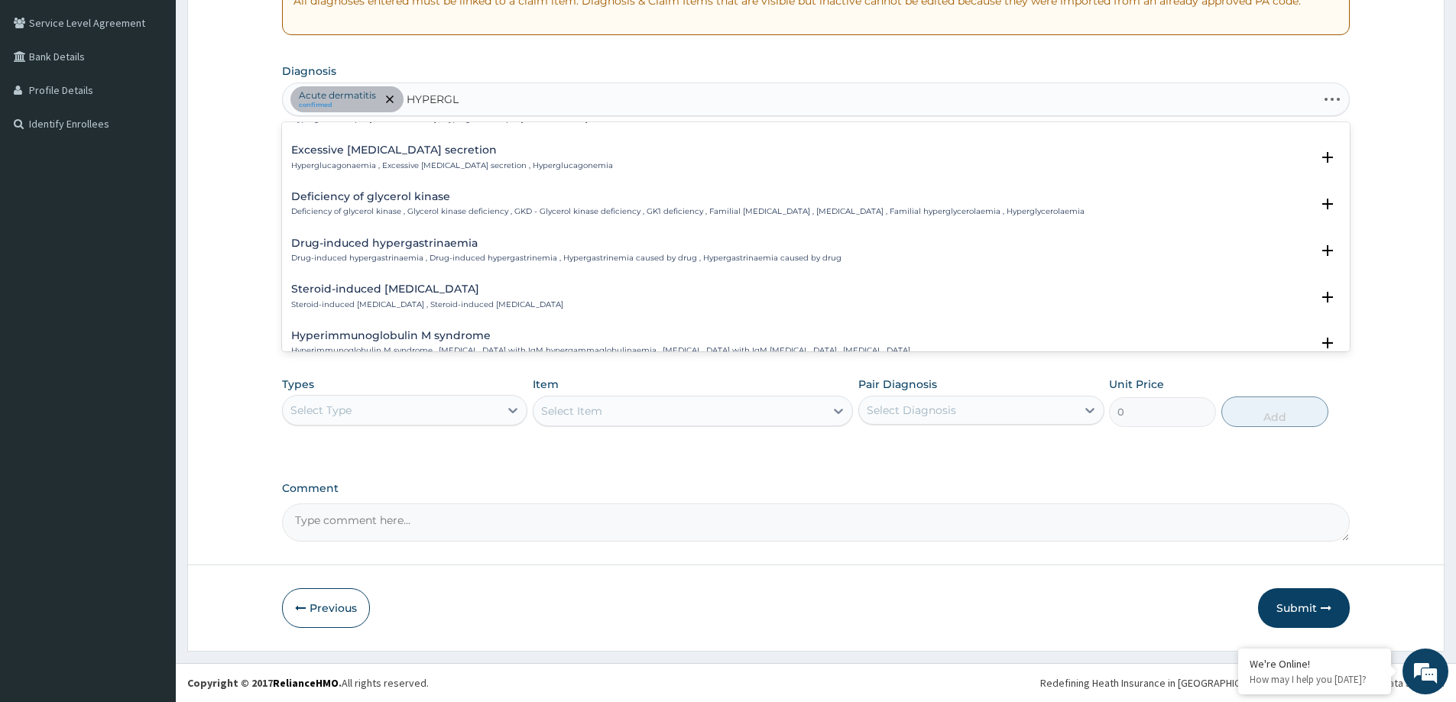
type input "HYPERGLY"
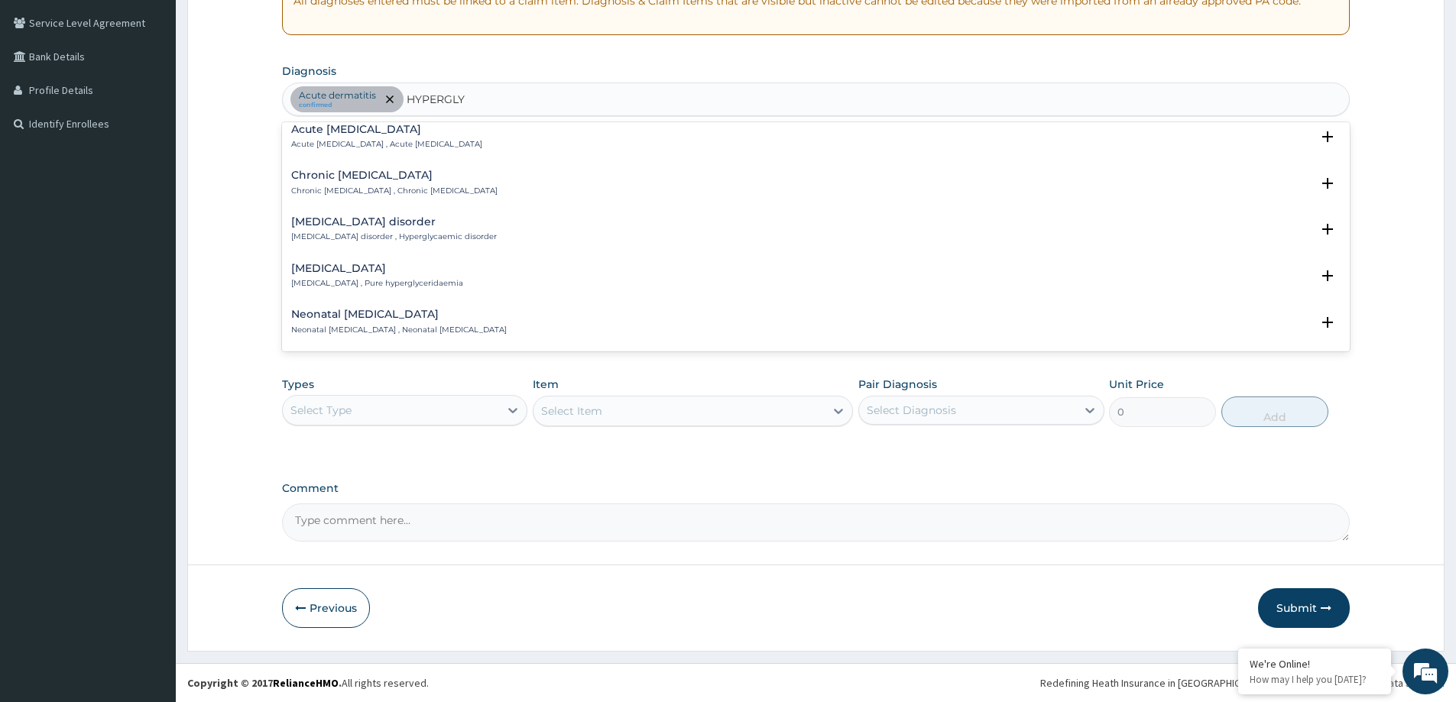
scroll to position [0, 0]
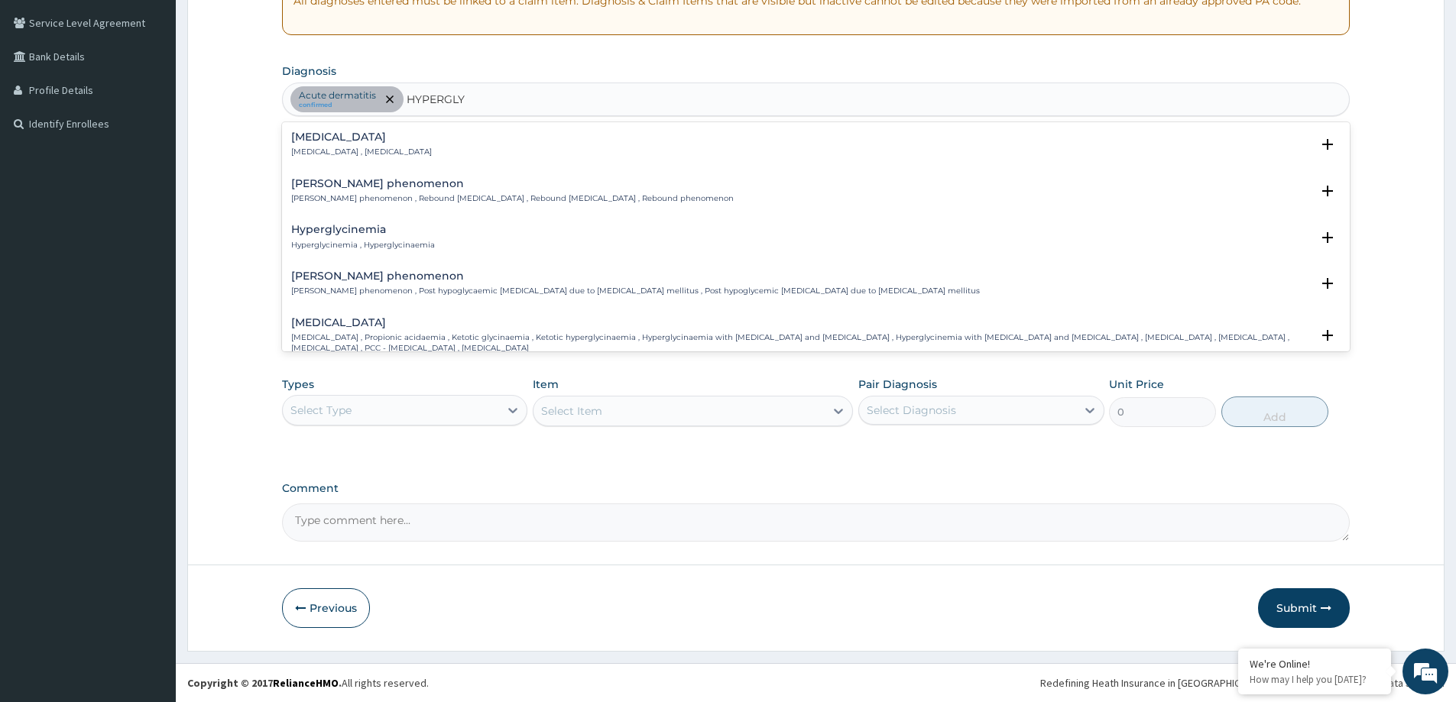
click at [358, 141] on h4 "Hyperglycemia" at bounding box center [361, 136] width 141 height 11
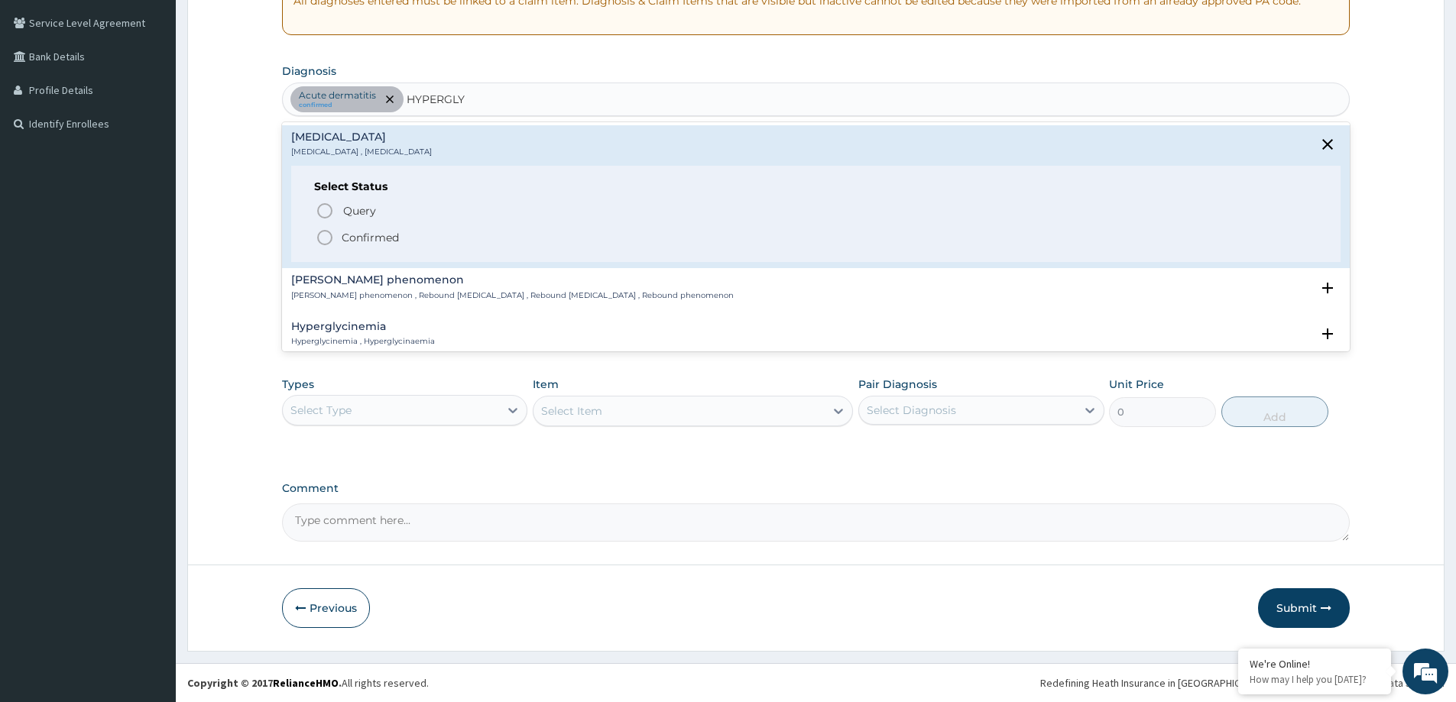
click at [326, 240] on icon "status option filled" at bounding box center [325, 238] width 18 height 18
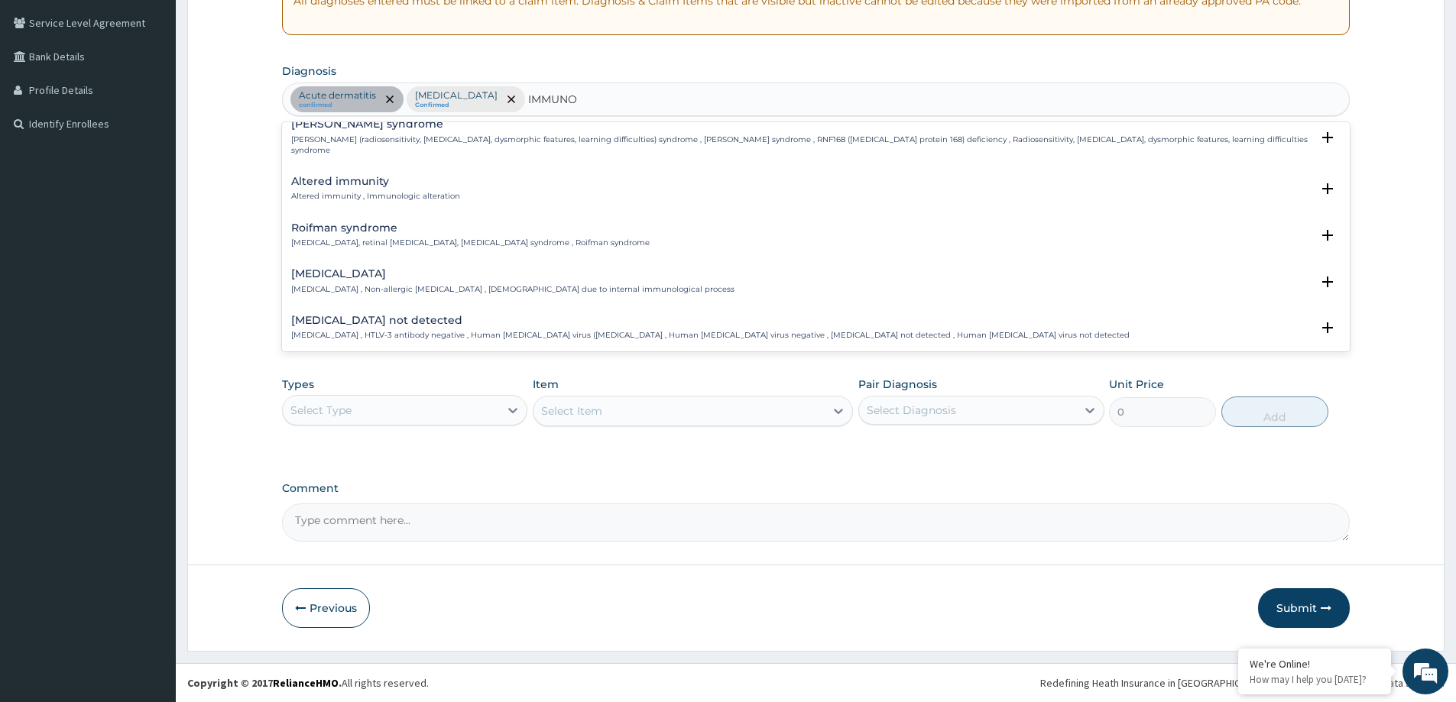
scroll to position [459, 0]
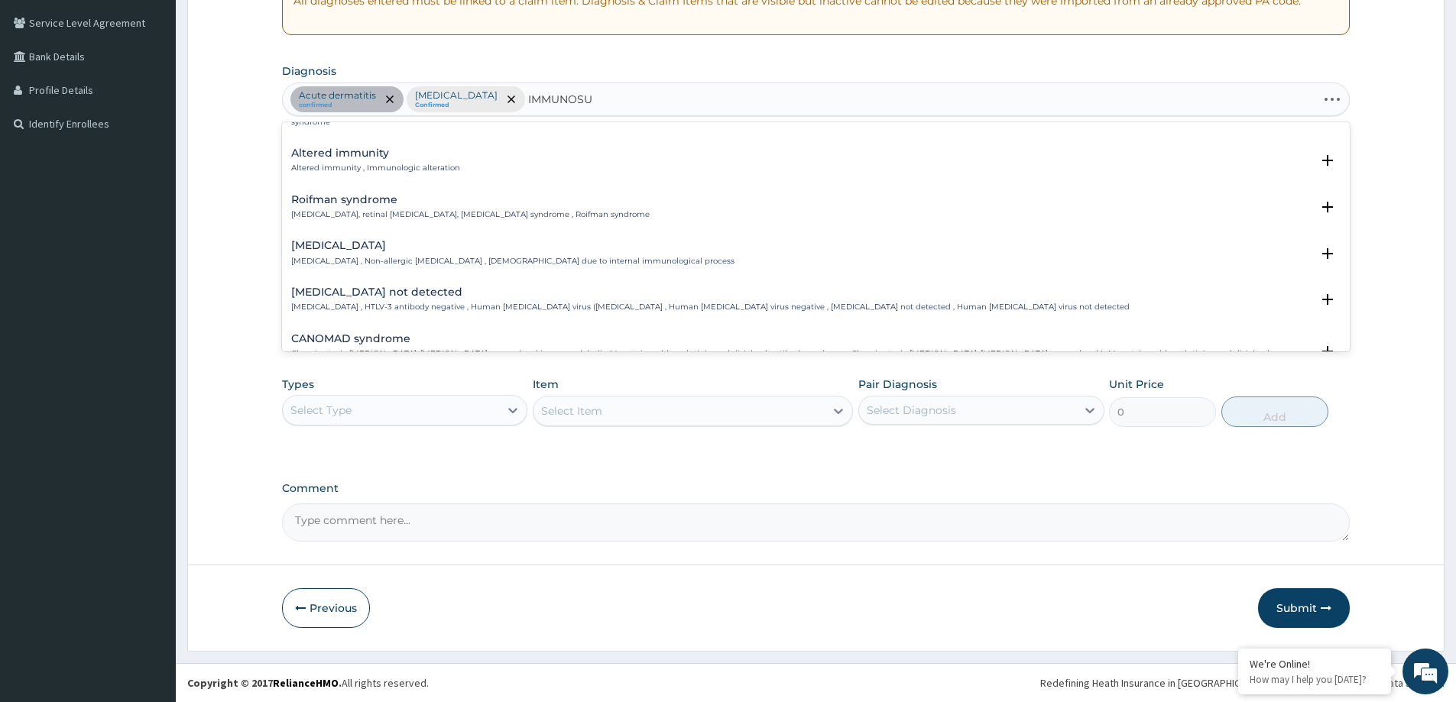
type input "IMMUNOSUP"
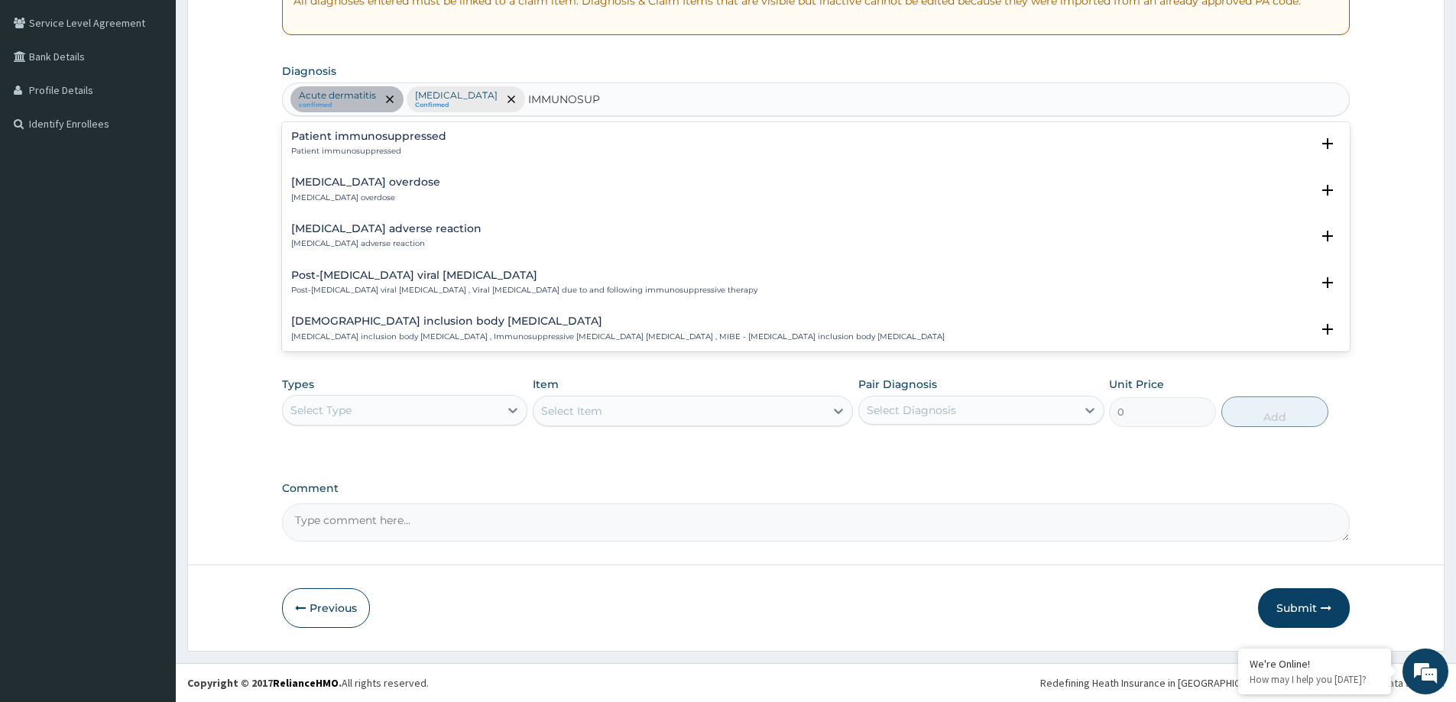
scroll to position [0, 0]
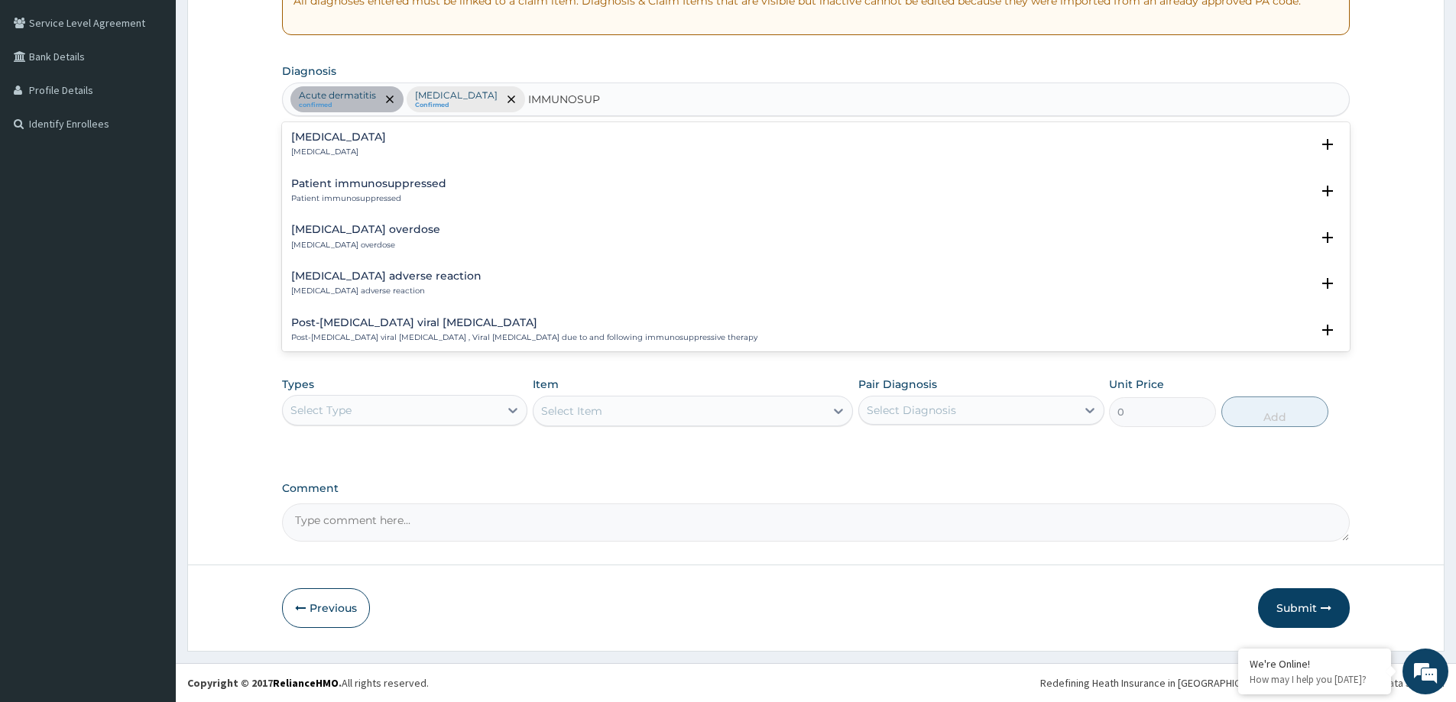
click at [320, 149] on p "Immunosuppression" at bounding box center [338, 152] width 95 height 11
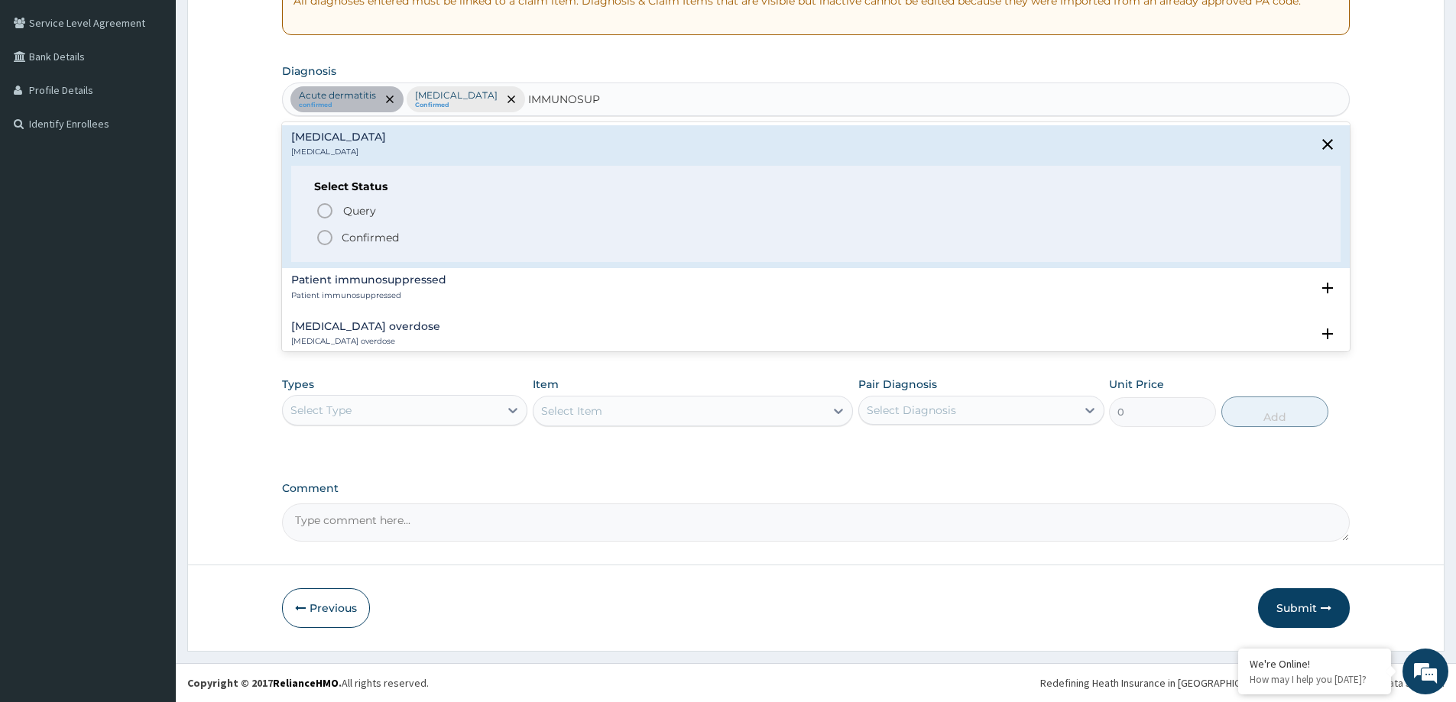
click at [325, 234] on icon "status option filled" at bounding box center [325, 238] width 18 height 18
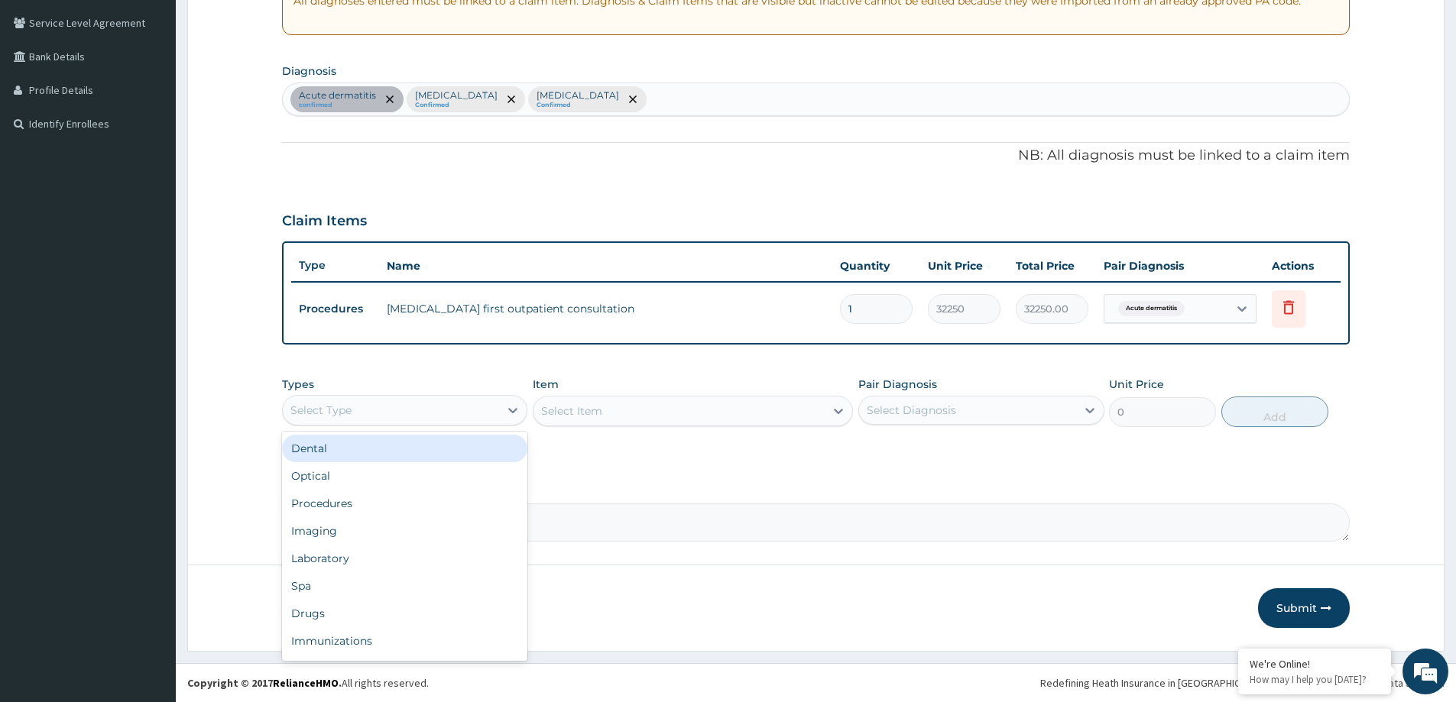
click at [432, 416] on div "Select Type" at bounding box center [391, 410] width 216 height 24
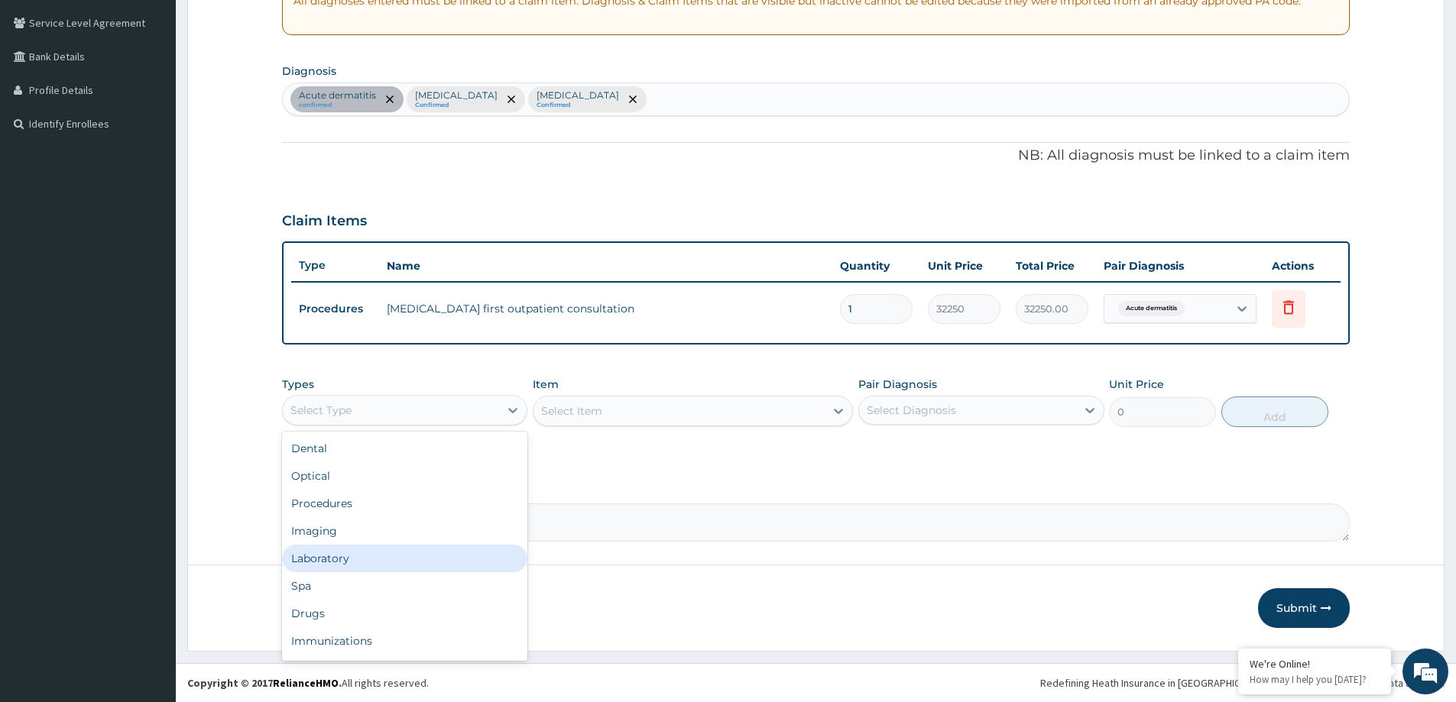
click at [370, 556] on div "Laboratory" at bounding box center [404, 559] width 245 height 28
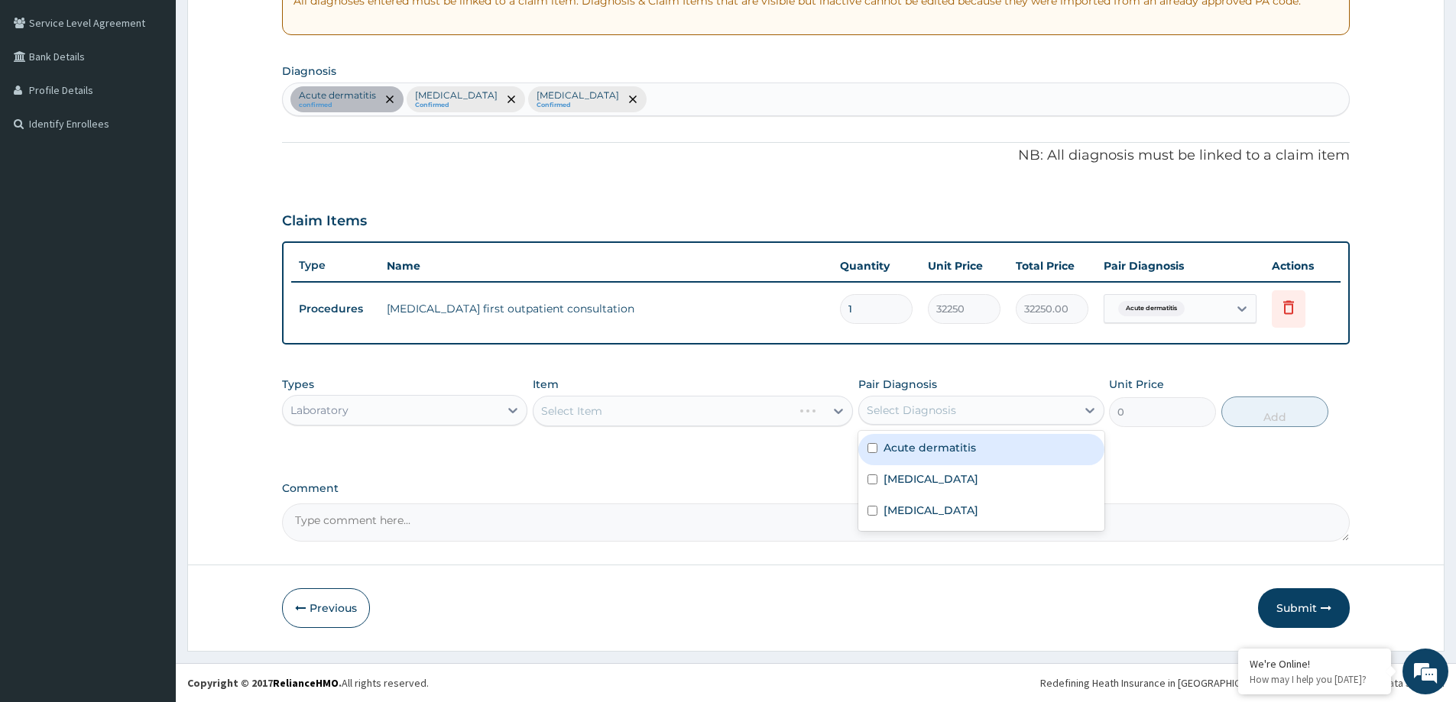
drag, startPoint x: 939, startPoint y: 406, endPoint x: 929, endPoint y: 417, distance: 15.7
click at [939, 407] on div "Select Diagnosis" at bounding box center [911, 410] width 89 height 15
click at [893, 453] on label "Acute dermatitis" at bounding box center [929, 447] width 92 height 15
checkbox input "true"
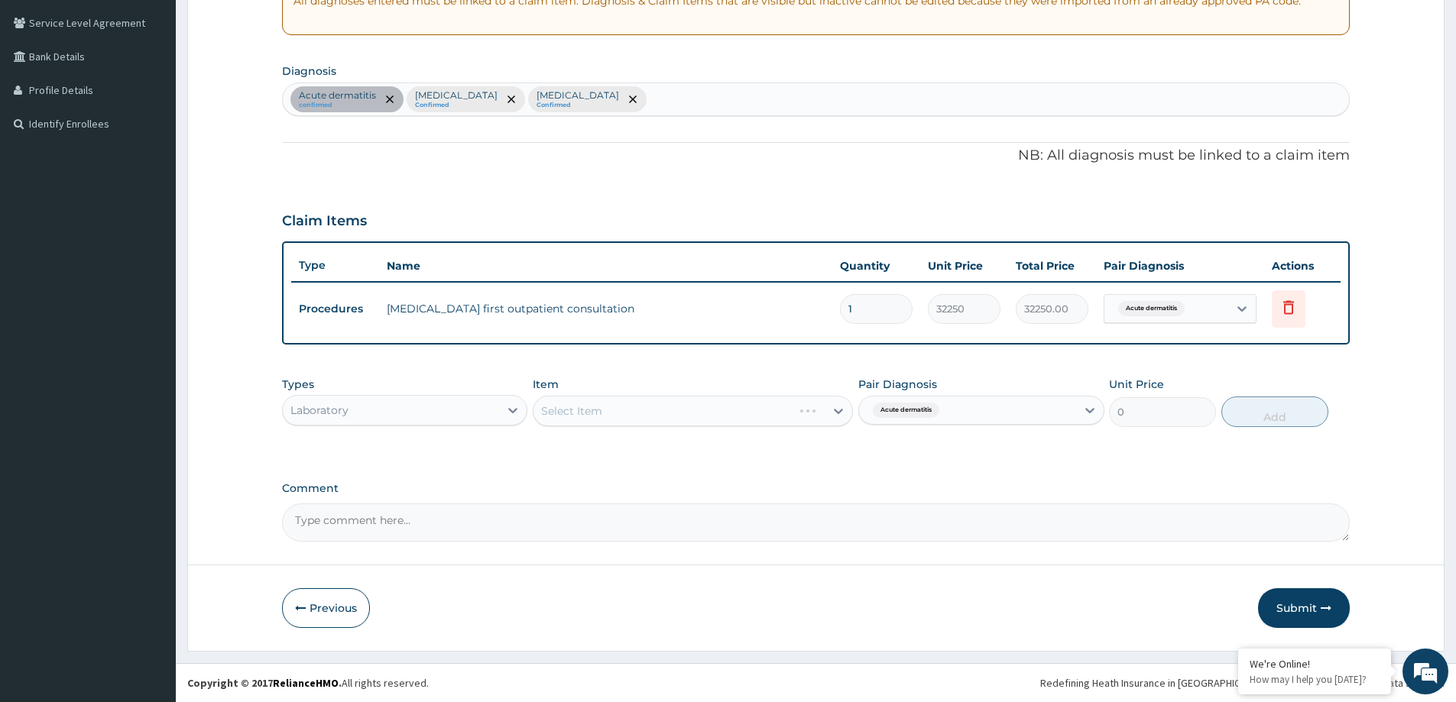
click at [692, 404] on div "Select Item" at bounding box center [693, 411] width 320 height 31
click at [773, 414] on div "Select Item" at bounding box center [678, 411] width 291 height 24
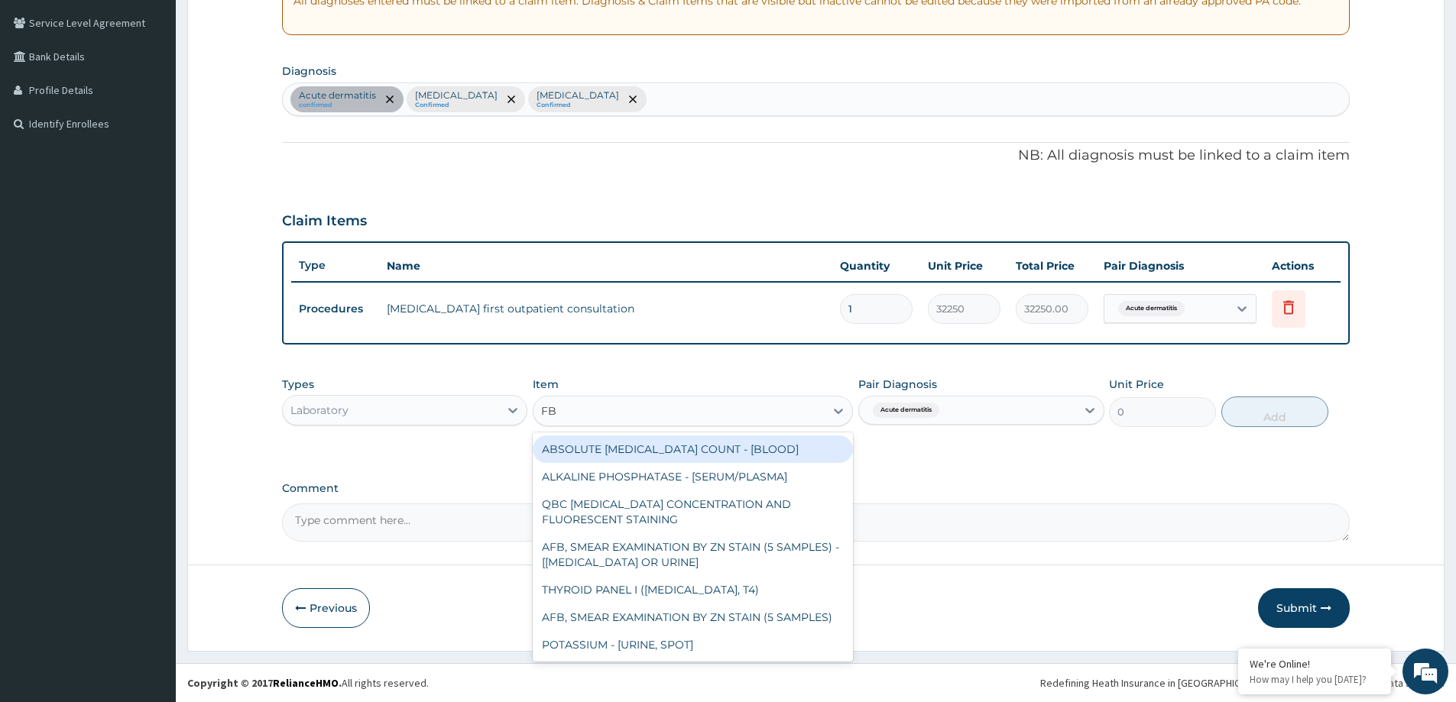
type input "FBC"
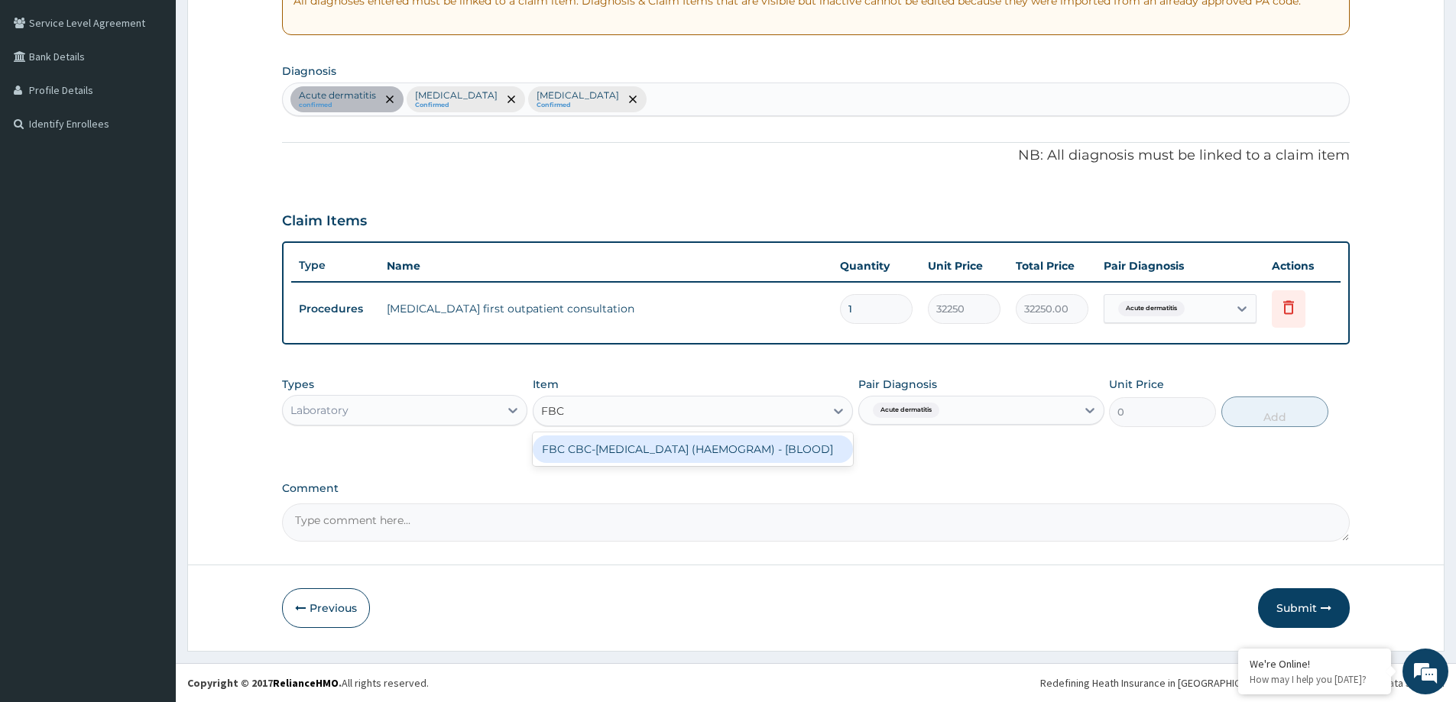
click at [709, 460] on div "FBC CBC-COMPLETE BLOOD COUNT (HAEMOGRAM) - [BLOOD]" at bounding box center [693, 450] width 320 height 28
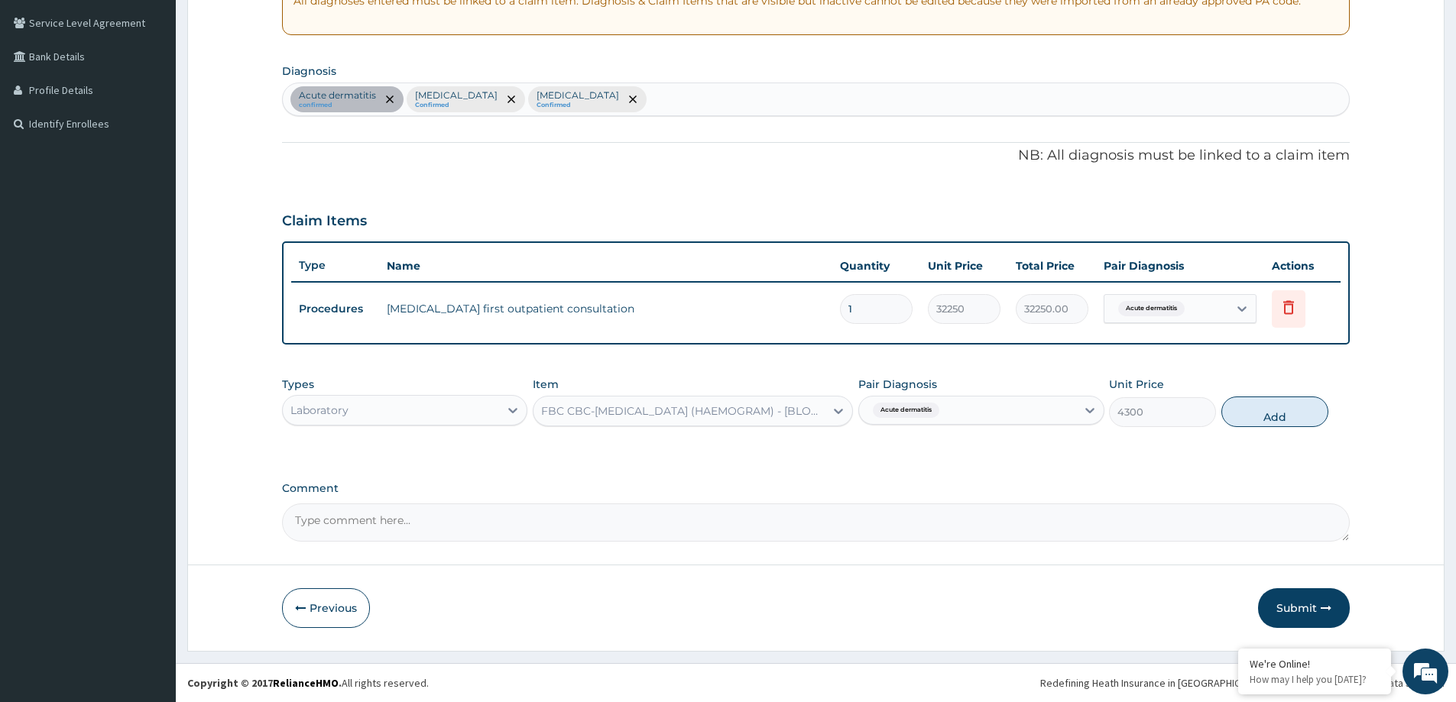
click at [1269, 427] on div "Types Laboratory Item FBC CBC-COMPLETE BLOOD COUNT (HAEMOGRAM) - [BLOOD] Pair D…" at bounding box center [816, 402] width 1068 height 66
drag, startPoint x: 1269, startPoint y: 418, endPoint x: 1251, endPoint y: 416, distance: 17.7
click at [1266, 416] on button "Add" at bounding box center [1274, 412] width 107 height 31
type input "0"
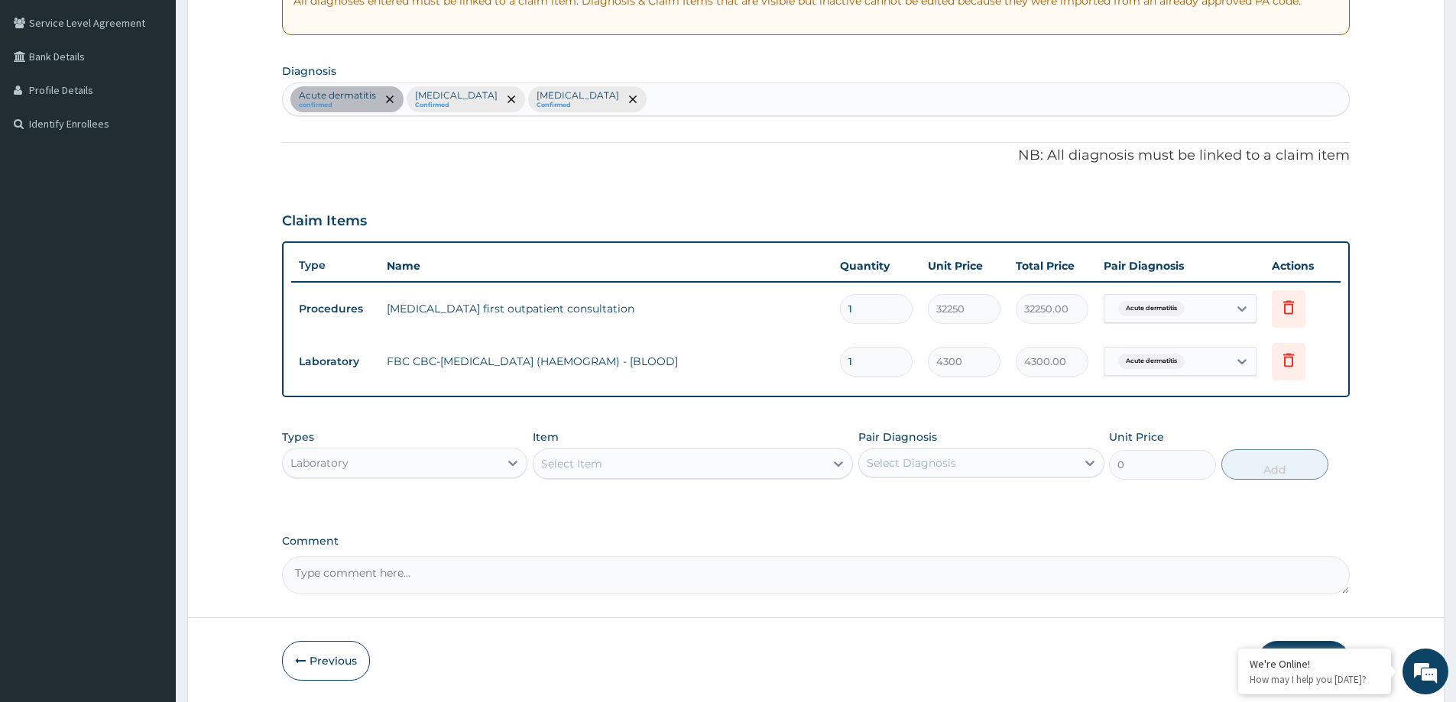
click at [682, 105] on div "Acute dermatitis confirmed Hyperglycemia Confirmed Immunosuppression Confirmed" at bounding box center [816, 99] width 1066 height 32
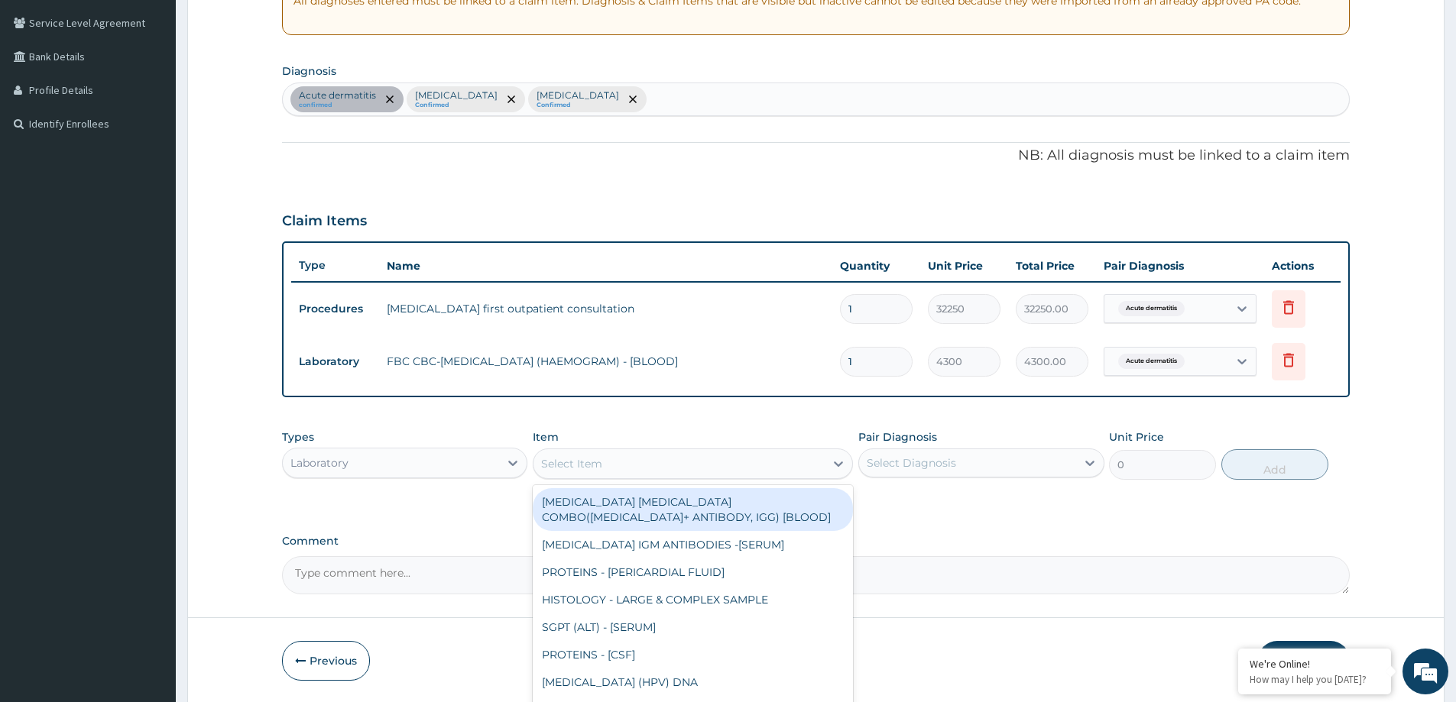
click at [748, 453] on div "Select Item" at bounding box center [678, 464] width 291 height 24
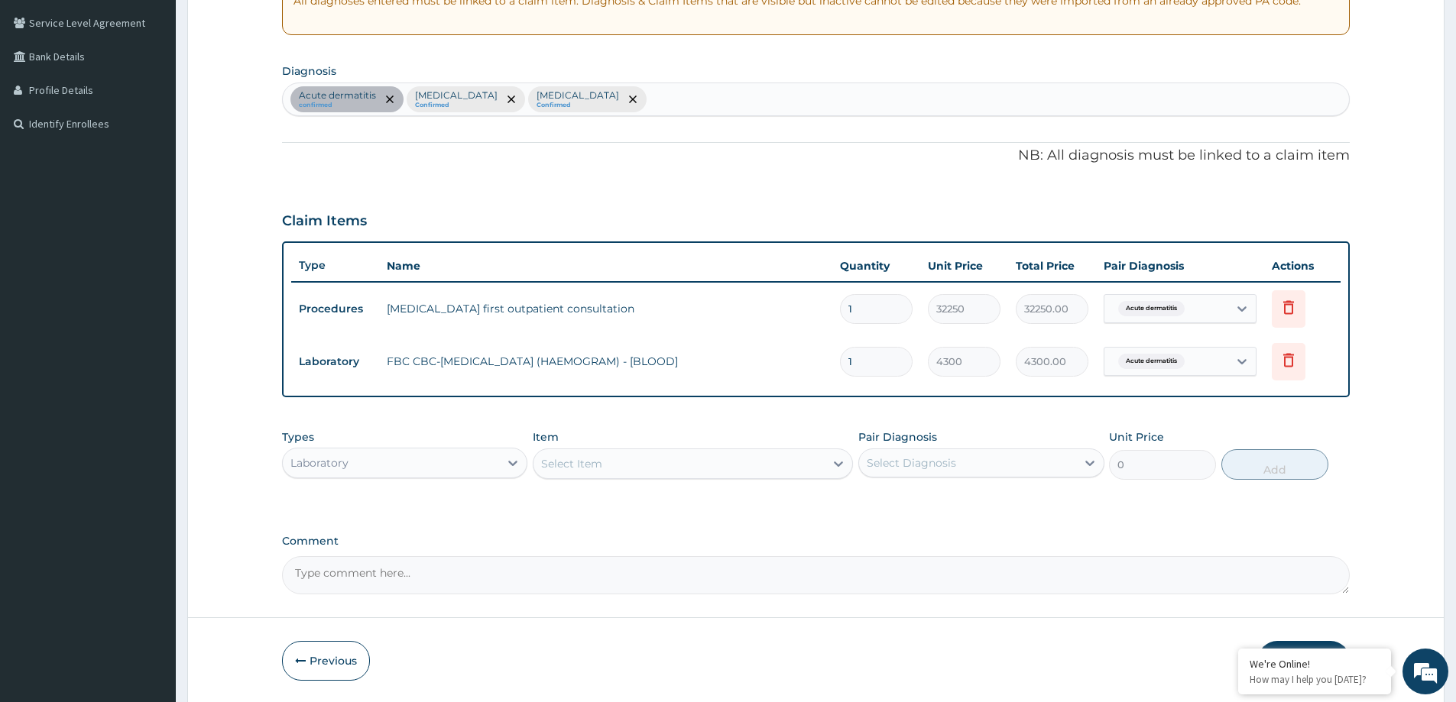
click at [747, 453] on div "Select Item" at bounding box center [678, 464] width 291 height 24
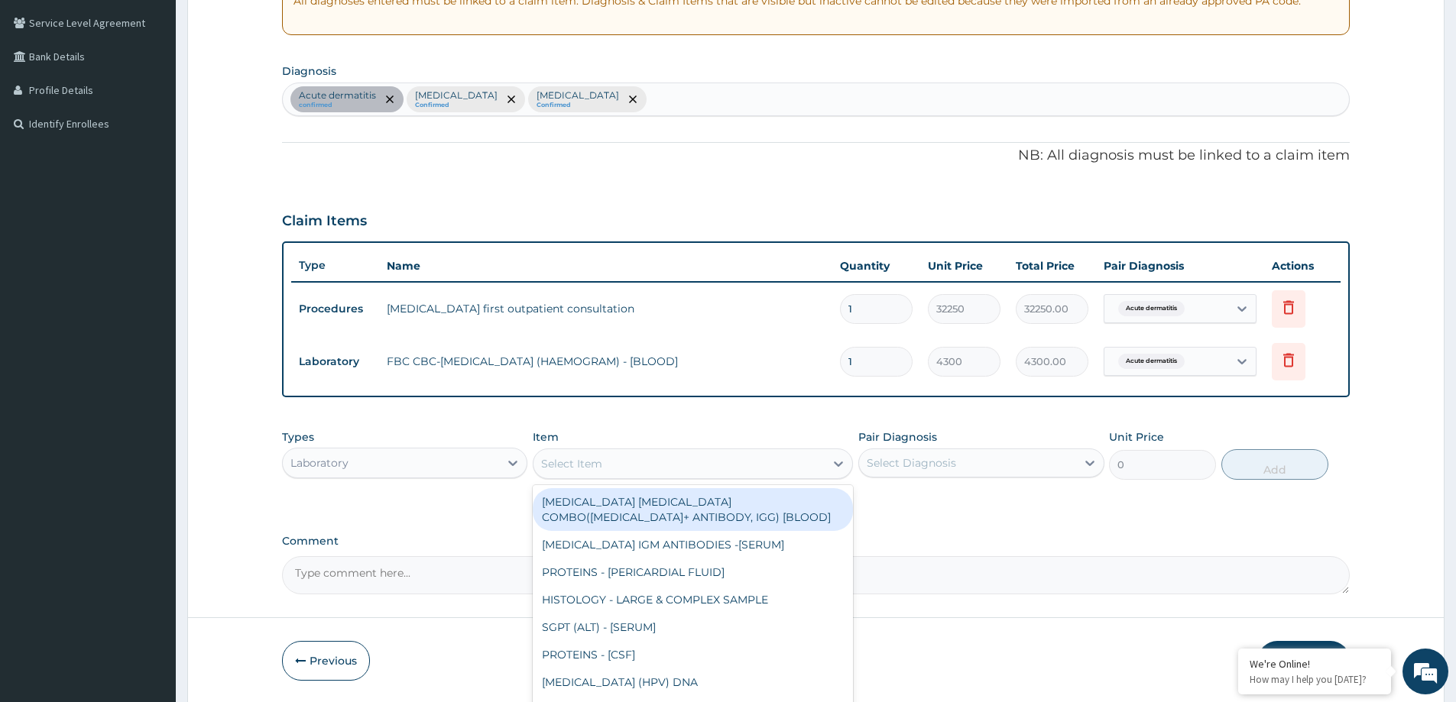
click at [742, 464] on div "Select Item" at bounding box center [678, 464] width 291 height 24
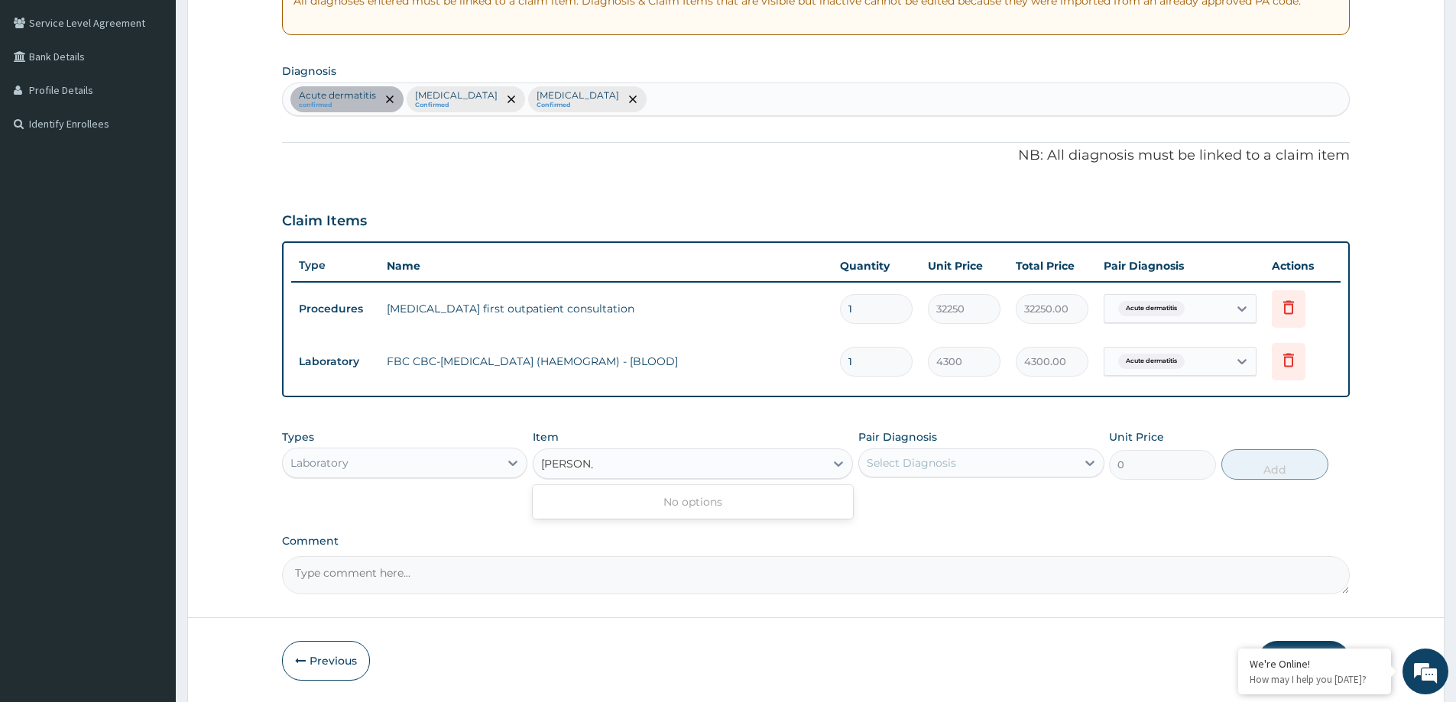
type input "RANDO"
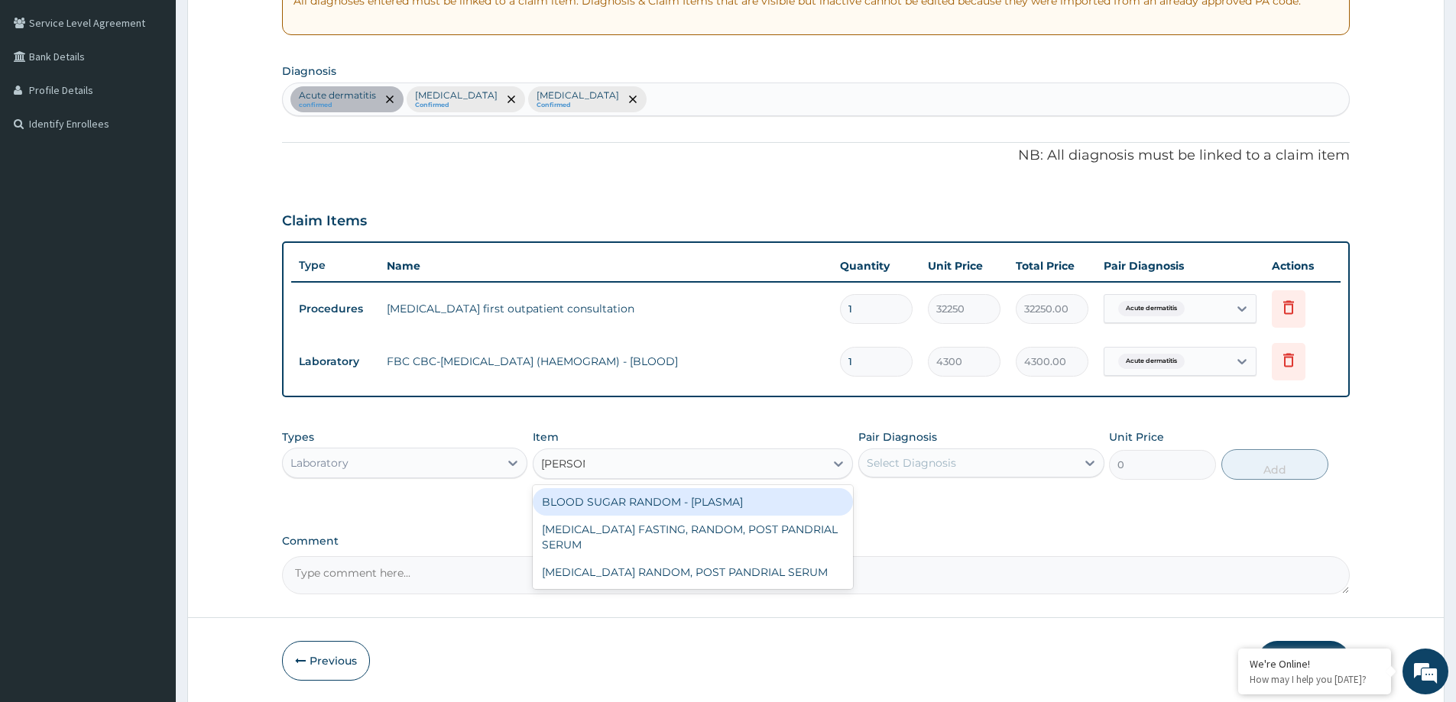
click at [764, 502] on div "BLOOD SUGAR RANDOM - [PLASMA]" at bounding box center [693, 502] width 320 height 28
type input "1290"
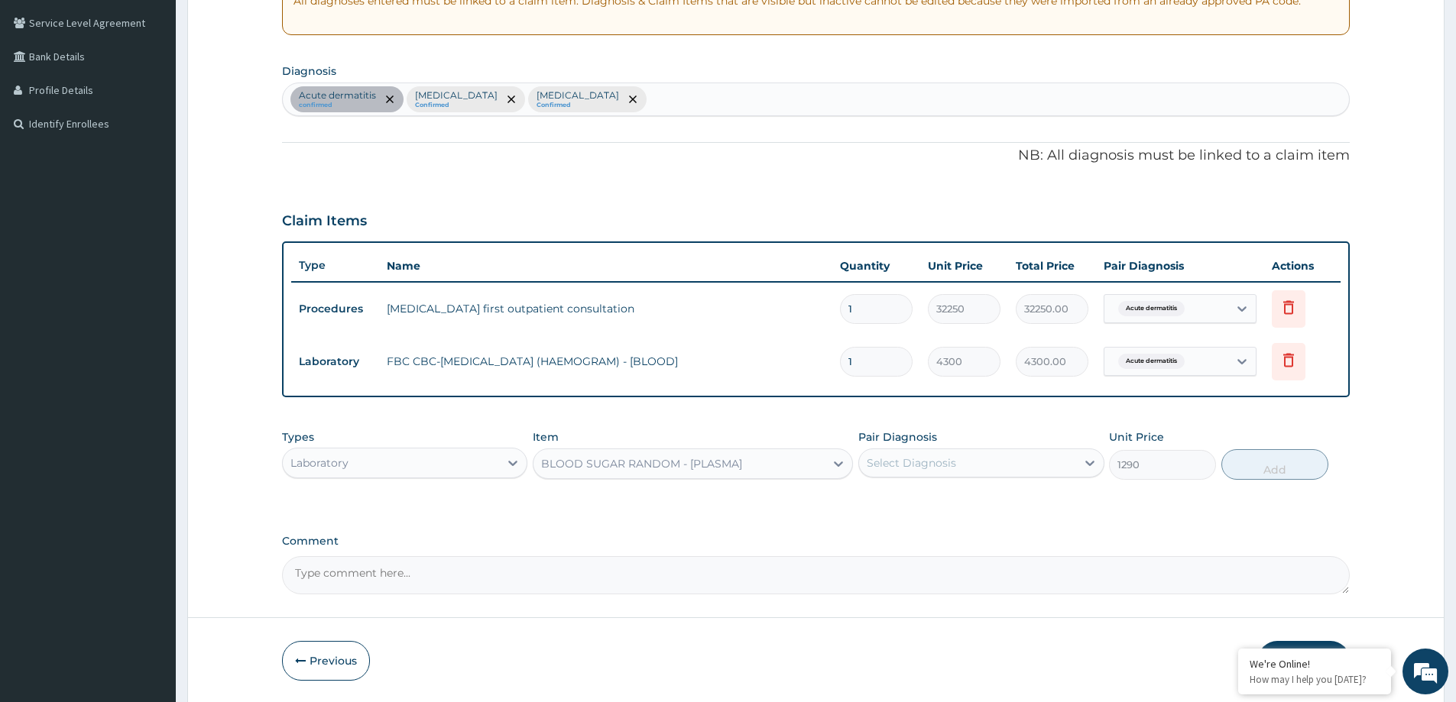
click at [920, 466] on div "Select Diagnosis" at bounding box center [911, 463] width 89 height 15
click at [897, 529] on label "Hyperglycemia" at bounding box center [930, 531] width 95 height 15
checkbox input "true"
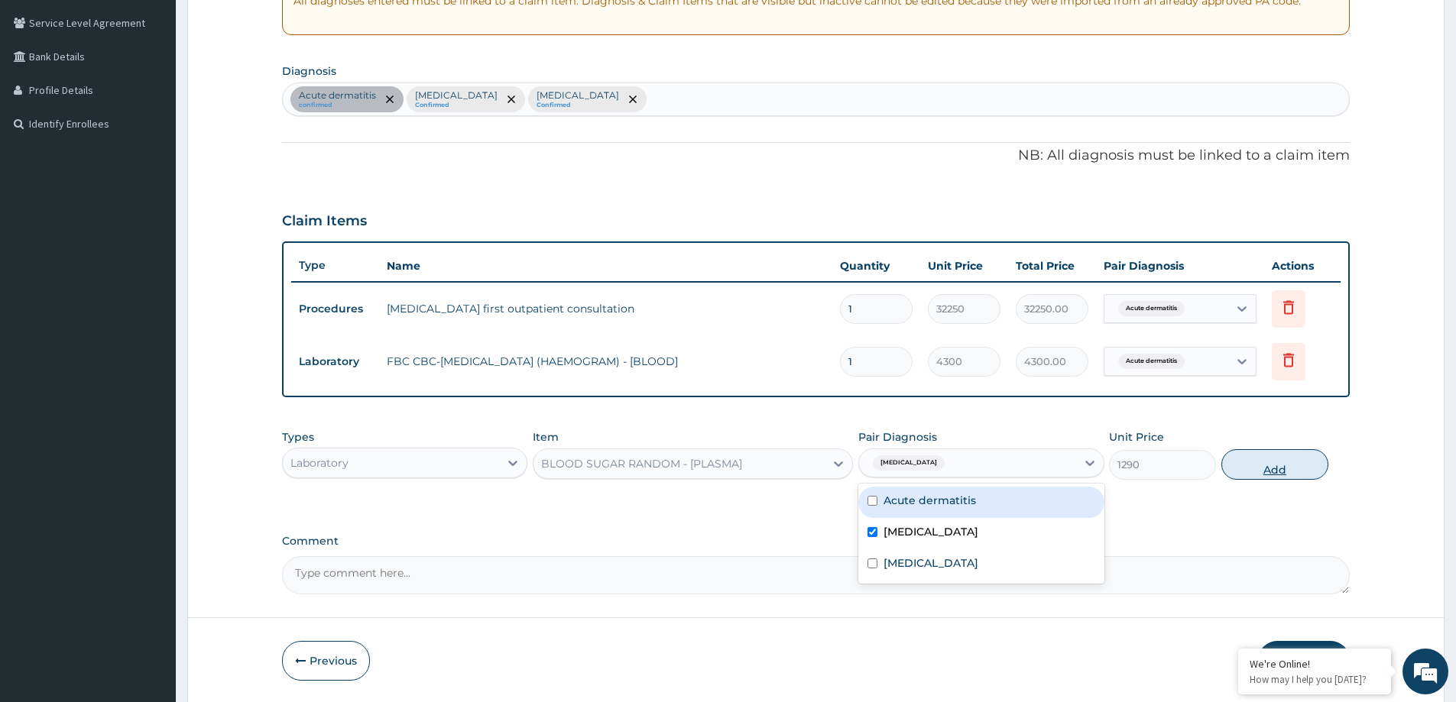
click at [1309, 470] on button "Add" at bounding box center [1274, 464] width 107 height 31
type input "0"
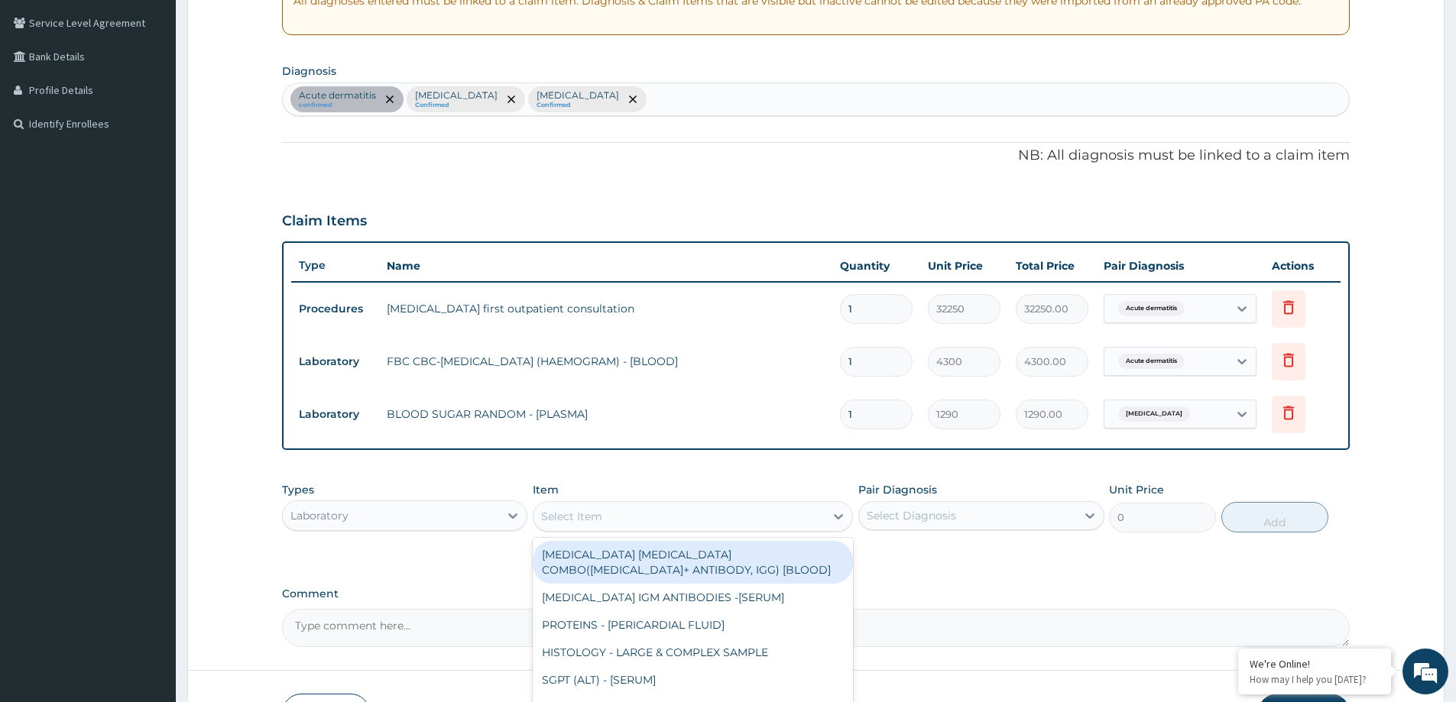
click at [614, 514] on div "Select Item" at bounding box center [678, 516] width 291 height 24
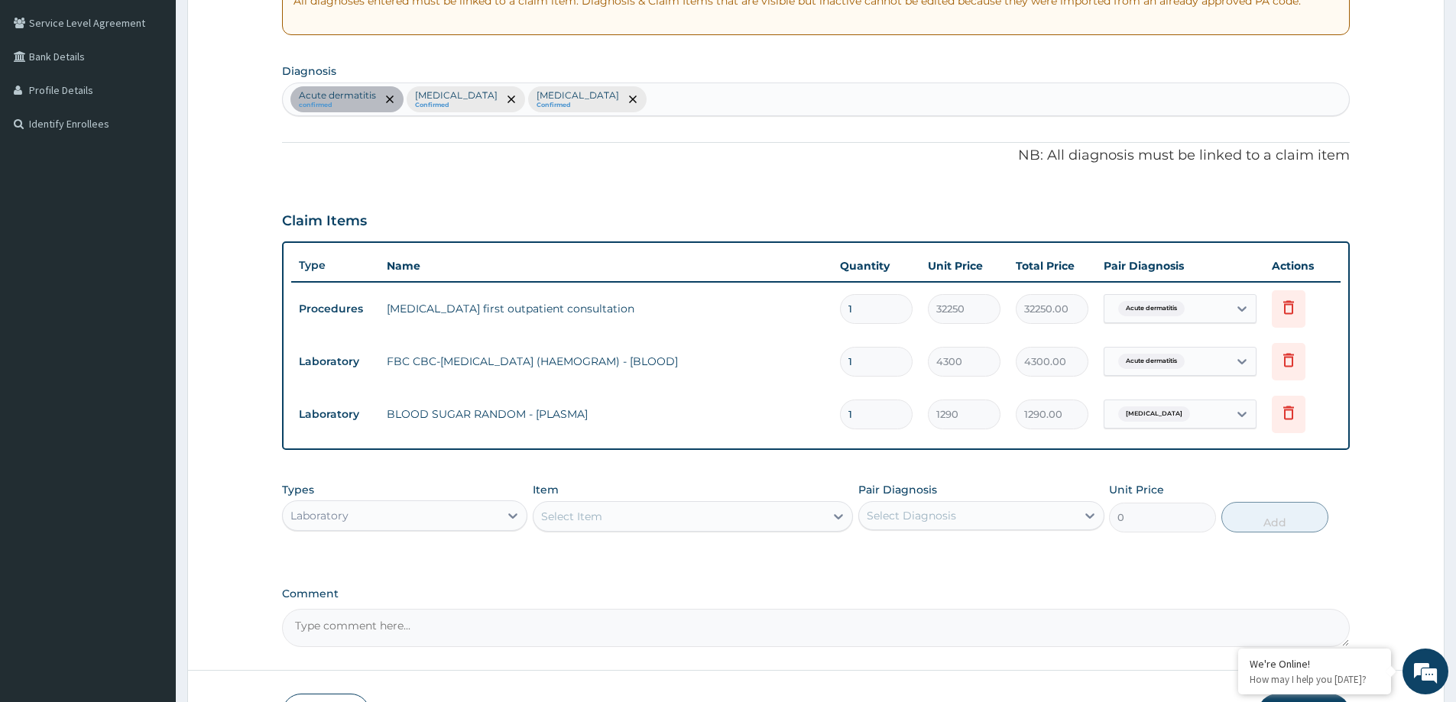
drag, startPoint x: 589, startPoint y: 505, endPoint x: 586, endPoint y: 487, distance: 18.6
click at [588, 503] on div "Select Item" at bounding box center [693, 516] width 320 height 31
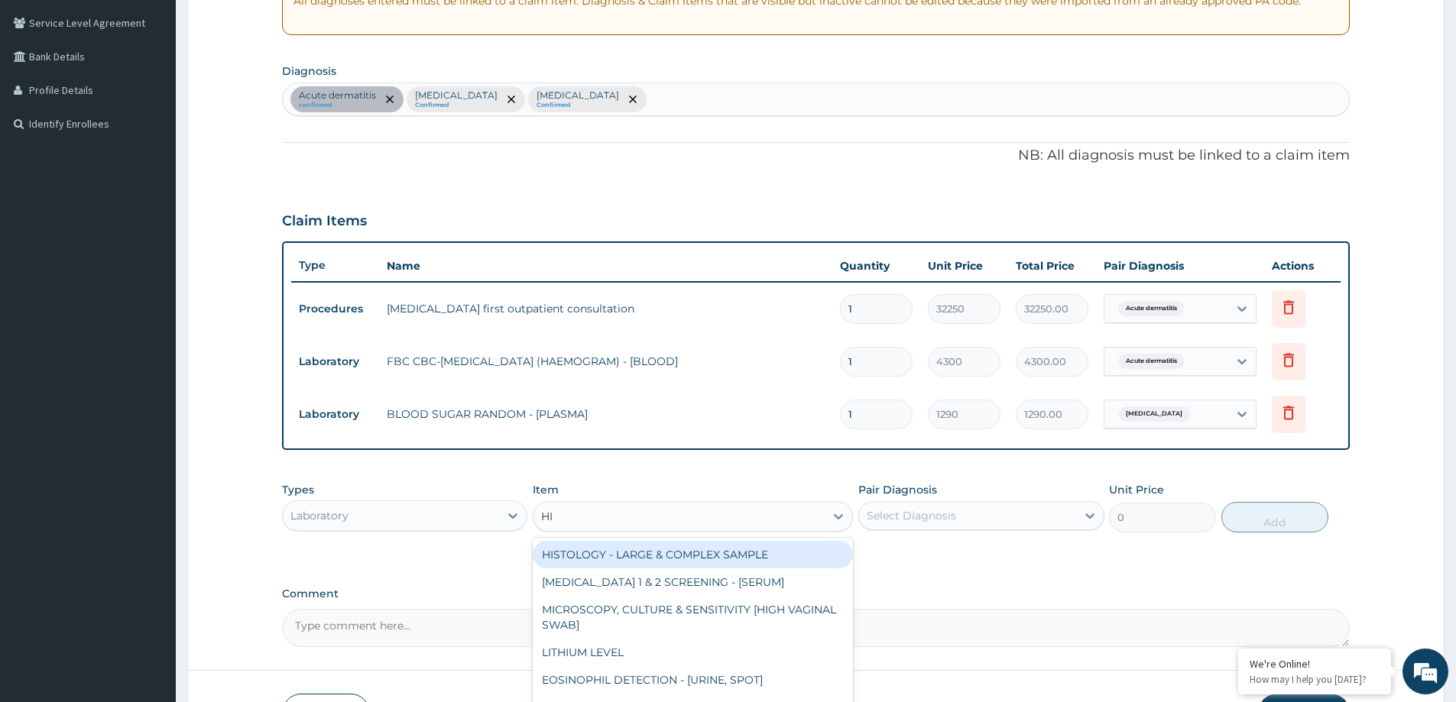
type input "HIV"
click at [715, 548] on div "HIV 1 & 2 SCREENING - [SERUM]" at bounding box center [693, 555] width 320 height 28
type input "2687.5"
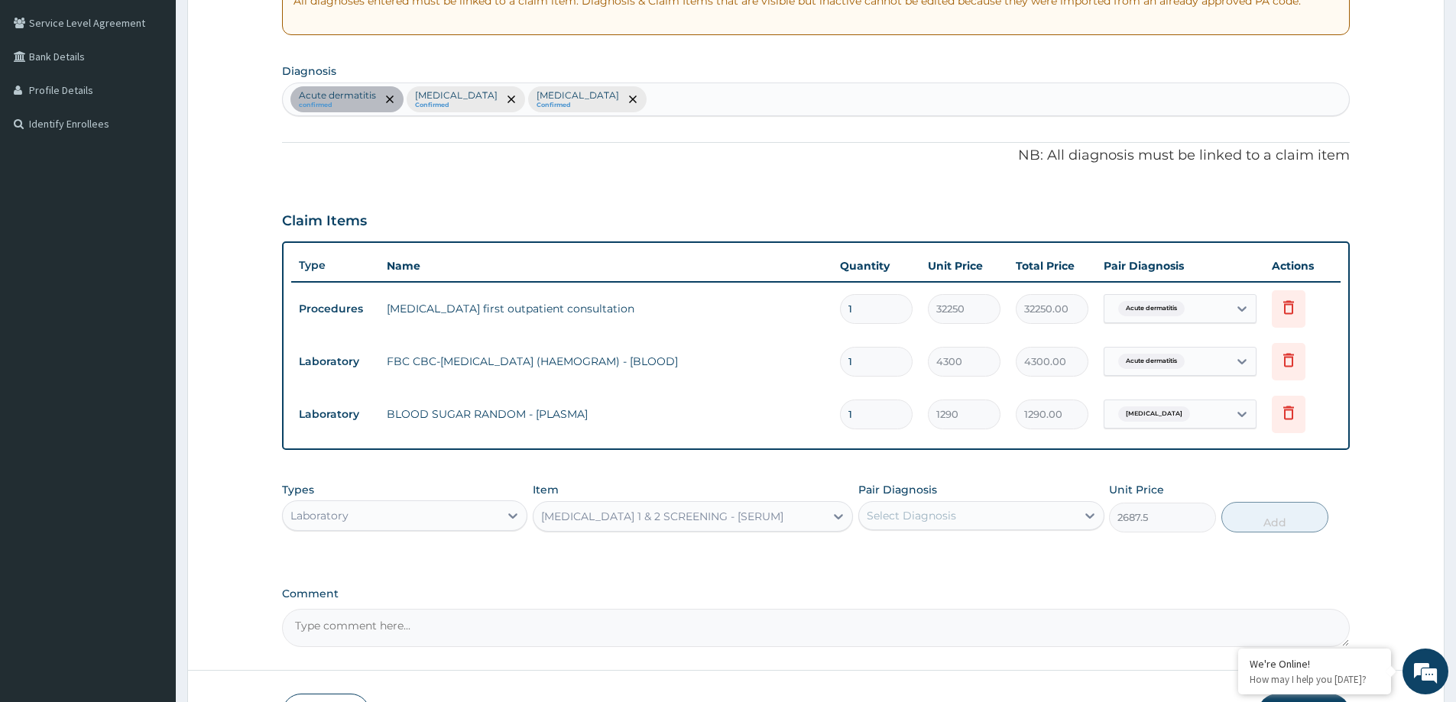
click at [977, 514] on div "Select Diagnosis" at bounding box center [967, 516] width 216 height 24
drag, startPoint x: 926, startPoint y: 615, endPoint x: 1059, endPoint y: 555, distance: 146.0
click at [1046, 537] on div "Acute dermatitis Hyperglycemia Immunosuppression" at bounding box center [980, 587] width 245 height 100
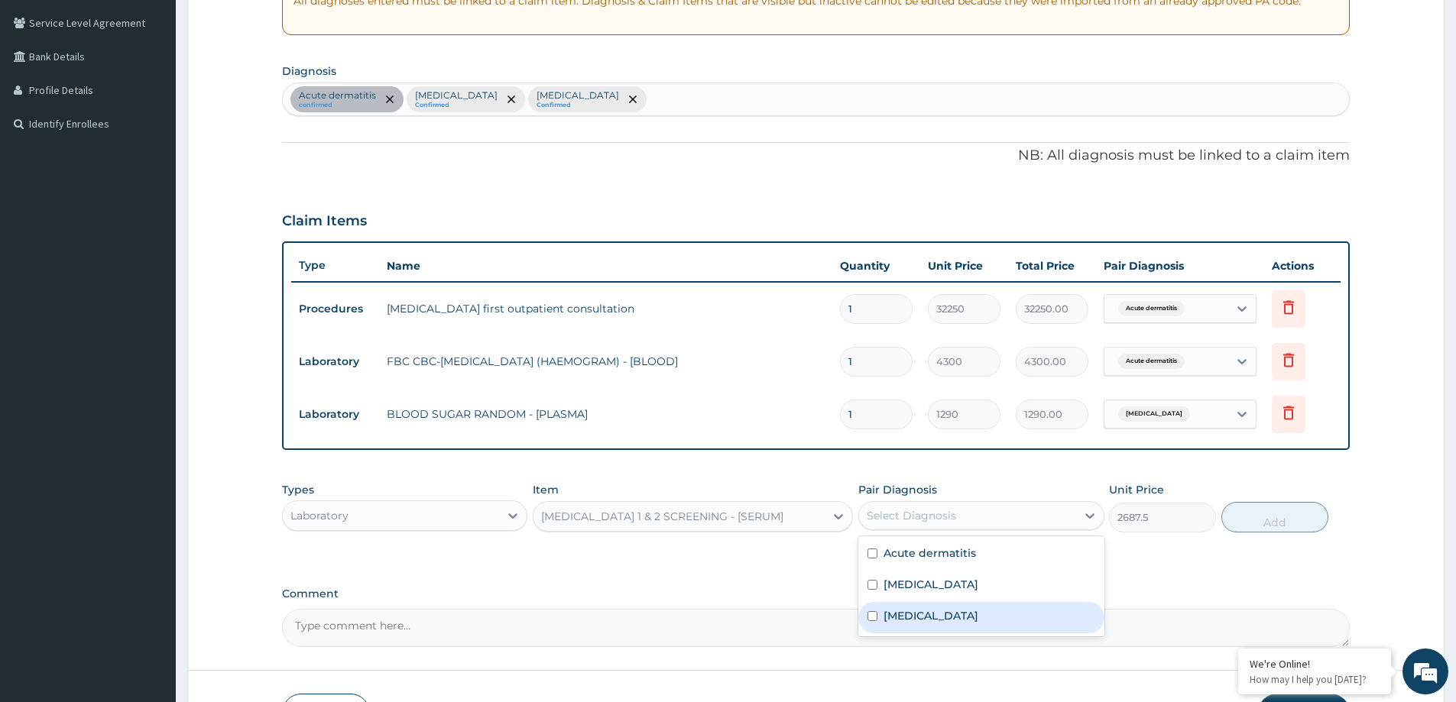
click at [958, 625] on div "Immunosuppression" at bounding box center [980, 617] width 245 height 31
checkbox input "true"
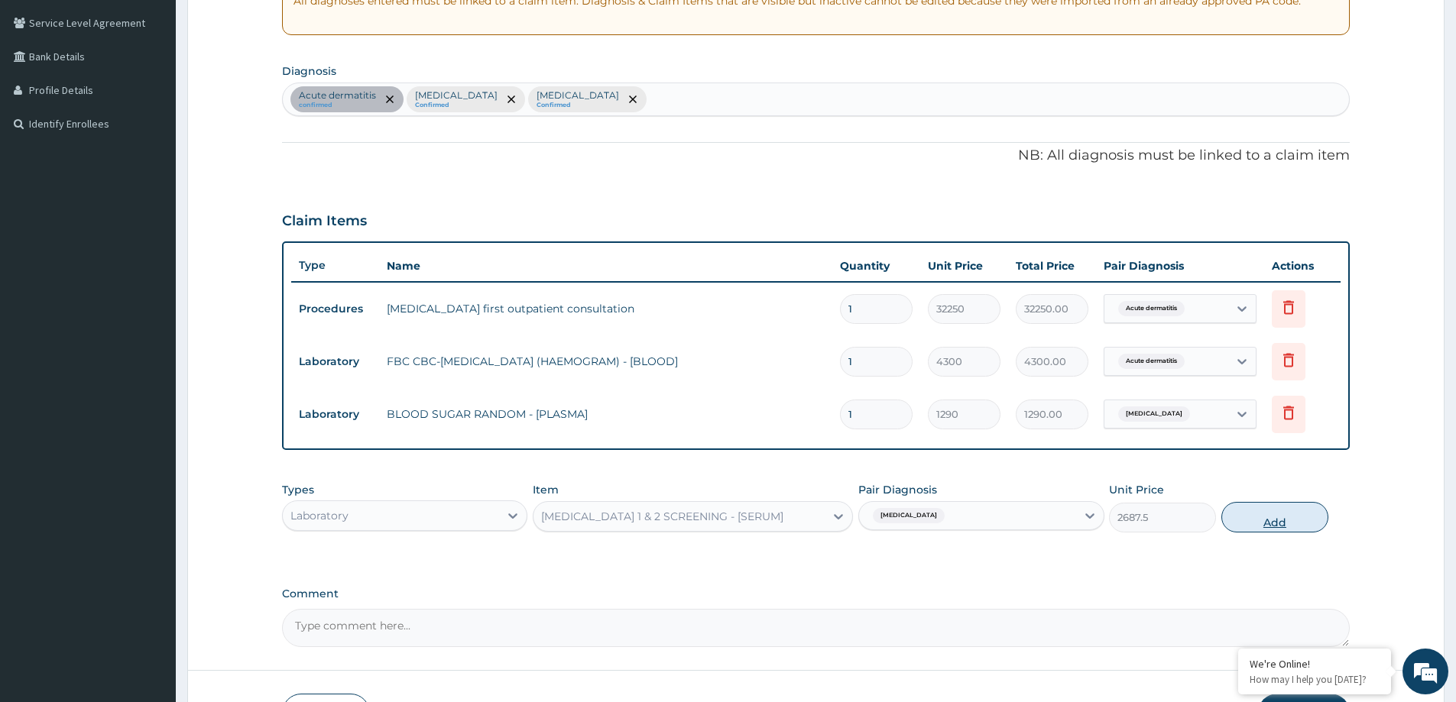
click at [1272, 517] on button "Add" at bounding box center [1274, 517] width 107 height 31
type input "0"
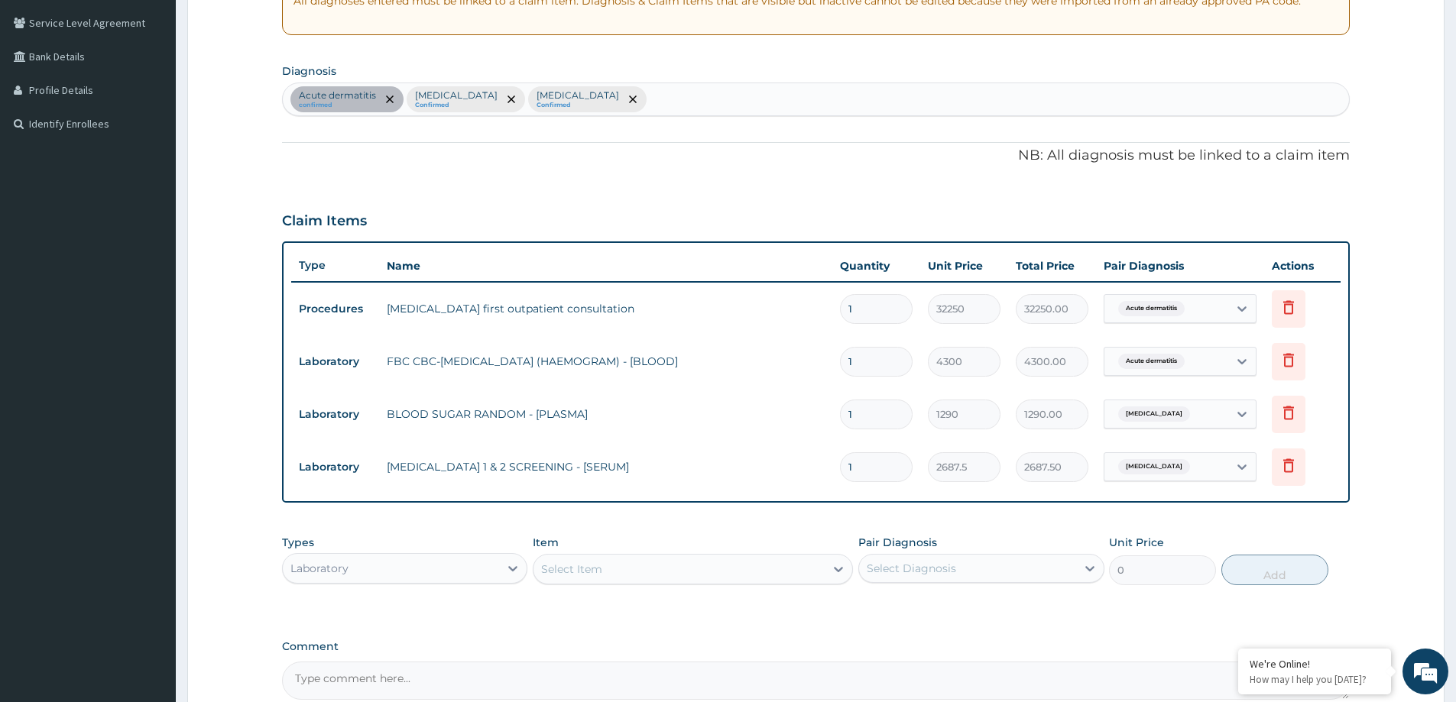
scroll to position [470, 0]
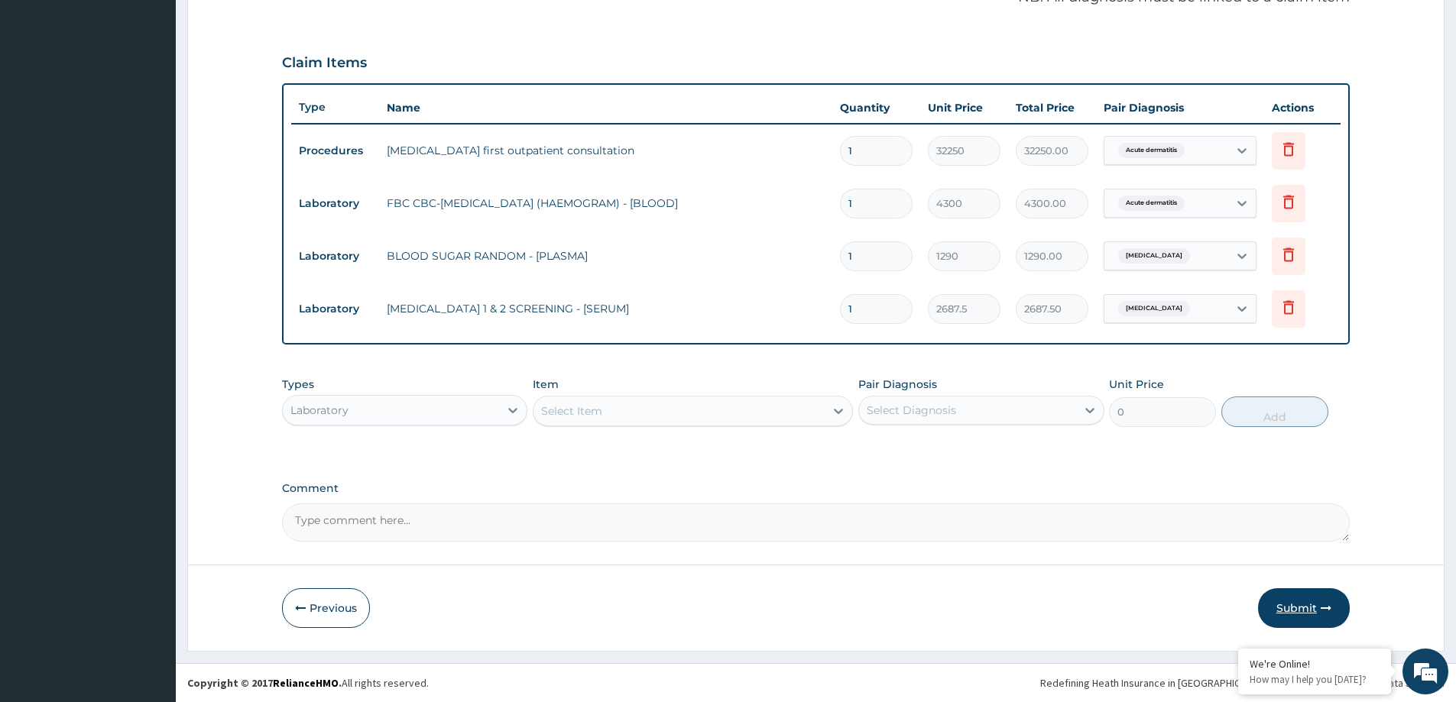
click at [1310, 595] on button "Submit" at bounding box center [1304, 608] width 92 height 40
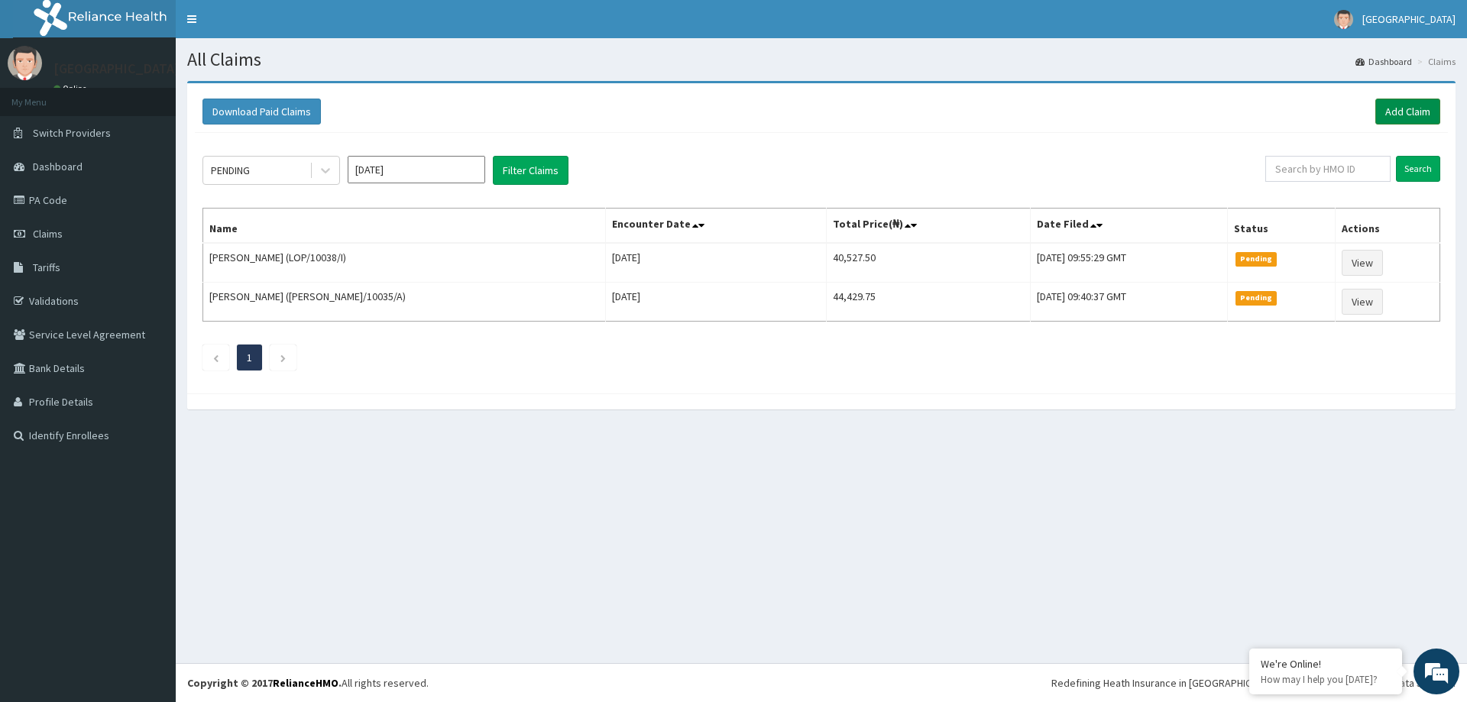
click at [1425, 106] on link "Add Claim" at bounding box center [1408, 112] width 65 height 26
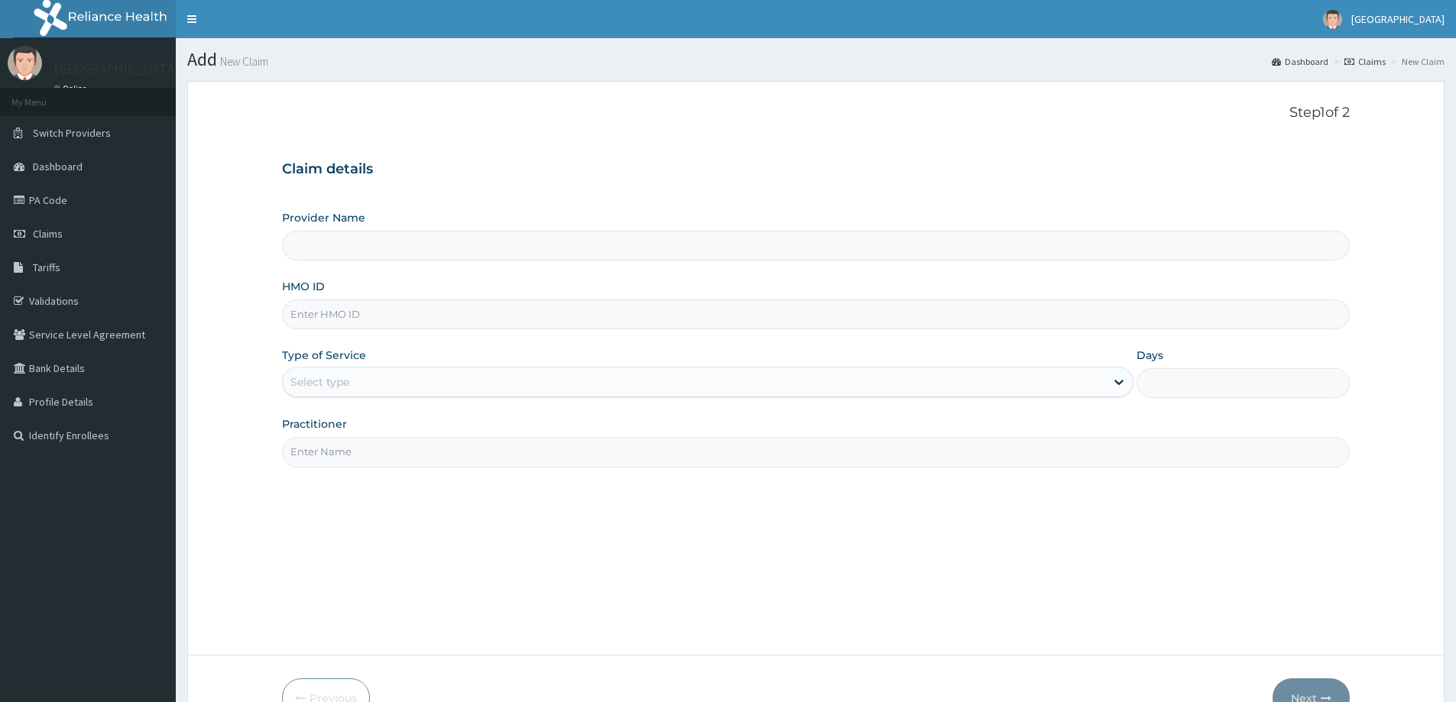
type input "[GEOGRAPHIC_DATA]"
click at [903, 320] on input "HMO ID" at bounding box center [816, 315] width 1068 height 30
paste input "GMT/10566/A"
type input "GMT/10566/A"
click at [825, 374] on div "Select type" at bounding box center [694, 382] width 822 height 24
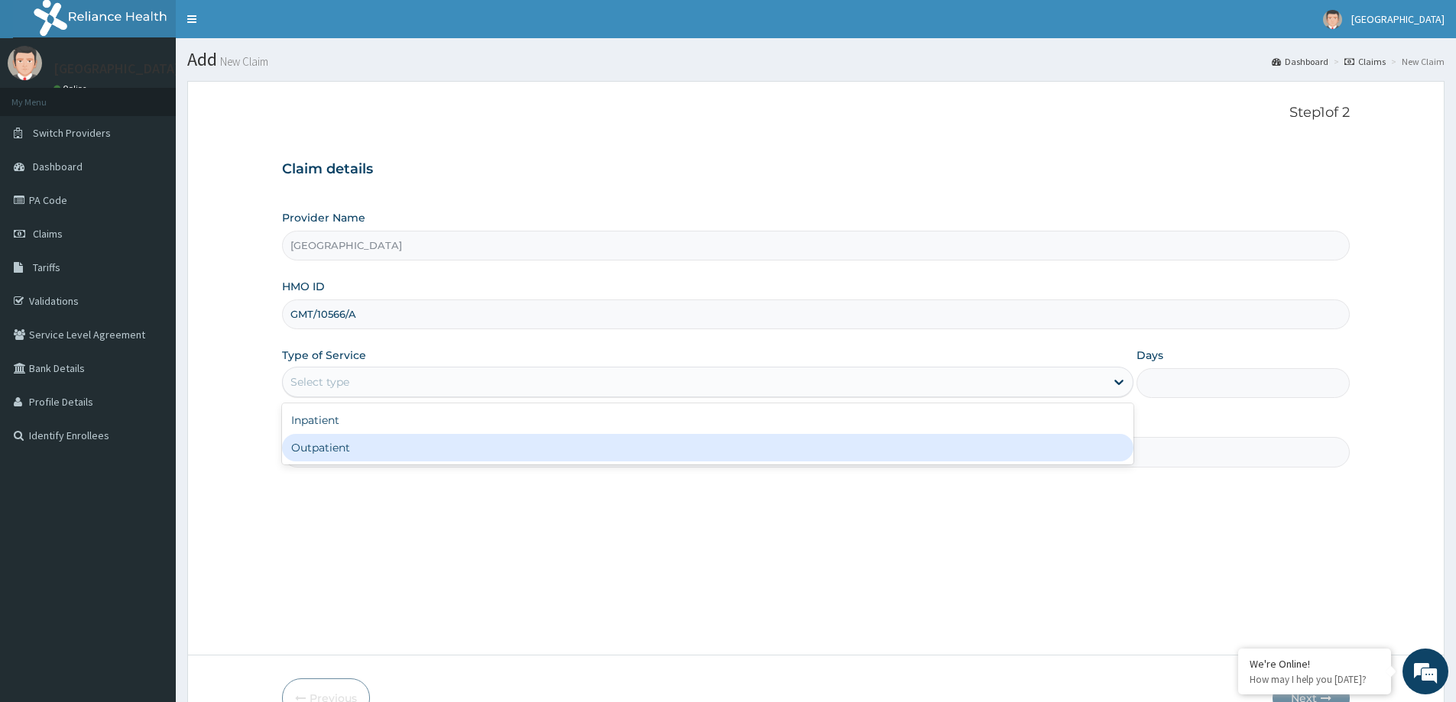
click at [738, 446] on div "Outpatient" at bounding box center [707, 448] width 851 height 28
type input "1"
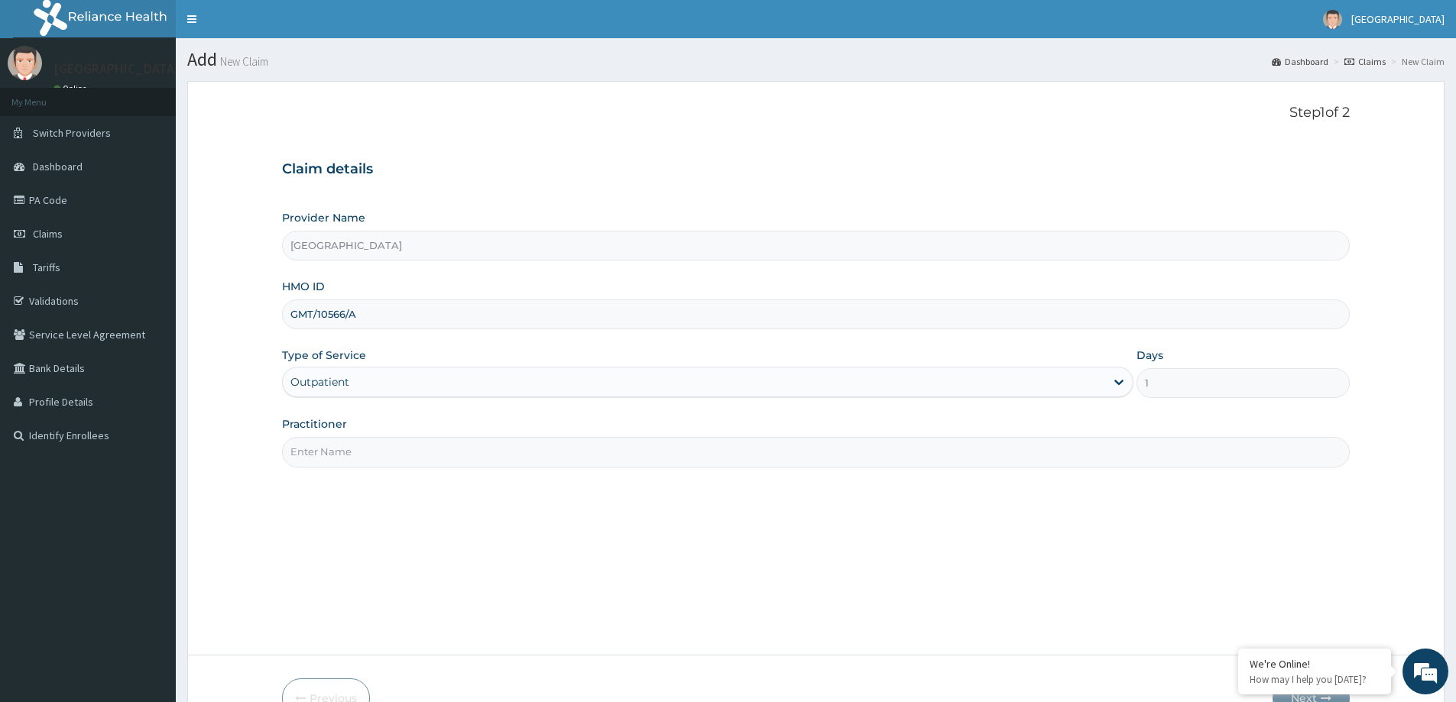
click at [555, 470] on div "Step 1 of 2 Claim details Provider Name Micel Hospital HMO ID GMT/10566/A Type …" at bounding box center [816, 368] width 1068 height 527
click at [550, 455] on input "Practitioner" at bounding box center [816, 452] width 1068 height 30
click at [439, 450] on input "Practitioner" at bounding box center [816, 452] width 1068 height 30
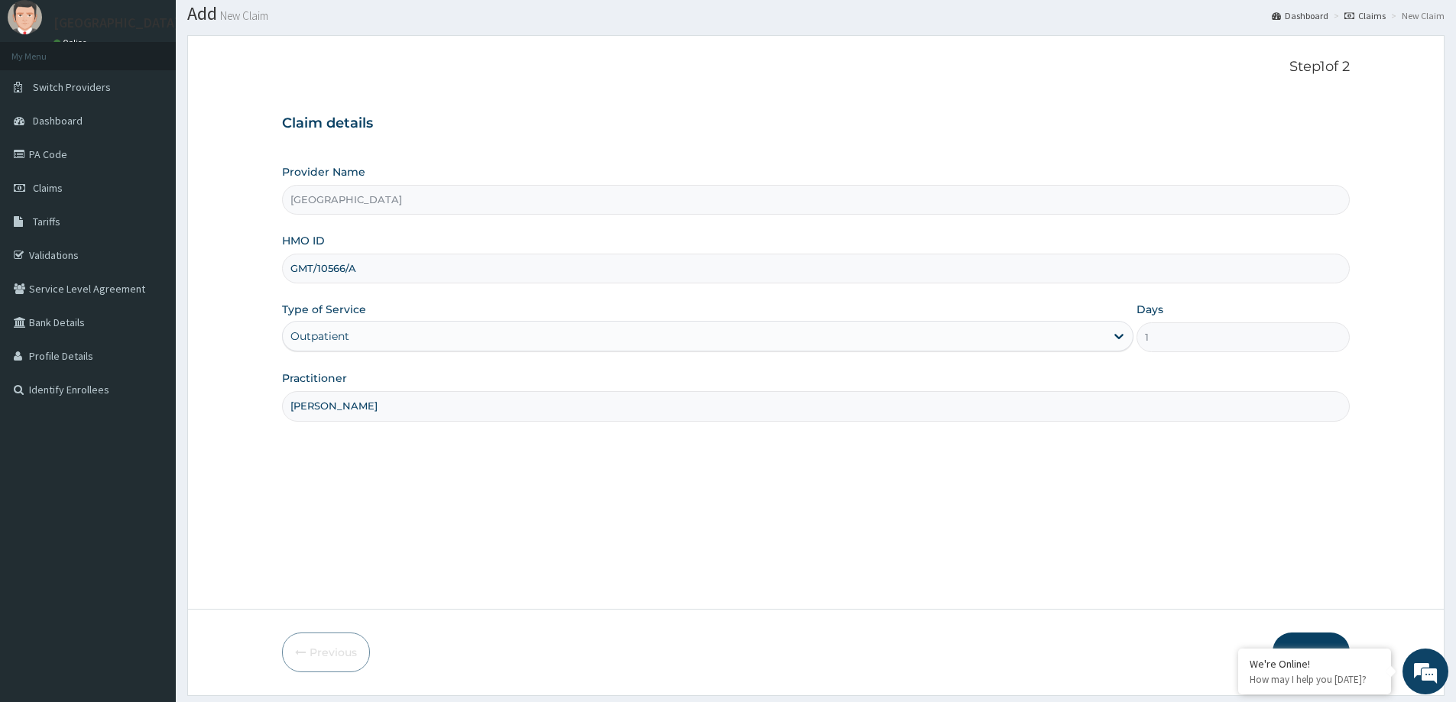
scroll to position [90, 0]
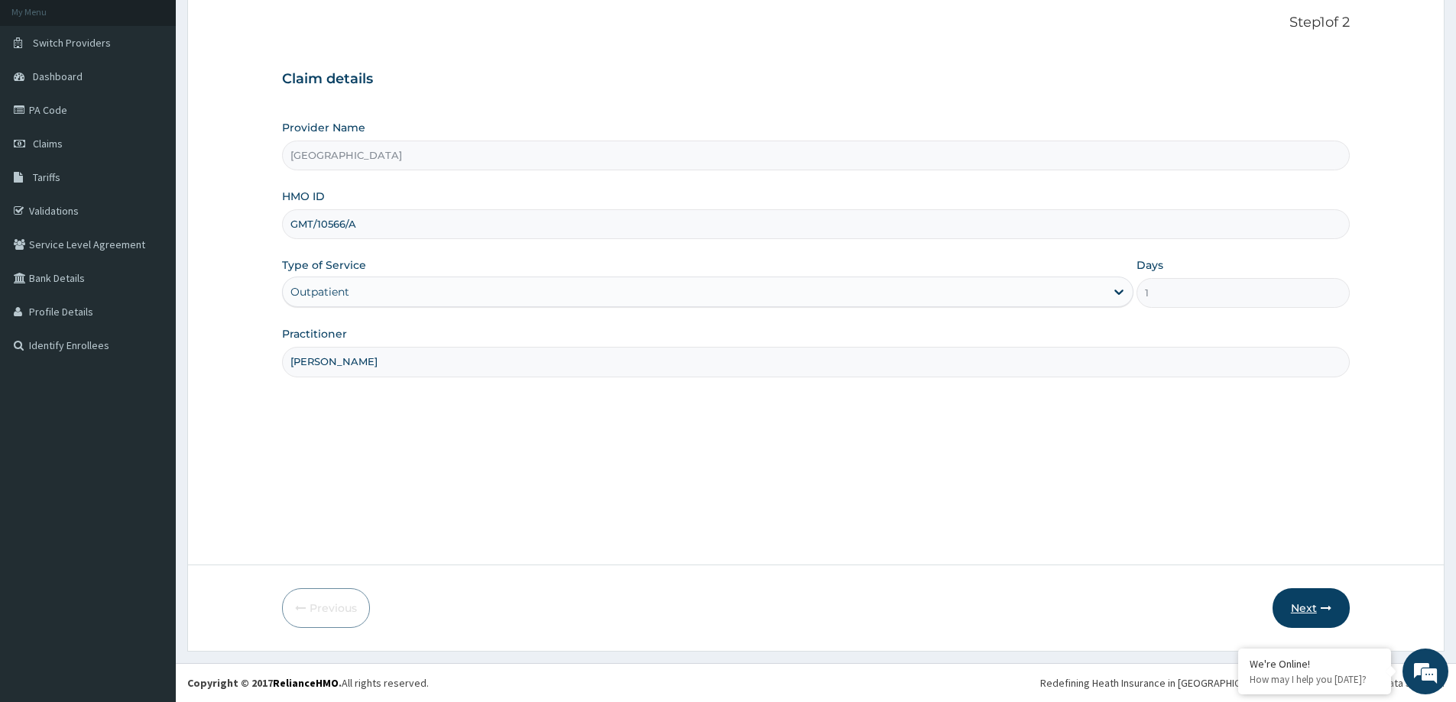
type input "[PERSON_NAME]"
click at [1316, 614] on button "Next" at bounding box center [1311, 608] width 77 height 40
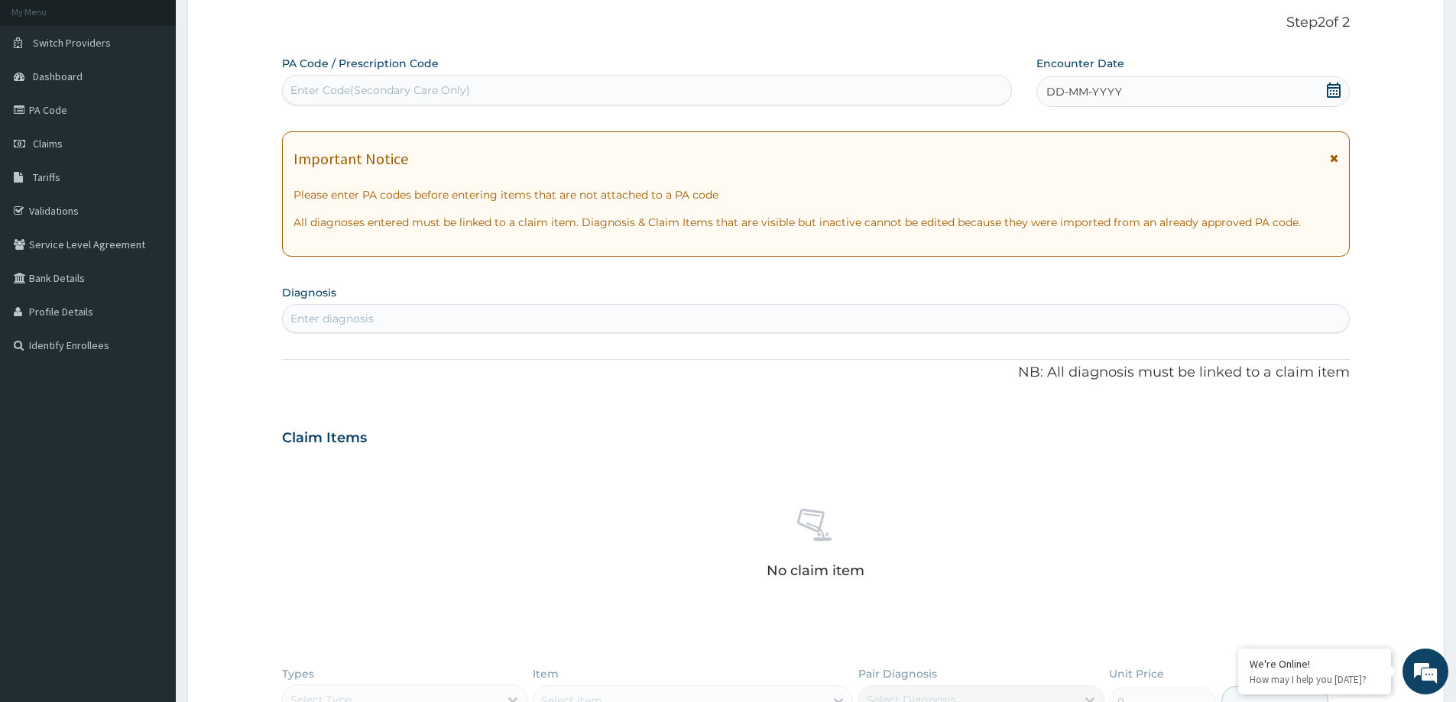
click at [362, 92] on div "Enter Code(Secondary Care Only)" at bounding box center [380, 90] width 180 height 15
paste input "PA/5AA28C"
type input "PA/5AA28C"
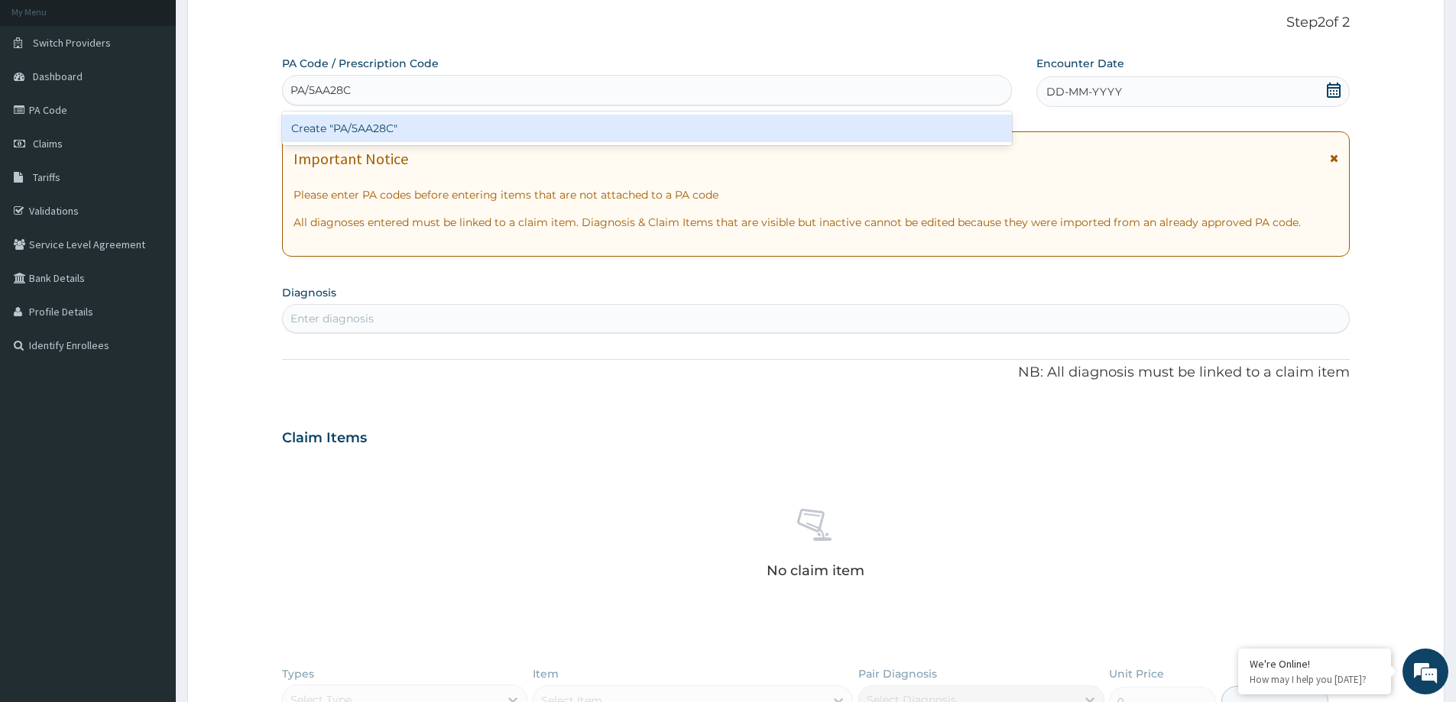
drag, startPoint x: 504, startPoint y: 113, endPoint x: 503, endPoint y: 122, distance: 8.4
click at [503, 122] on div "Create "PA/5AA28C"" at bounding box center [647, 129] width 730 height 34
click at [503, 124] on div "Create "PA/5AA28C"" at bounding box center [647, 129] width 730 height 28
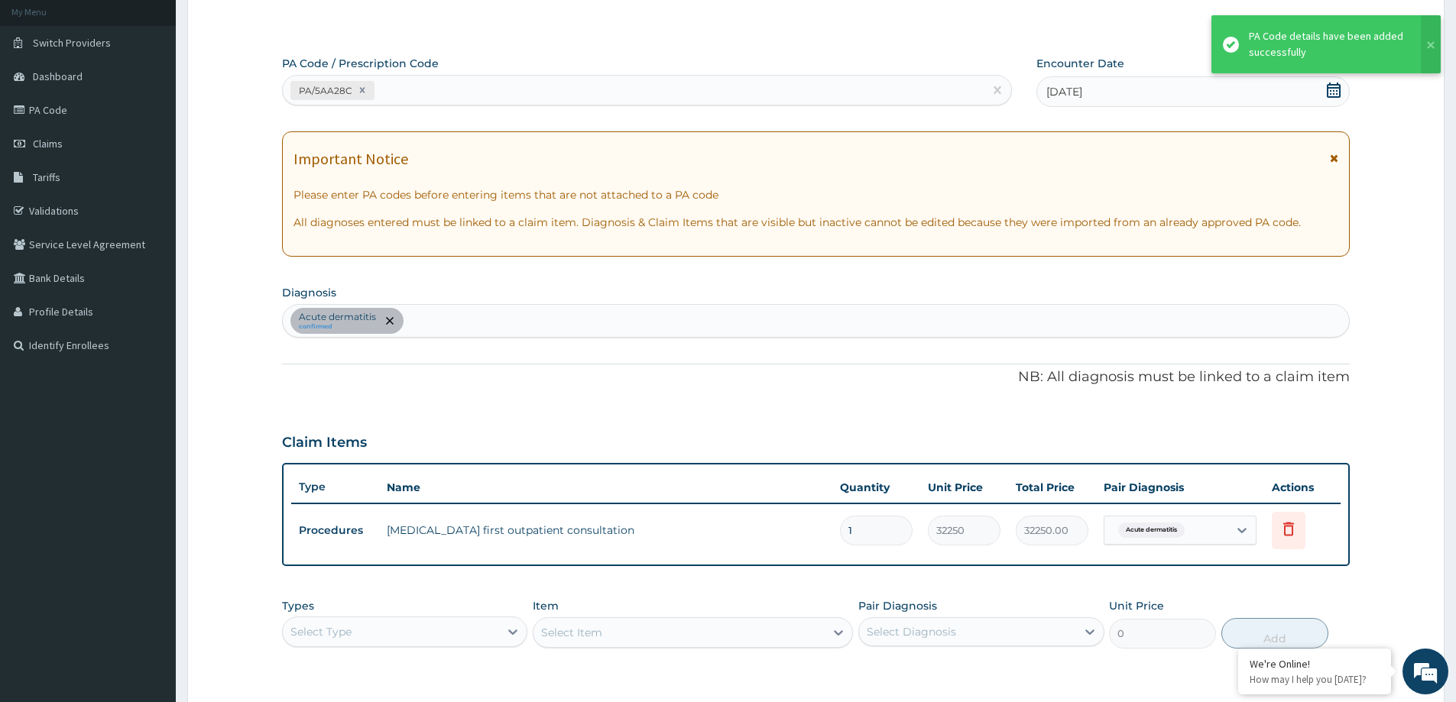
click at [466, 95] on div "PA/5AA28C" at bounding box center [633, 90] width 701 height 25
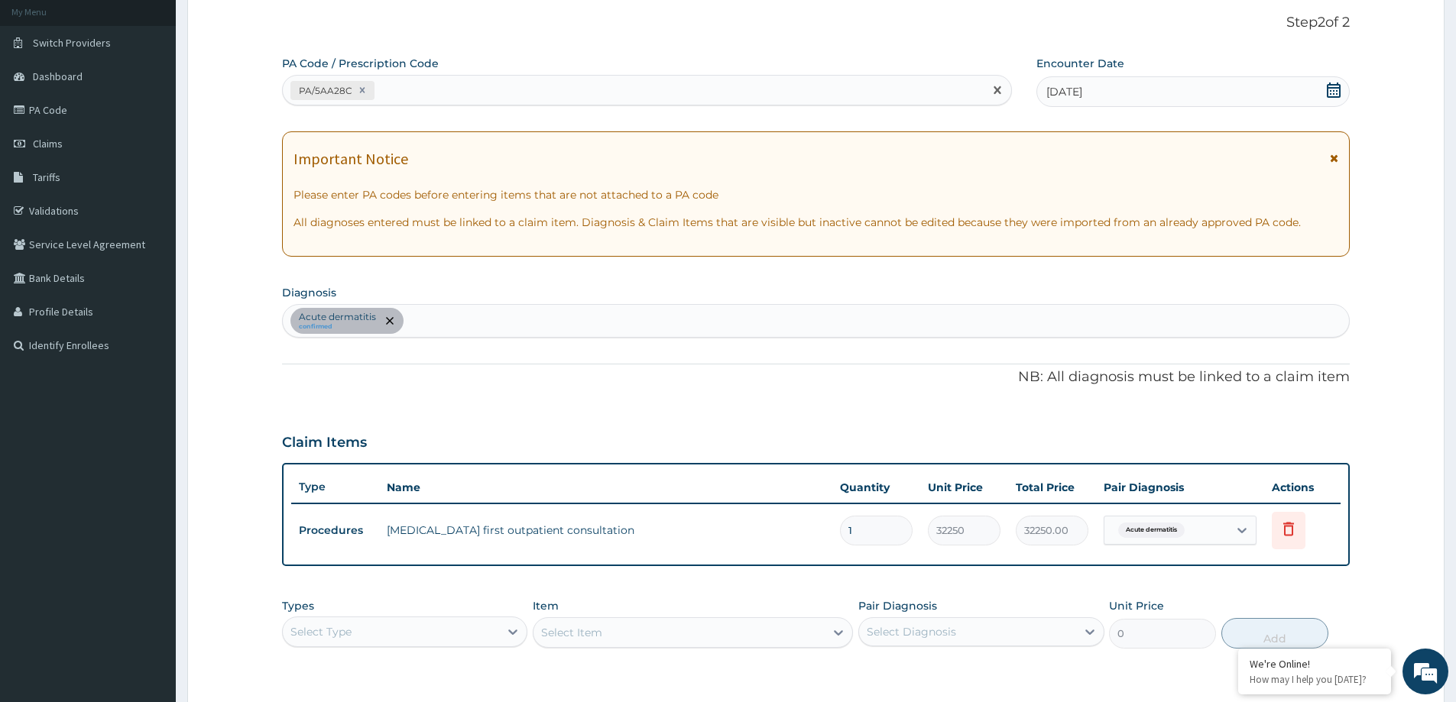
click at [419, 93] on div "PA/5AA28C" at bounding box center [633, 90] width 701 height 25
paste input "PA/77C6CE"
type input "PA/77C6CE"
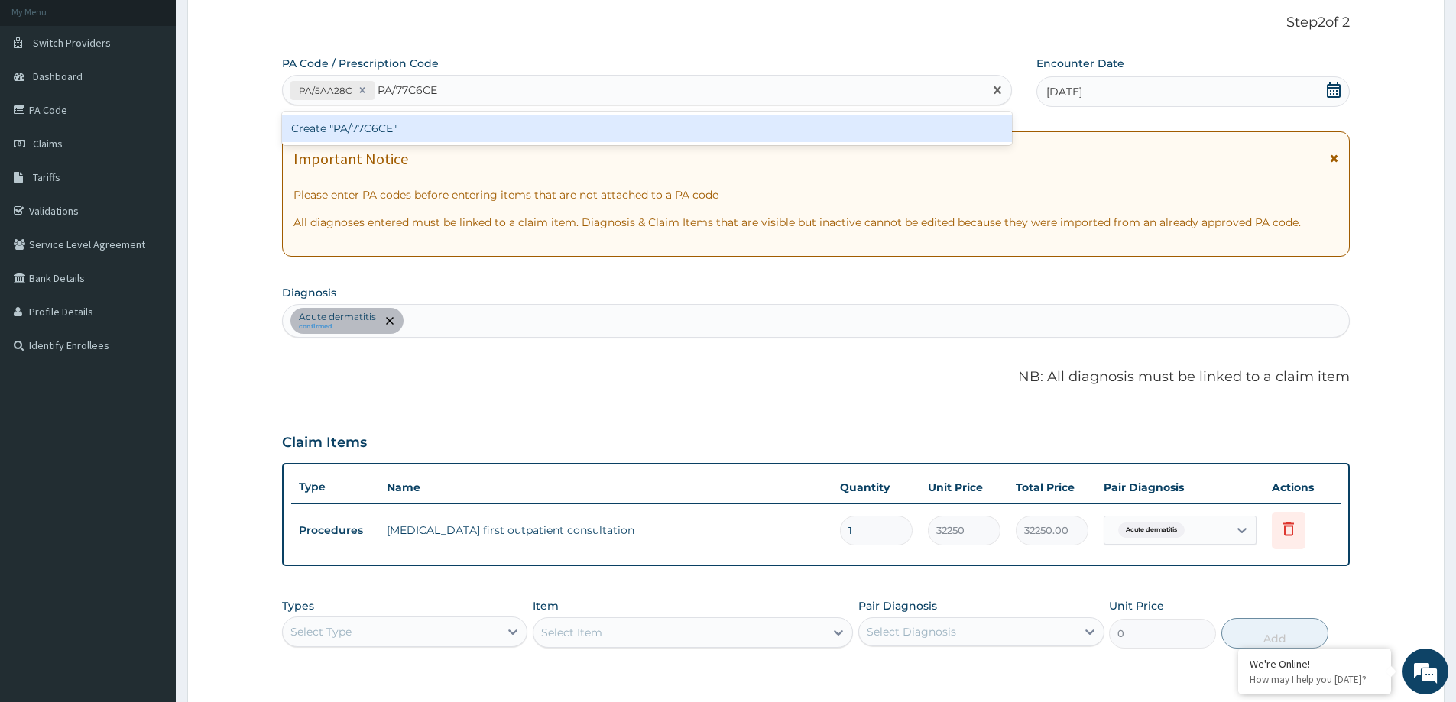
drag, startPoint x: 477, startPoint y: 127, endPoint x: 474, endPoint y: 151, distance: 24.6
click at [413, 182] on div "PA Code / Prescription Code option Create "PA/5AA28C", selected. option Create …" at bounding box center [816, 410] width 1068 height 708
click at [433, 131] on div "Create "PA/77C6CE"" at bounding box center [647, 129] width 730 height 28
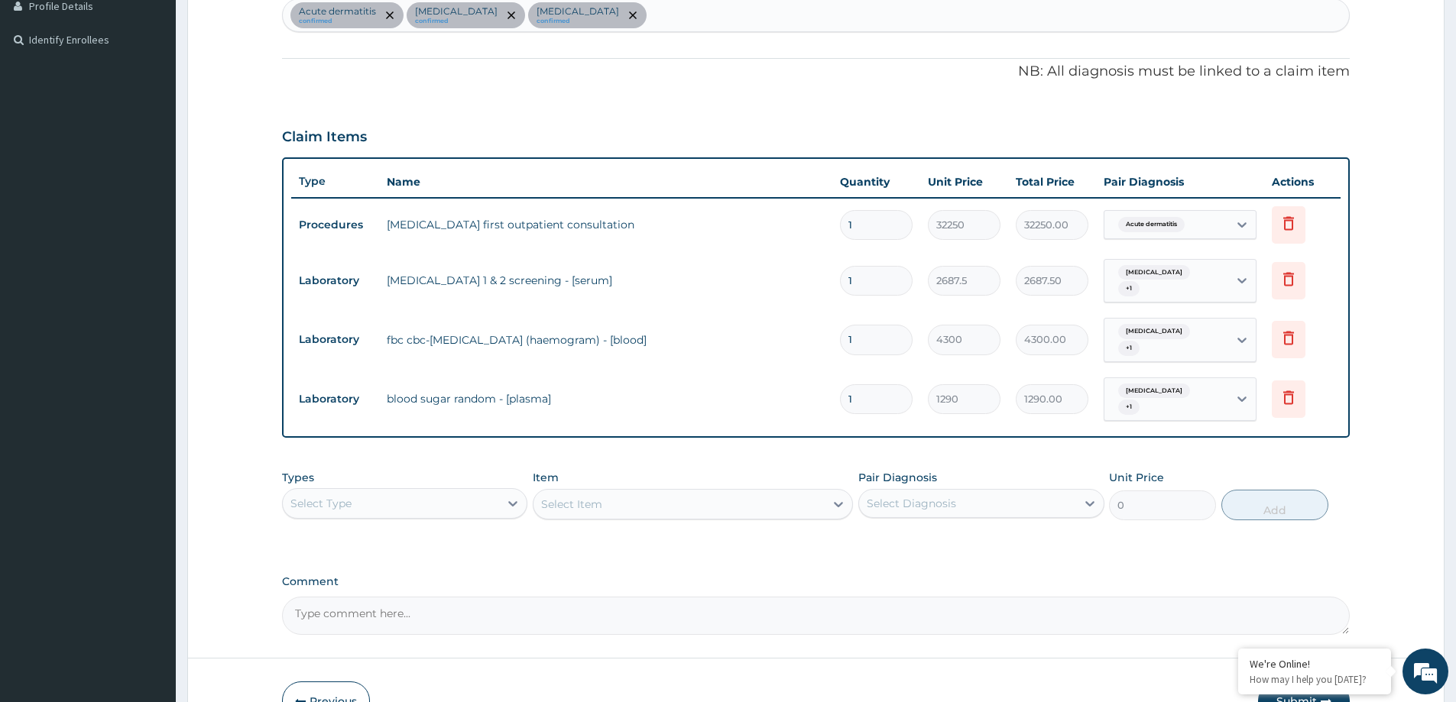
scroll to position [476, 0]
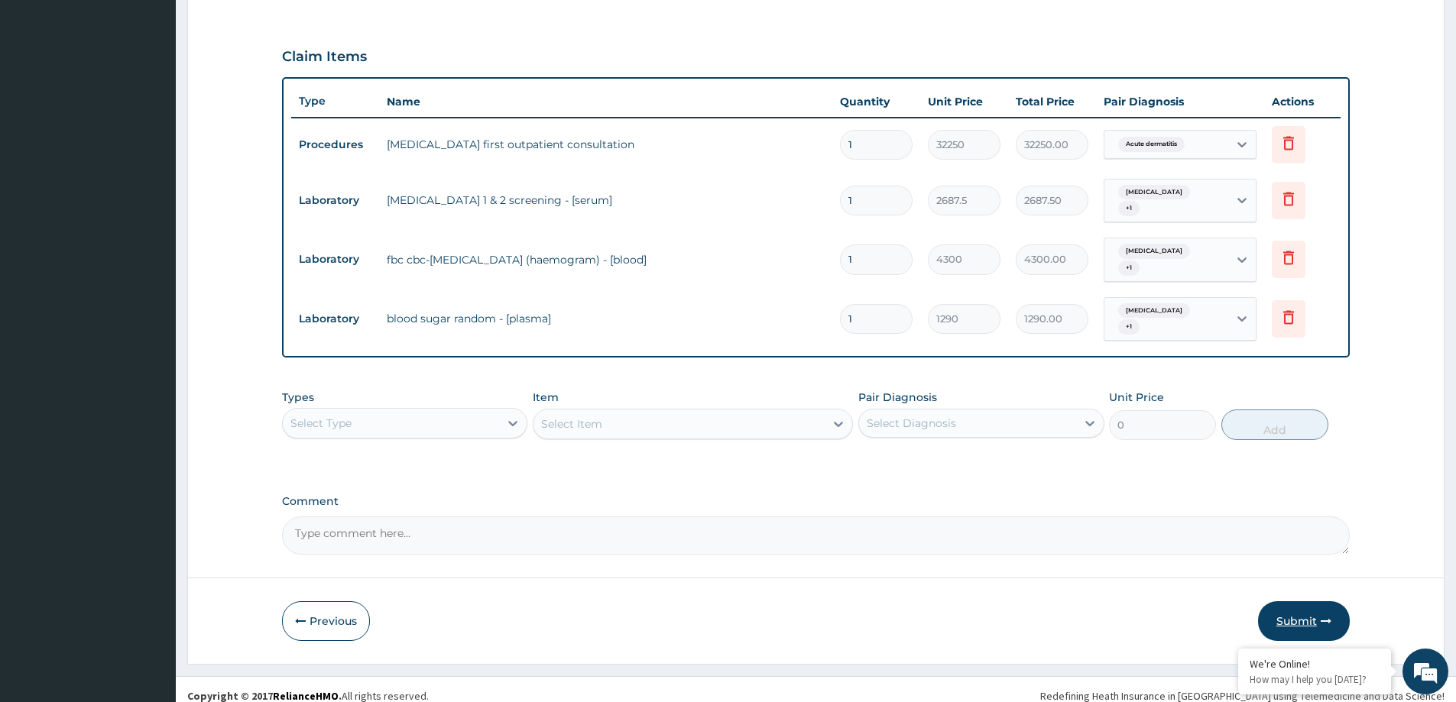
click at [1282, 609] on button "Submit" at bounding box center [1304, 621] width 92 height 40
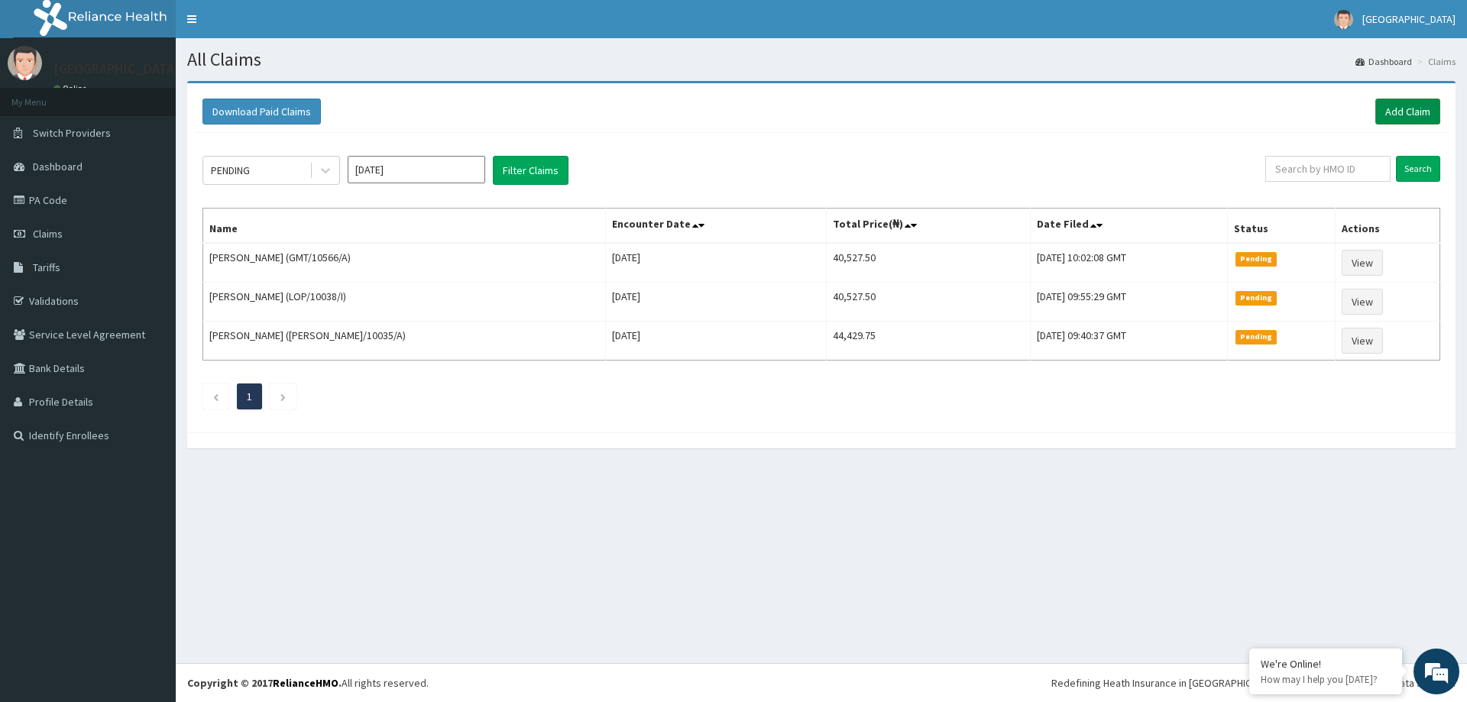
click at [1402, 106] on link "Add Claim" at bounding box center [1408, 112] width 65 height 26
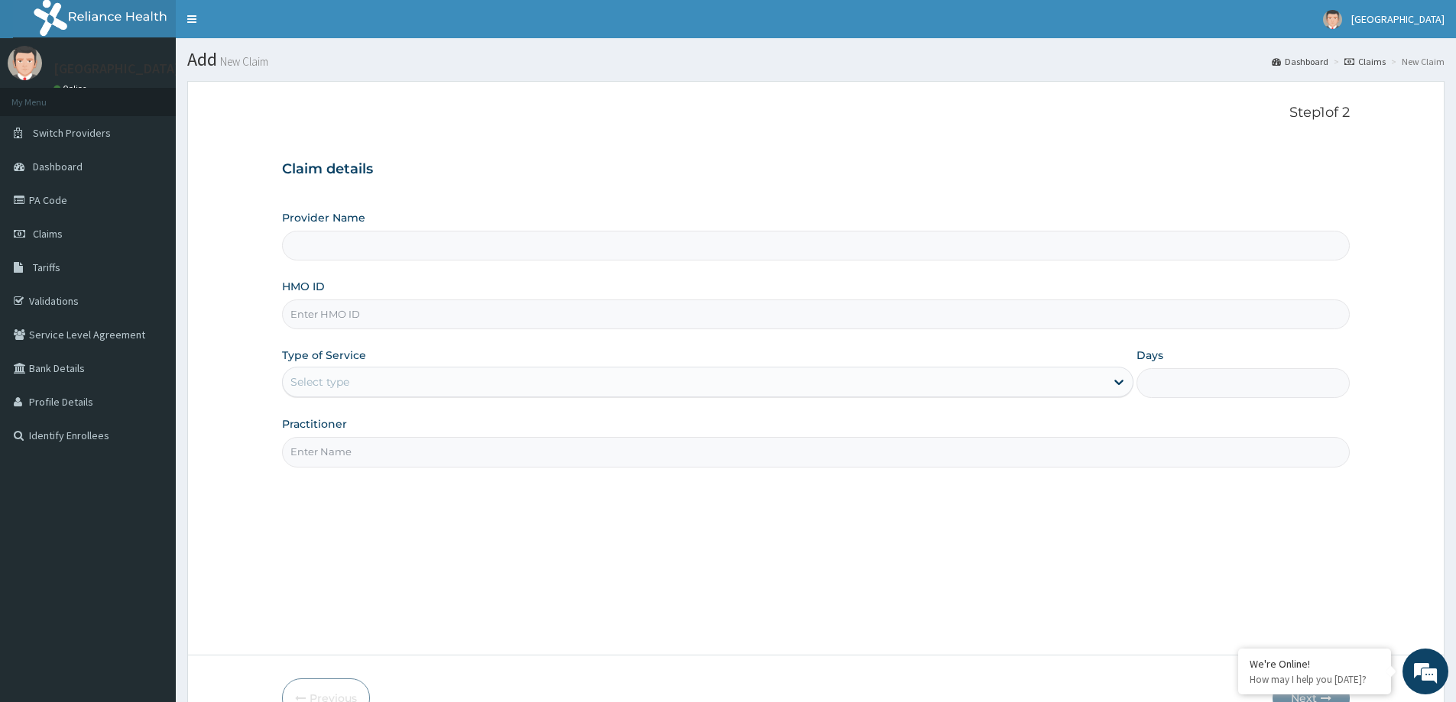
type input "[GEOGRAPHIC_DATA]"
click at [668, 310] on input "HMO ID" at bounding box center [816, 315] width 1068 height 30
type input "LOP/10038/A"
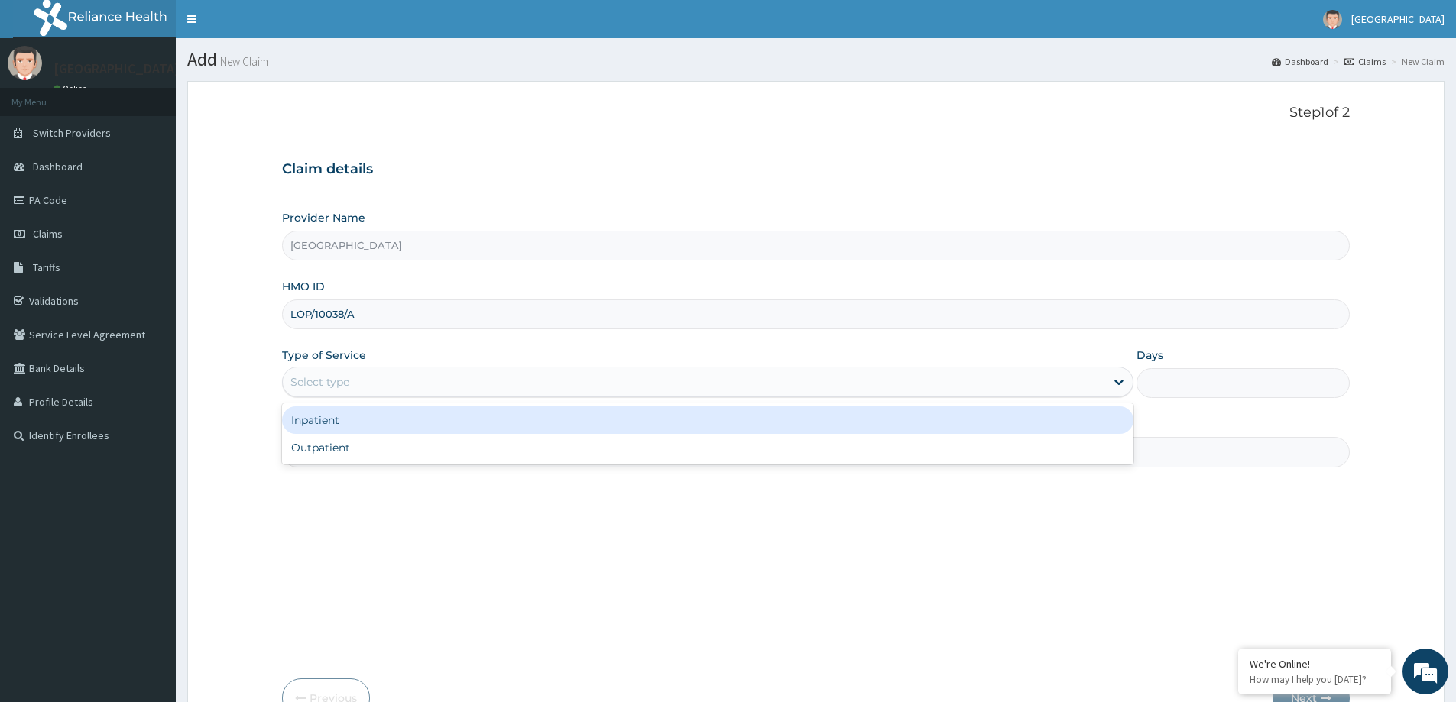
click at [420, 381] on div "Select type" at bounding box center [694, 382] width 822 height 24
click at [403, 430] on div "Inpatient" at bounding box center [707, 421] width 851 height 28
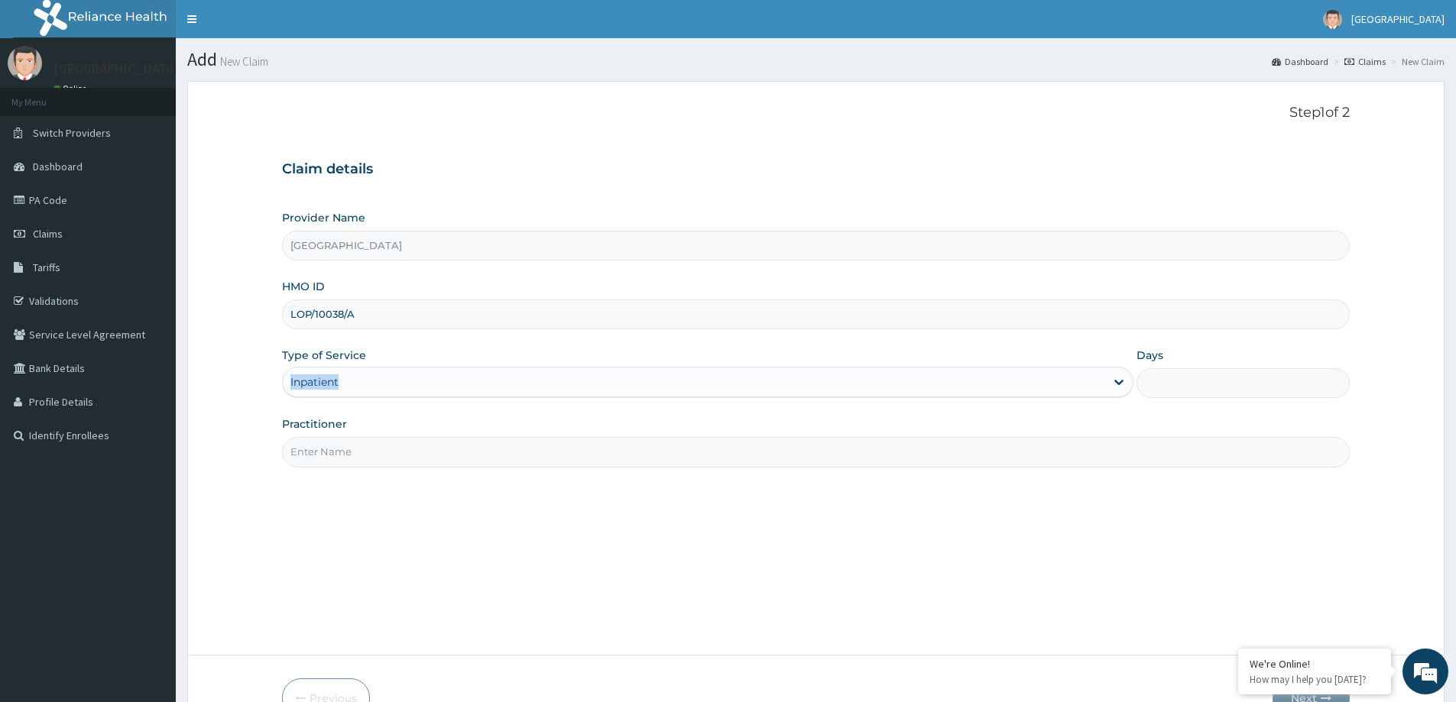
drag, startPoint x: 397, startPoint y: 360, endPoint x: 397, endPoint y: 376, distance: 16.0
click at [397, 374] on div "Type of Service Inpatient" at bounding box center [707, 373] width 851 height 50
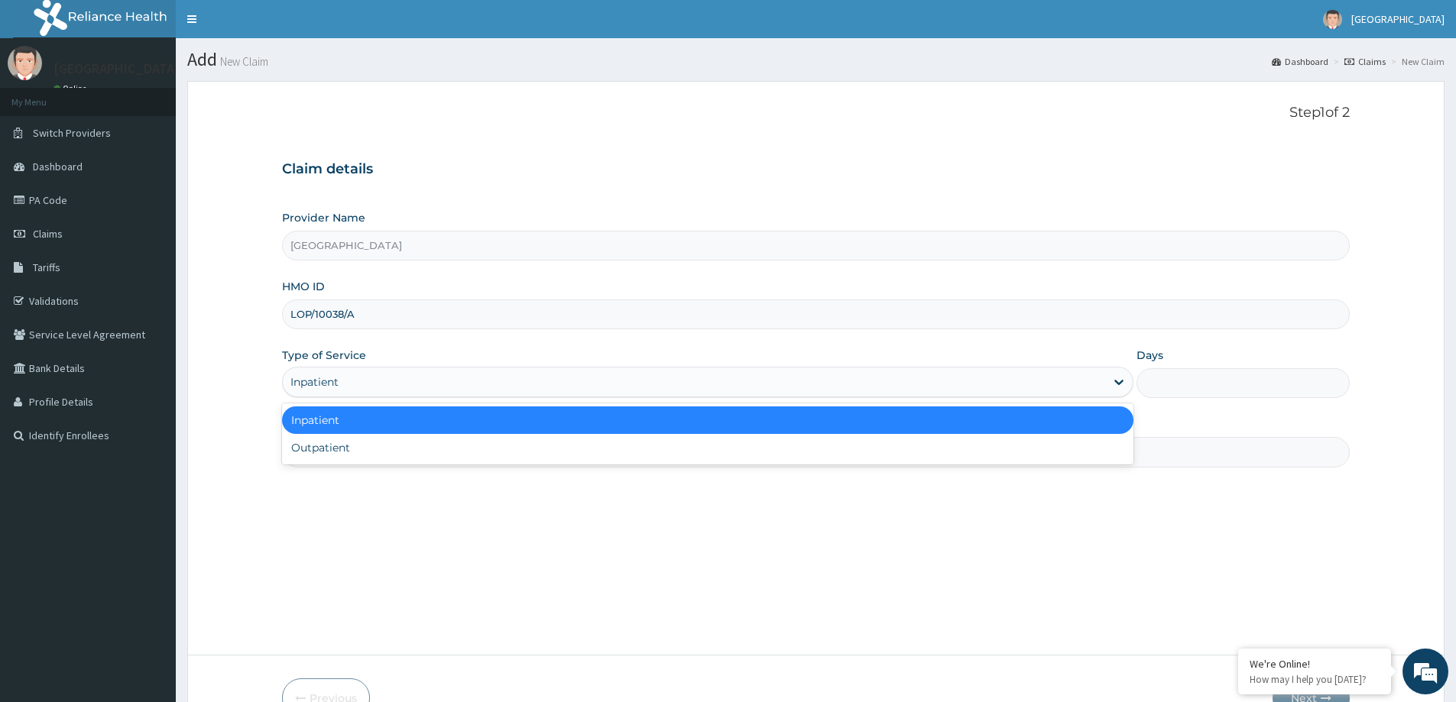
click at [397, 377] on div "Inpatient" at bounding box center [694, 382] width 822 height 24
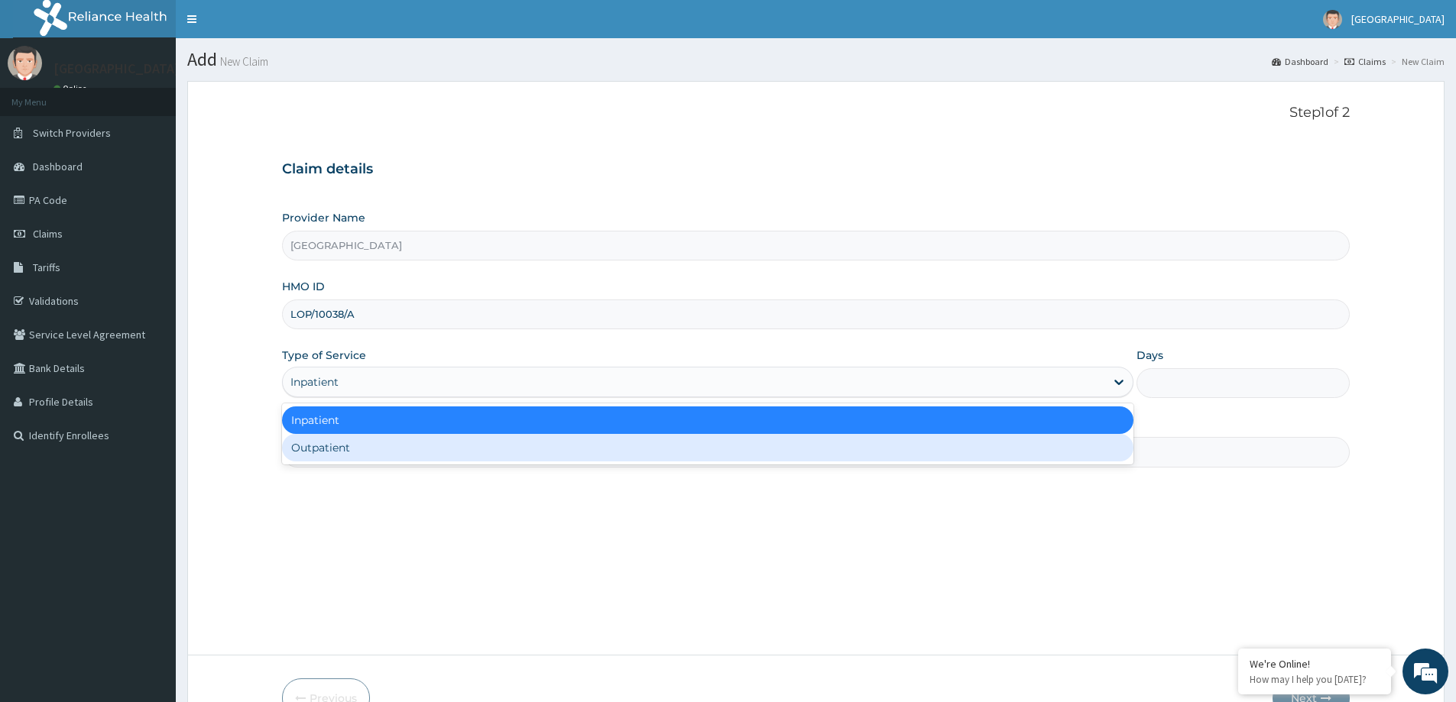
click at [394, 449] on div "Outpatient" at bounding box center [707, 448] width 851 height 28
type input "1"
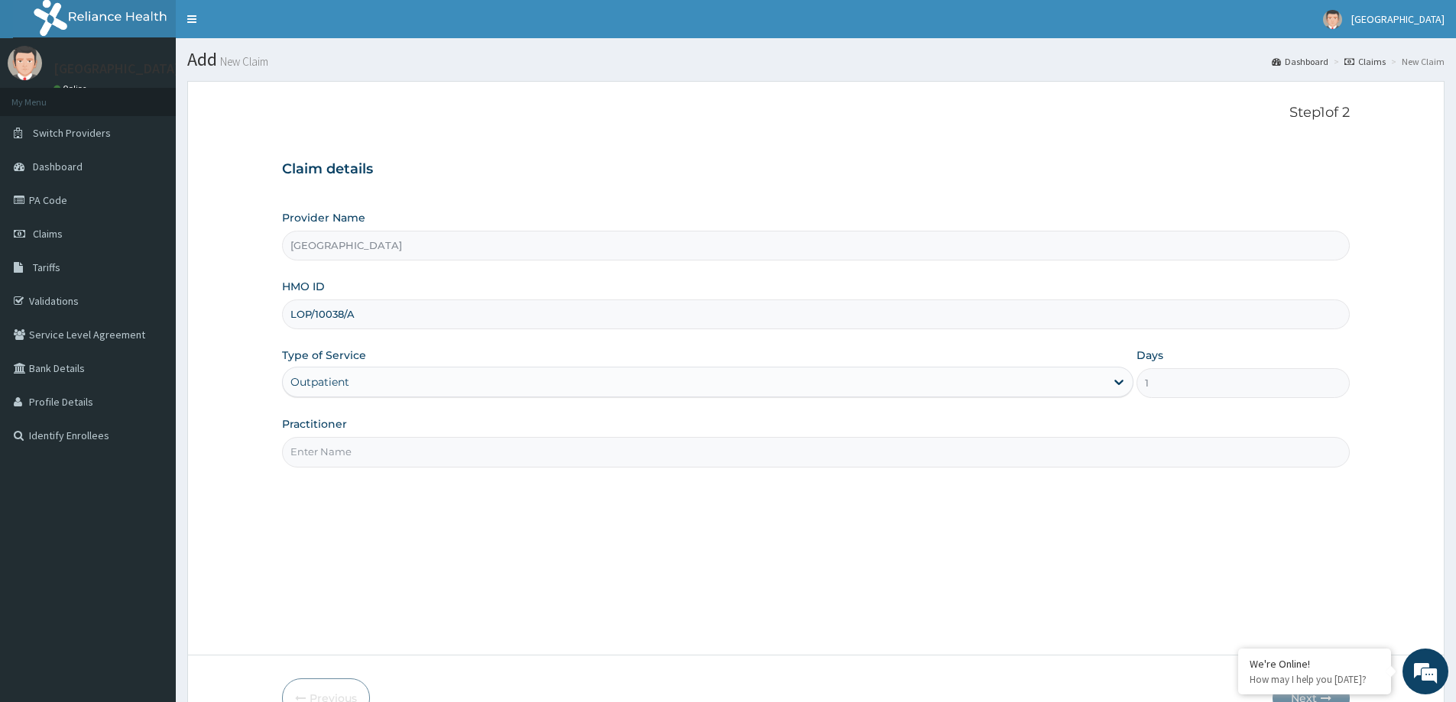
click at [394, 449] on input "Practitioner" at bounding box center [816, 452] width 1068 height 30
click at [403, 457] on input "Practitioner" at bounding box center [816, 452] width 1068 height 30
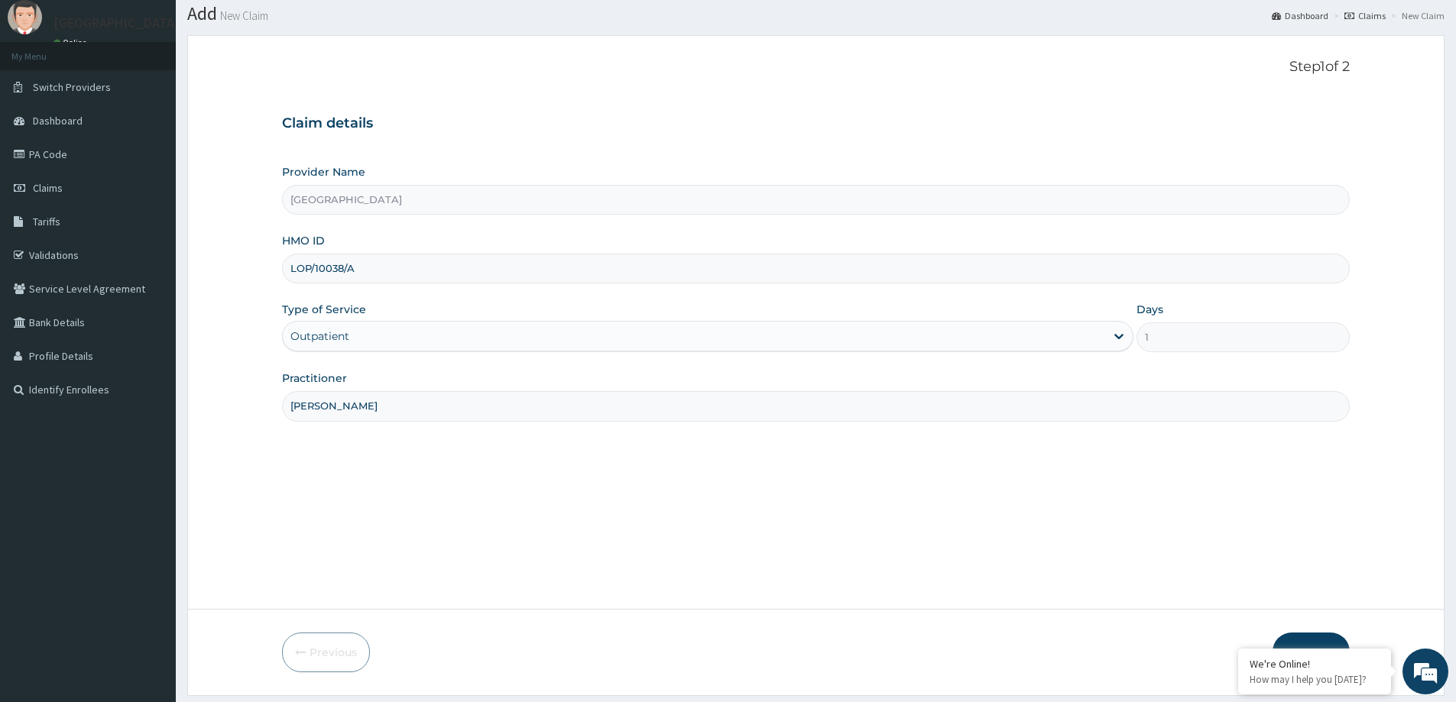
scroll to position [90, 0]
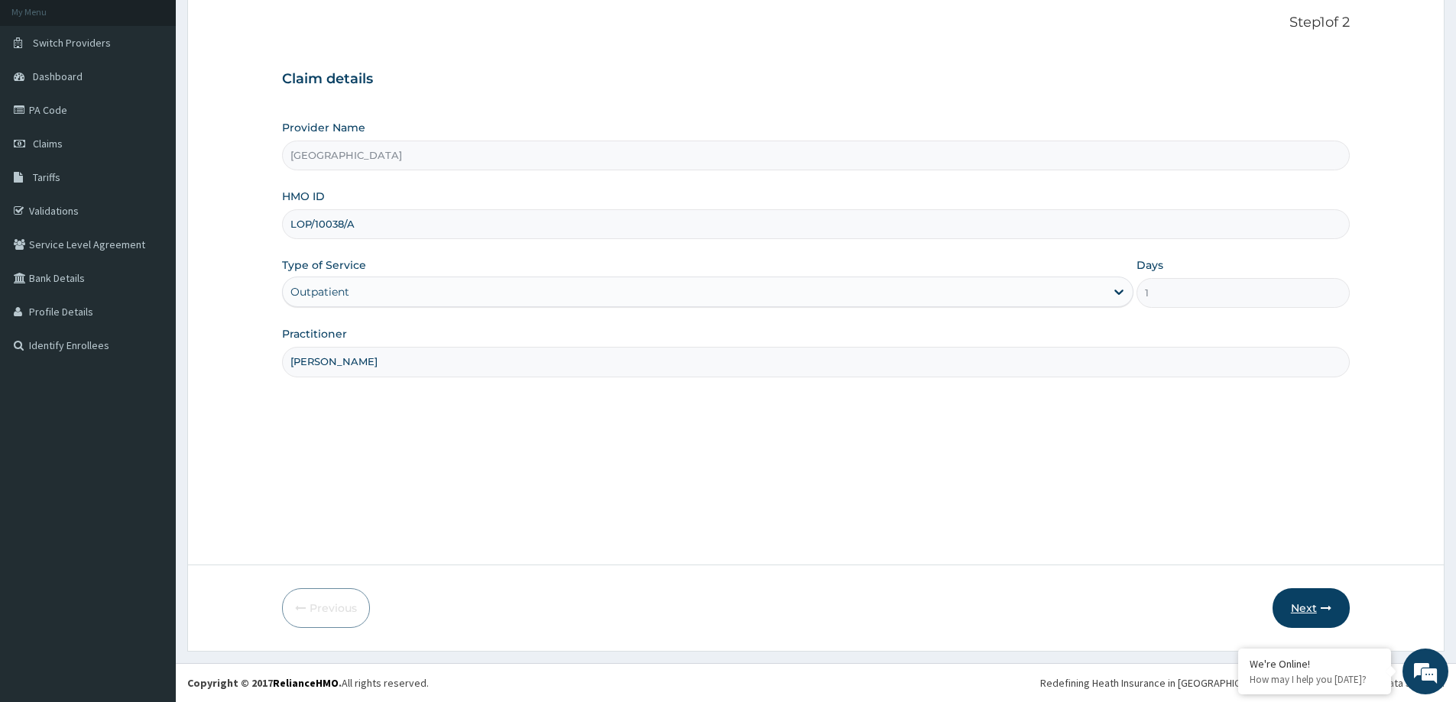
type input "[PERSON_NAME]"
click at [1289, 616] on button "Next" at bounding box center [1311, 608] width 77 height 40
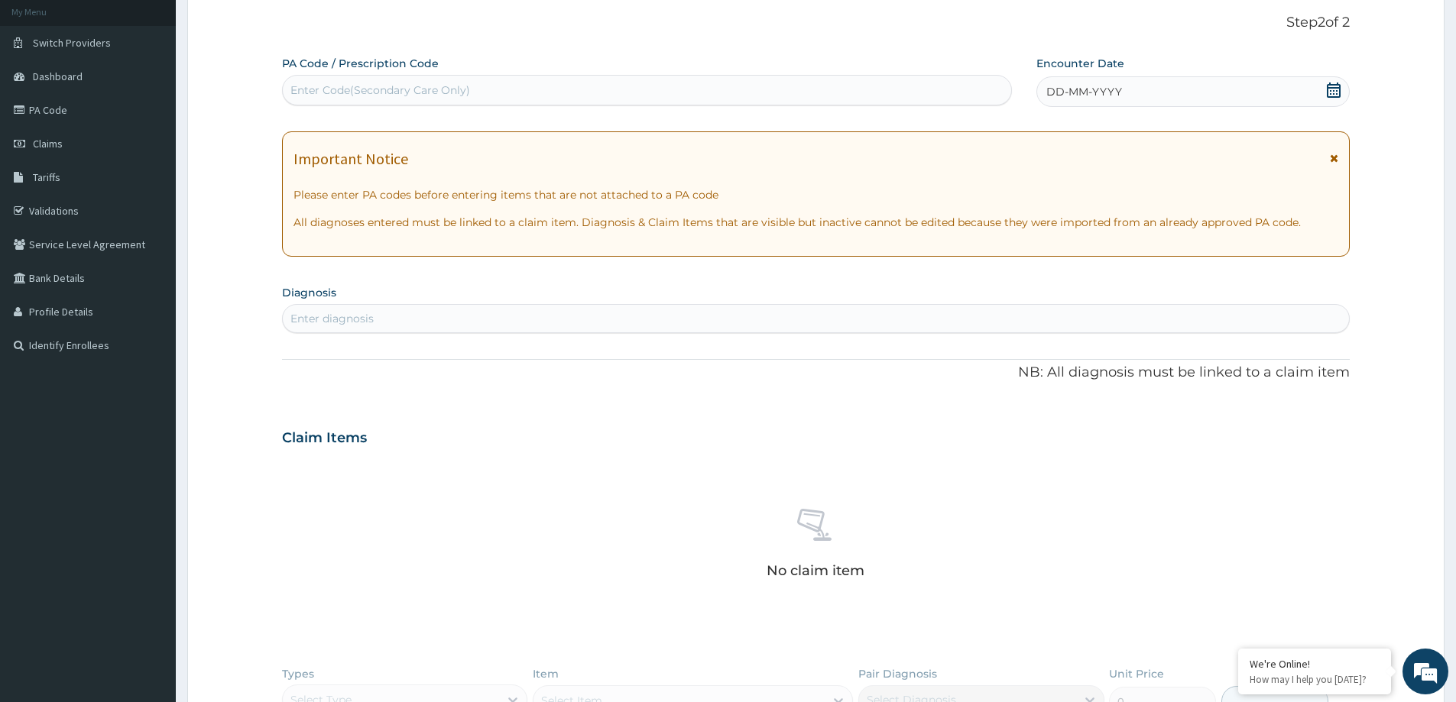
click at [499, 97] on div "Enter Code(Secondary Care Only)" at bounding box center [647, 90] width 728 height 24
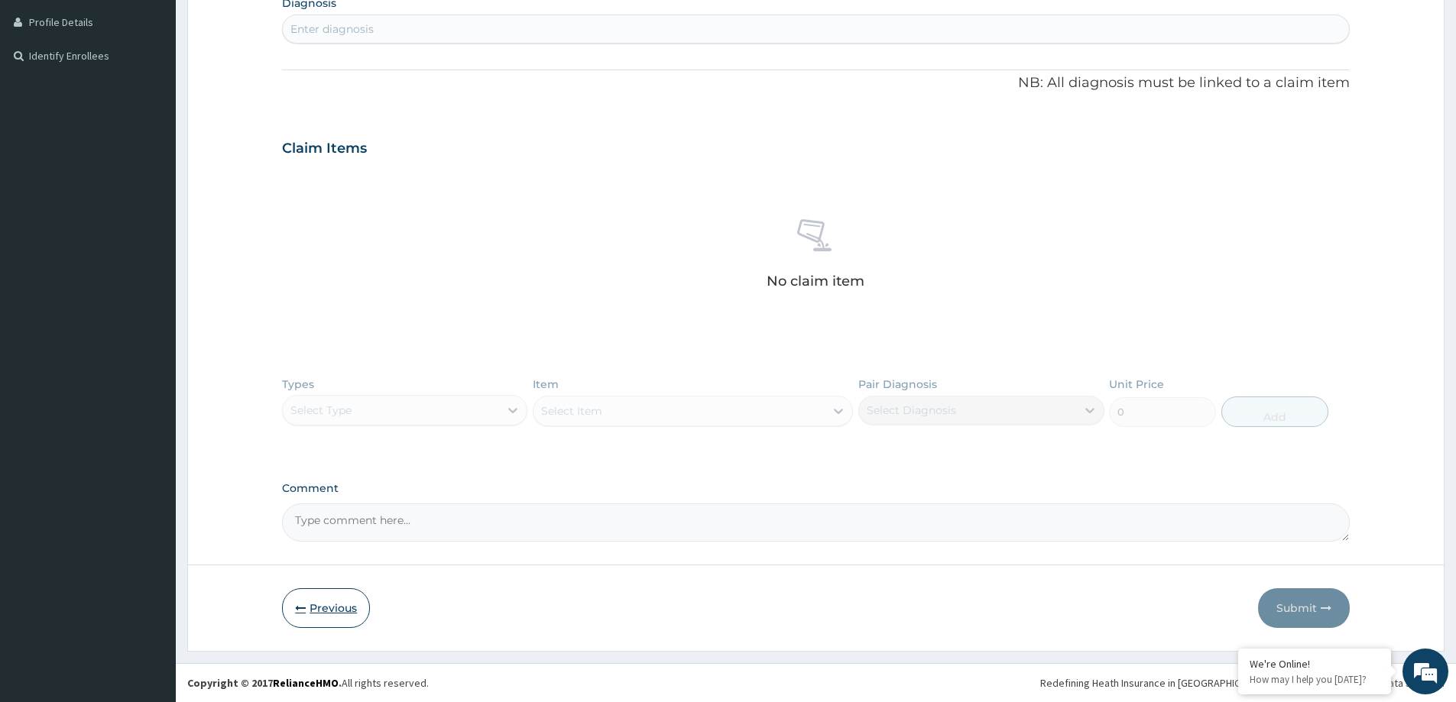
click at [326, 598] on button "Previous" at bounding box center [326, 608] width 88 height 40
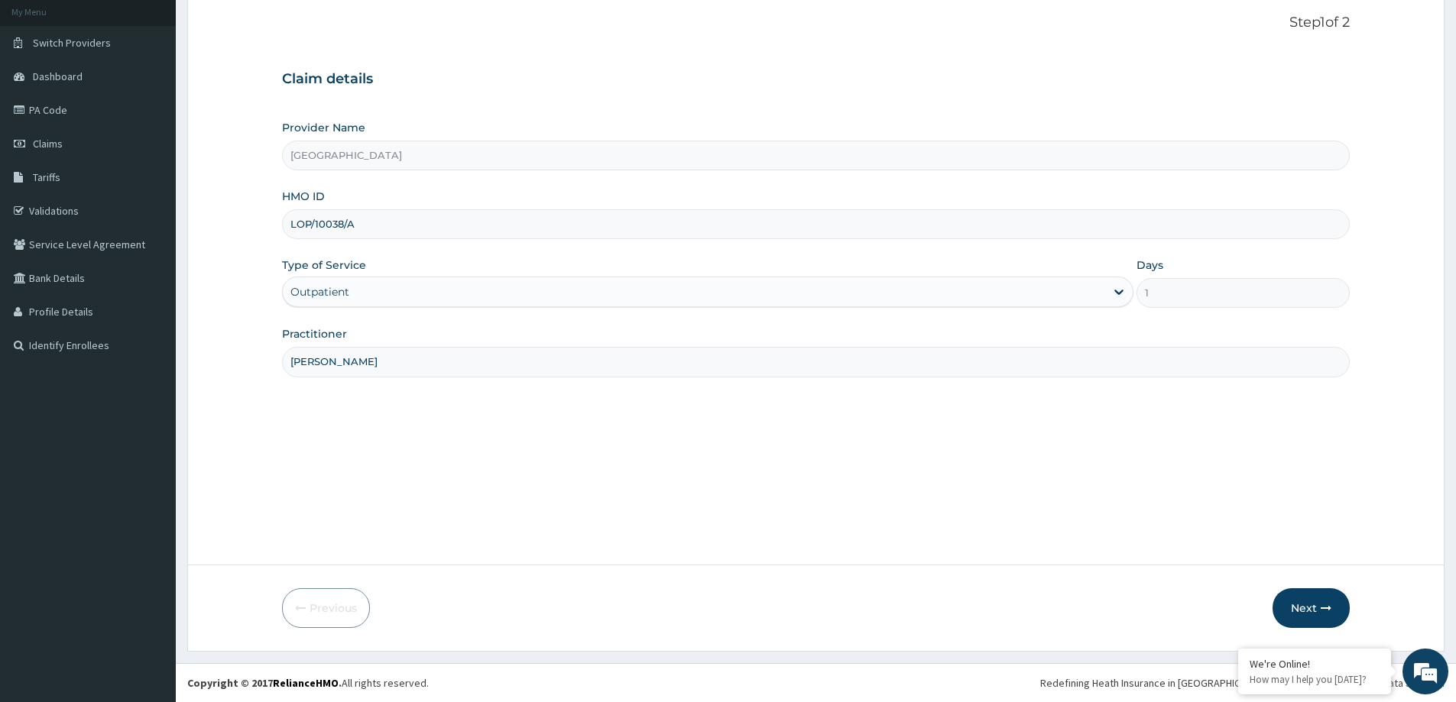
click at [389, 221] on input "LOP/10038/A" at bounding box center [816, 224] width 1068 height 30
type input "L"
click at [342, 227] on input "HMO ID" at bounding box center [816, 224] width 1068 height 30
type input "DEN/10024/C"
drag, startPoint x: 390, startPoint y: 358, endPoint x: 376, endPoint y: 364, distance: 14.8
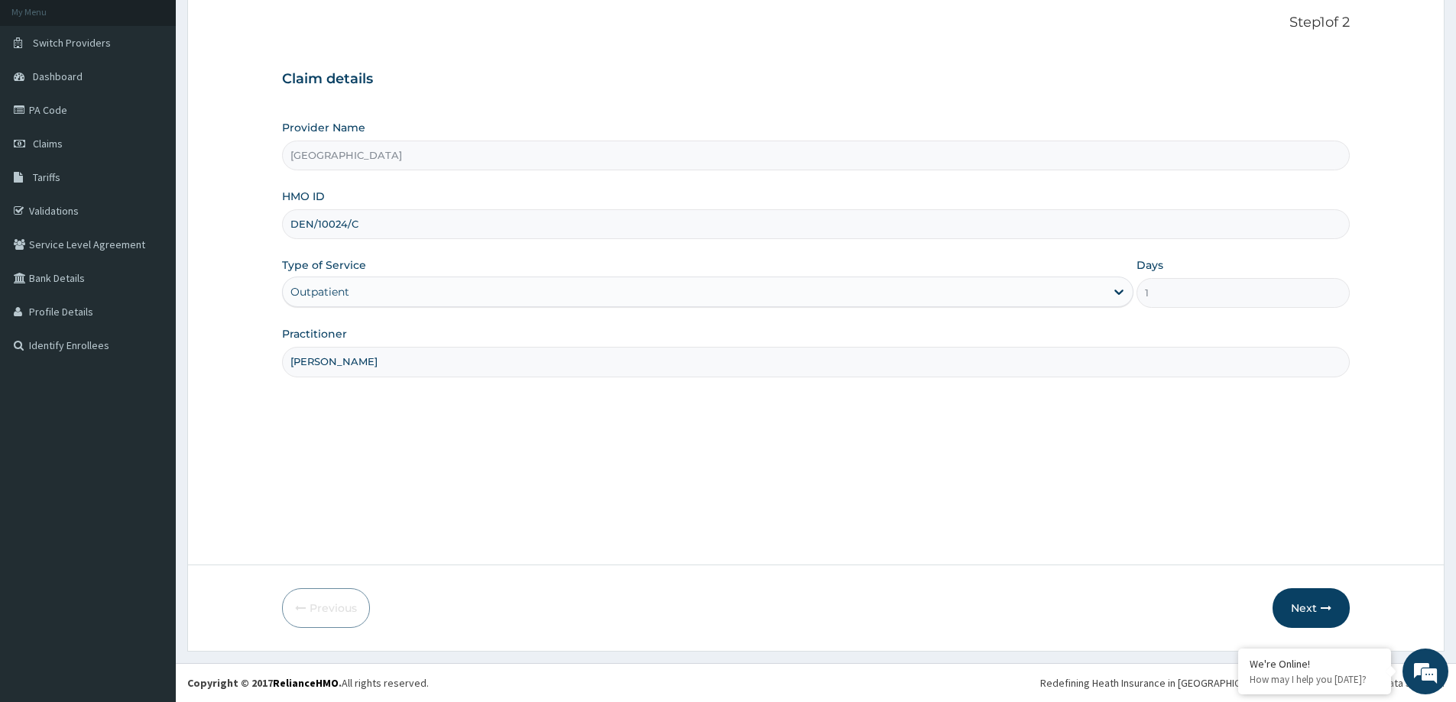
click at [389, 359] on input "[PERSON_NAME]" at bounding box center [816, 362] width 1068 height 30
type input "[PERSON_NAME]"
click at [1295, 609] on button "Next" at bounding box center [1311, 608] width 77 height 40
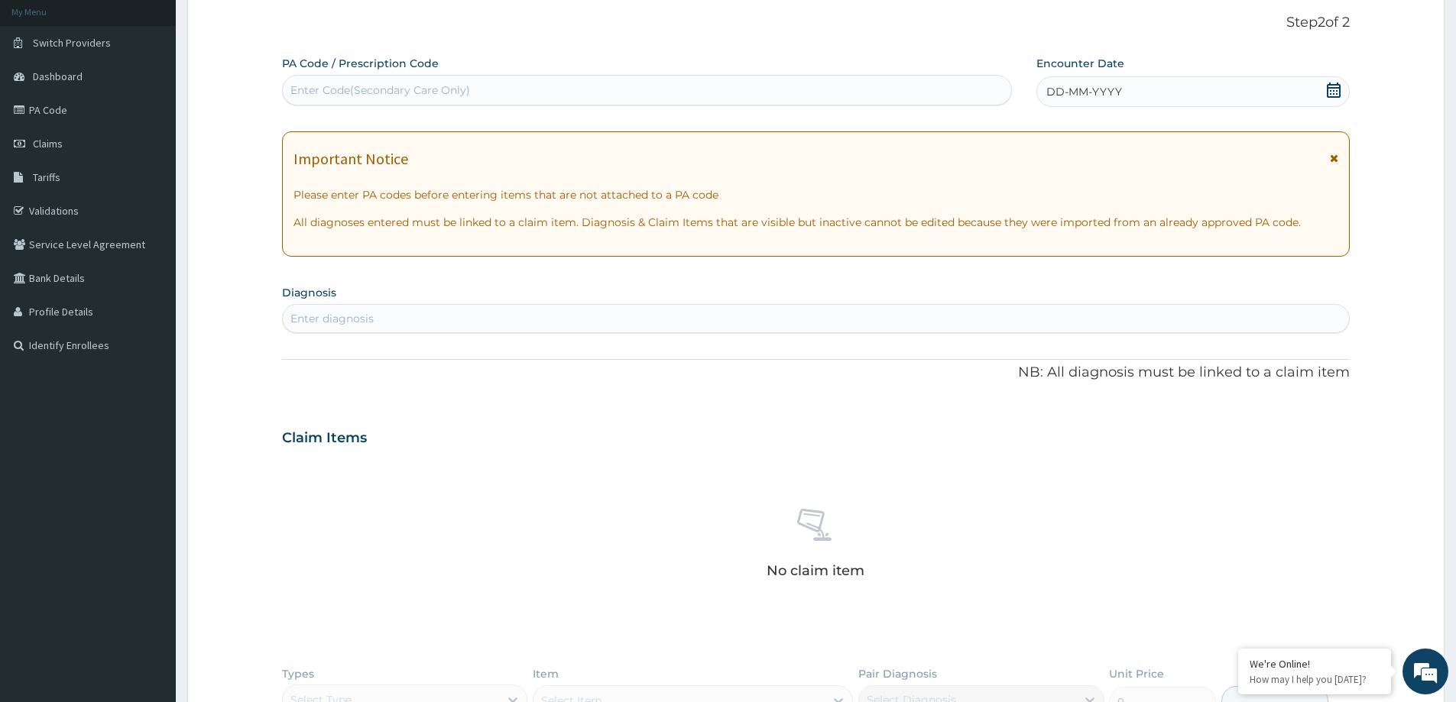
drag, startPoint x: 1156, startPoint y: 81, endPoint x: 1138, endPoint y: 107, distance: 31.4
click at [1148, 94] on div "DD-MM-YYYY" at bounding box center [1192, 91] width 313 height 31
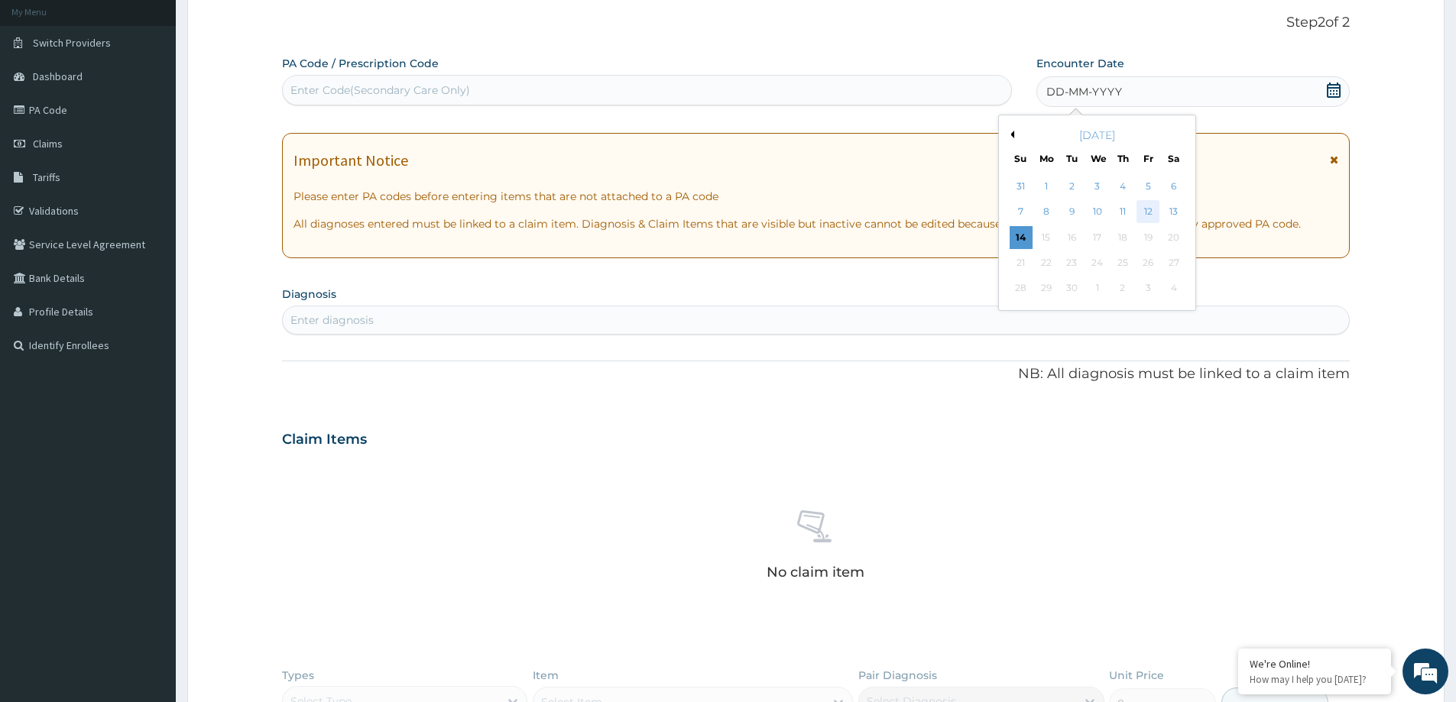
click at [1149, 220] on div "12" at bounding box center [1148, 212] width 23 height 23
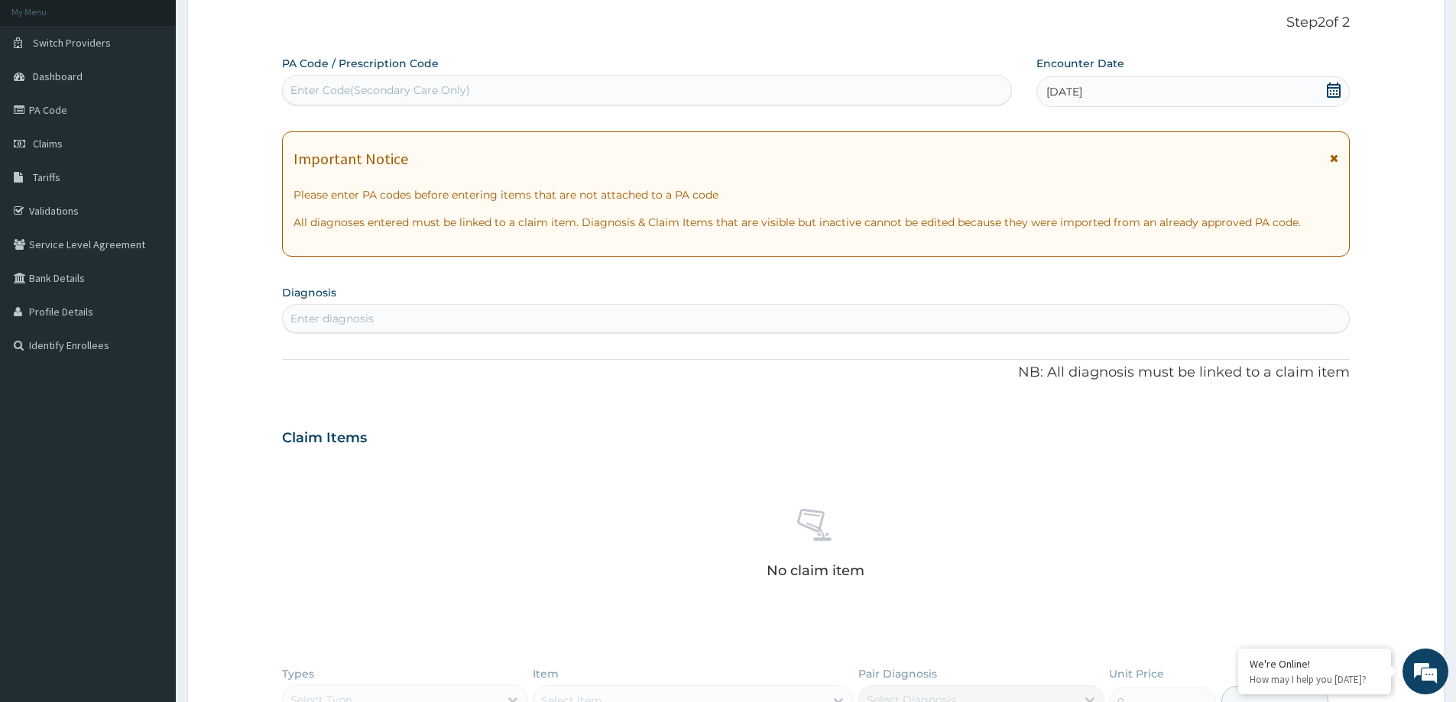
click at [368, 313] on div "Enter diagnosis" at bounding box center [331, 318] width 83 height 15
type input "[MEDICAL_DATA]"
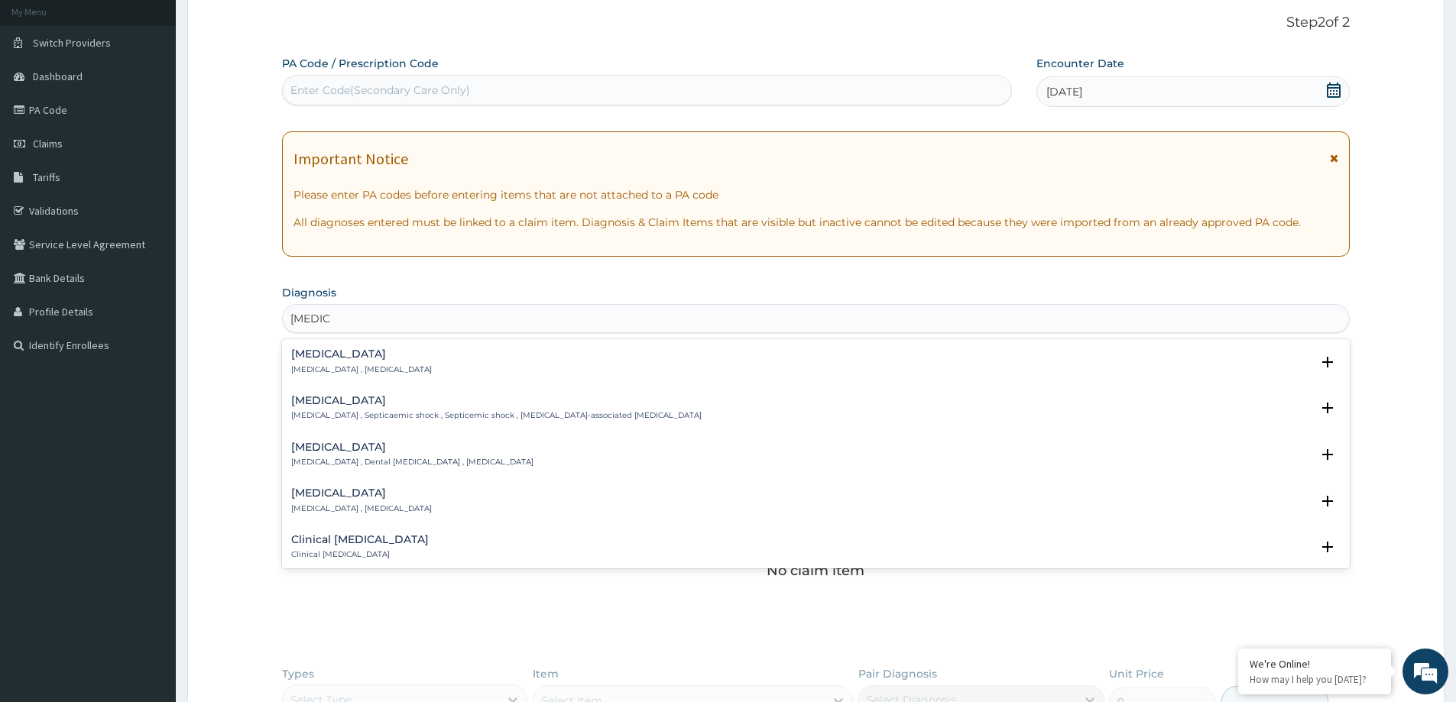
click at [336, 370] on p "[MEDICAL_DATA] , [MEDICAL_DATA]" at bounding box center [361, 370] width 141 height 11
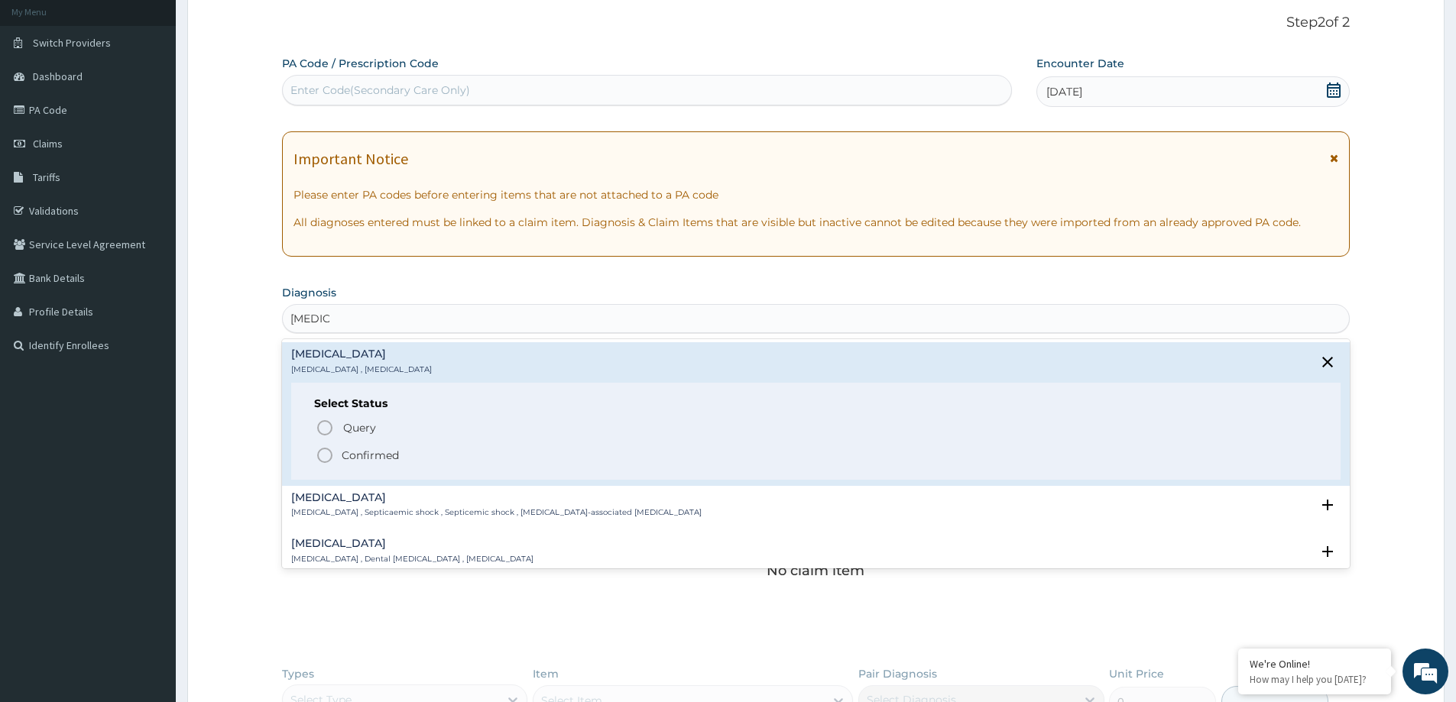
click at [339, 453] on span "Confirmed" at bounding box center [817, 455] width 1002 height 18
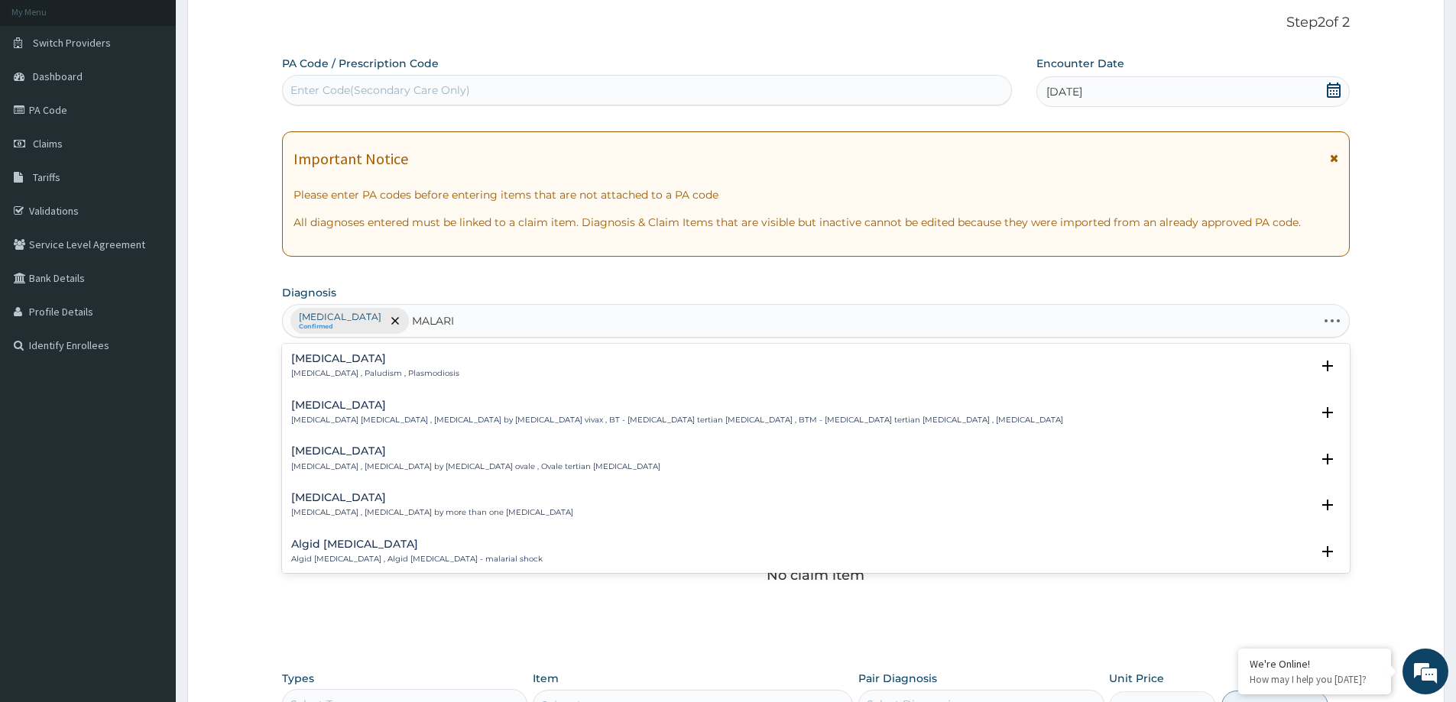
type input "[MEDICAL_DATA]"
click at [361, 368] on div "[MEDICAL_DATA] [MEDICAL_DATA] , Paludism , Plasmodiosis" at bounding box center [375, 366] width 168 height 27
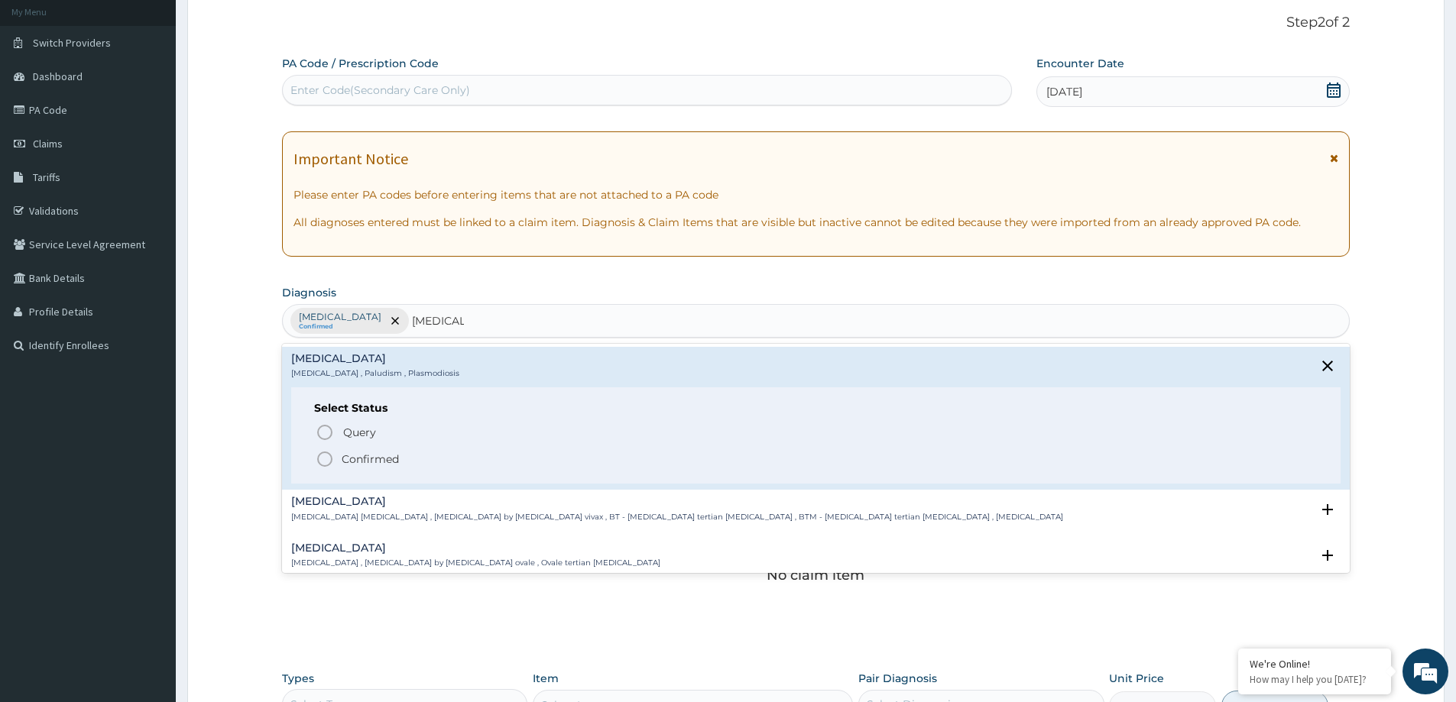
click at [368, 458] on p "Confirmed" at bounding box center [370, 459] width 57 height 15
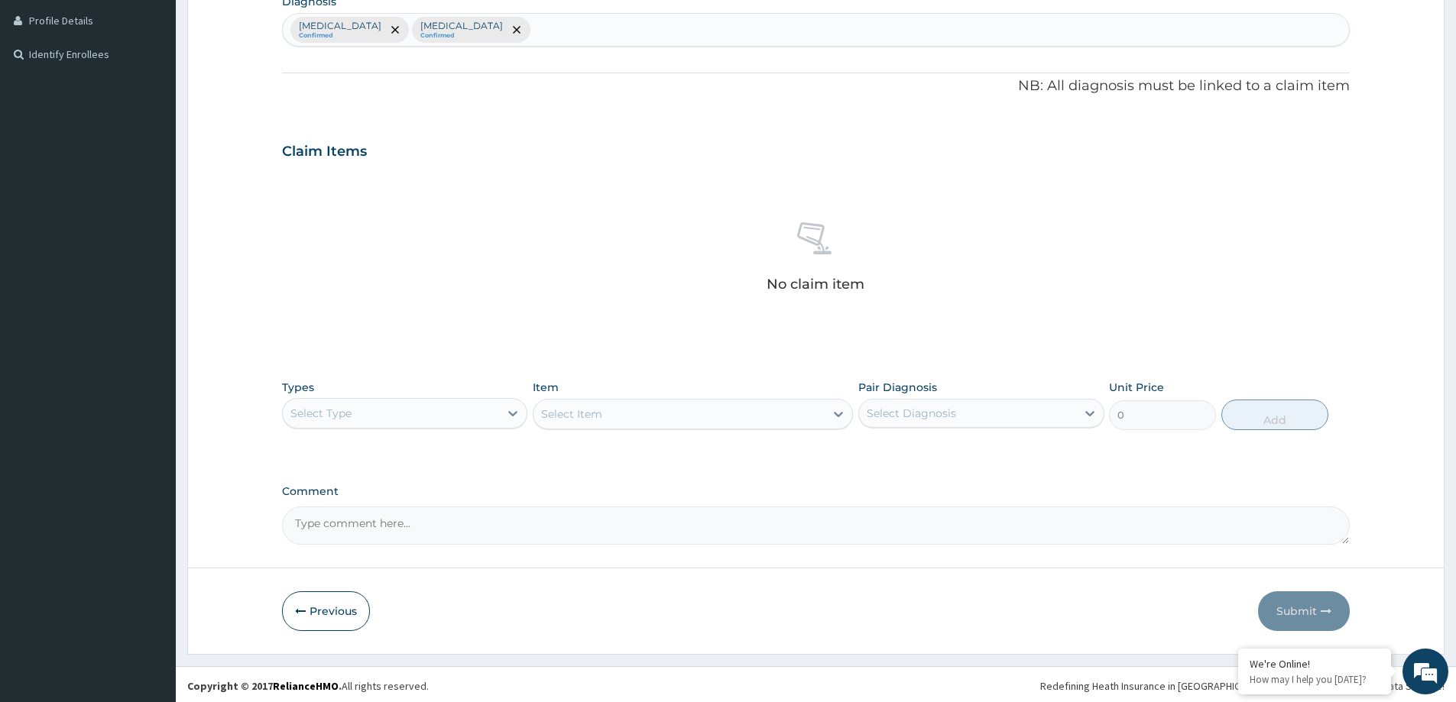
scroll to position [384, 0]
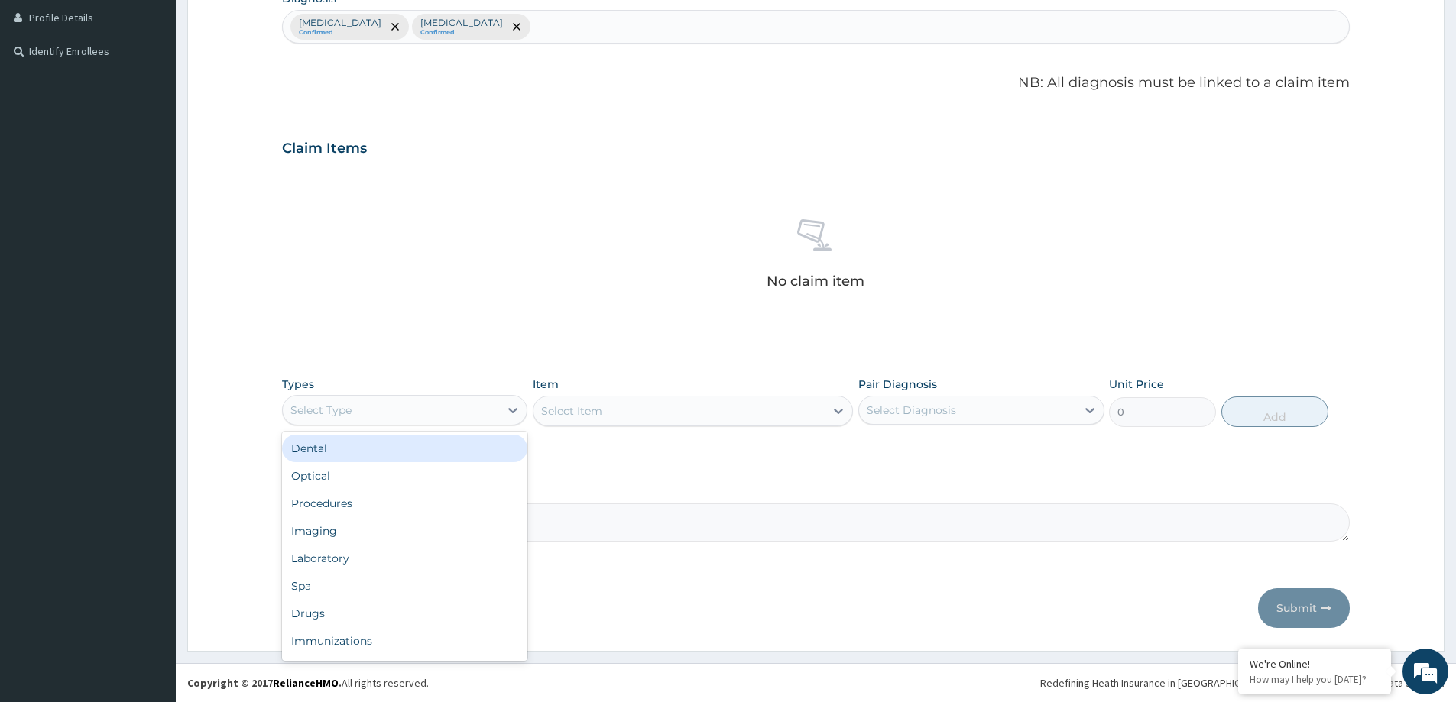
click at [339, 412] on div "Select Type" at bounding box center [320, 410] width 61 height 15
click at [345, 457] on div "Procedures" at bounding box center [404, 452] width 245 height 28
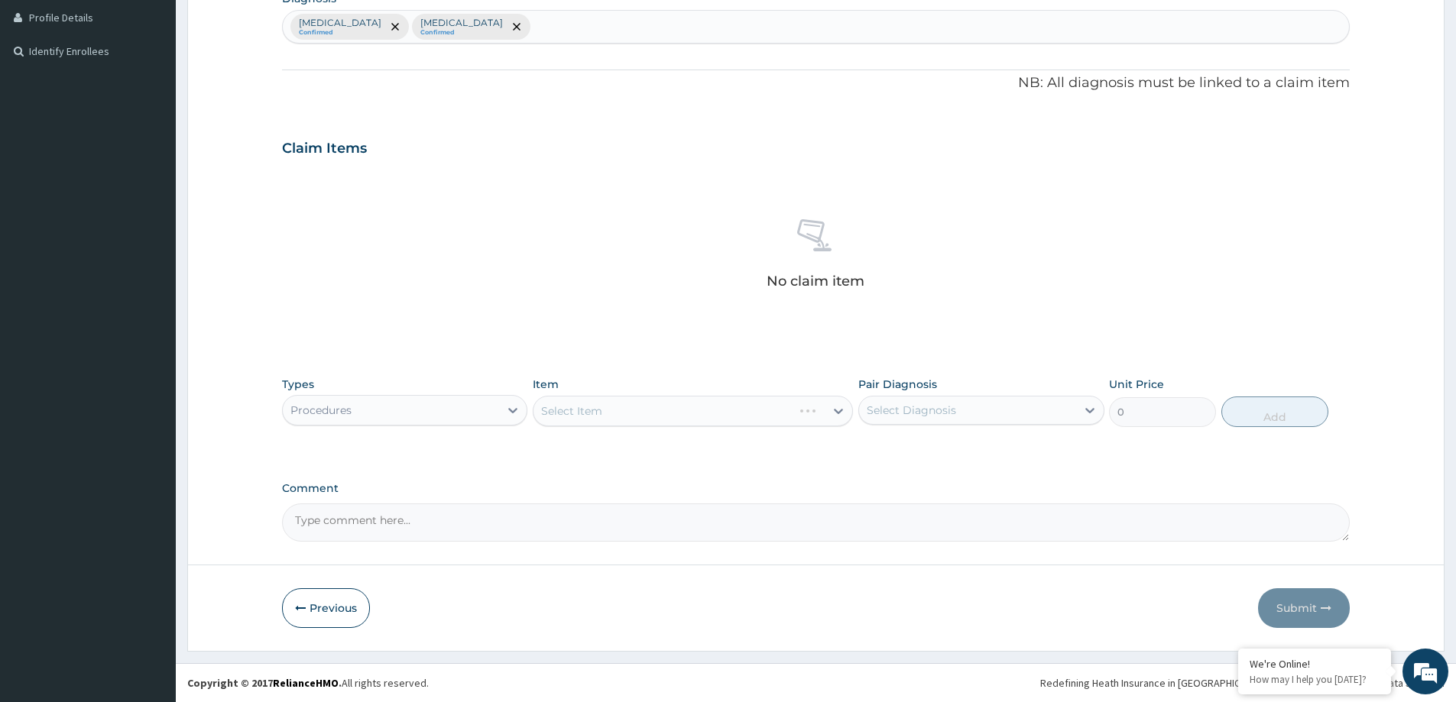
drag, startPoint x: 934, startPoint y: 407, endPoint x: 929, endPoint y: 415, distance: 9.3
click at [933, 408] on div "Select Diagnosis" at bounding box center [911, 410] width 89 height 15
click at [926, 451] on div "[MEDICAL_DATA]" at bounding box center [980, 449] width 245 height 31
checkbox input "true"
click at [930, 475] on div "[MEDICAL_DATA]" at bounding box center [980, 480] width 245 height 31
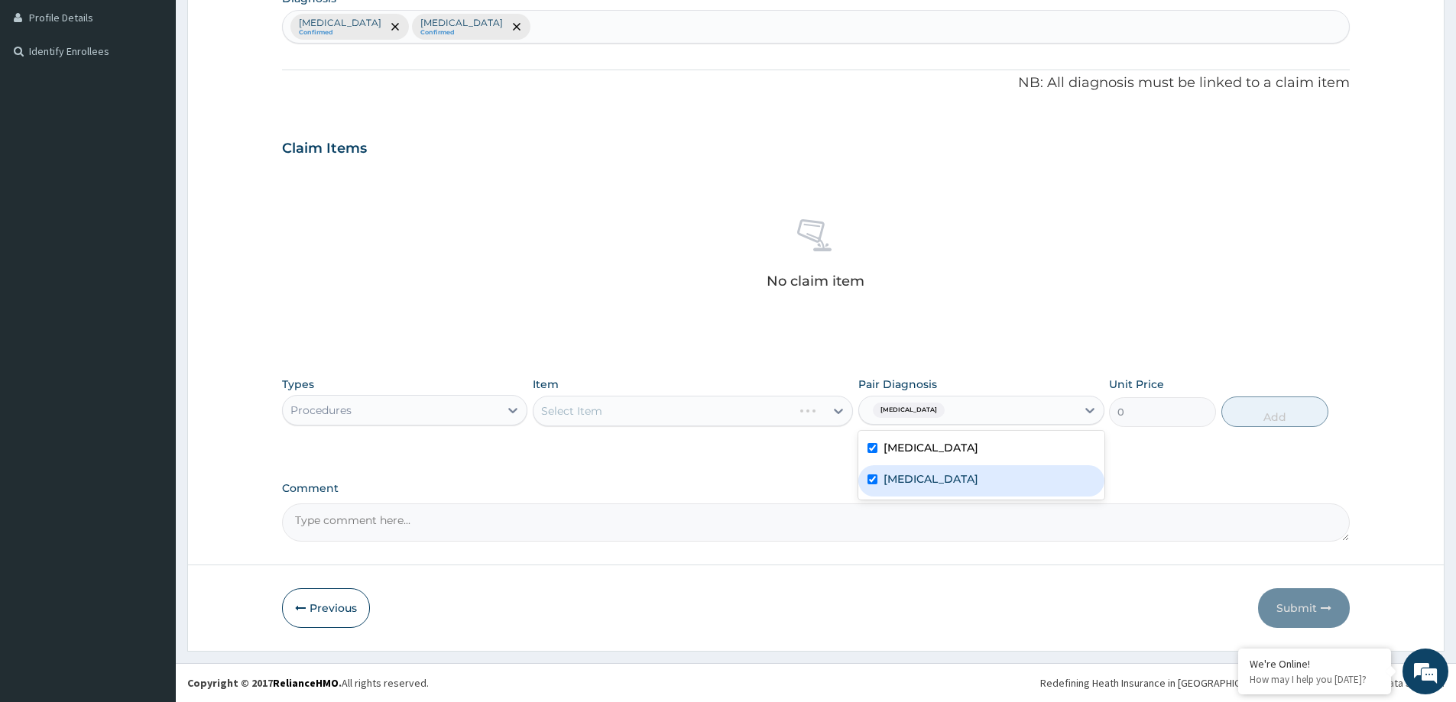
checkbox input "true"
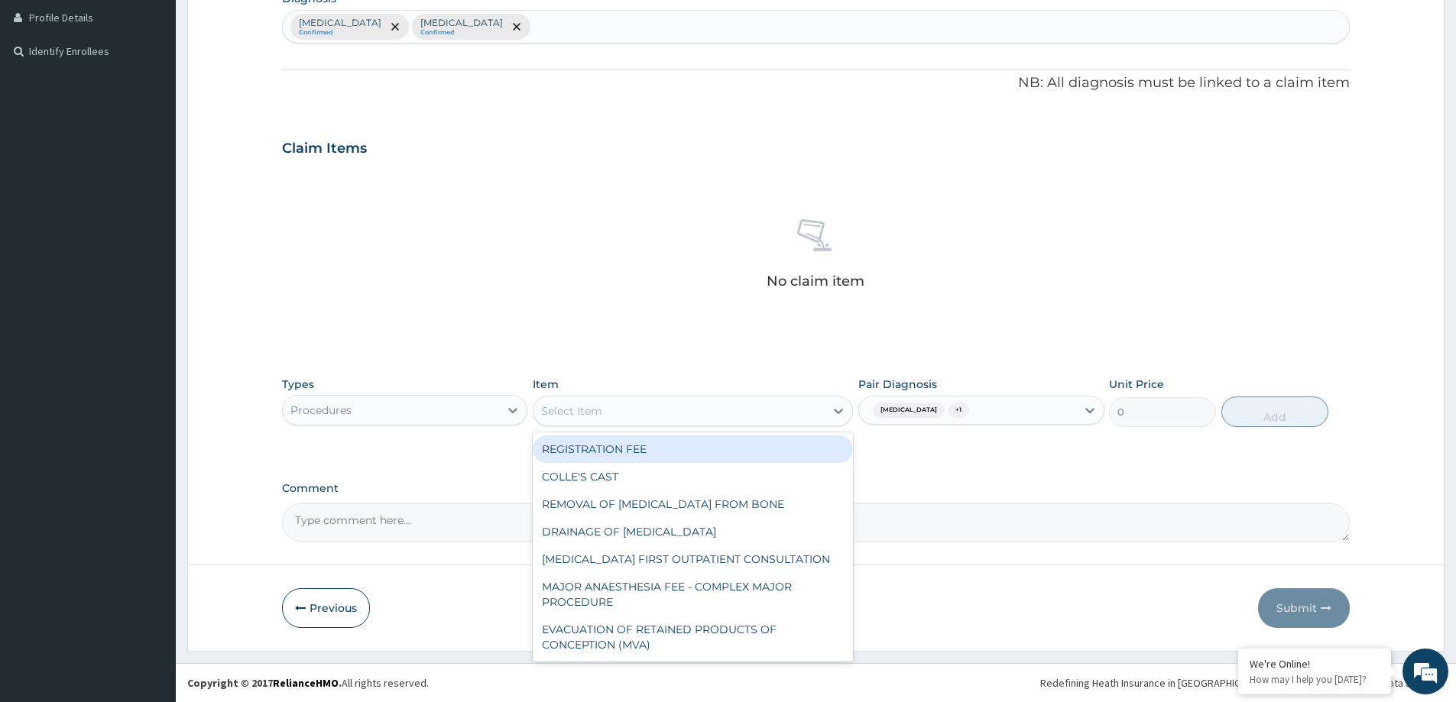
click at [732, 410] on div "Select Item" at bounding box center [678, 411] width 291 height 24
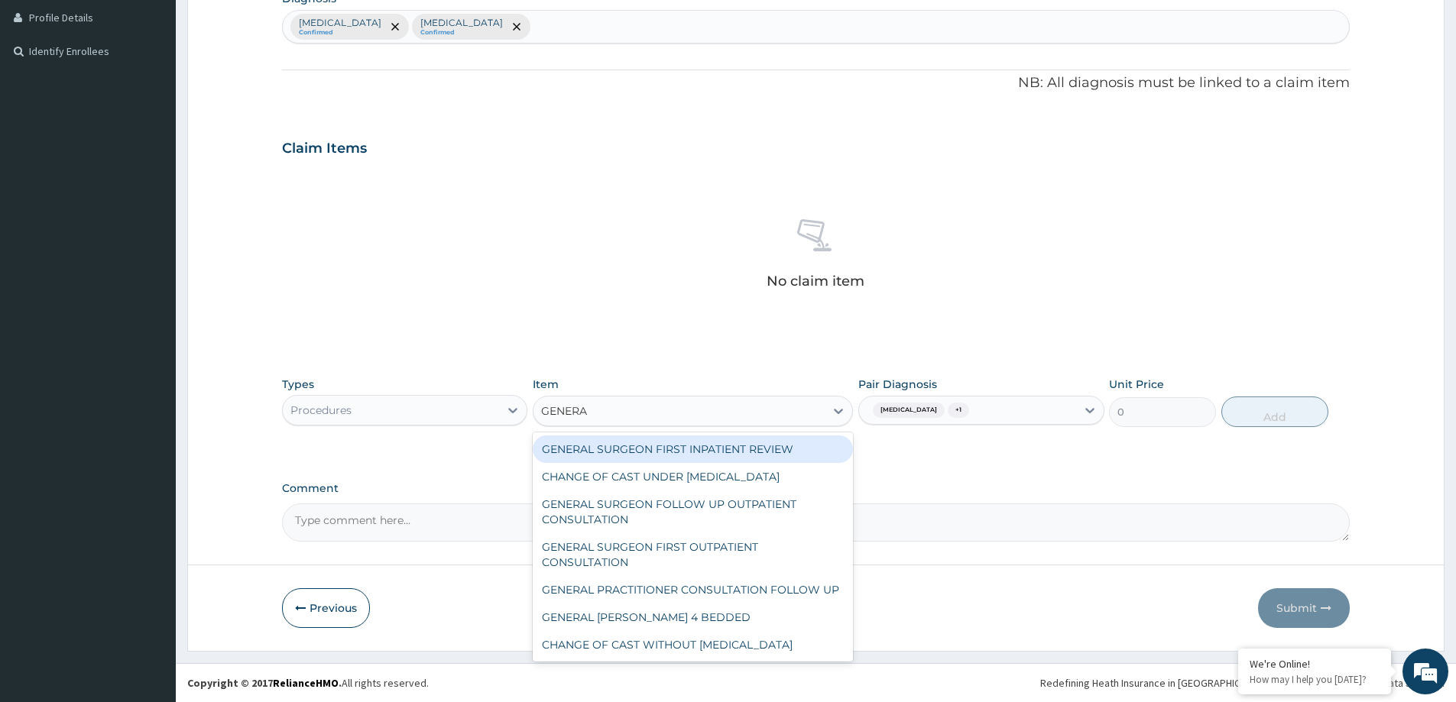
type input "GENERAL"
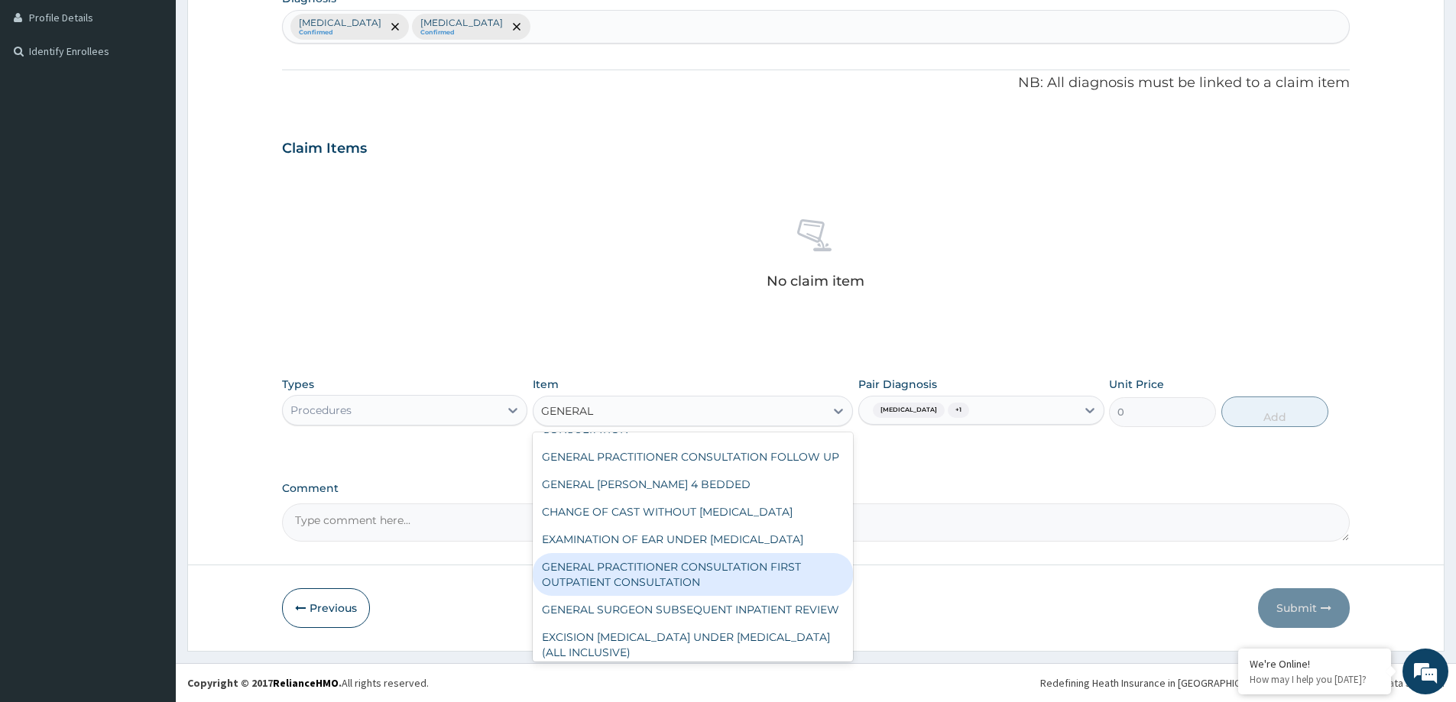
scroll to position [186, 0]
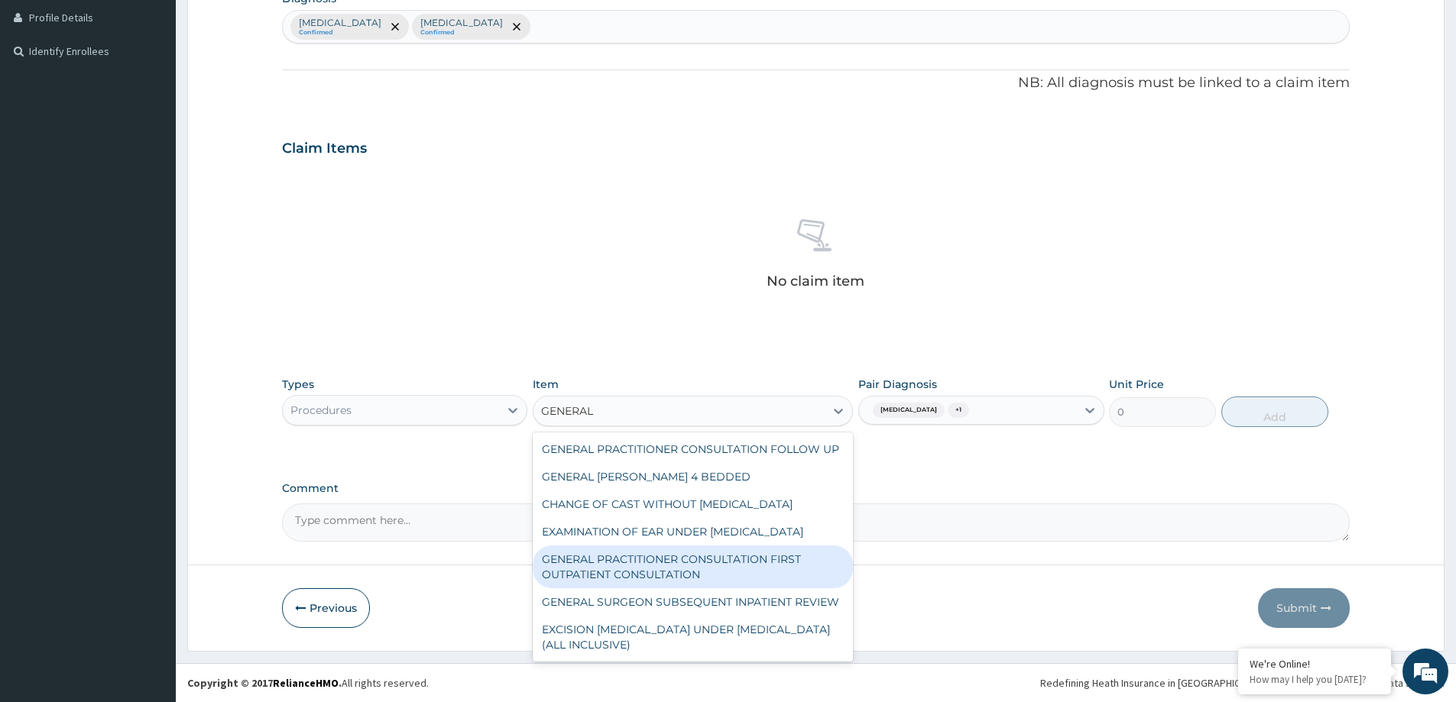
click at [763, 549] on div "GENERAL PRACTITIONER CONSULTATION FIRST OUTPATIENT CONSULTATION" at bounding box center [693, 567] width 320 height 43
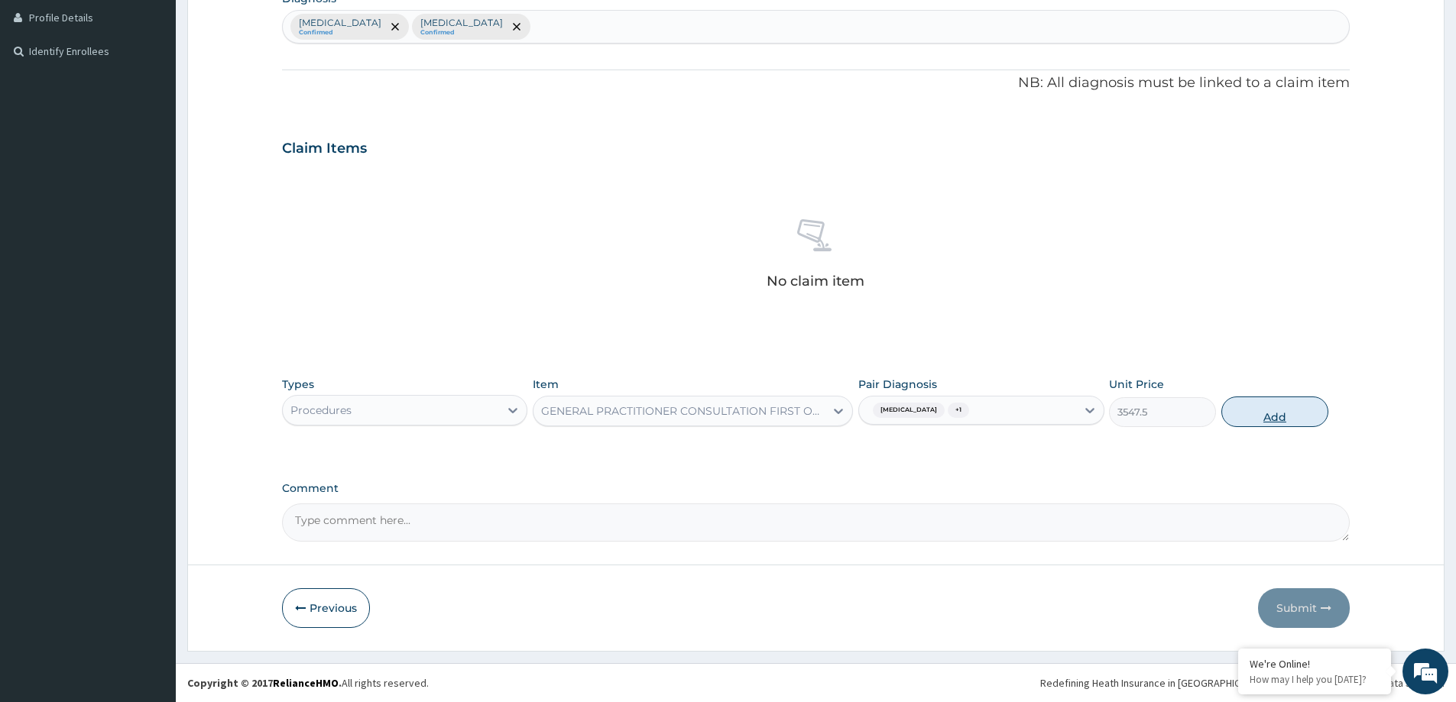
click at [1267, 408] on button "Add" at bounding box center [1274, 412] width 107 height 31
type input "0"
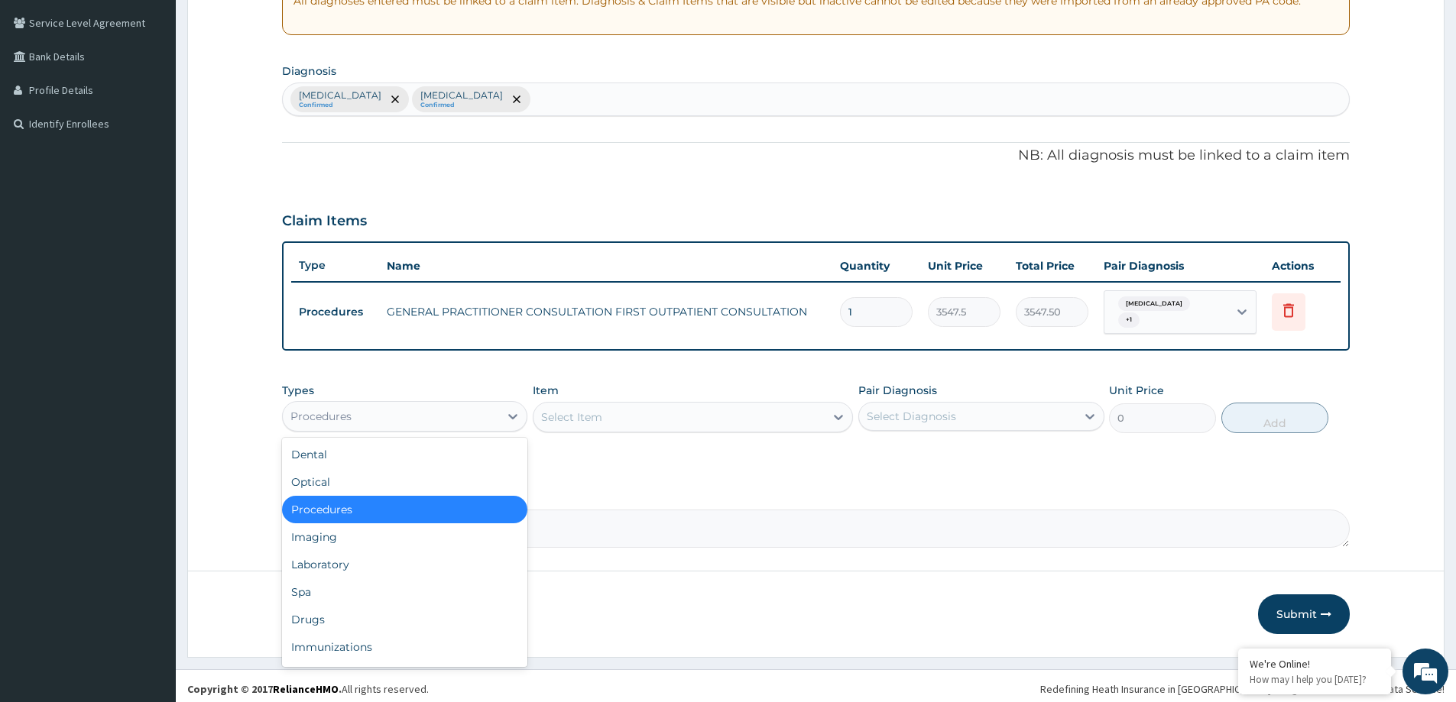
click at [452, 408] on div "Procedures" at bounding box center [391, 416] width 216 height 24
click at [354, 618] on div "Drugs" at bounding box center [404, 620] width 245 height 28
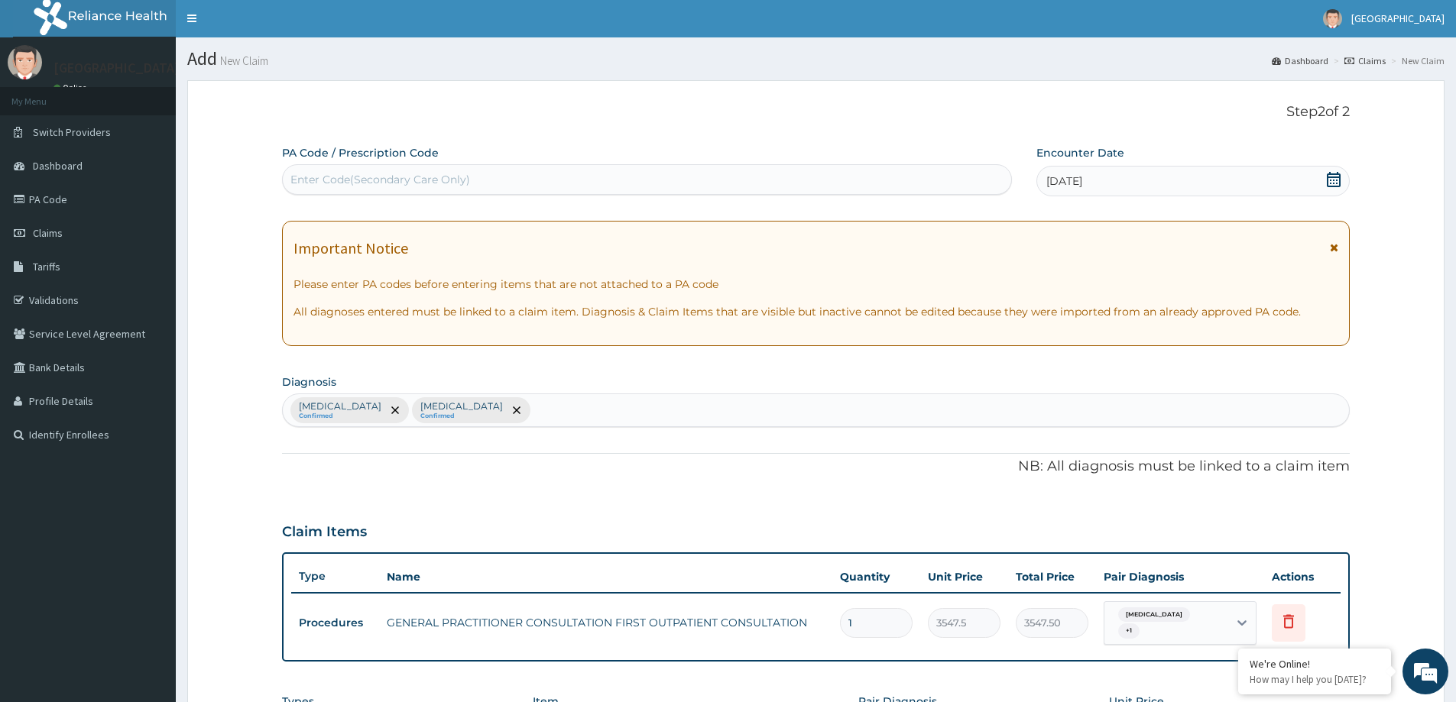
scroll to position [0, 0]
